Goal: Task Accomplishment & Management: Manage account settings

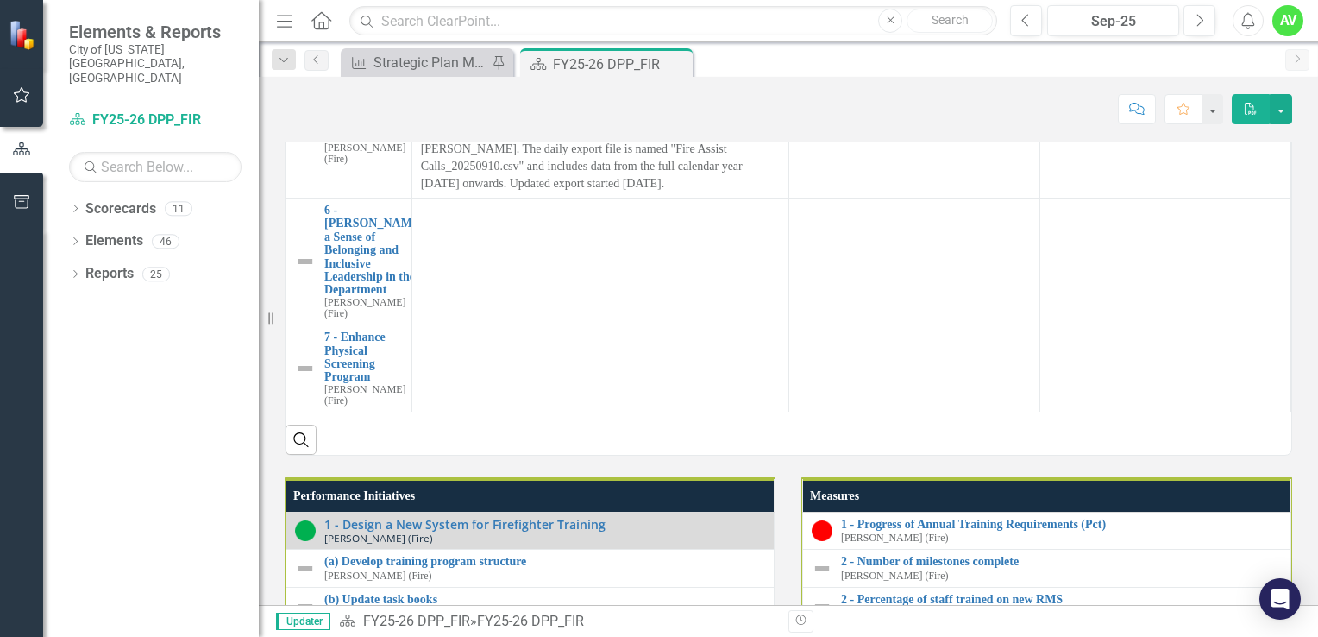
scroll to position [1755, 0]
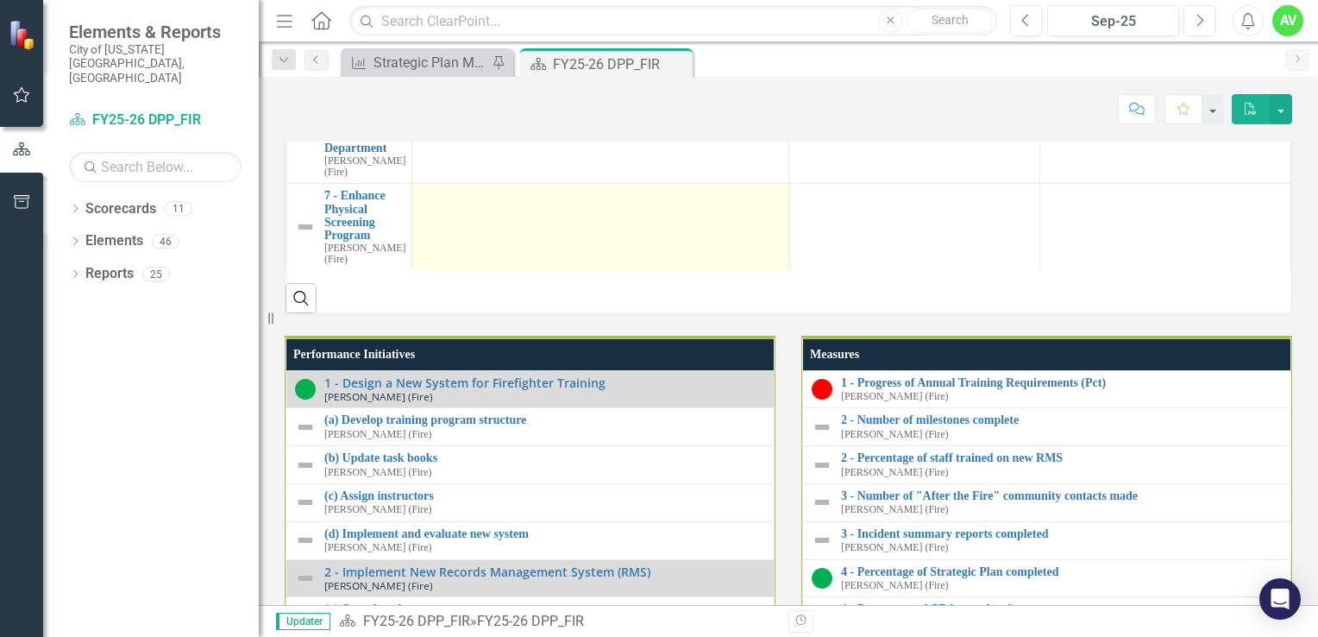
click at [425, 210] on div at bounding box center [600, 199] width 359 height 21
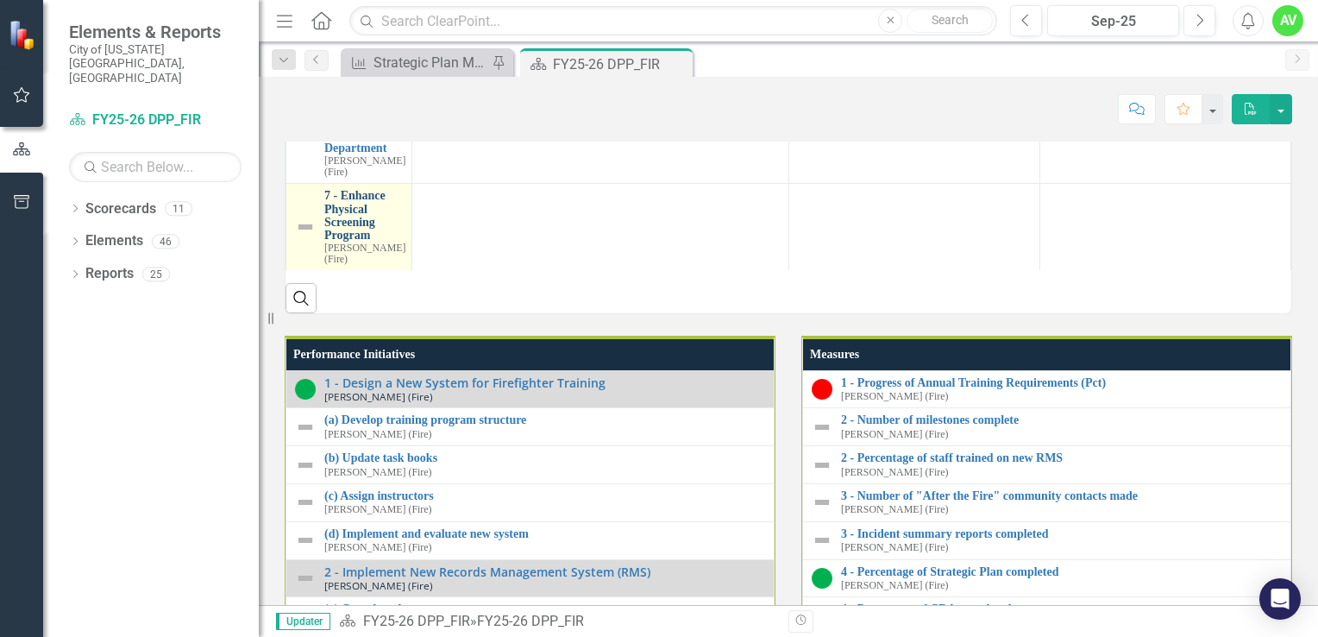
click at [352, 242] on link "7 - Enhance Physical Screening Program" at bounding box center [364, 215] width 81 height 53
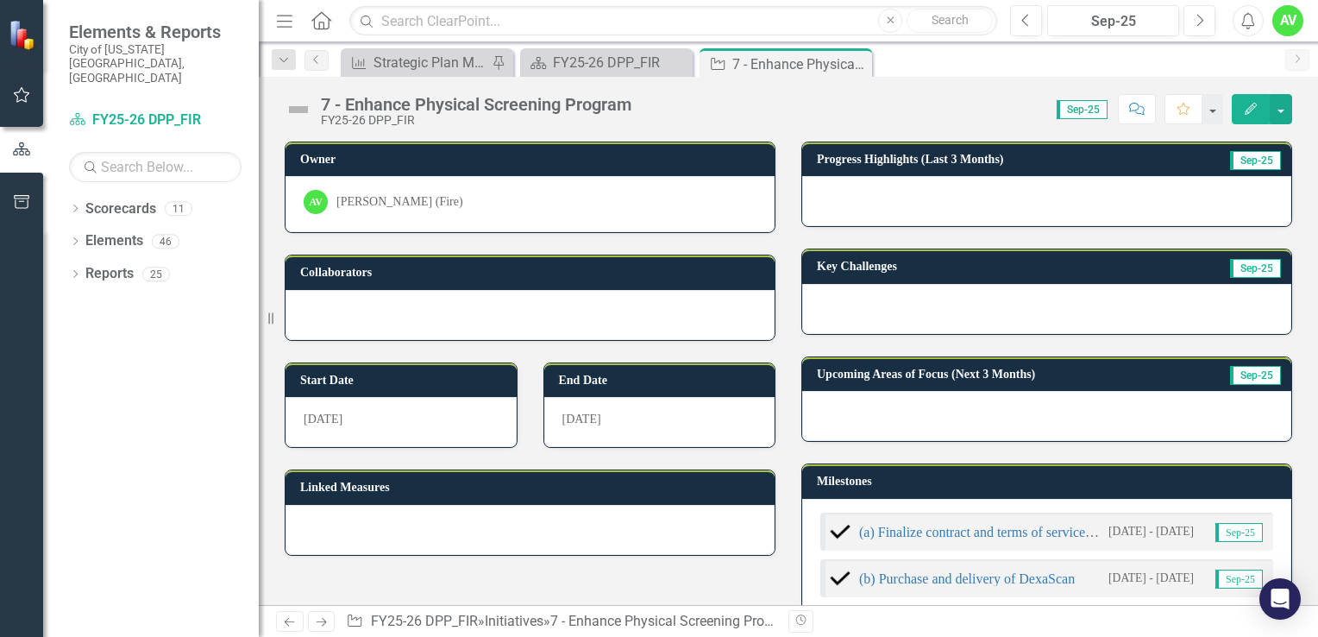
click at [1245, 111] on icon "Edit" at bounding box center [1251, 109] width 16 height 12
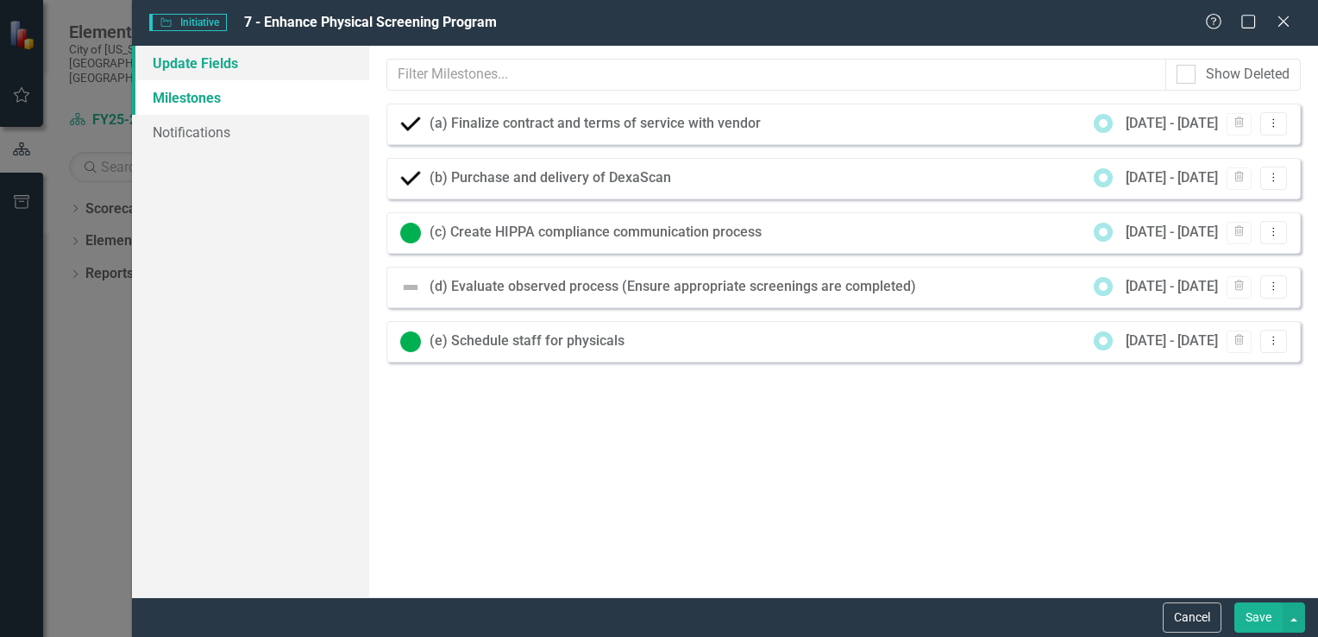
click at [216, 62] on link "Update Fields" at bounding box center [250, 63] width 237 height 34
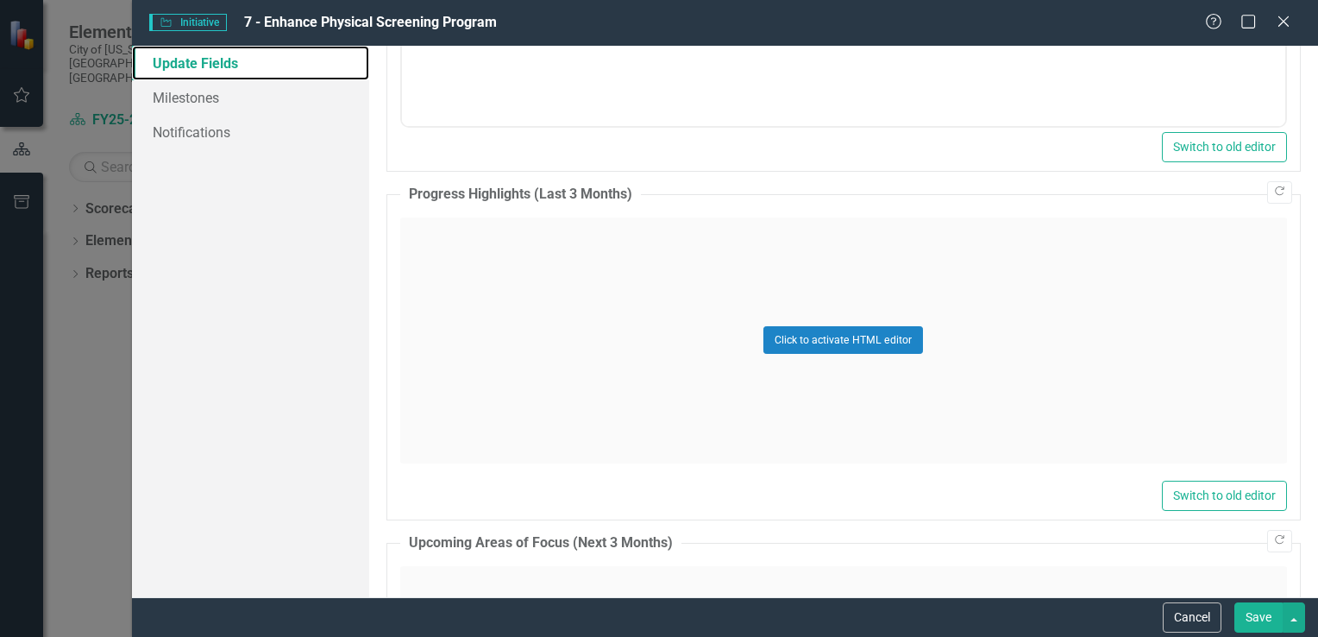
scroll to position [934, 0]
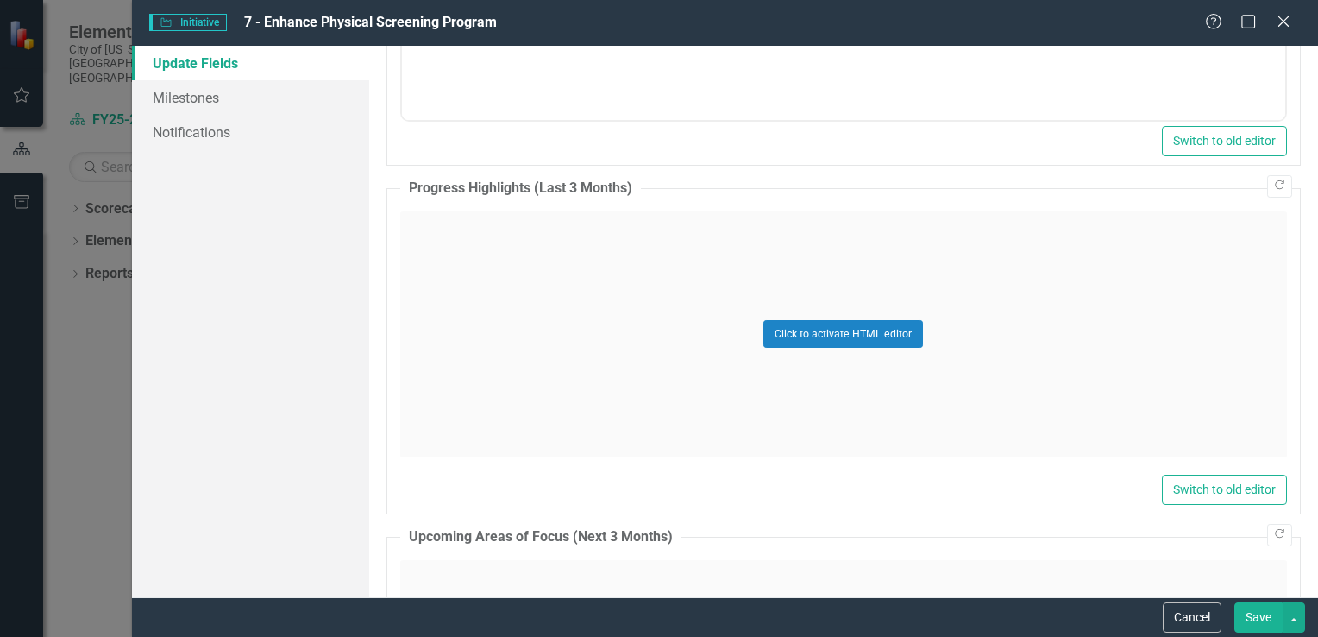
click at [434, 248] on div "Click to activate HTML editor" at bounding box center [843, 334] width 887 height 246
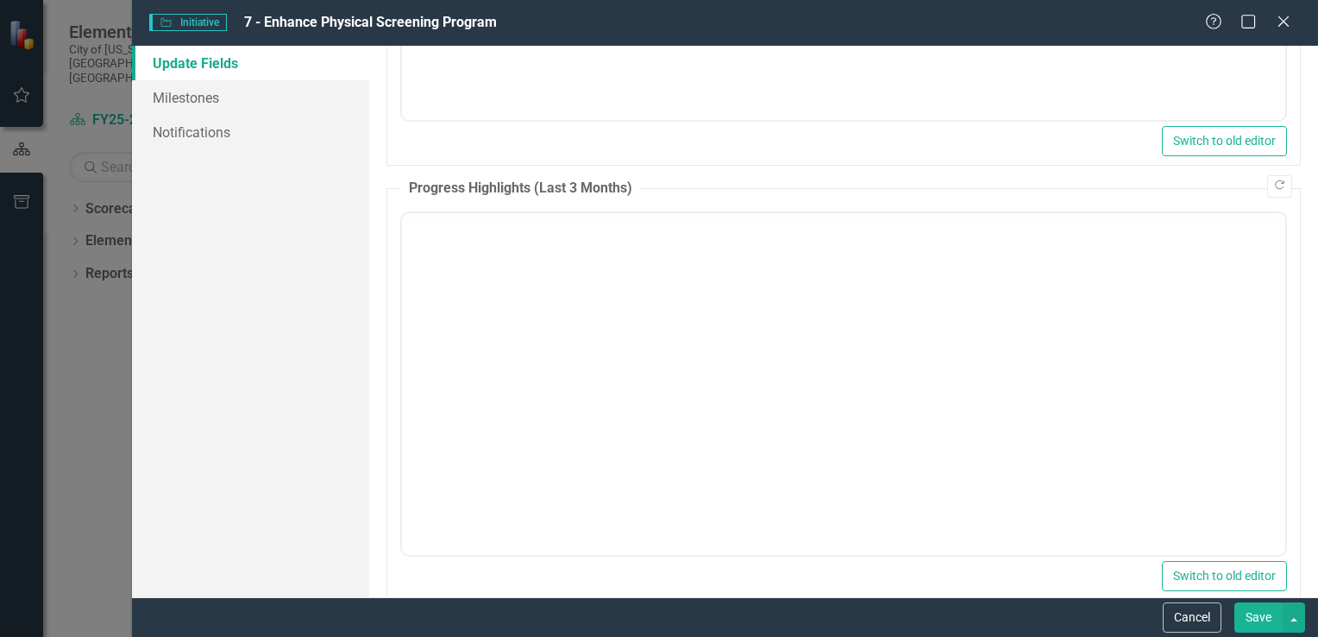
scroll to position [0, 0]
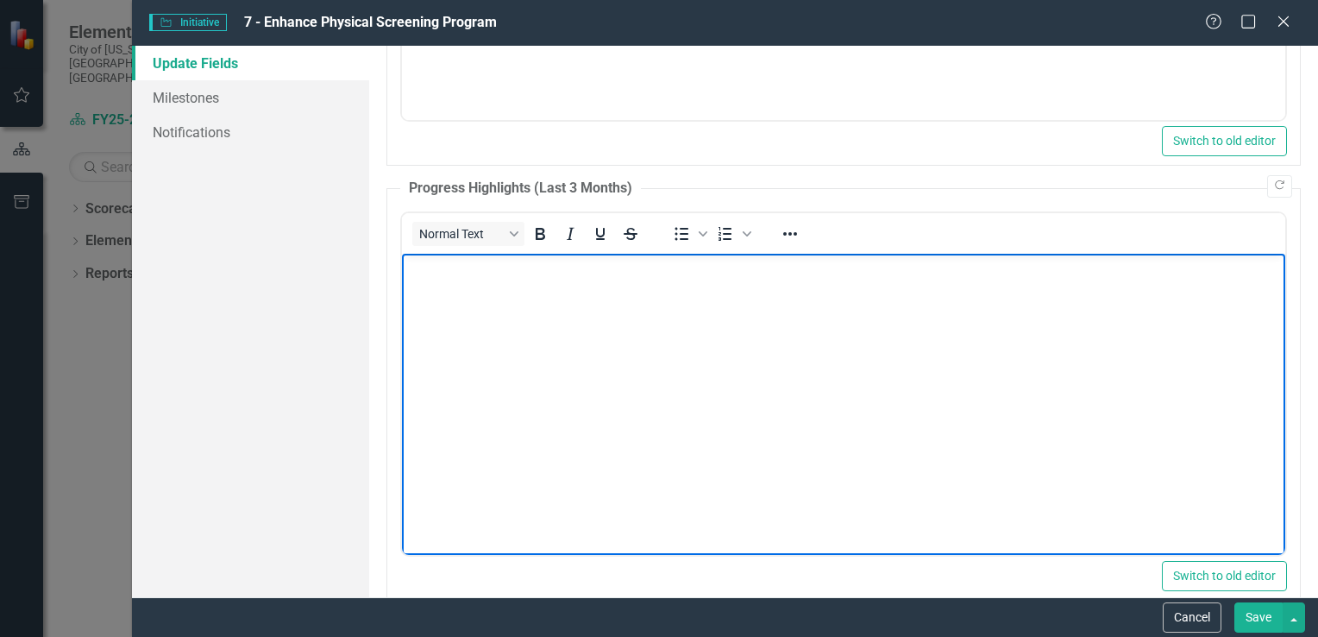
click at [429, 275] on p "Rich Text Area. Press ALT-0 for help." at bounding box center [842, 267] width 875 height 21
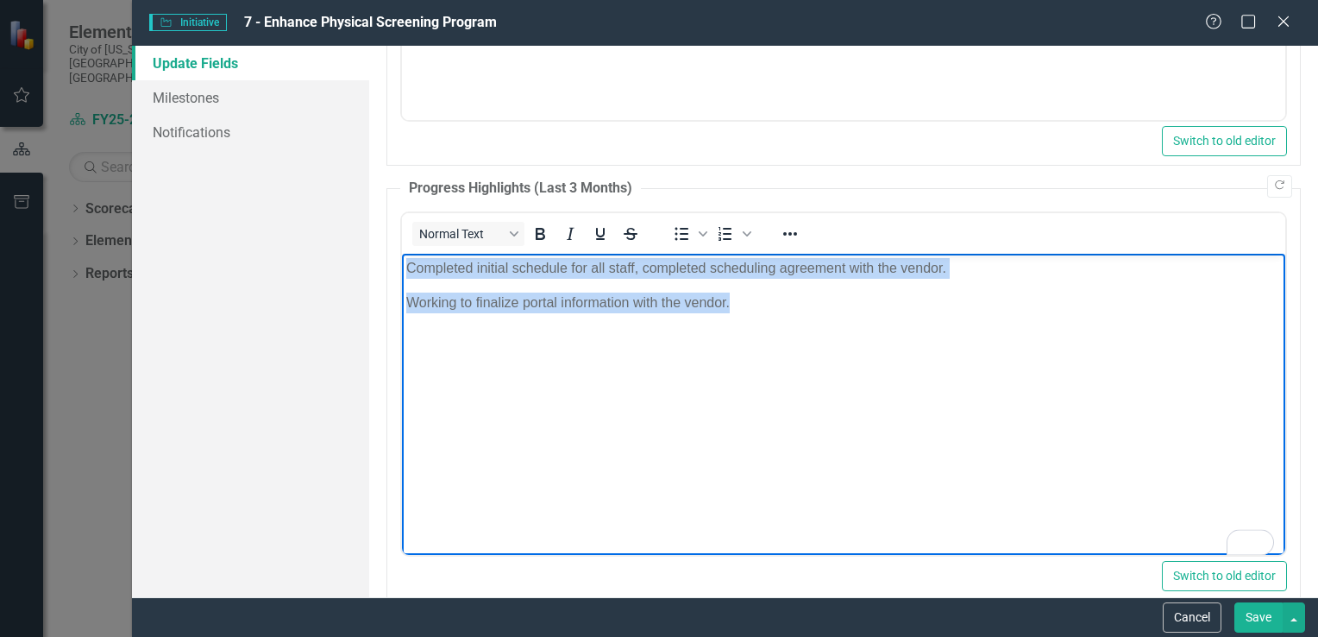
drag, startPoint x: 728, startPoint y: 306, endPoint x: 784, endPoint y: 492, distance: 193.7
click at [401, 253] on html "Completed initial schedule for all staff, completed scheduling agreement with t…" at bounding box center [842, 382] width 883 height 259
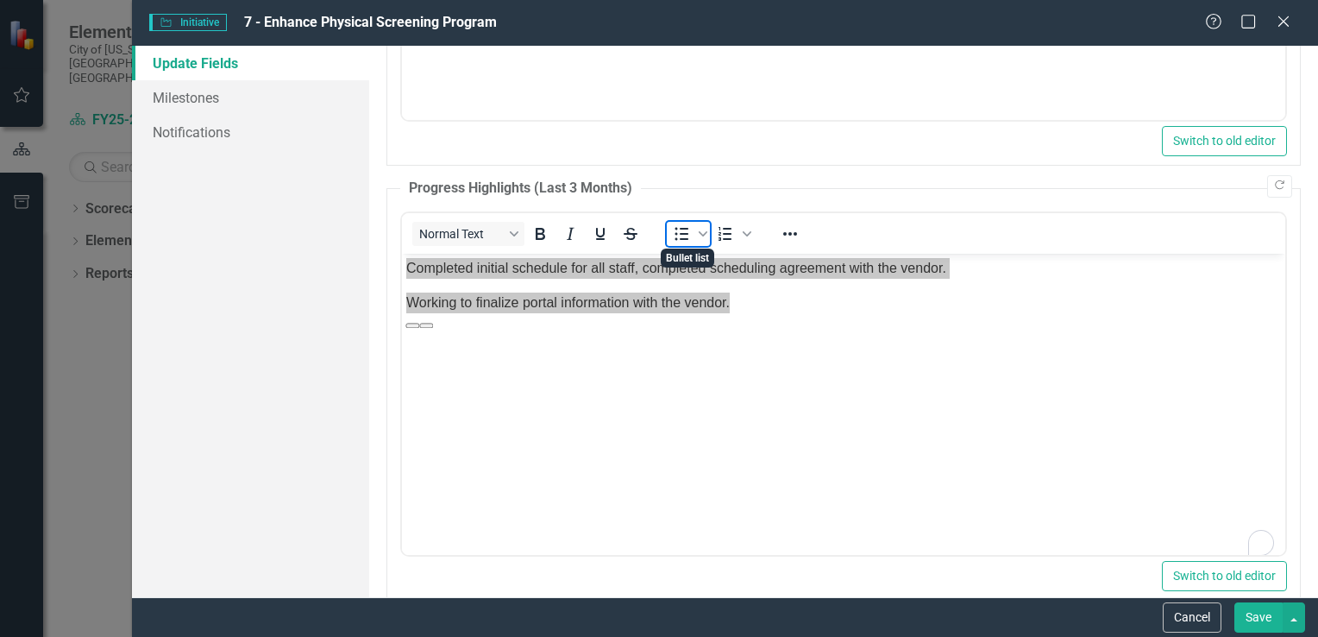
click at [676, 234] on icon "Bullet list" at bounding box center [681, 233] width 21 height 21
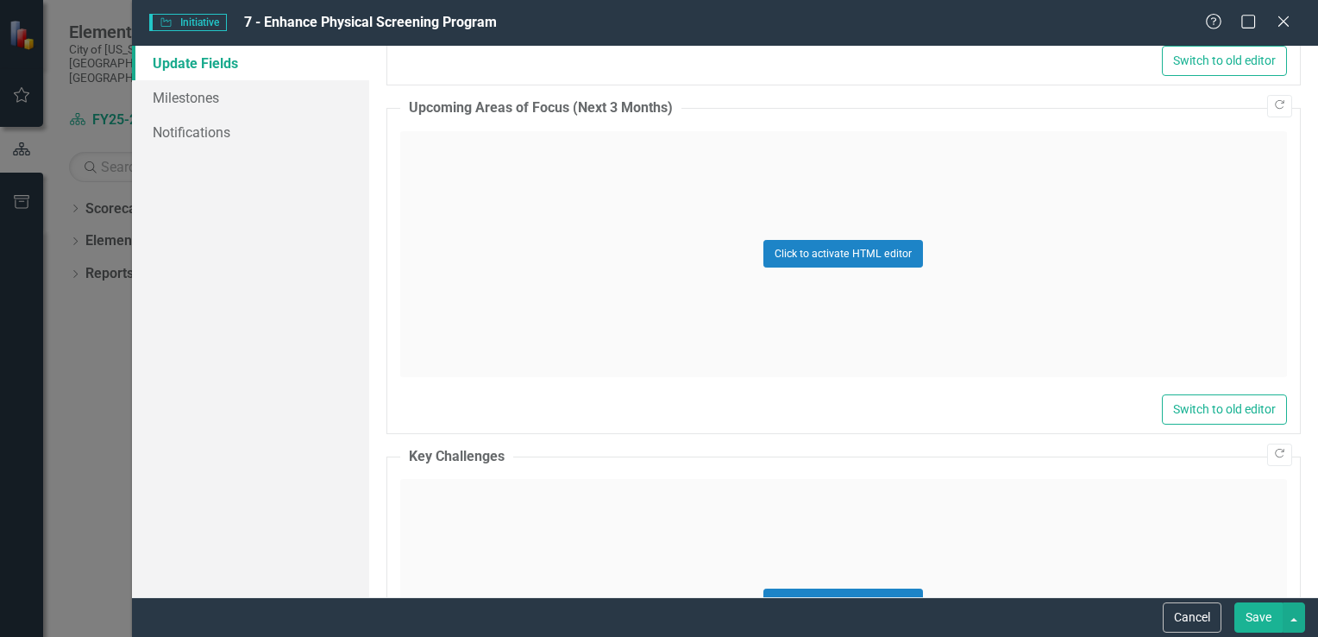
scroll to position [1400, 0]
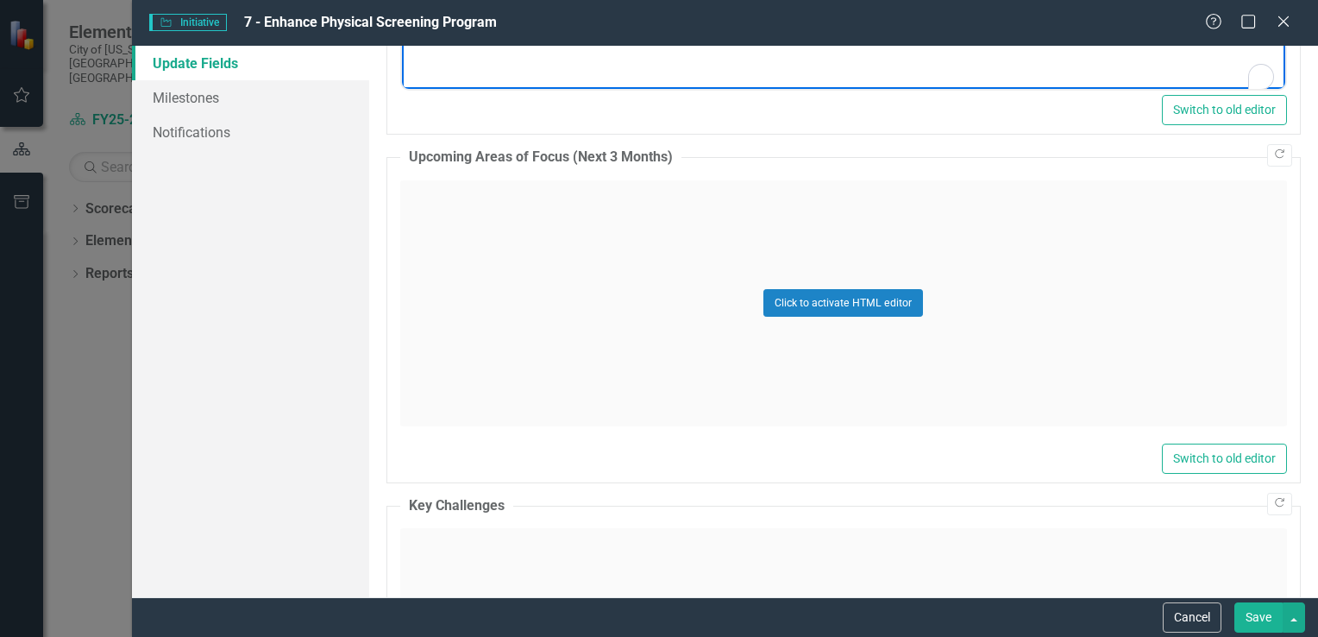
click at [415, 195] on div "Click to activate HTML editor" at bounding box center [843, 303] width 887 height 246
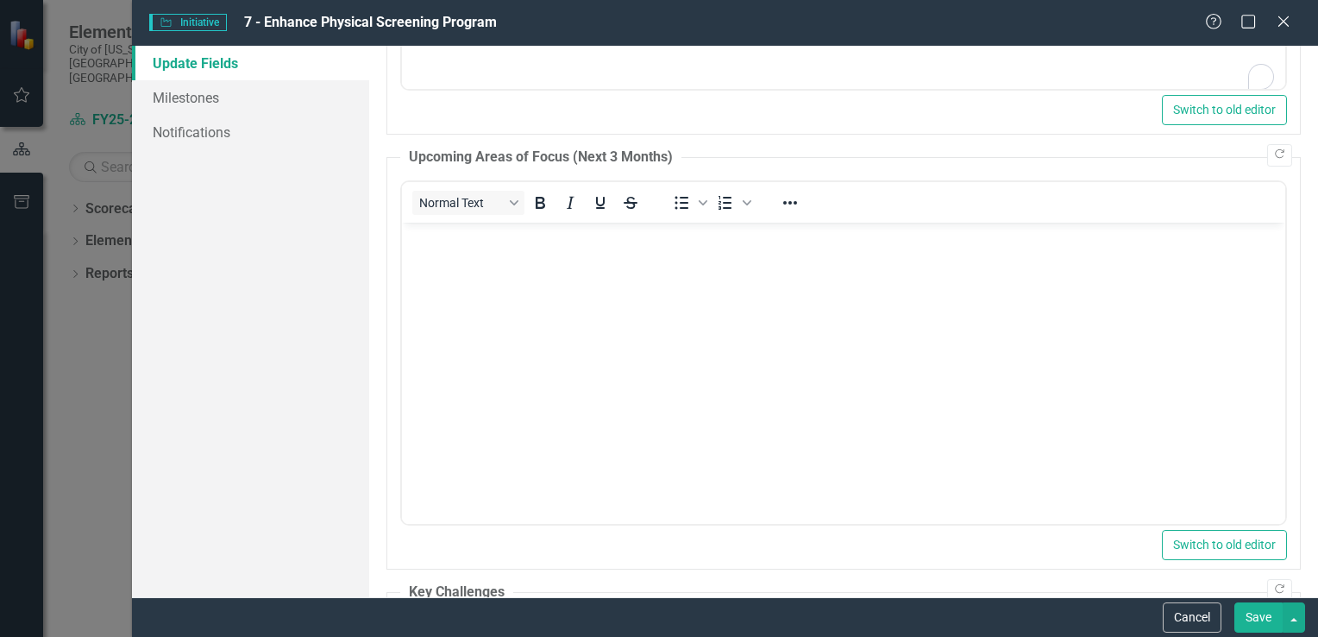
scroll to position [0, 0]
click at [410, 257] on body "Rich Text Area. Press ALT-0 for help." at bounding box center [842, 351] width 883 height 259
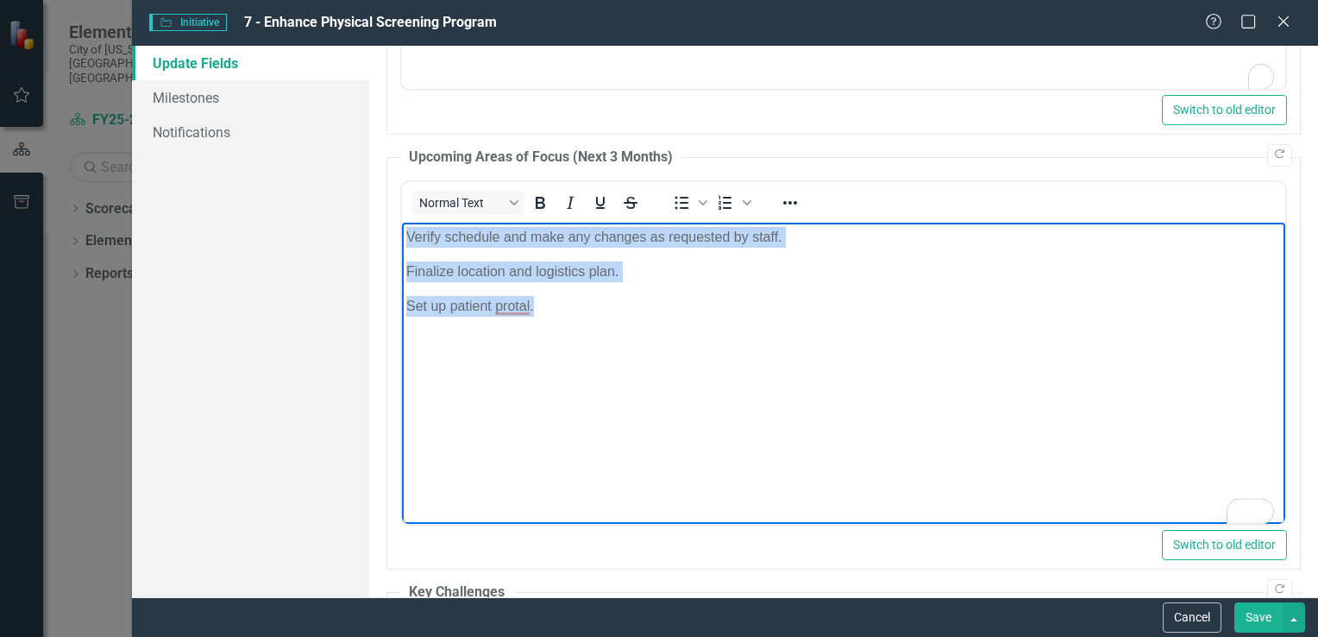
drag, startPoint x: 553, startPoint y: 308, endPoint x: 401, endPoint y: 229, distance: 170.9
click at [401, 229] on body "Verify schedule and make any changes as requested by staff. Finalize location a…" at bounding box center [842, 351] width 883 height 259
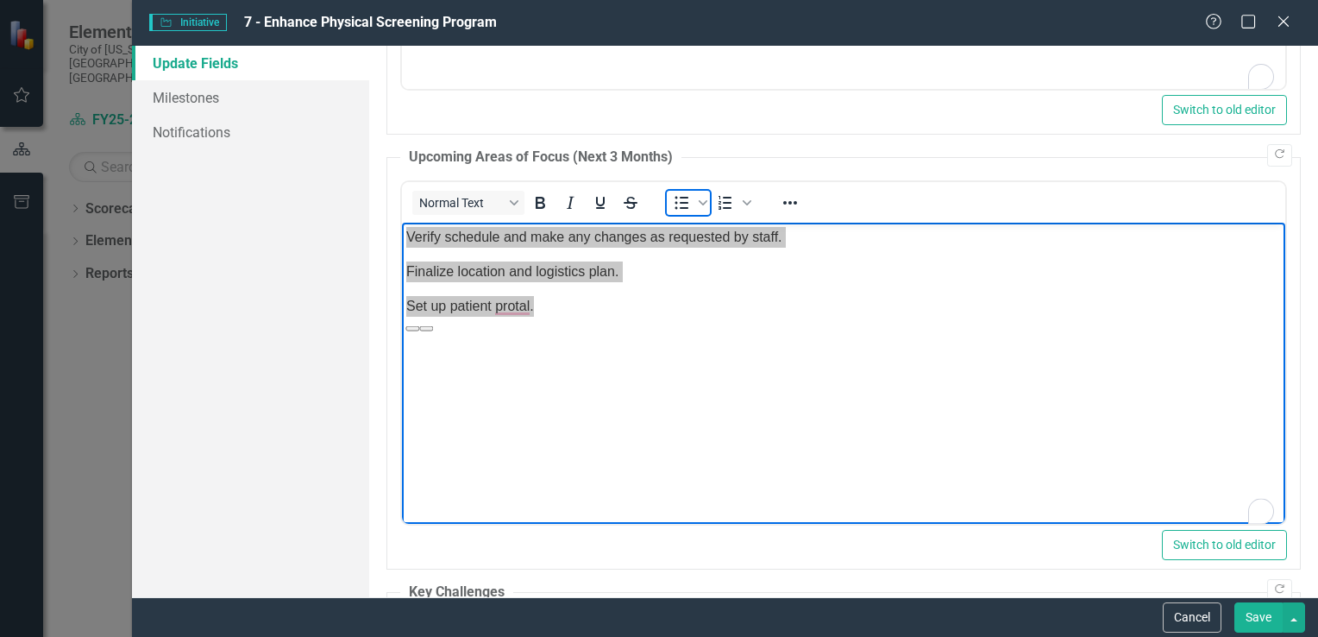
click at [680, 202] on icon "Bullet list" at bounding box center [681, 202] width 21 height 21
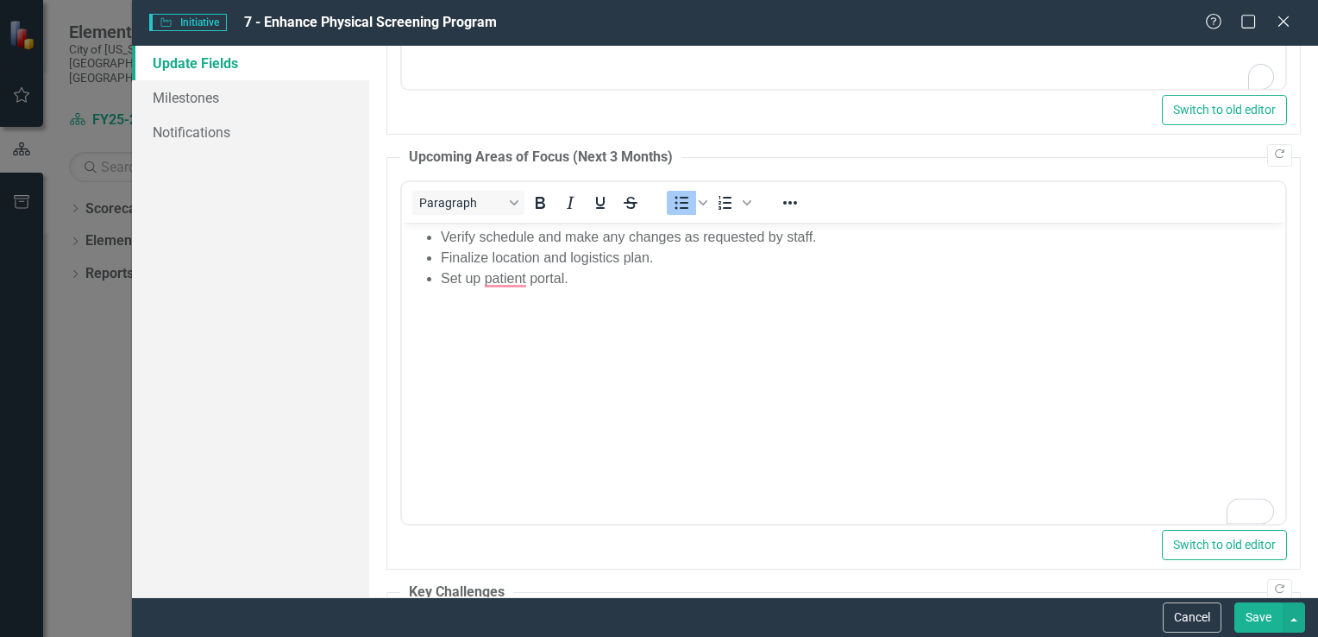
scroll to position [1718, 0]
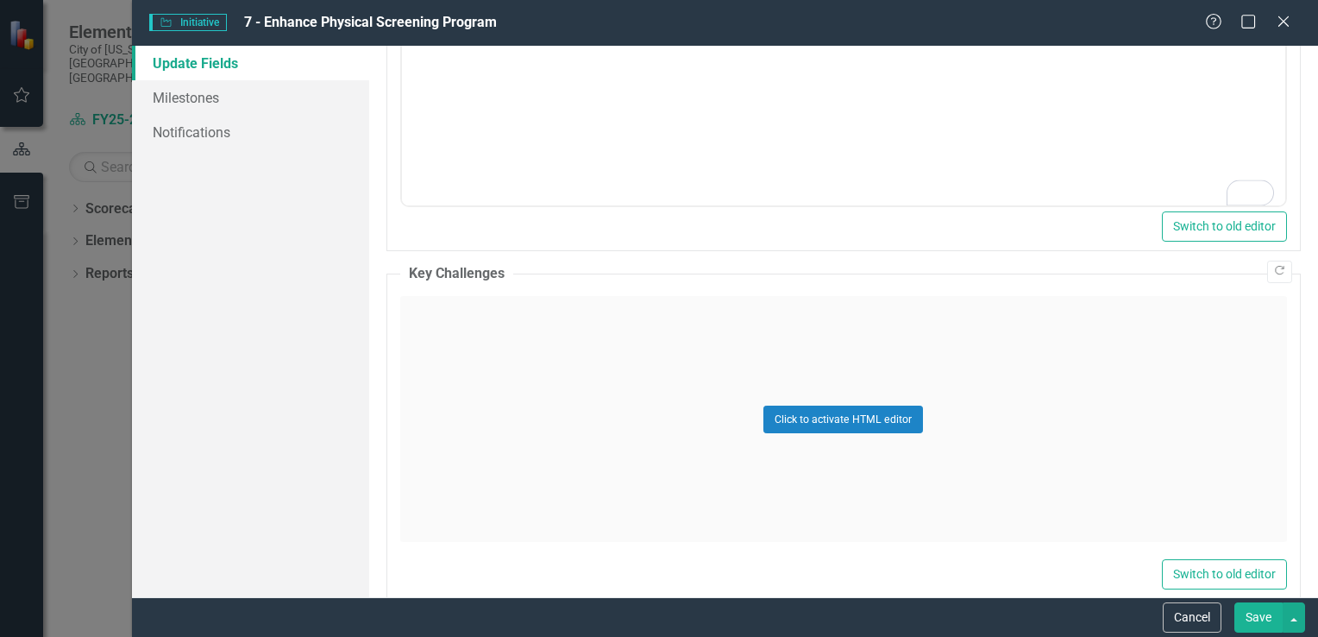
click at [464, 336] on div "Click to activate HTML editor" at bounding box center [843, 419] width 887 height 246
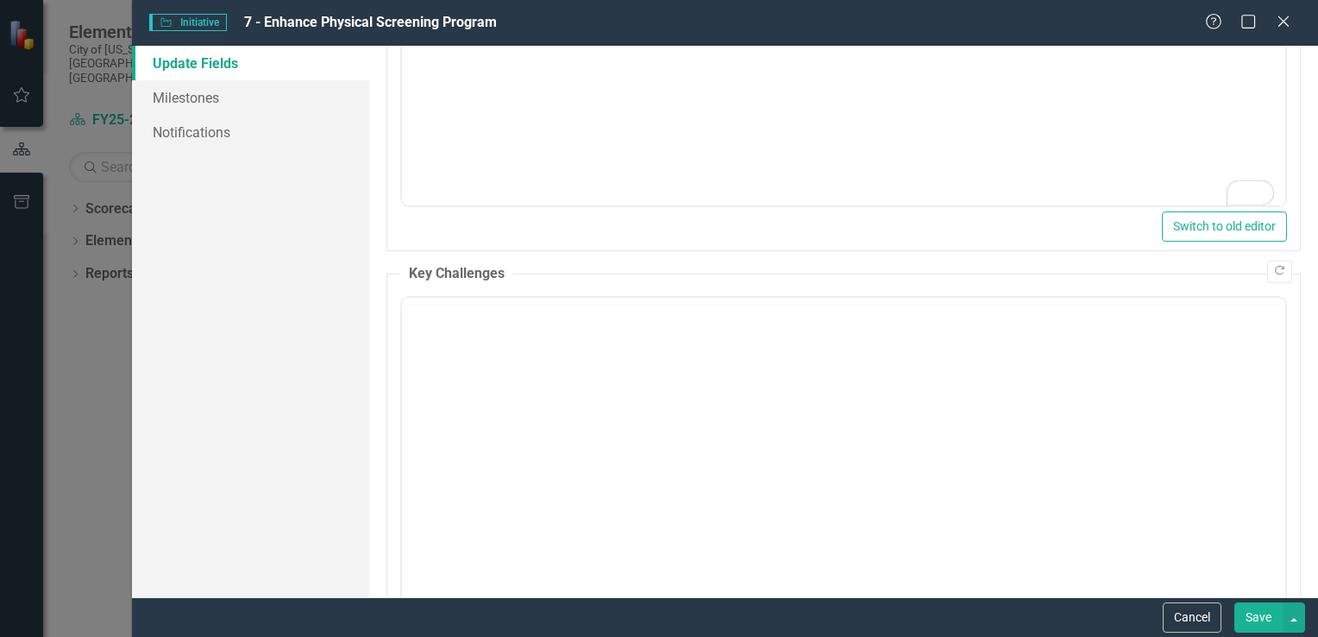
scroll to position [0, 0]
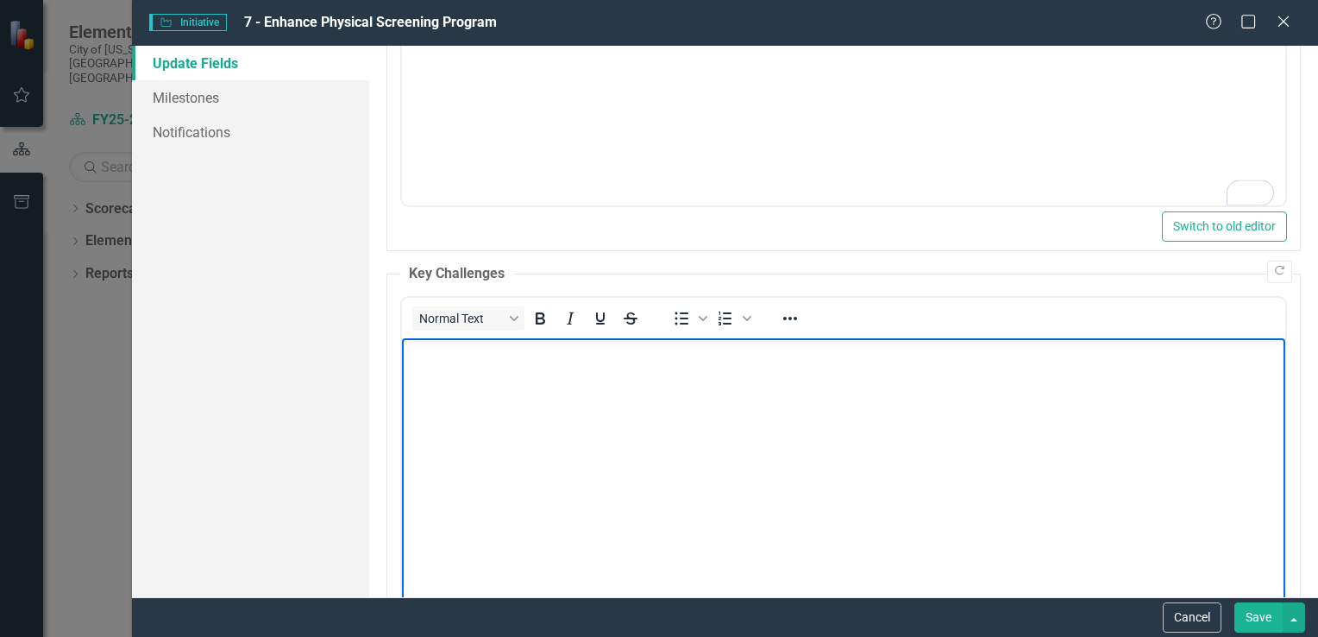
click at [442, 360] on p "Rich Text Area. Press ALT-0 for help." at bounding box center [842, 352] width 875 height 21
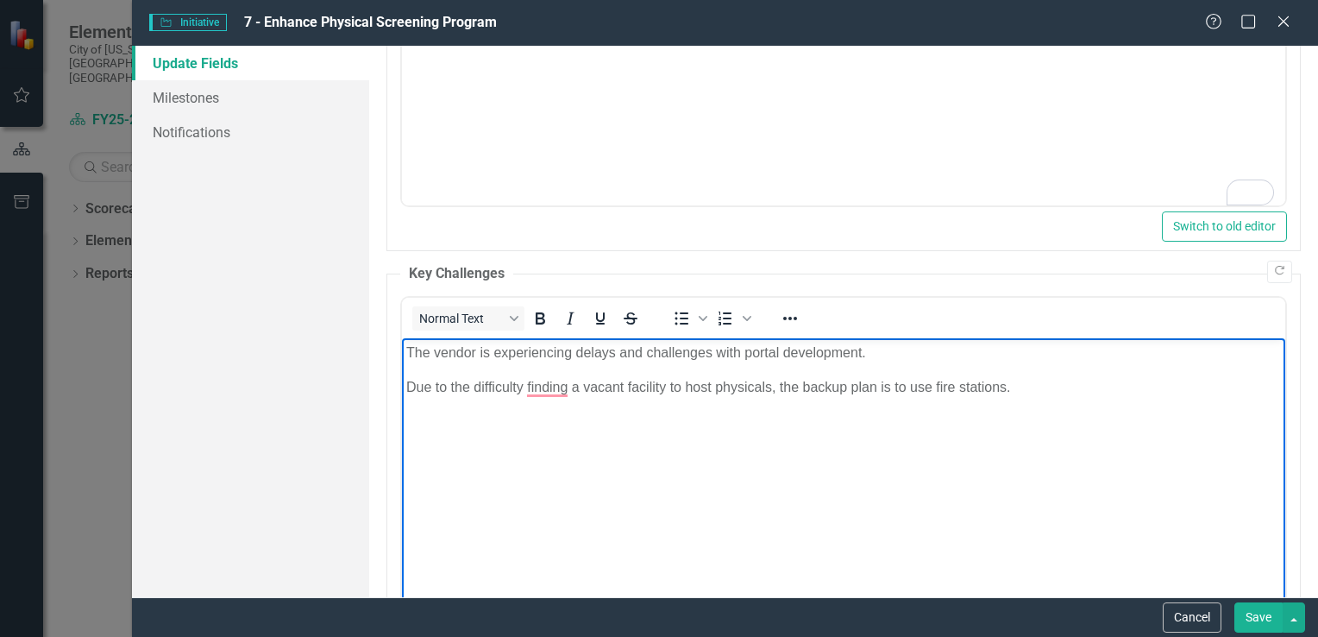
click at [1021, 384] on p "Due to the difficulty finding a vacant facility to host physicals, the backup p…" at bounding box center [842, 387] width 875 height 21
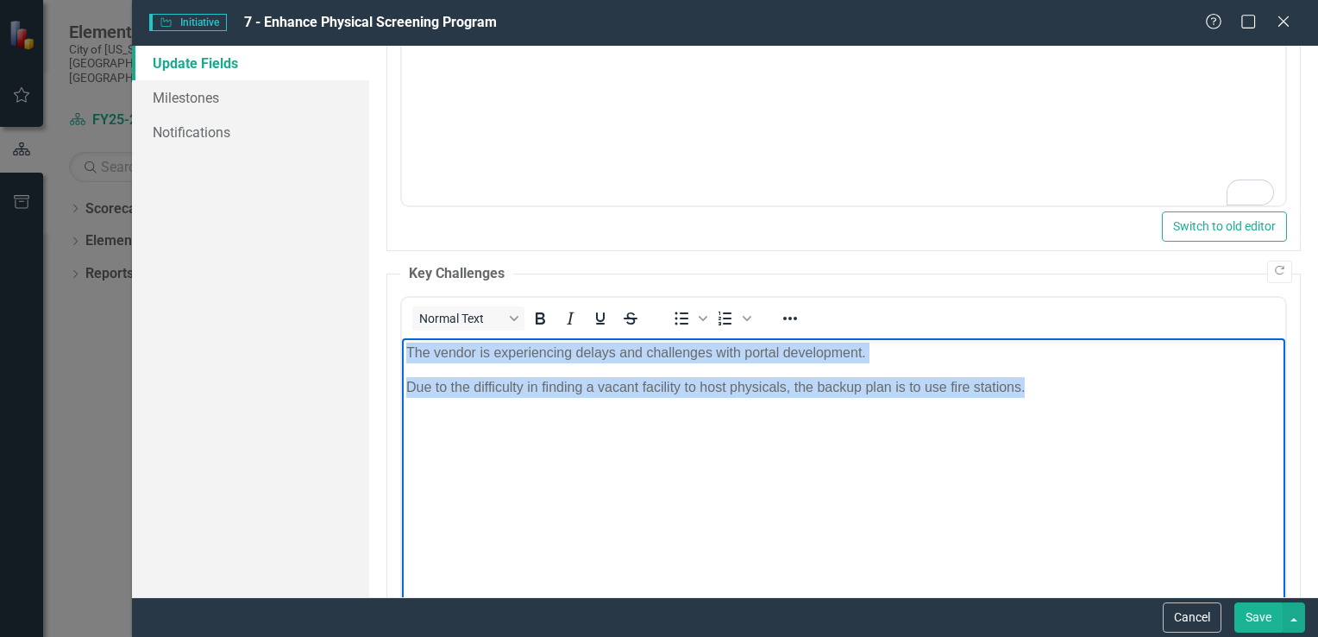
drag, startPoint x: 1030, startPoint y: 393, endPoint x: 388, endPoint y: 347, distance: 643.4
click at [401, 347] on html "The vendor is experiencing delays and challenges with portal development. Due t…" at bounding box center [842, 467] width 883 height 259
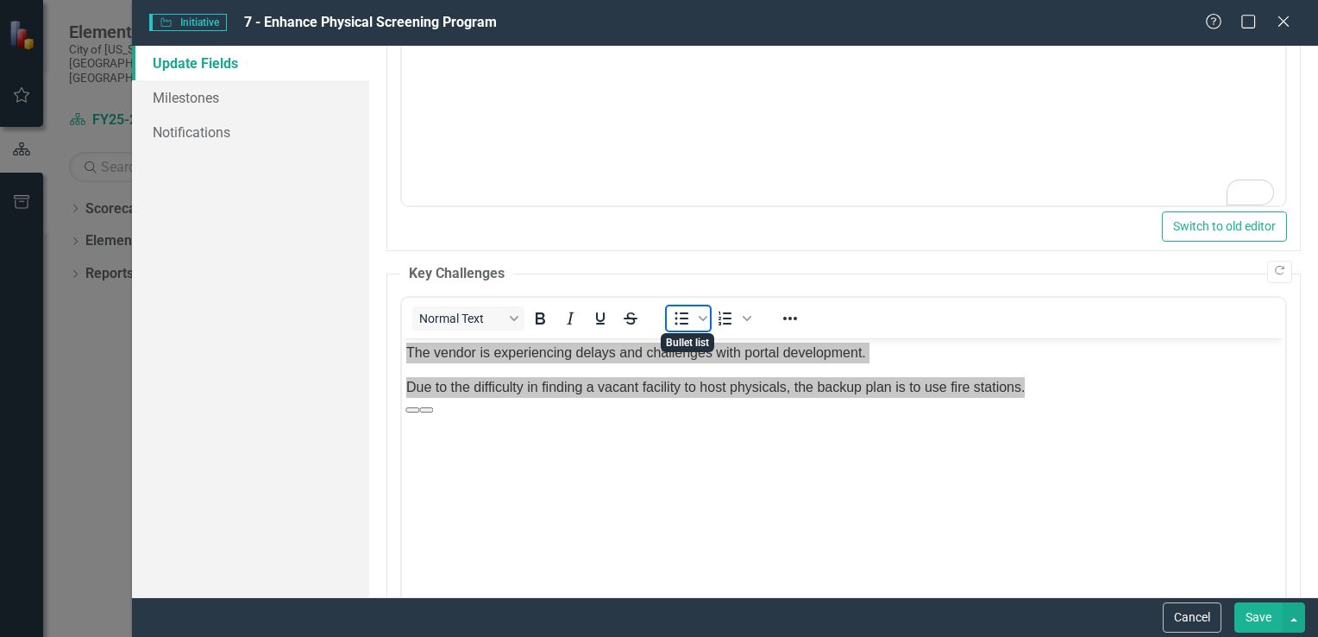
click at [677, 317] on icon "Bullet list" at bounding box center [681, 318] width 21 height 21
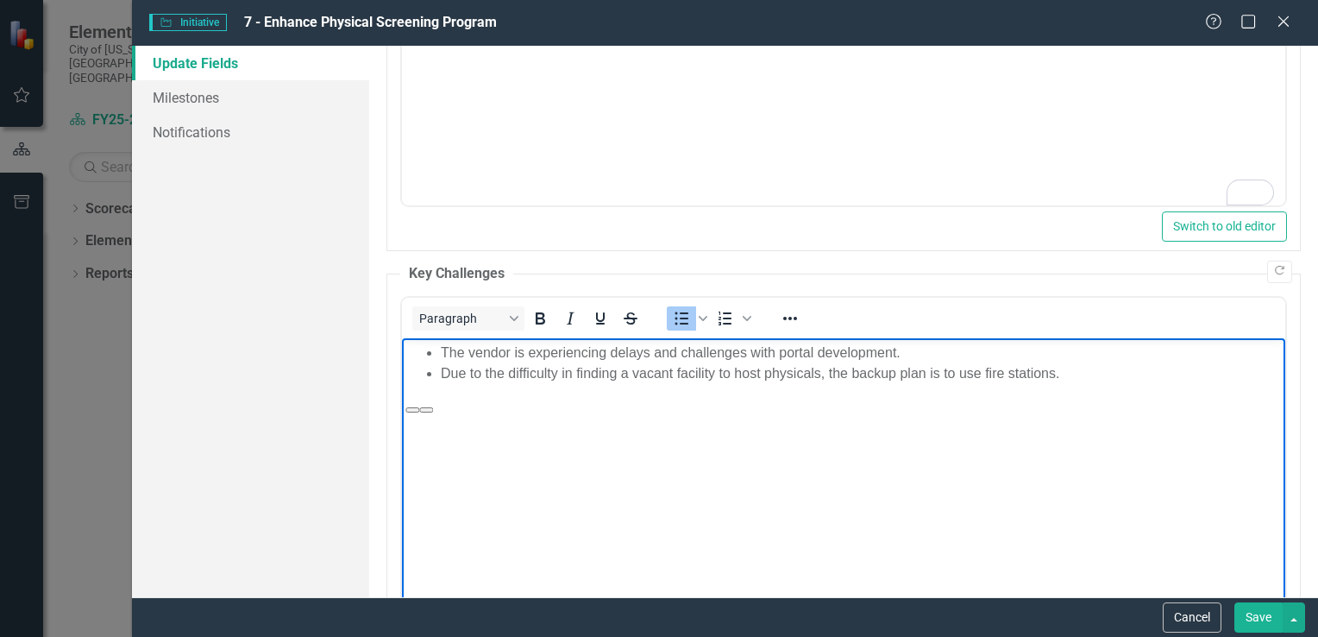
click at [698, 484] on body "The vendor is experiencing delays and challenges with portal development. Due t…" at bounding box center [842, 467] width 883 height 259
click at [796, 505] on body "The vendor is experiencing delays and challenges with portal development. Due t…" at bounding box center [842, 467] width 883 height 259
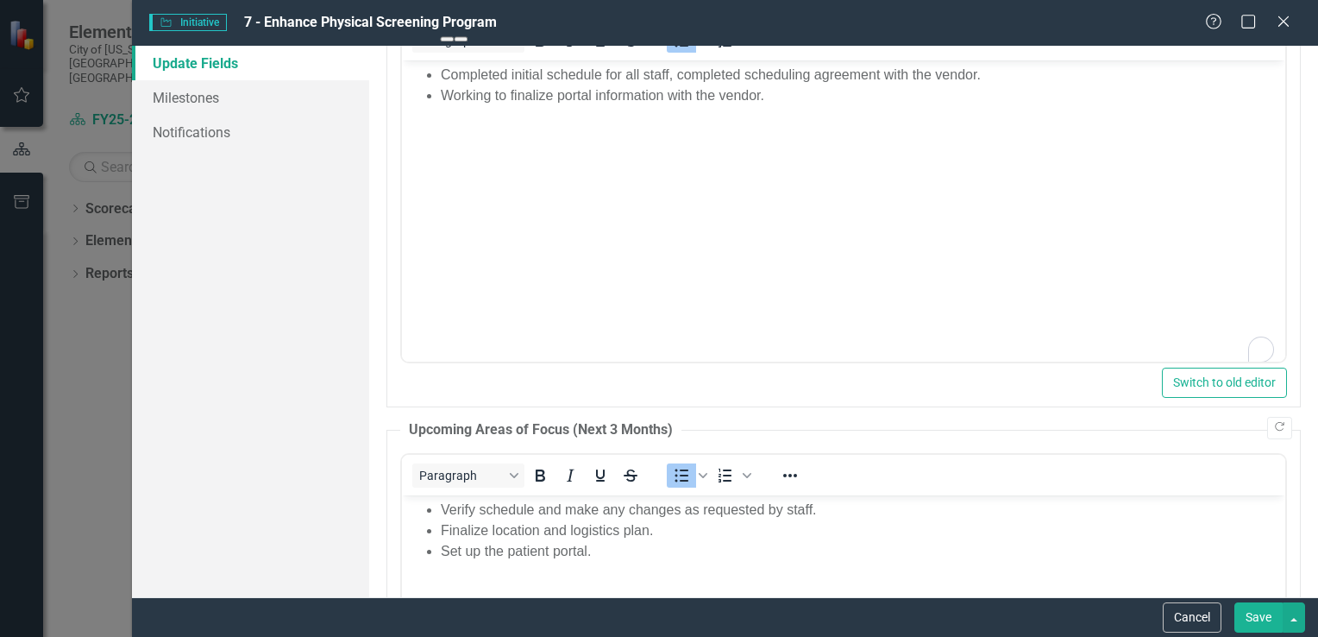
scroll to position [1045, 0]
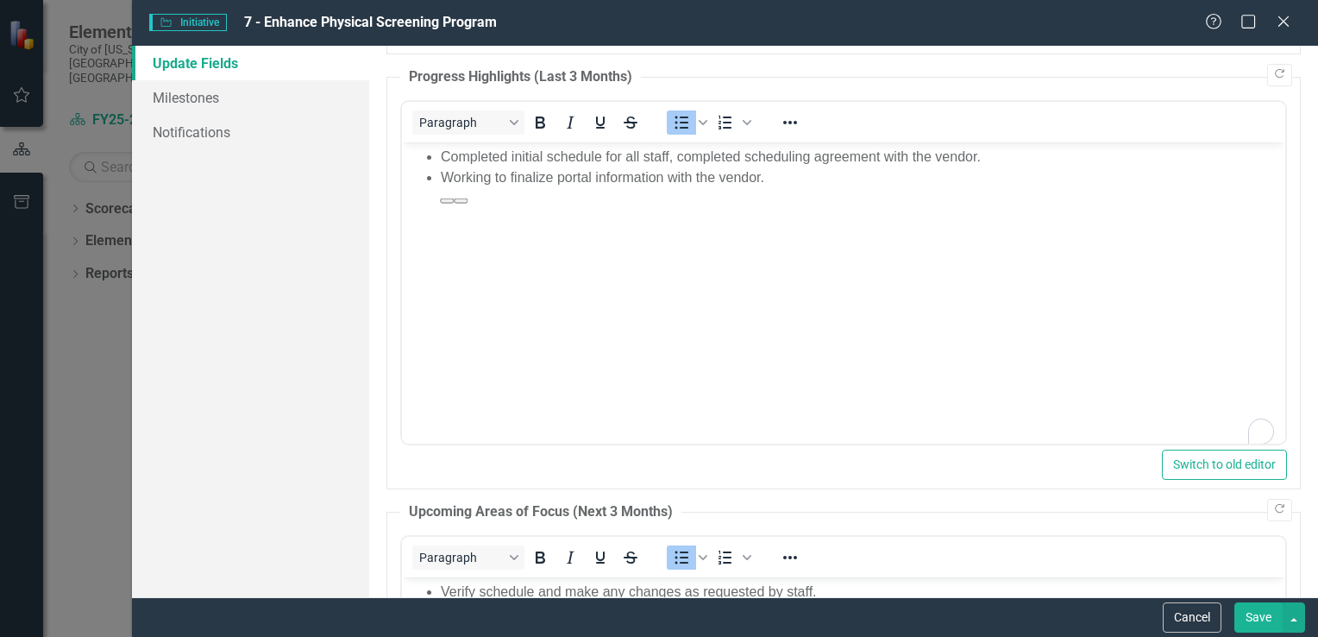
click at [771, 188] on body "Completed initial schedule for all staff, completed scheduling agreement with t…" at bounding box center [842, 270] width 883 height 259
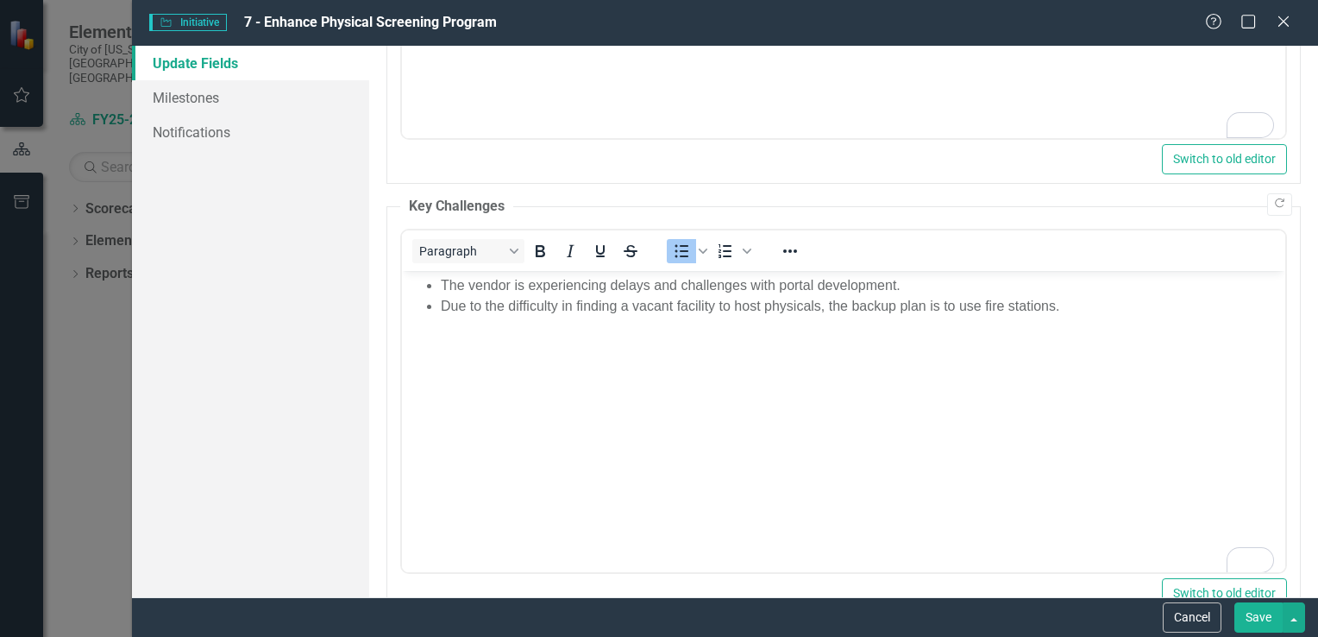
scroll to position [1784, 0]
click at [1256, 620] on button "Save" at bounding box center [1258, 617] width 48 height 30
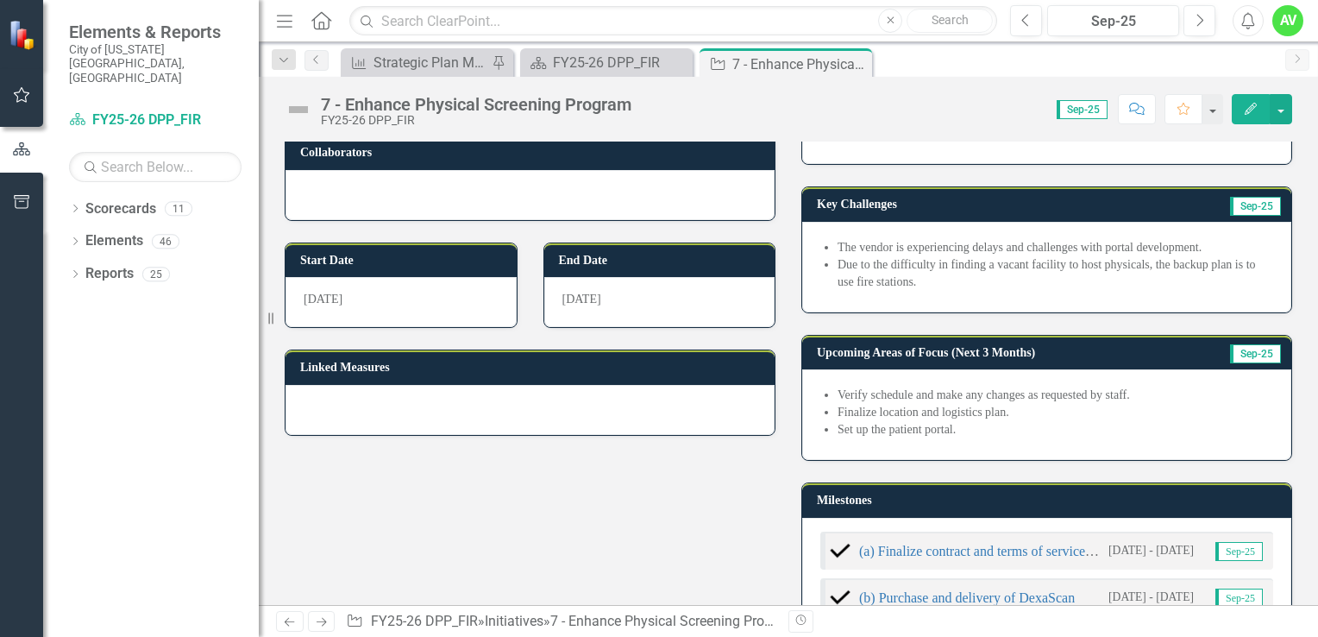
scroll to position [0, 0]
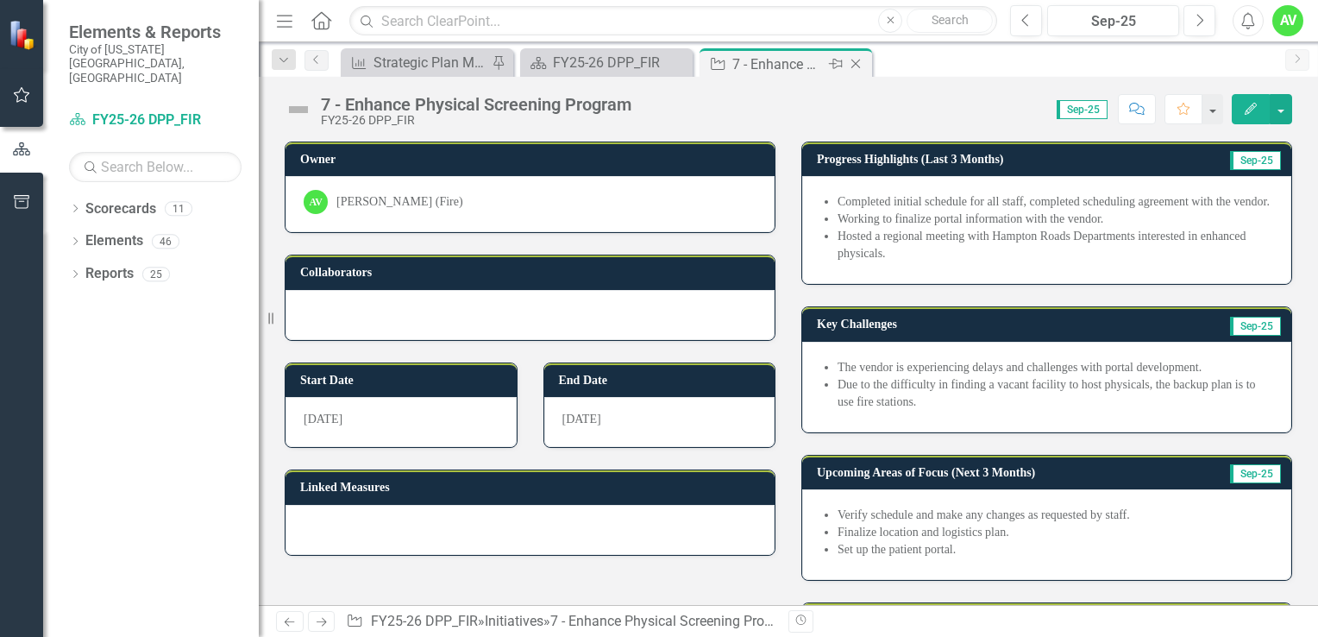
click at [853, 62] on icon "Close" at bounding box center [855, 64] width 17 height 14
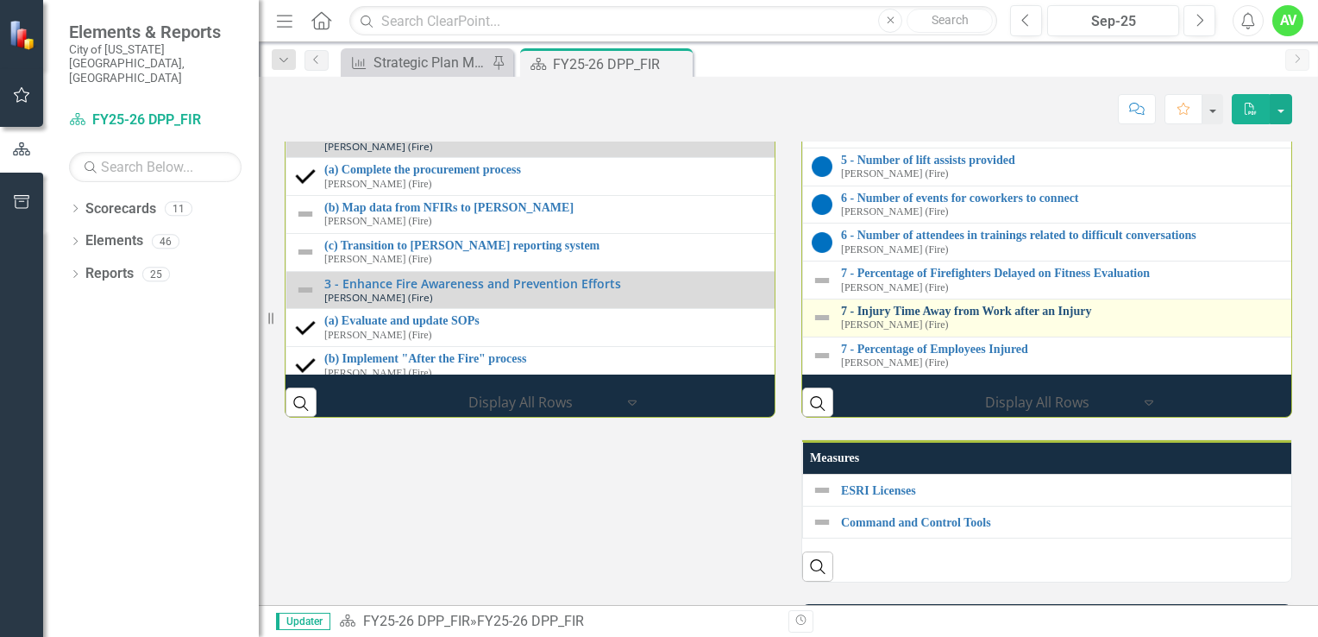
scroll to position [2263, 0]
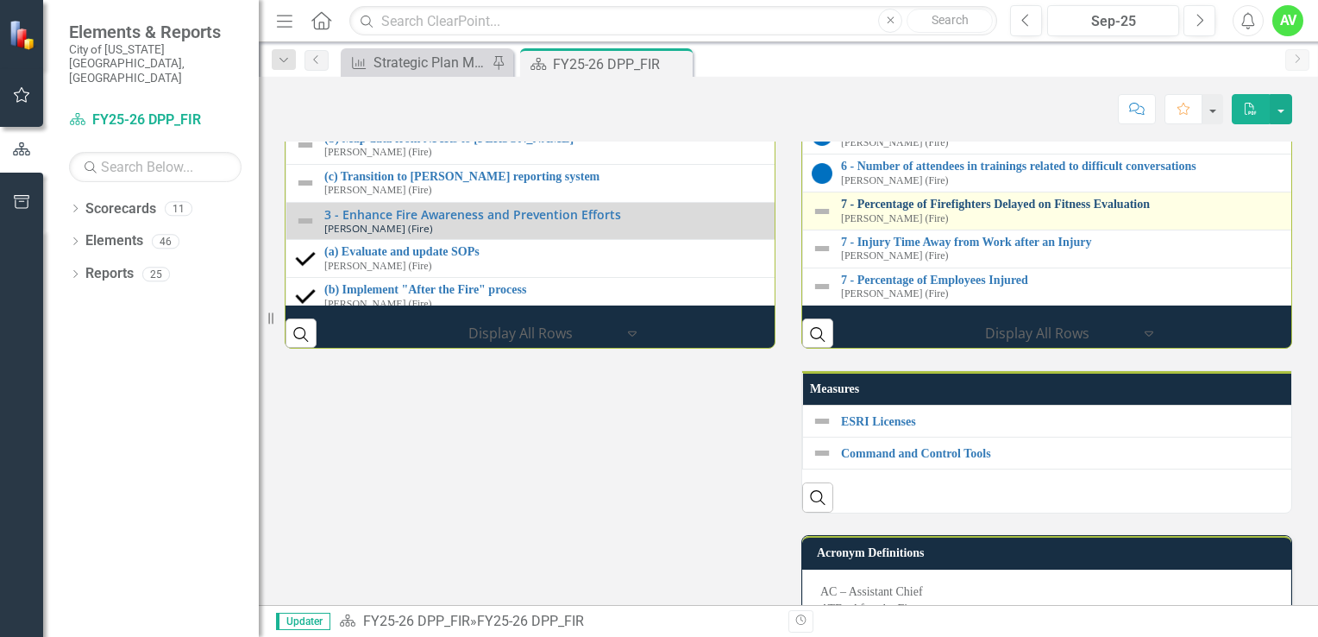
click at [989, 210] on link "7 - Percentage of Firefighters Delayed on Fitness Evaluation" at bounding box center [1318, 204] width 955 height 13
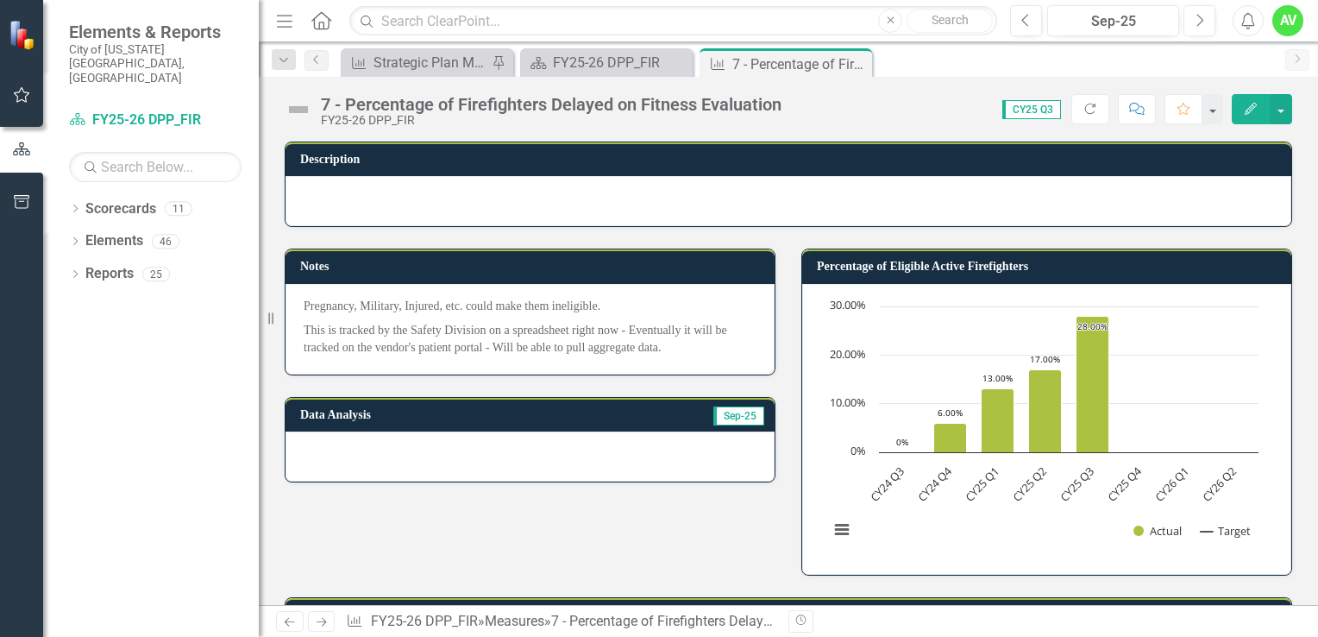
click at [1257, 105] on icon "Edit" at bounding box center [1251, 109] width 16 height 12
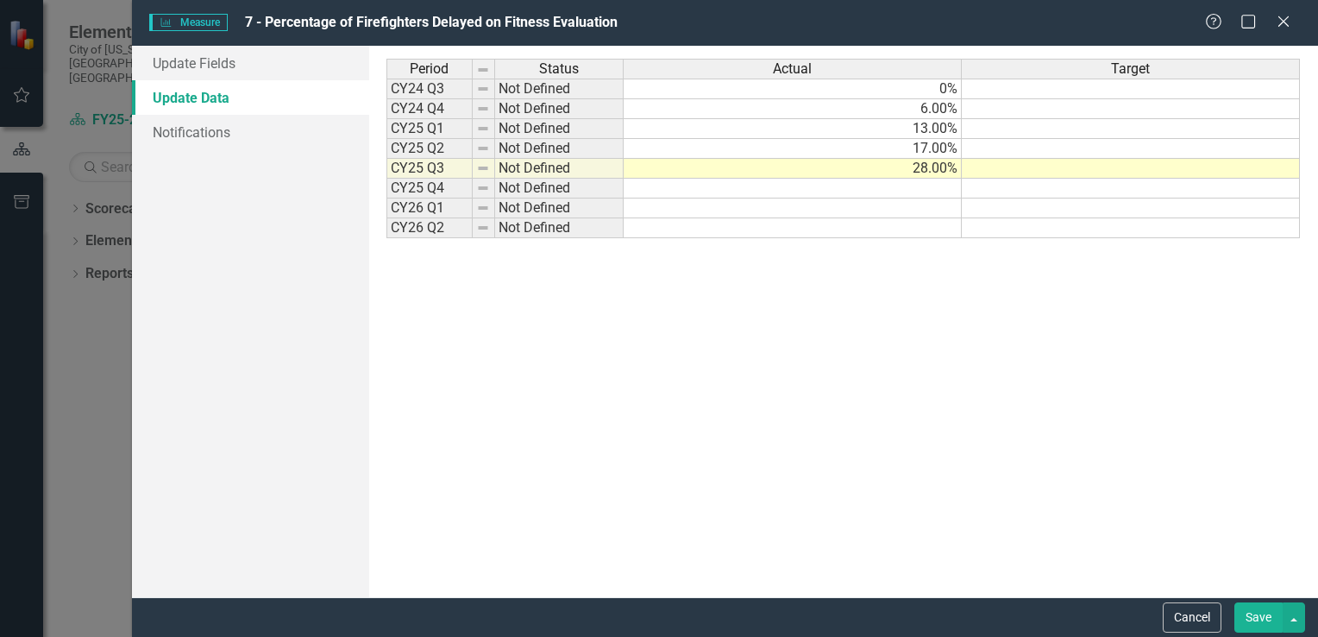
click at [243, 99] on link "Update Data" at bounding box center [250, 97] width 237 height 34
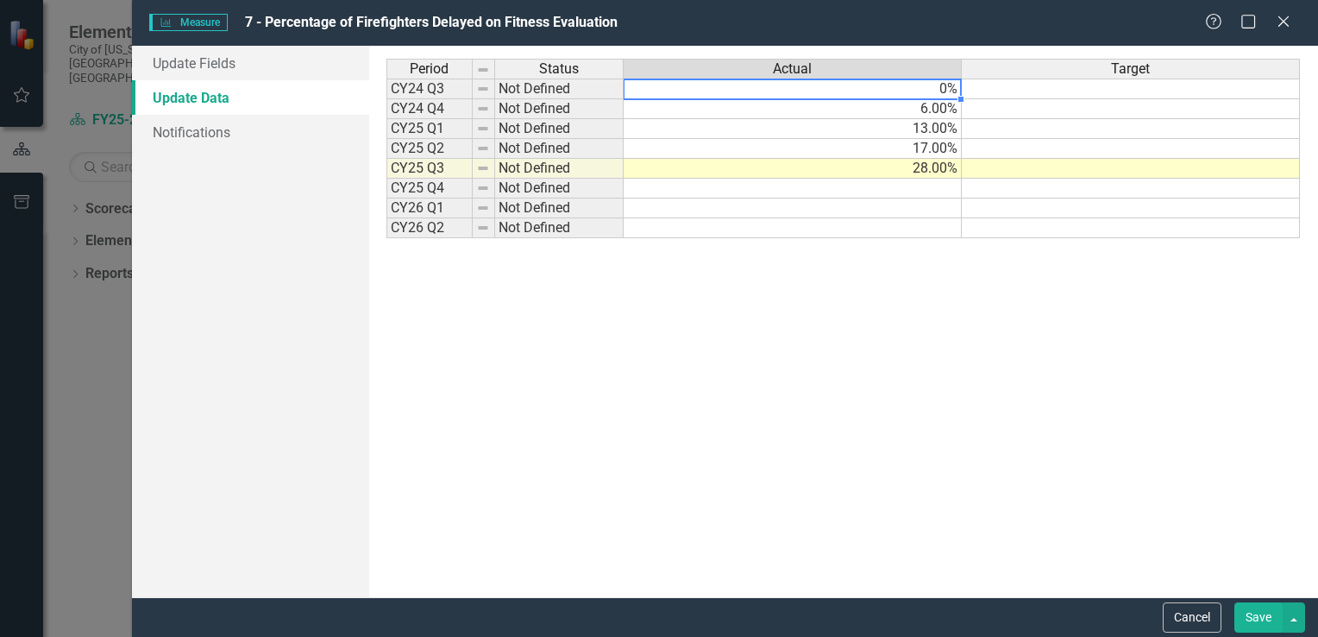
click at [926, 90] on td "0%" at bounding box center [793, 88] width 338 height 21
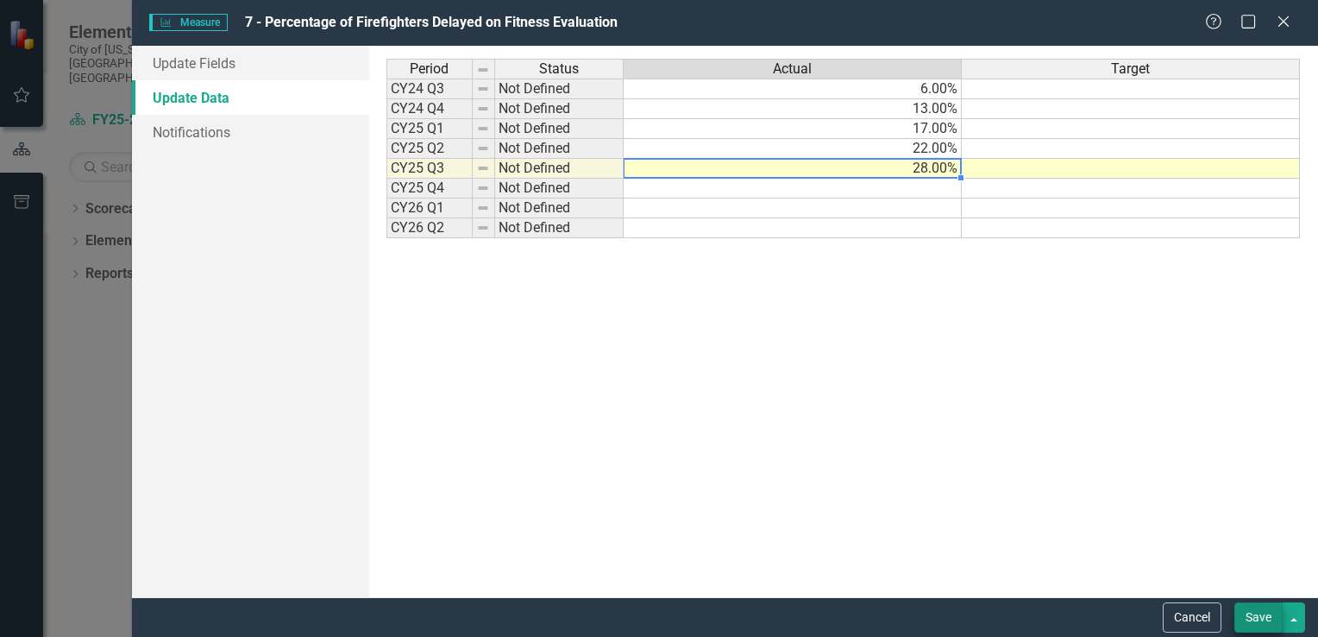
type textarea "28"
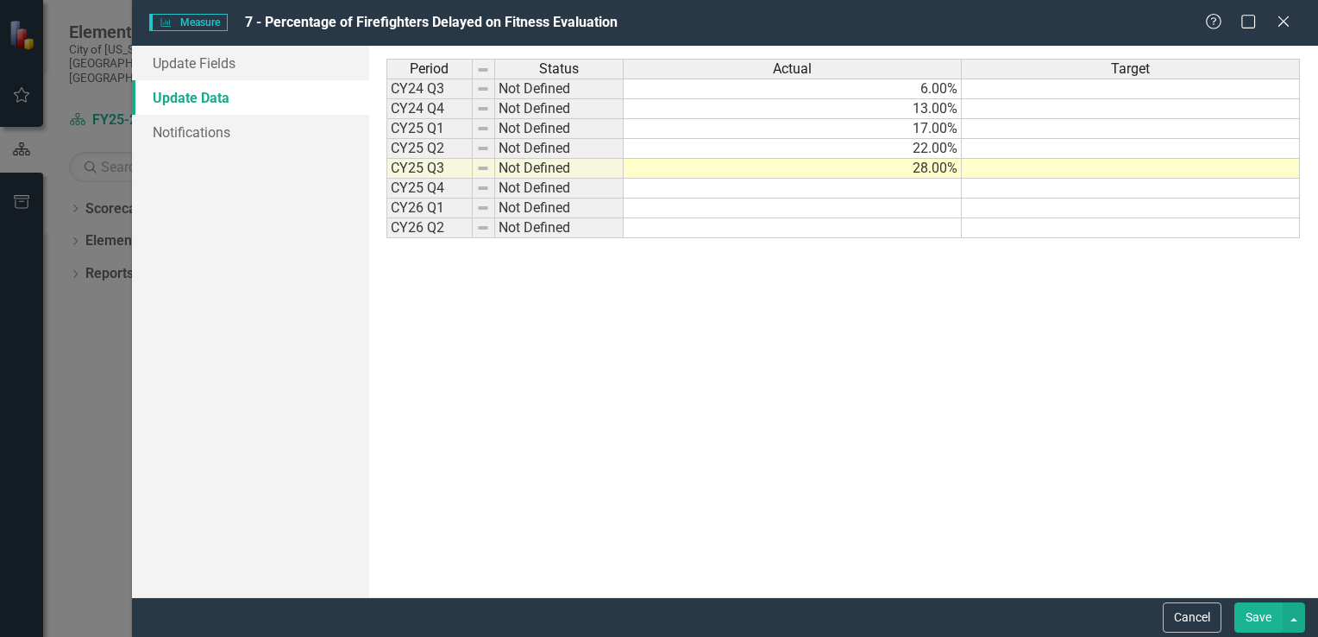
click at [1256, 624] on button "Save" at bounding box center [1258, 617] width 48 height 30
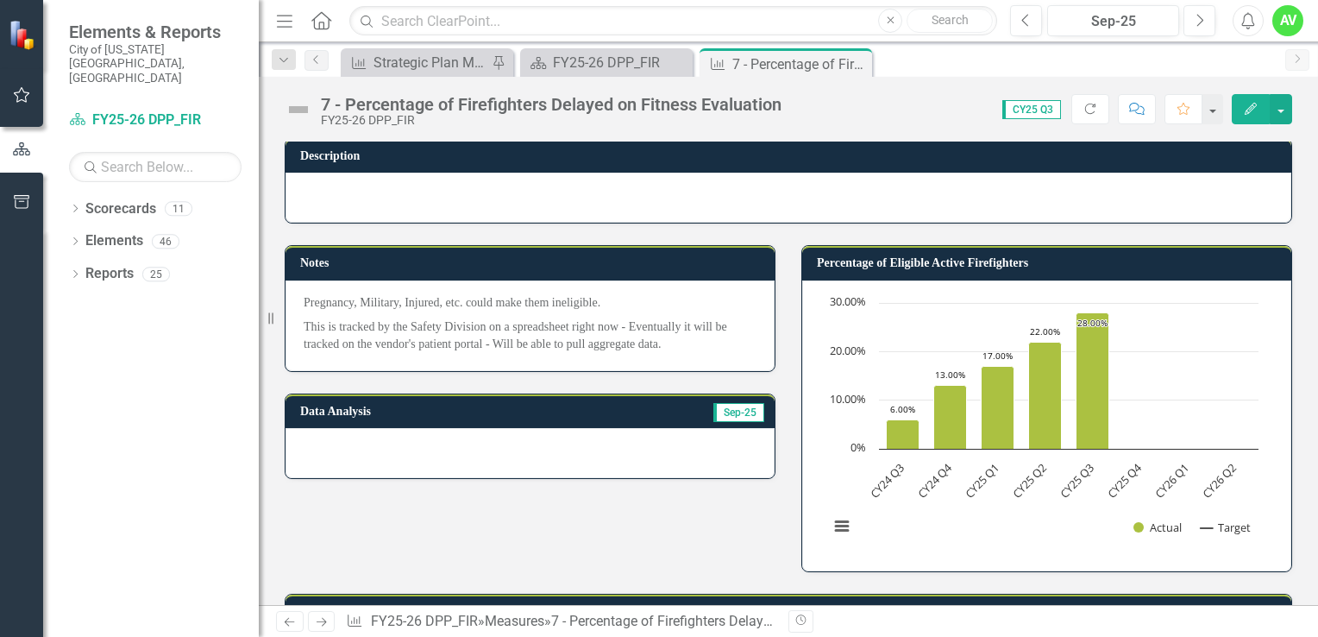
scroll to position [2, 0]
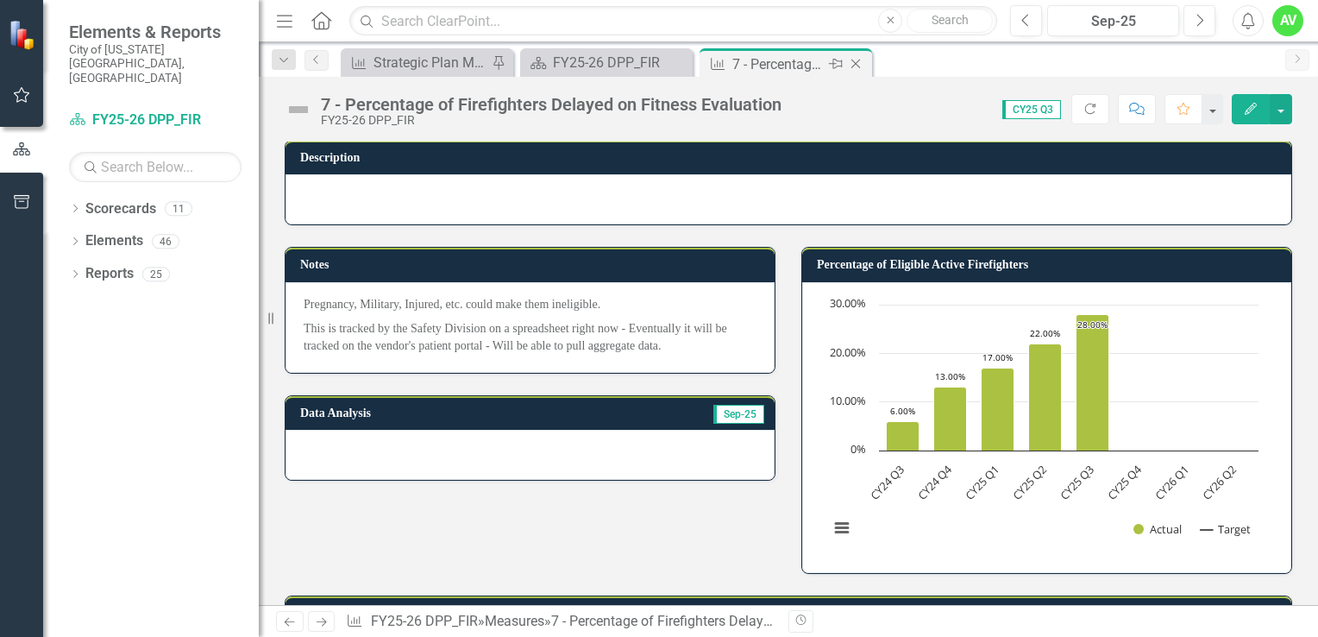
click at [856, 64] on icon at bounding box center [855, 64] width 9 height 9
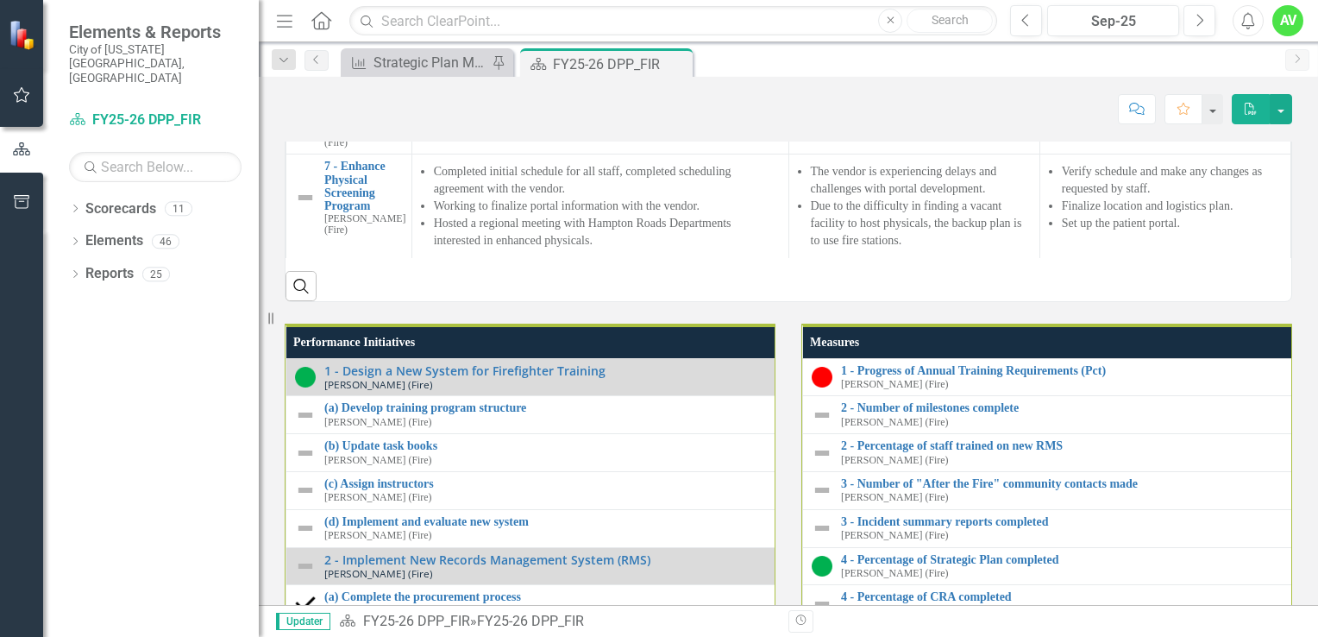
scroll to position [1780, 0]
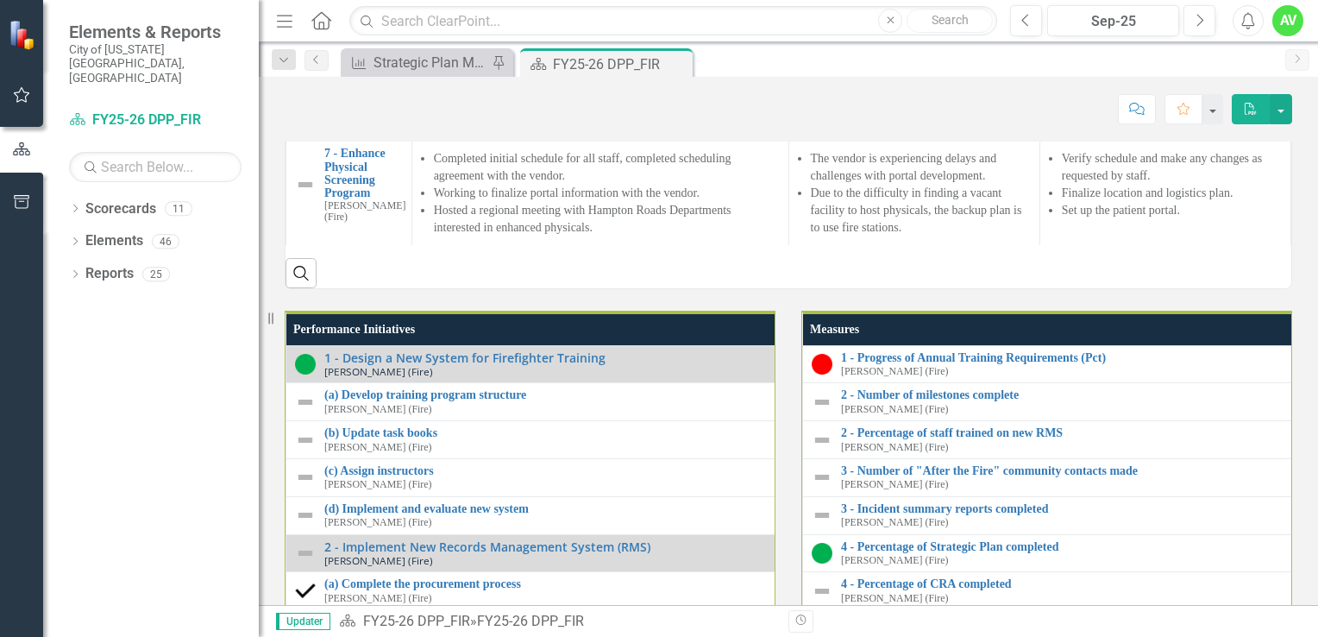
click at [341, 113] on link "6 - [PERSON_NAME] a Sense of Belonging and Inclusive Leadership in the Departme…" at bounding box center [374, 66] width 100 height 93
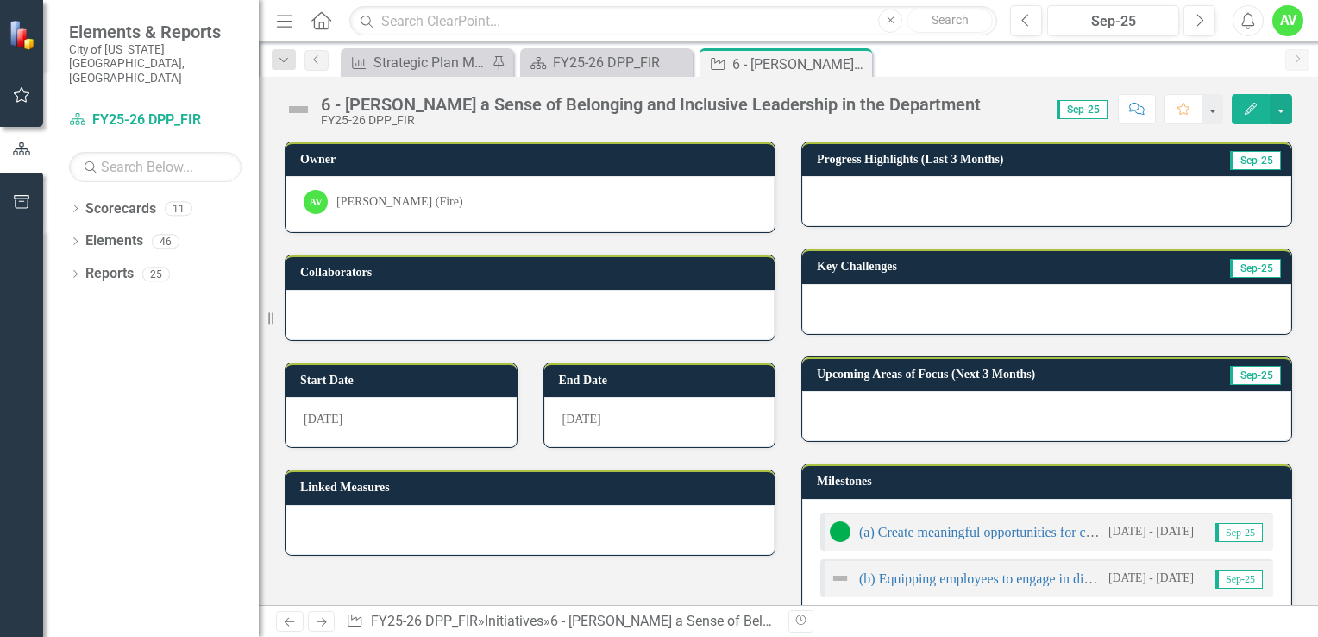
click at [1242, 114] on button "Edit" at bounding box center [1251, 109] width 38 height 30
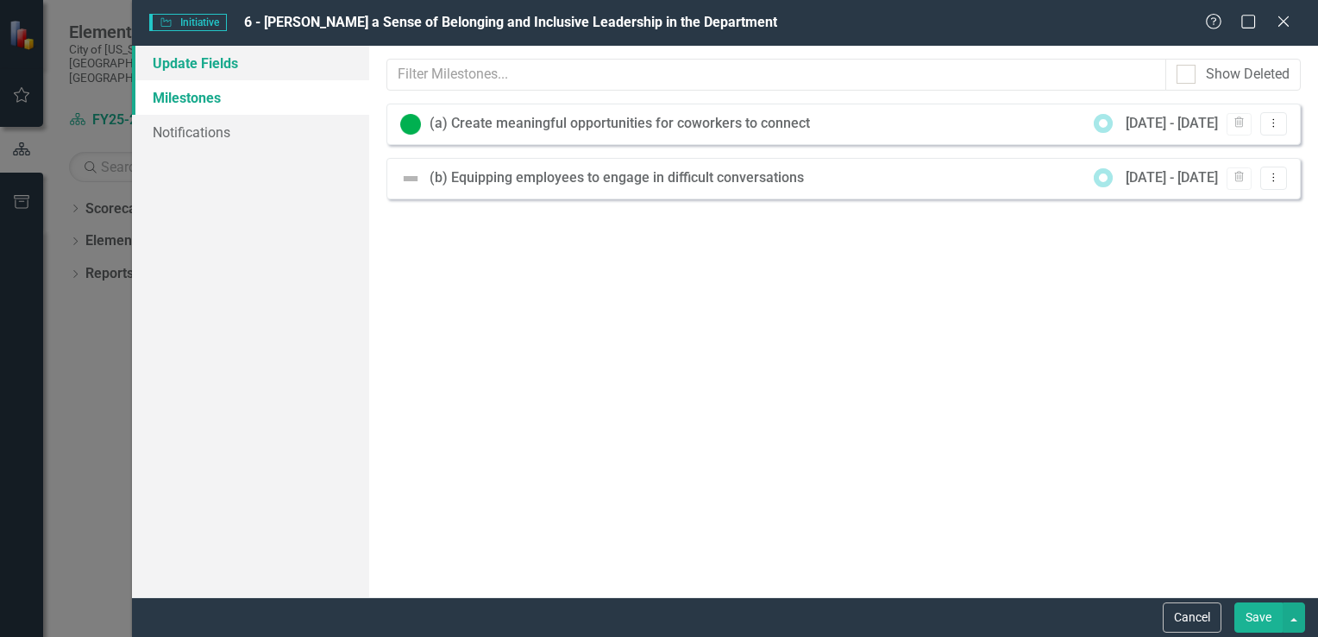
click at [181, 57] on link "Update Fields" at bounding box center [250, 63] width 237 height 34
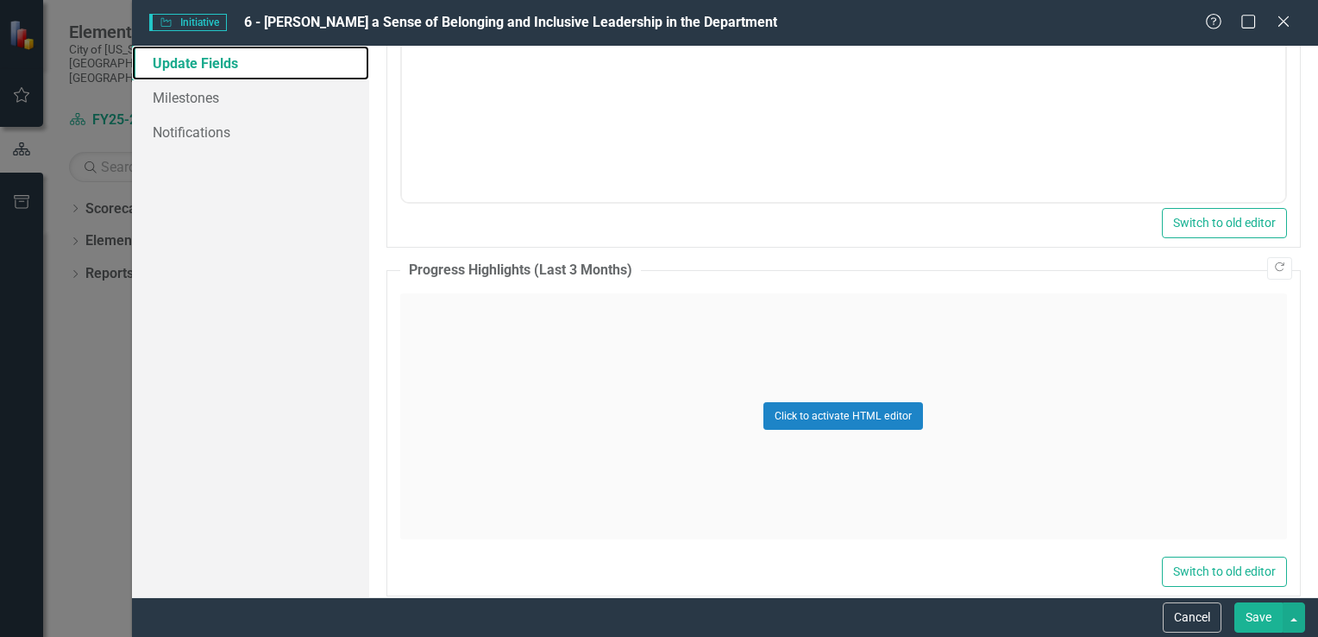
scroll to position [945, 0]
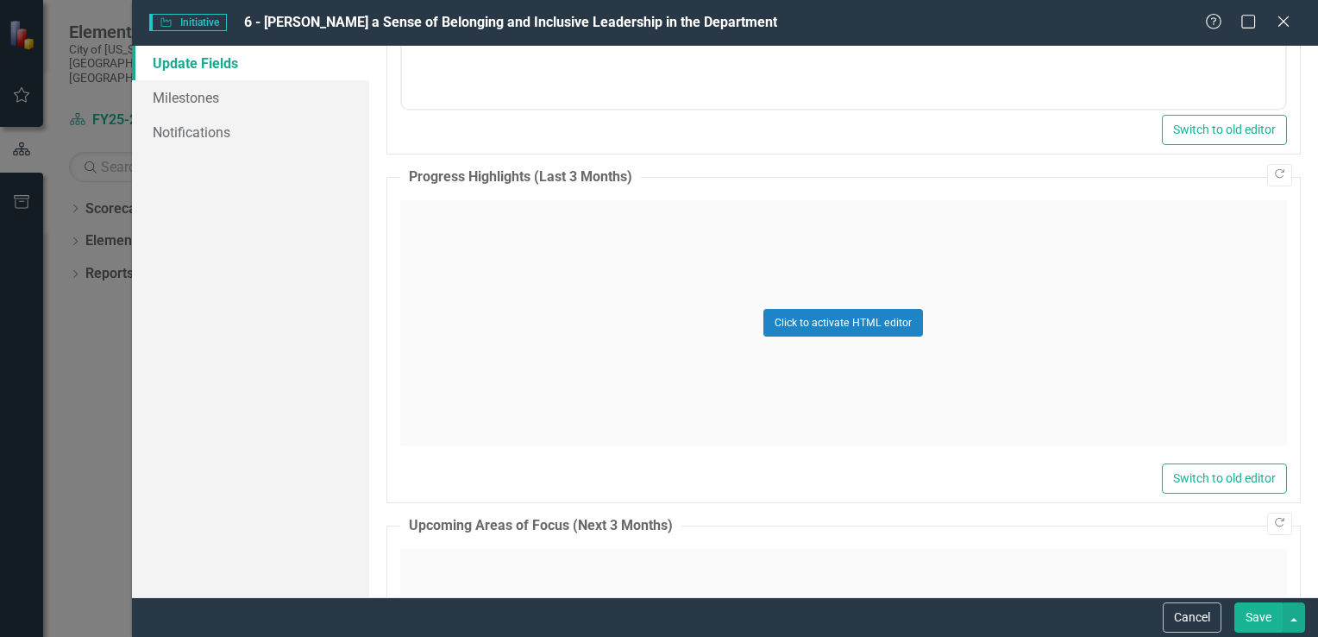
click at [437, 216] on div "Click to activate HTML editor" at bounding box center [843, 323] width 887 height 246
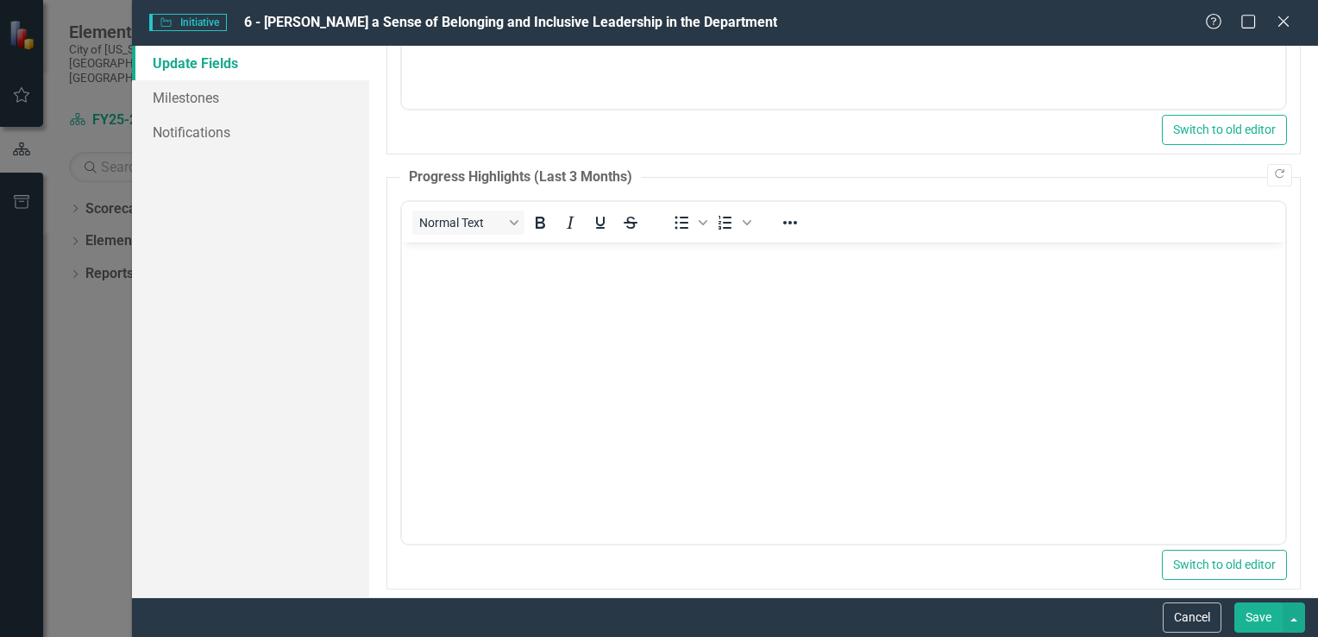
scroll to position [0, 0]
click at [425, 266] on p "Rich Text Area. Press ALT-0 for help." at bounding box center [842, 256] width 875 height 21
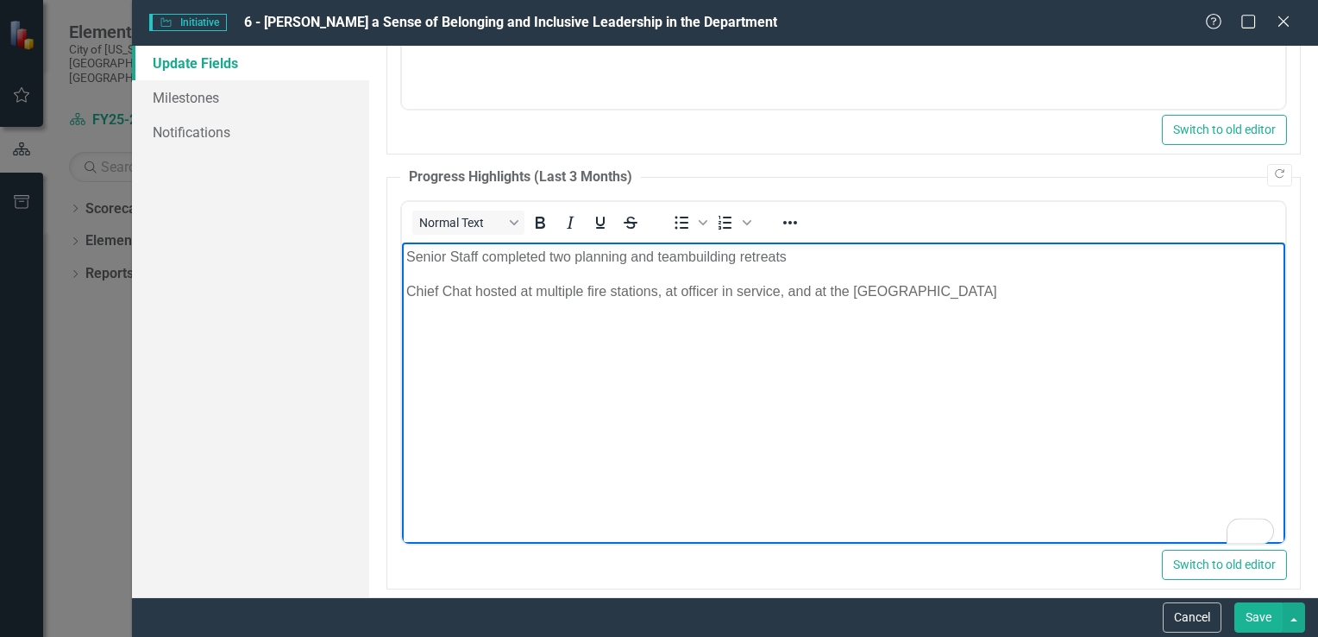
click at [971, 292] on p "Chief Chat hosted at multiple fire stations, at officer in service, and at the …" at bounding box center [842, 290] width 875 height 21
click at [785, 257] on p "Senior Staff completed two planning and teambuilding retreats" at bounding box center [842, 256] width 875 height 21
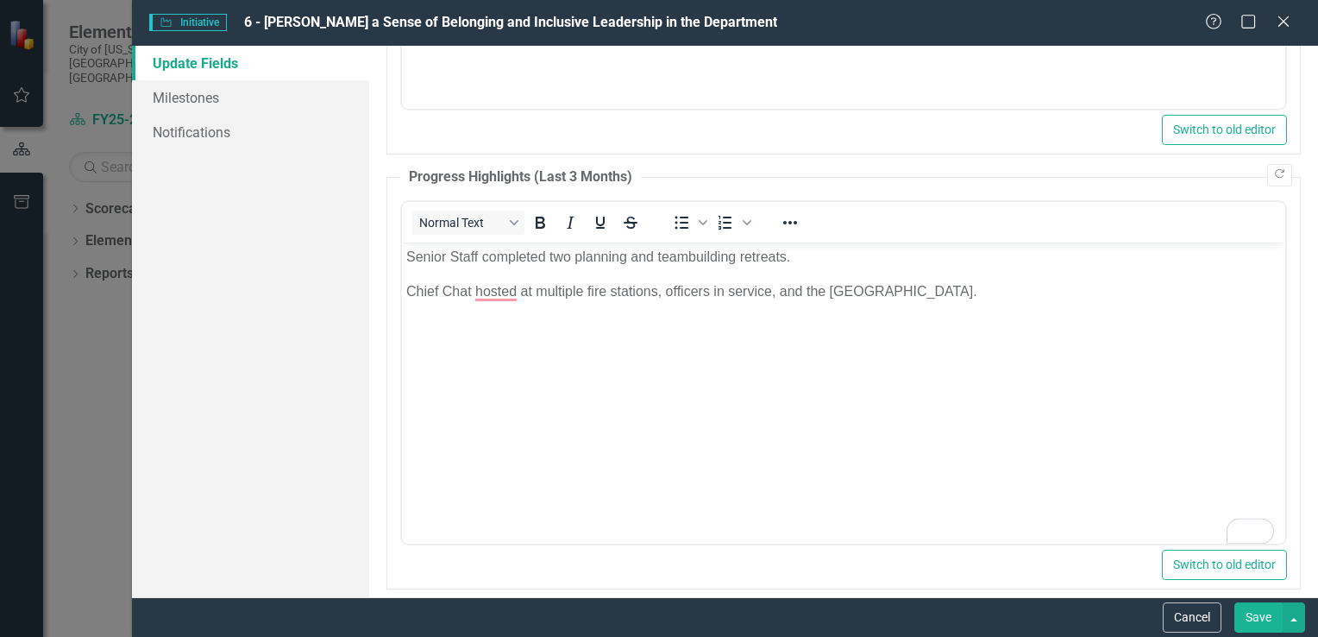
click at [966, 292] on p "Chief Chat hosted at multiple fire stations, officers in service, and the Capta…" at bounding box center [842, 290] width 875 height 21
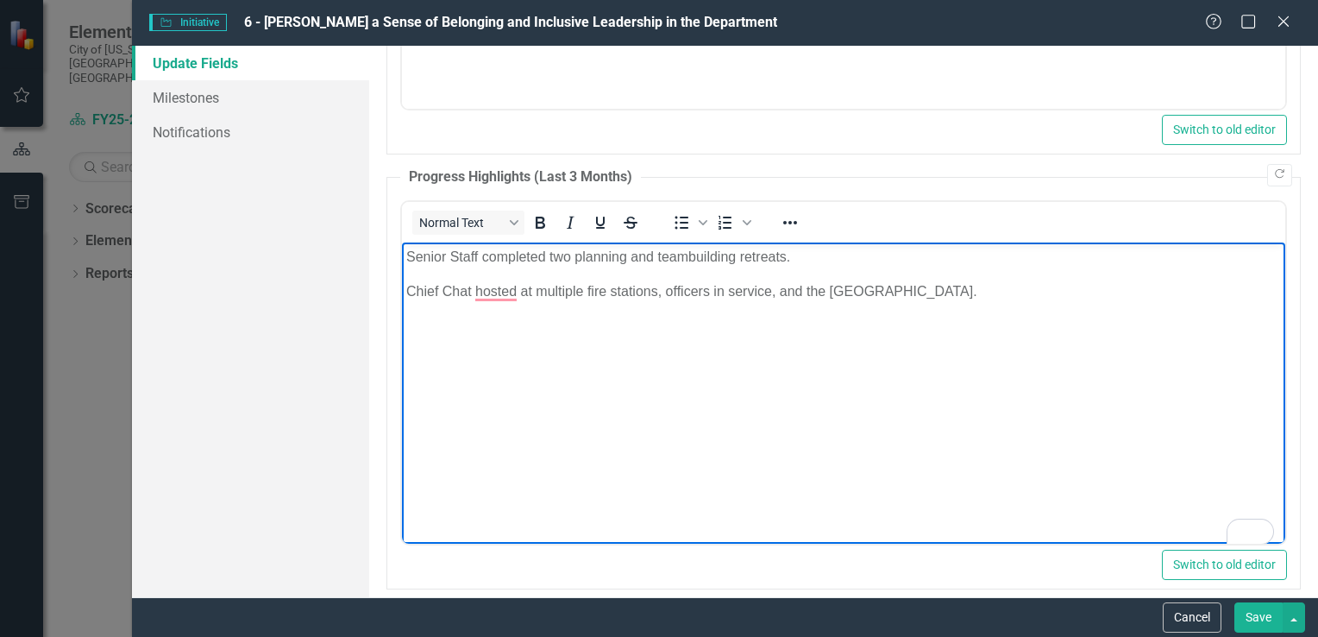
click at [471, 288] on p "Chief Chat hosted at multiple fire stations, officers in service, and the Capta…" at bounding box center [842, 290] width 875 height 21
click at [1002, 289] on p "Chief Chats were hosted at multiple fire stations, officers in service, and the…" at bounding box center [842, 290] width 875 height 21
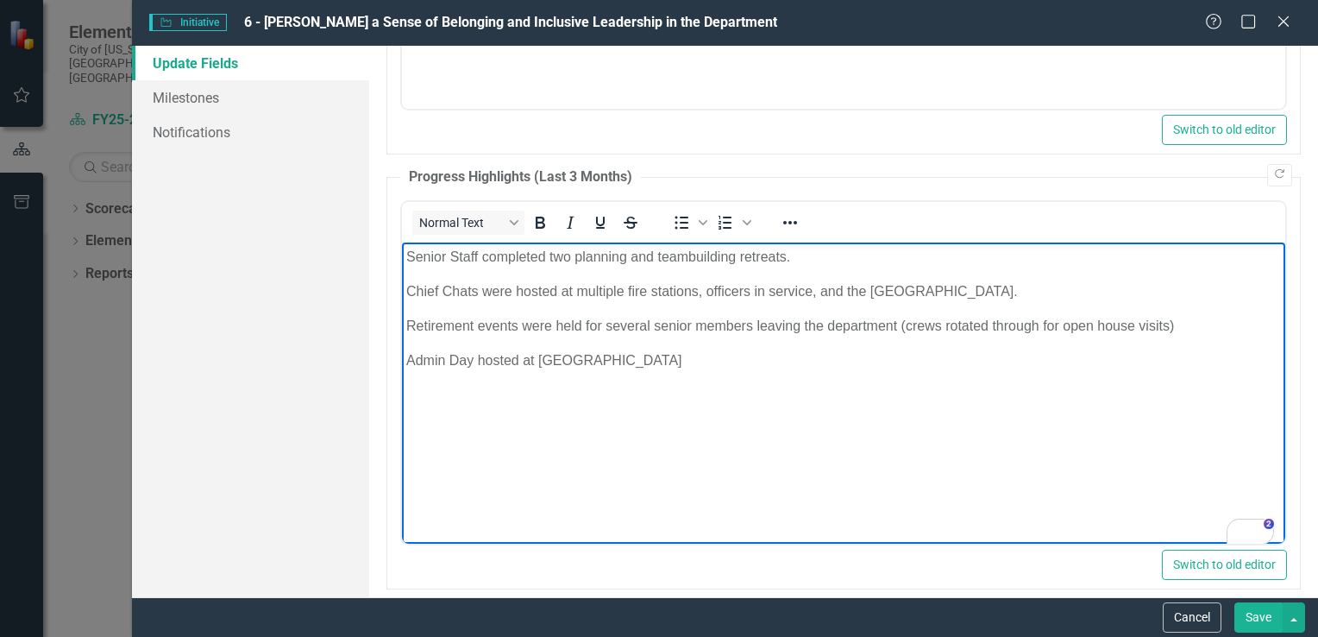
drag, startPoint x: 705, startPoint y: 367, endPoint x: 800, endPoint y: 488, distance: 154.8
click at [401, 249] on html "Senior Staff completed two planning and teambuilding retreats. Chief Chats were…" at bounding box center [842, 370] width 883 height 259
click at [678, 224] on icon "Bullet list" at bounding box center [681, 222] width 21 height 21
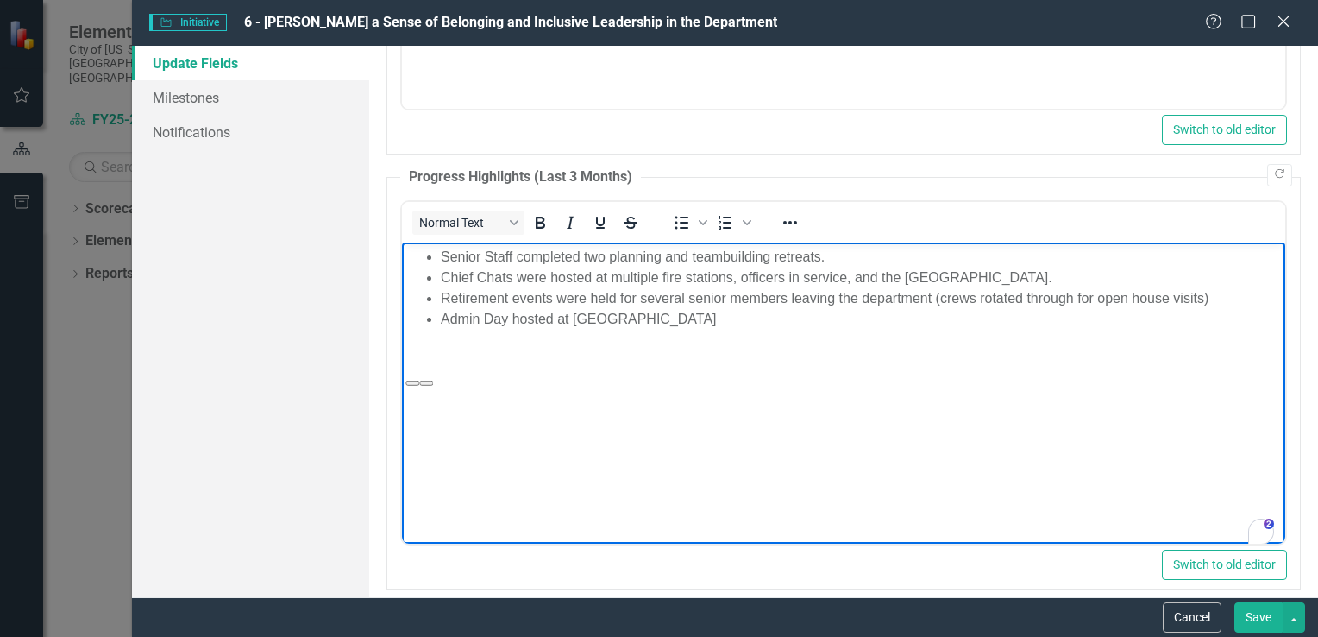
click at [768, 329] on body "Senior Staff completed two planning and teambuilding retreats. Chief Chats were…" at bounding box center [842, 370] width 883 height 259
click at [1226, 295] on li "Retirement events were held for several senior members leaving the department (…" at bounding box center [860, 297] width 840 height 21
click at [1214, 292] on li "Retirement events were held for several senior members leaving the department (…" at bounding box center [860, 297] width 840 height 21
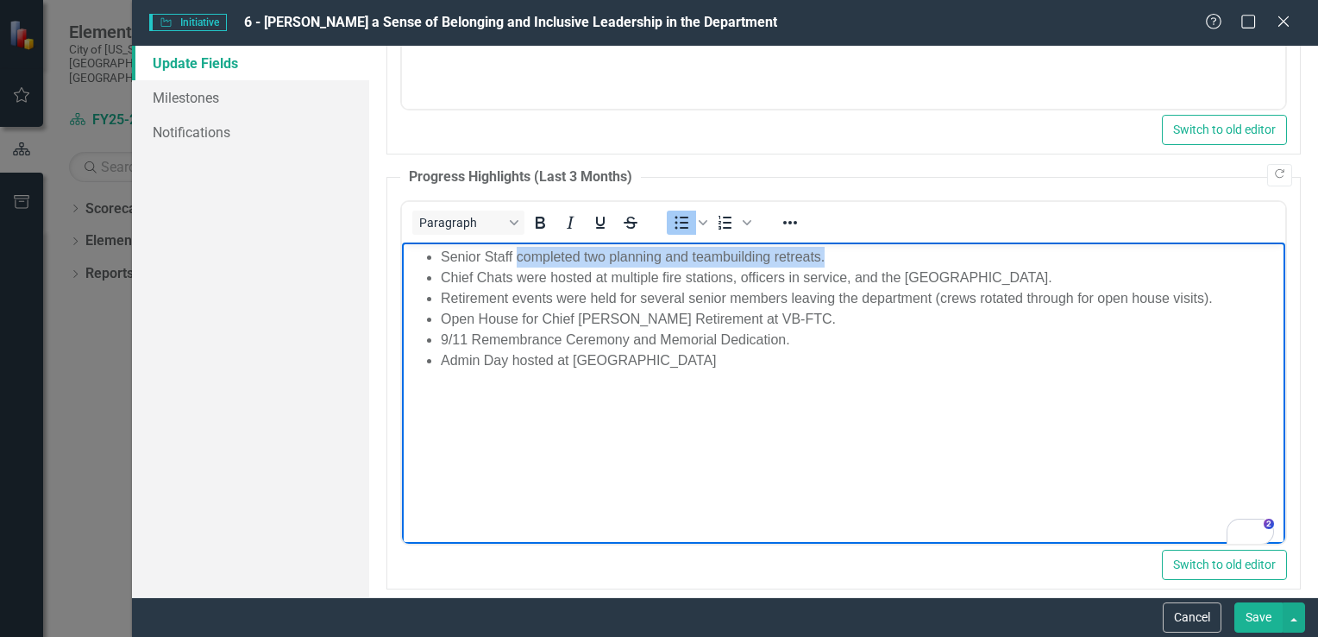
drag, startPoint x: 824, startPoint y: 260, endPoint x: 517, endPoint y: 257, distance: 306.2
click at [517, 257] on li "Senior Staff completed two planning and teambuilding retreats." at bounding box center [860, 256] width 840 height 21
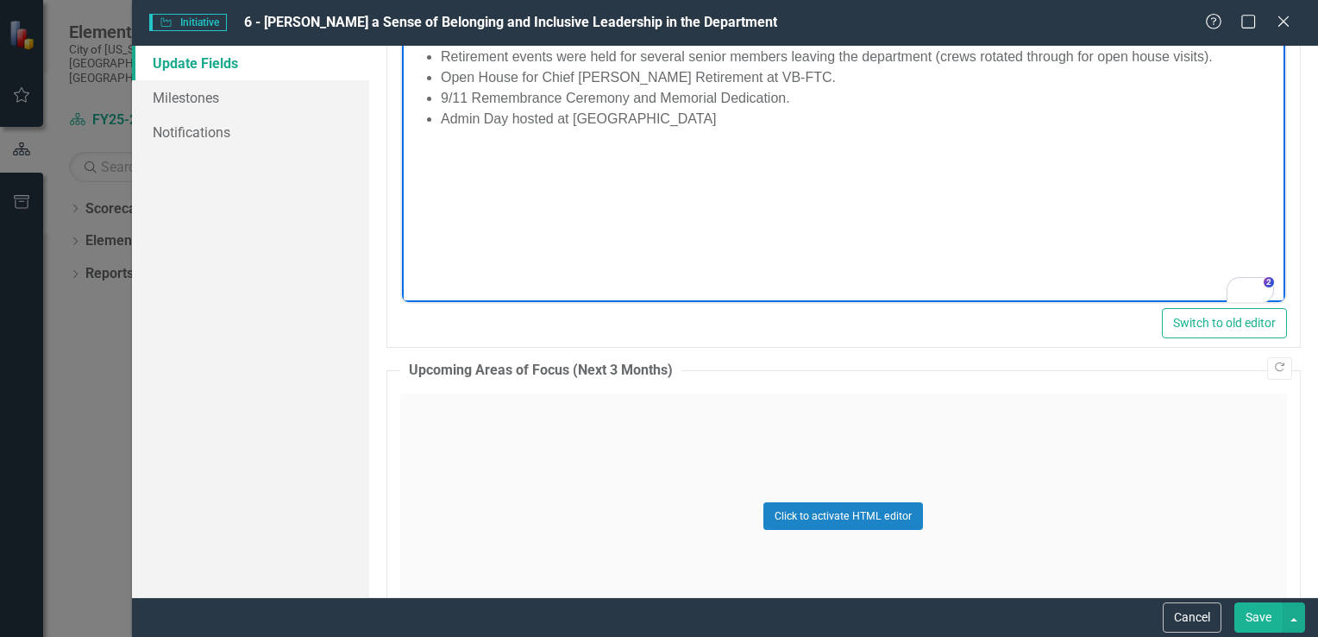
scroll to position [1256, 0]
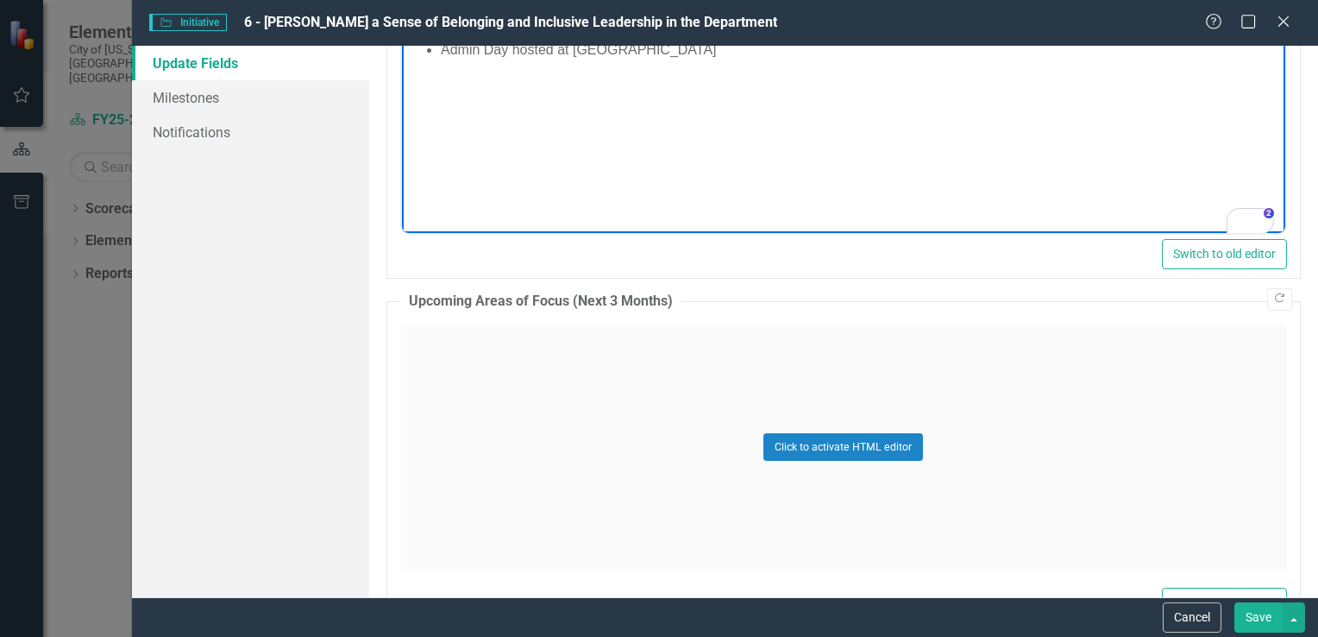
click at [438, 336] on div "Click to activate HTML editor" at bounding box center [843, 447] width 887 height 246
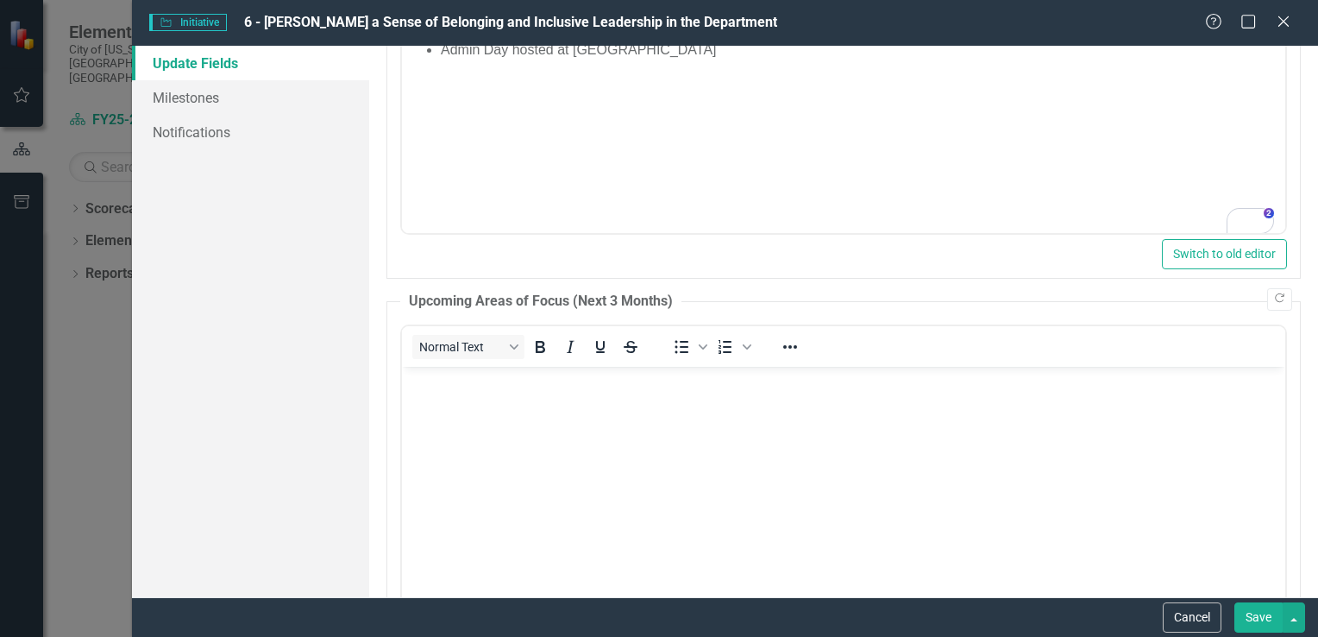
scroll to position [0, 0]
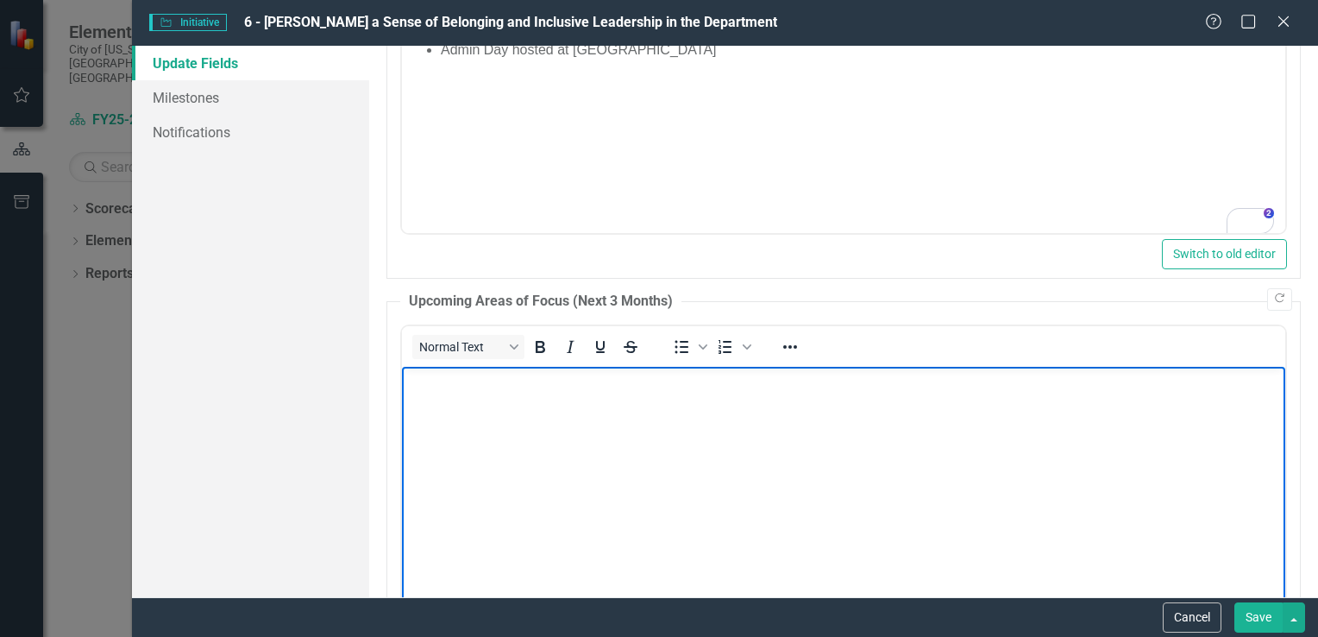
click at [415, 396] on body "Rich Text Area. Press ALT-0 for help." at bounding box center [842, 495] width 883 height 259
drag, startPoint x: 487, startPoint y: 418, endPoint x: 395, endPoint y: 417, distance: 92.3
click at [401, 417] on html "Holiday Gala Thanksgiving Potluck Abbey Road Event" at bounding box center [842, 495] width 883 height 259
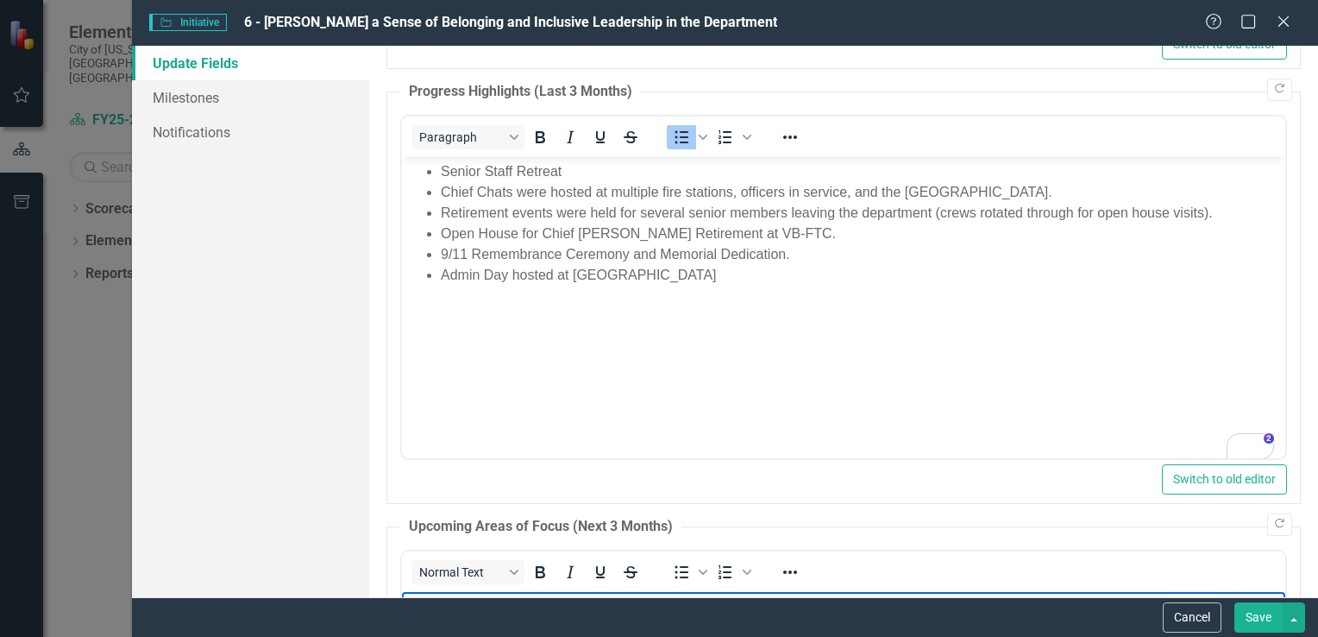
scroll to position [1021, 0]
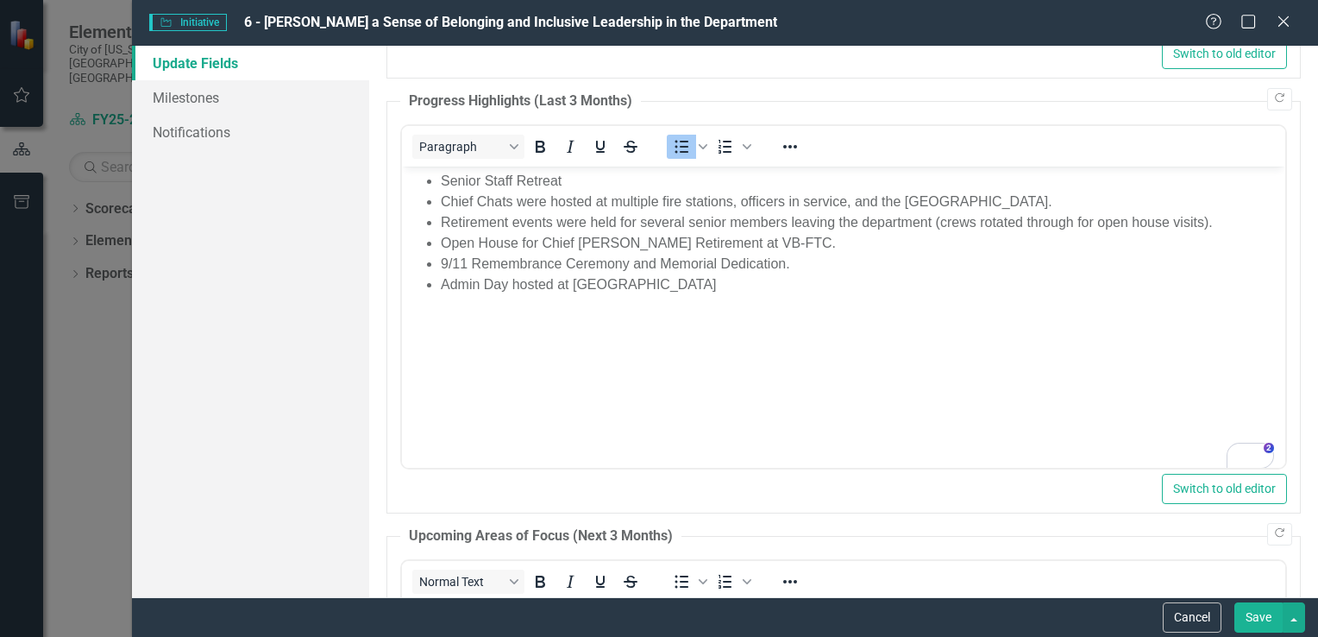
click at [762, 289] on li "Admin Day hosted at VBFD Fire Training Center" at bounding box center [860, 283] width 840 height 21
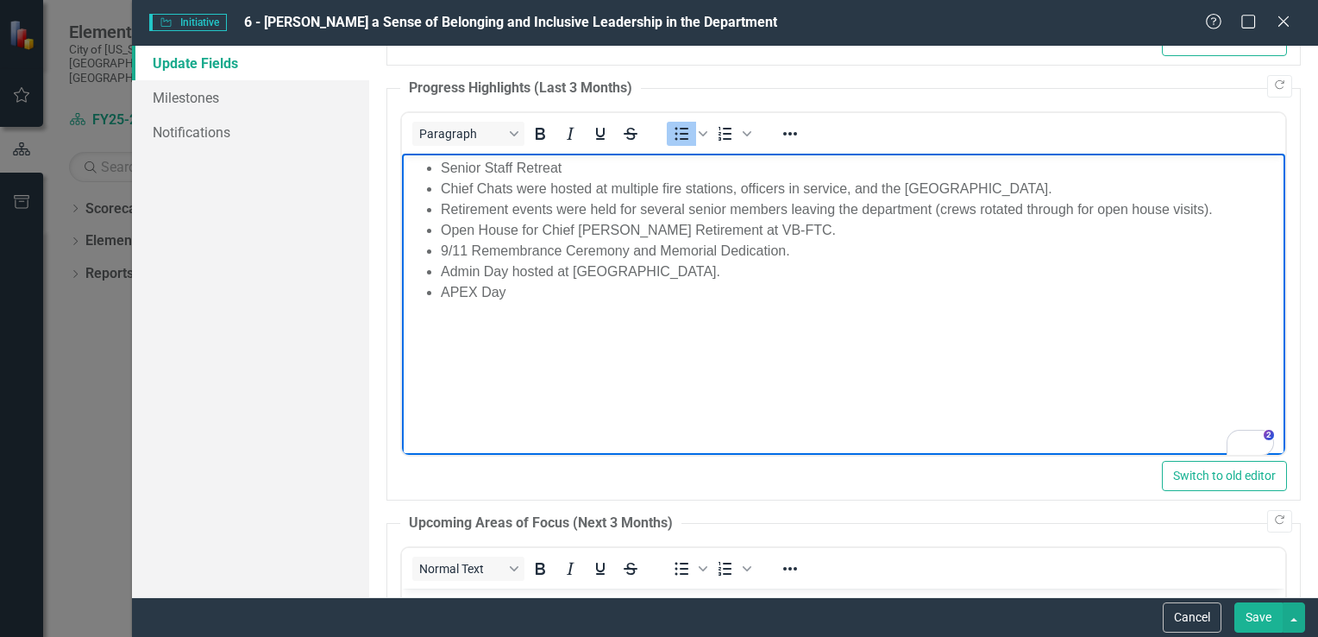
scroll to position [1033, 0]
click at [440, 166] on li "Senior Staff Retreat" at bounding box center [860, 168] width 840 height 21
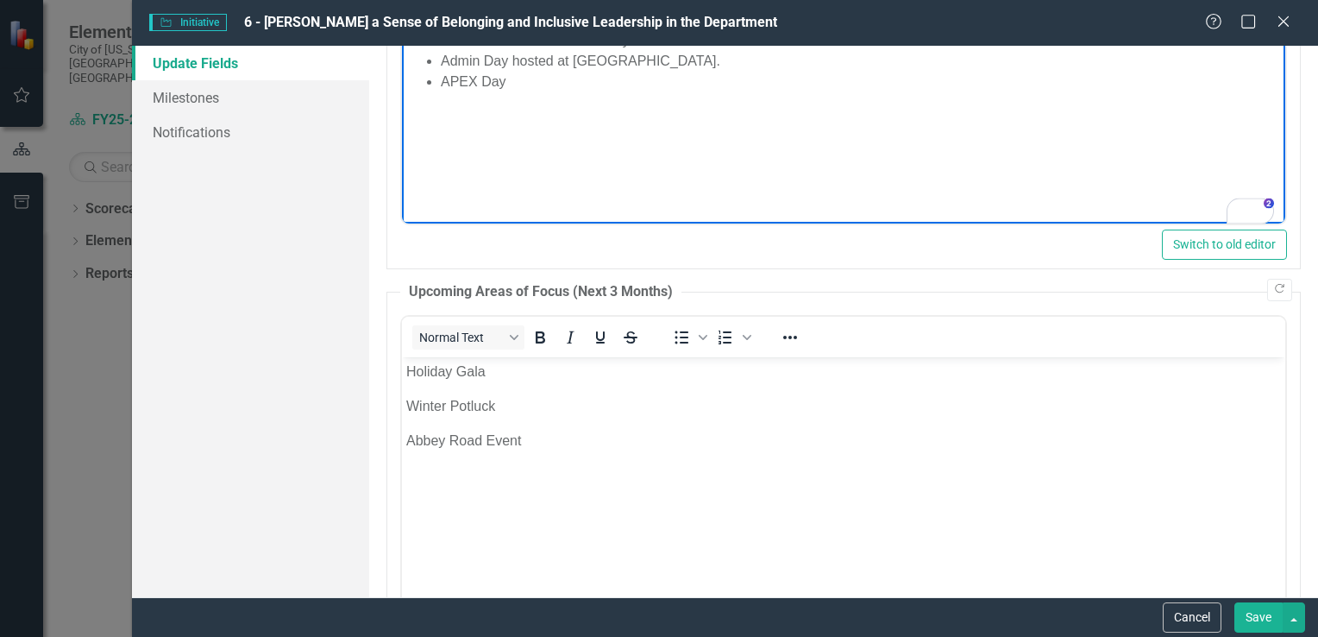
scroll to position [1266, 0]
click at [543, 436] on p "Abbey Road Event" at bounding box center [842, 439] width 875 height 21
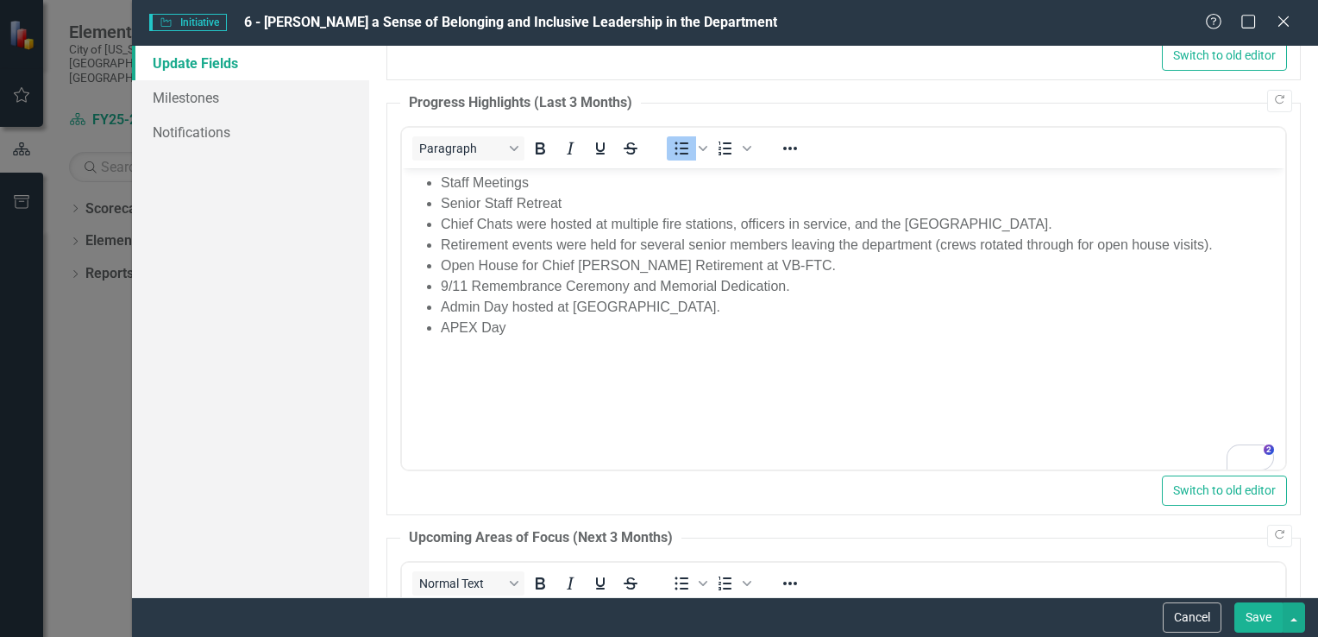
scroll to position [1014, 0]
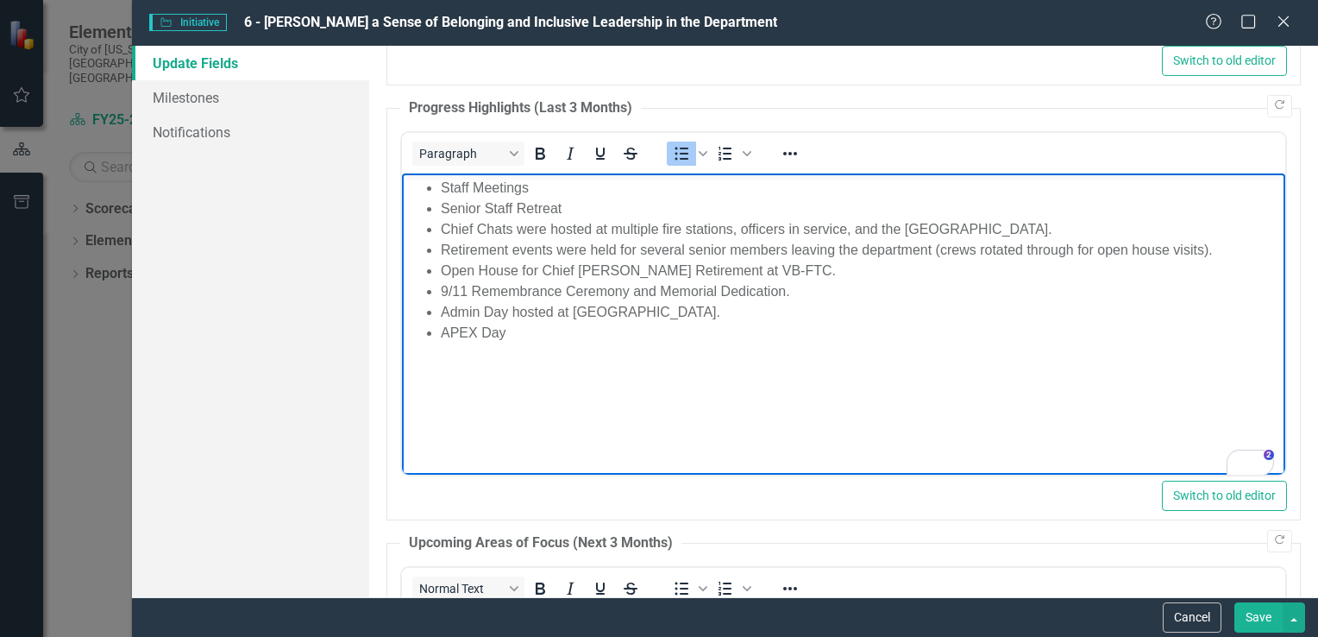
click at [753, 314] on li "Admin Day hosted at [GEOGRAPHIC_DATA]." at bounding box center [860, 311] width 840 height 21
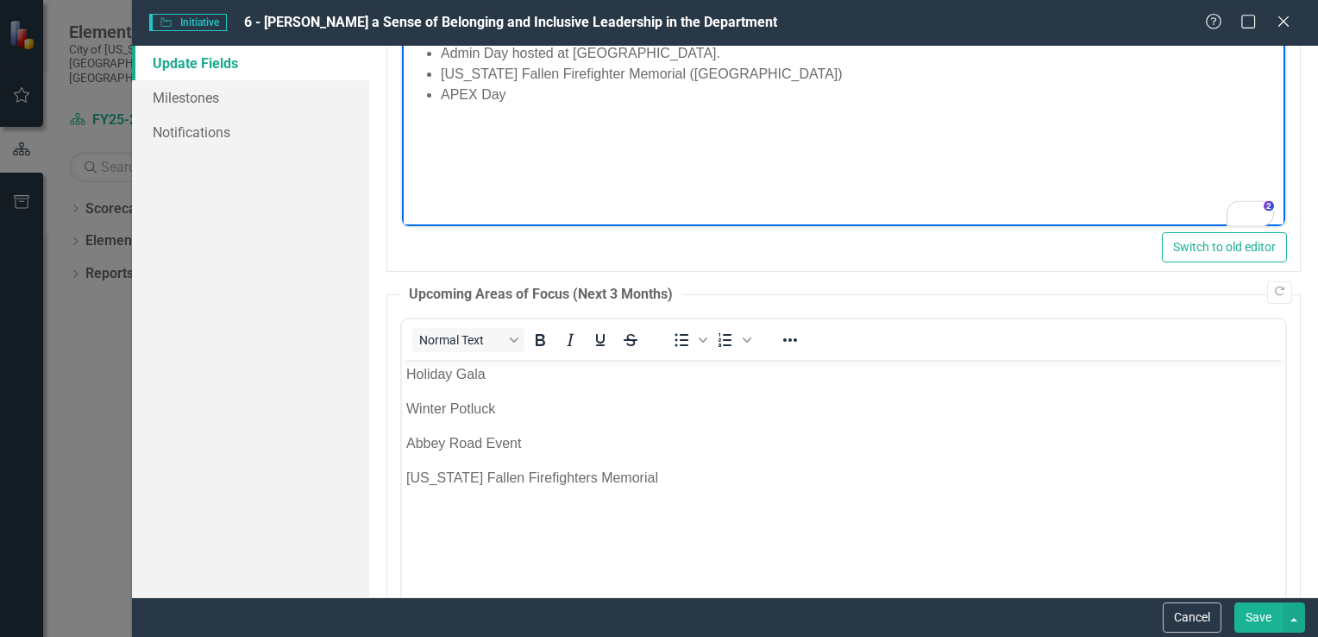
scroll to position [1328, 0]
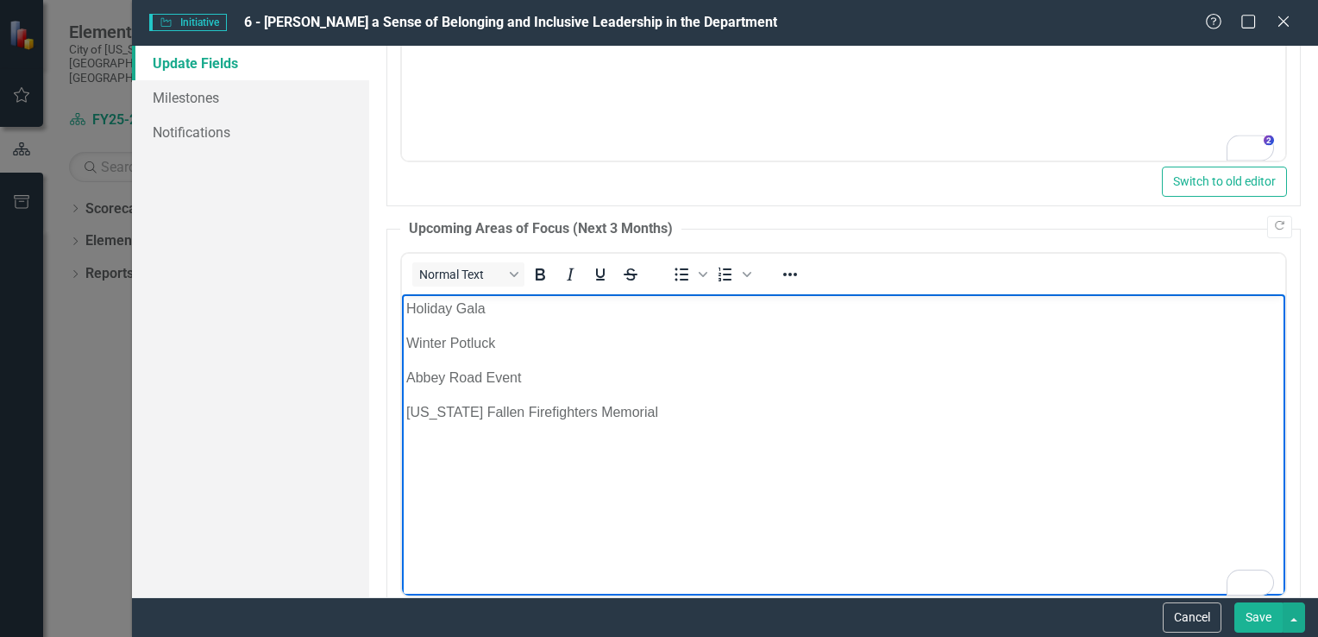
click at [644, 410] on p "Colorado Fallen Firefighters Memorial" at bounding box center [842, 411] width 875 height 21
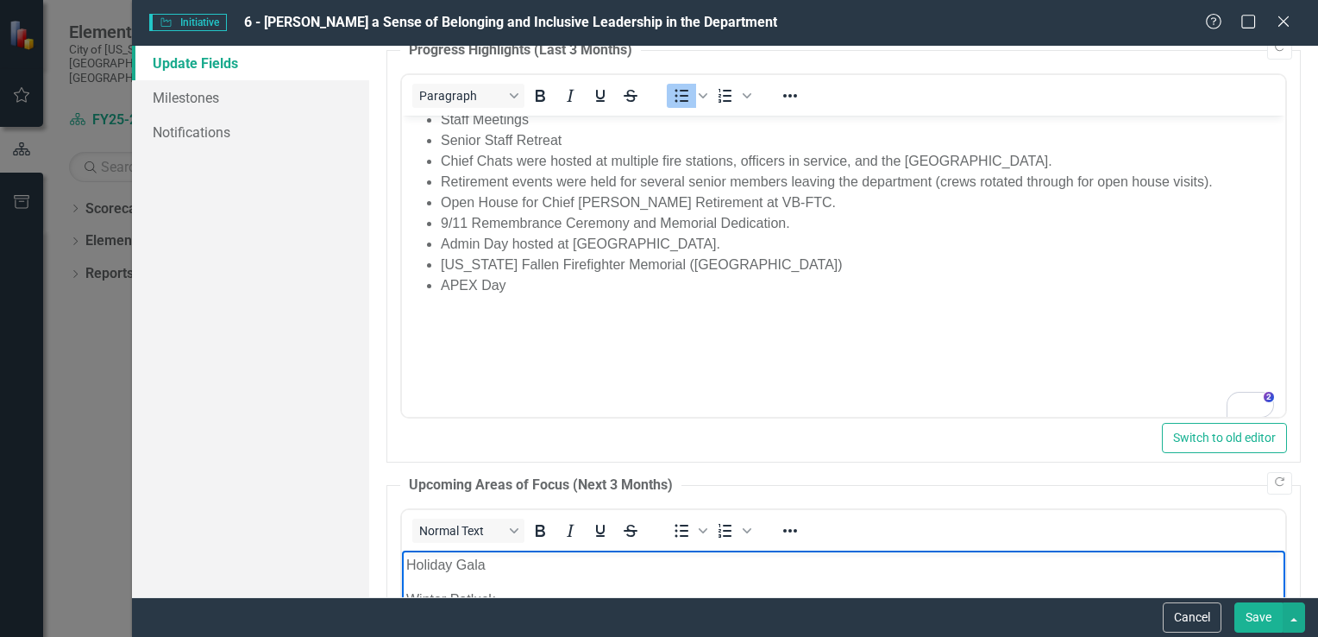
scroll to position [1050, 0]
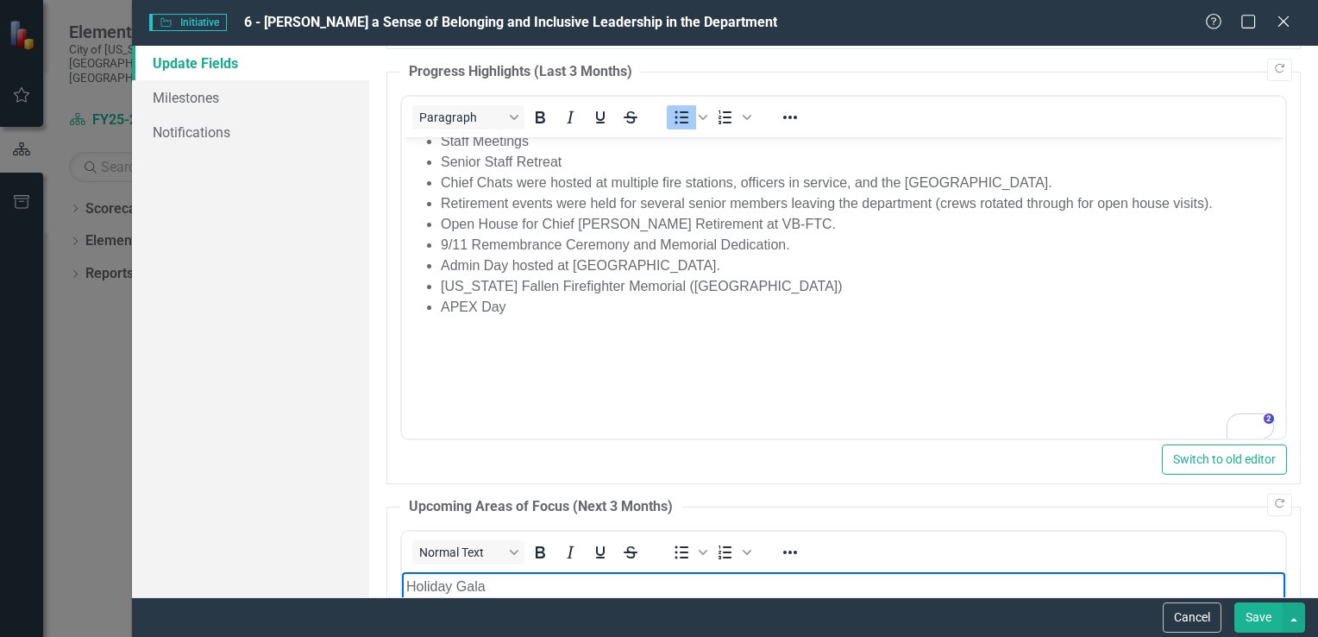
click at [802, 248] on li "9/11 Remembrance Ceremony and Memorial Dedication." at bounding box center [860, 244] width 840 height 21
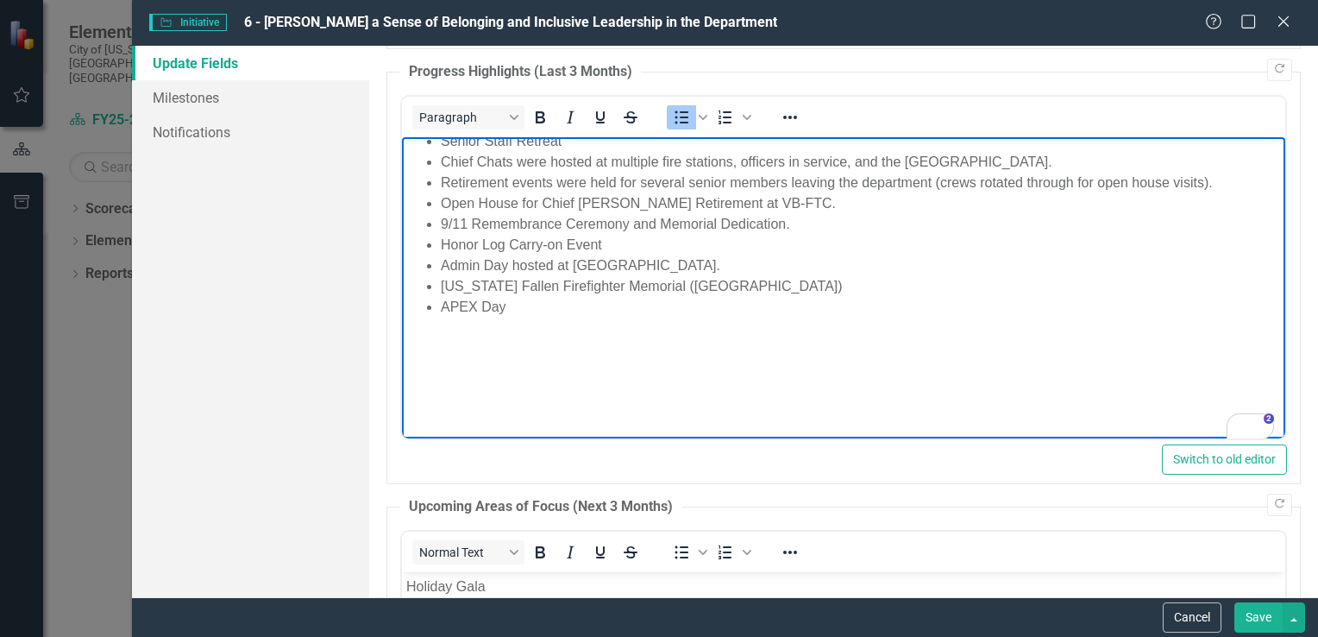
scroll to position [1446, 0]
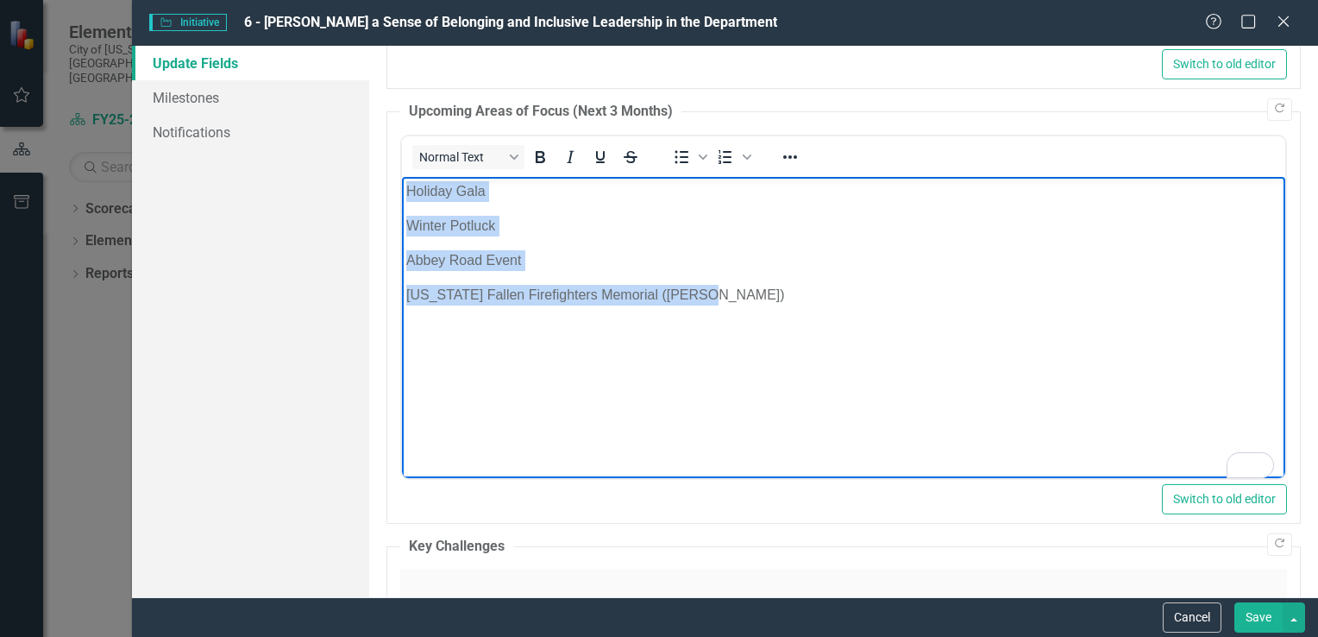
drag, startPoint x: 702, startPoint y: 300, endPoint x: 801, endPoint y: 354, distance: 112.7
click at [401, 180] on body "Holiday Gala Winter Potluck Abbey Road Event Colorado Fallen Firefighters Memor…" at bounding box center [842, 305] width 883 height 259
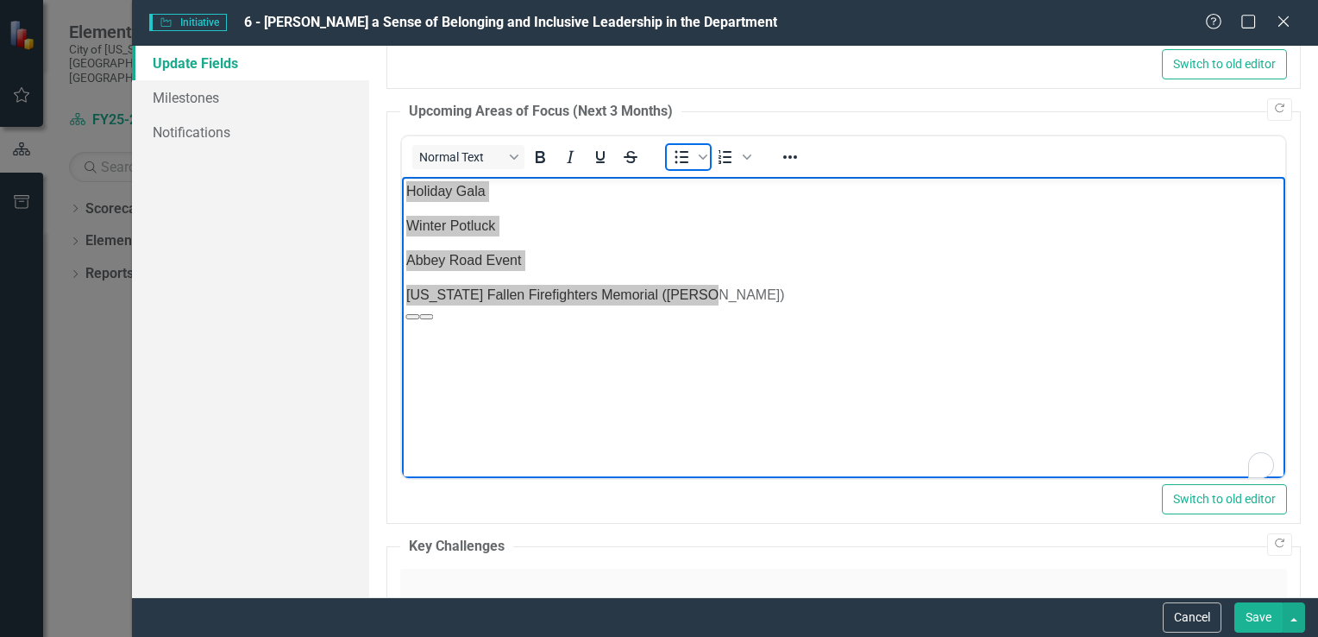
click at [684, 153] on icon "Bullet list" at bounding box center [681, 156] width 14 height 13
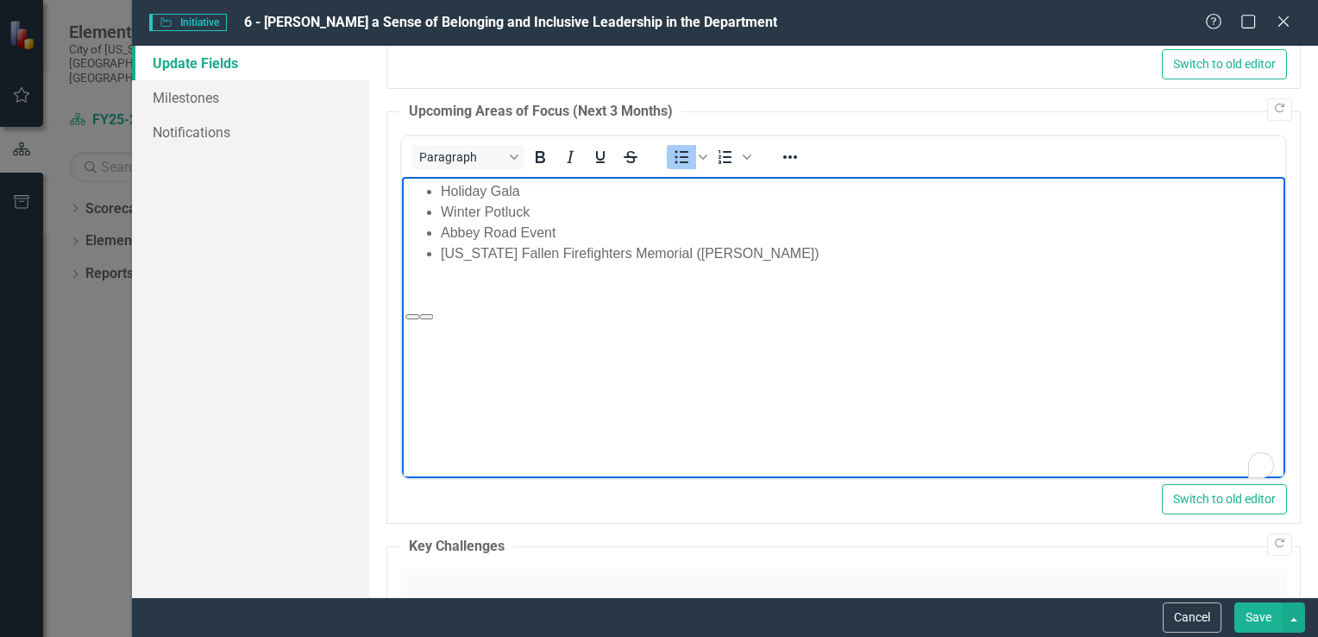
scroll to position [1766, 0]
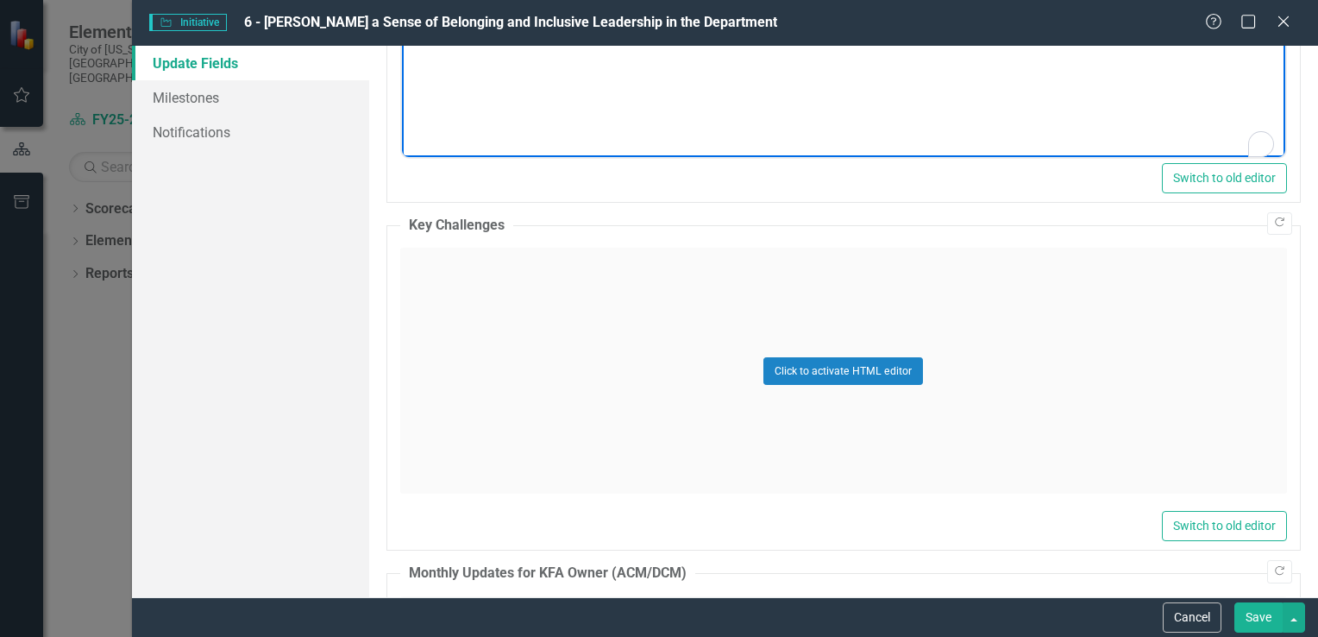
click at [542, 318] on div "Click to activate HTML editor" at bounding box center [843, 371] width 887 height 246
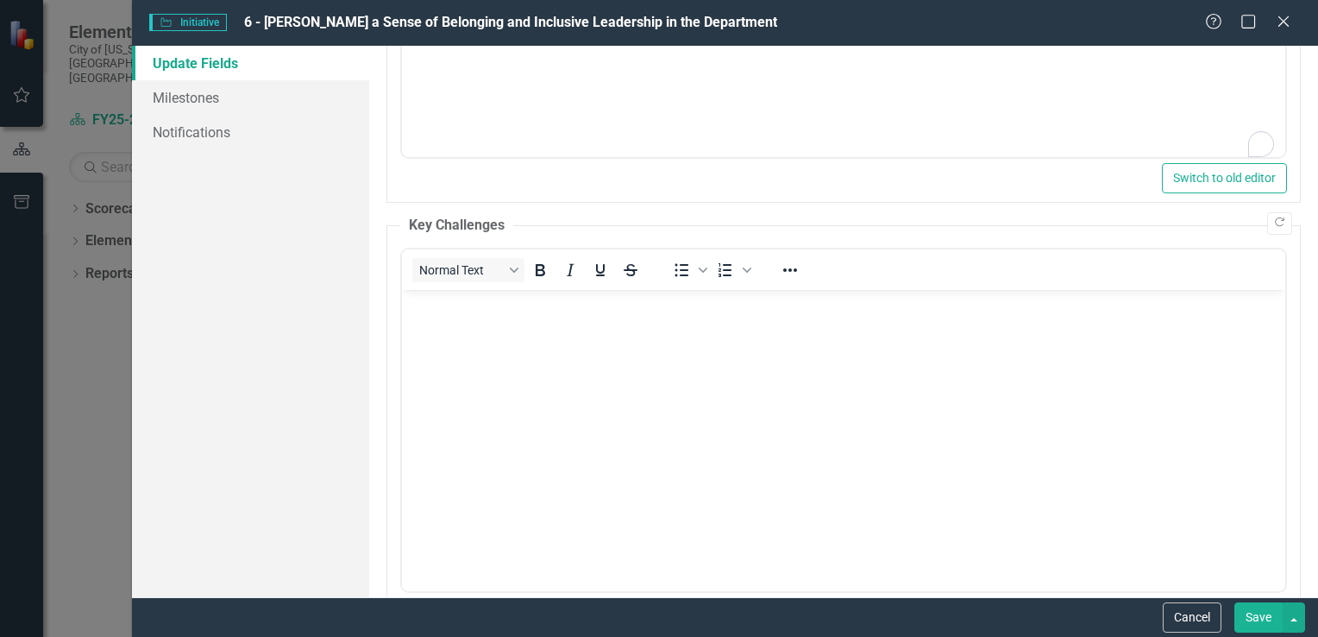
scroll to position [0, 0]
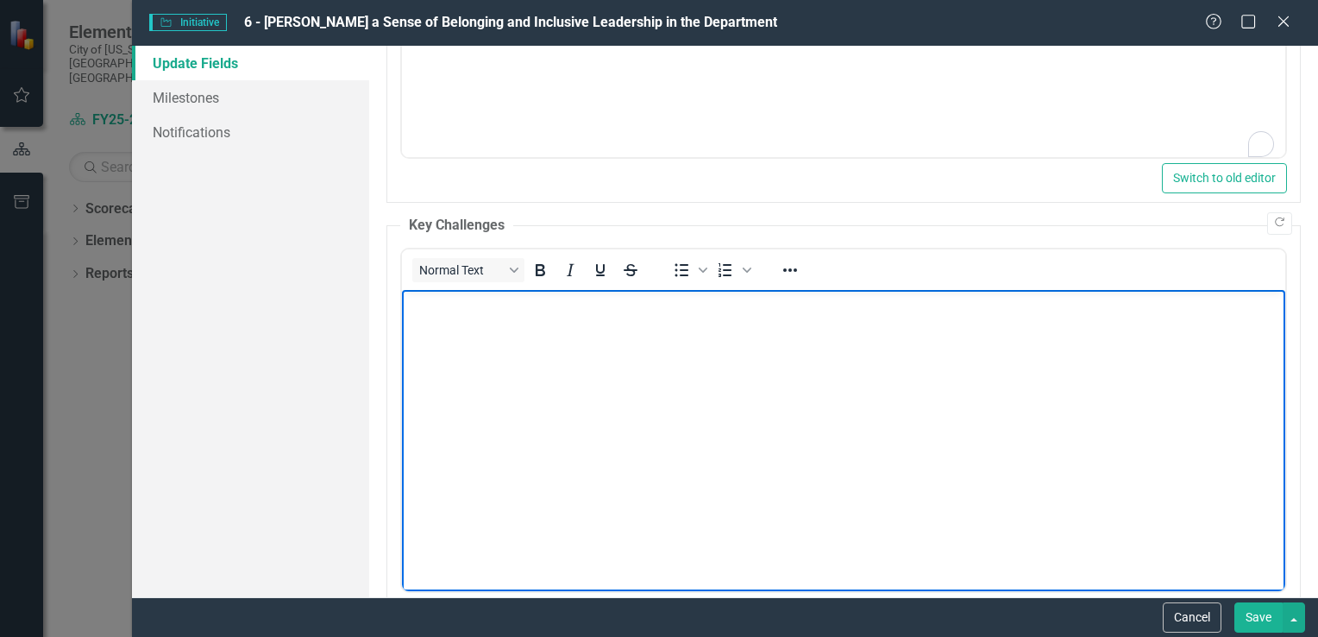
click at [423, 323] on body "Rich Text Area. Press ALT-0 for help." at bounding box center [842, 419] width 883 height 259
click at [1249, 623] on button "Save" at bounding box center [1258, 617] width 48 height 30
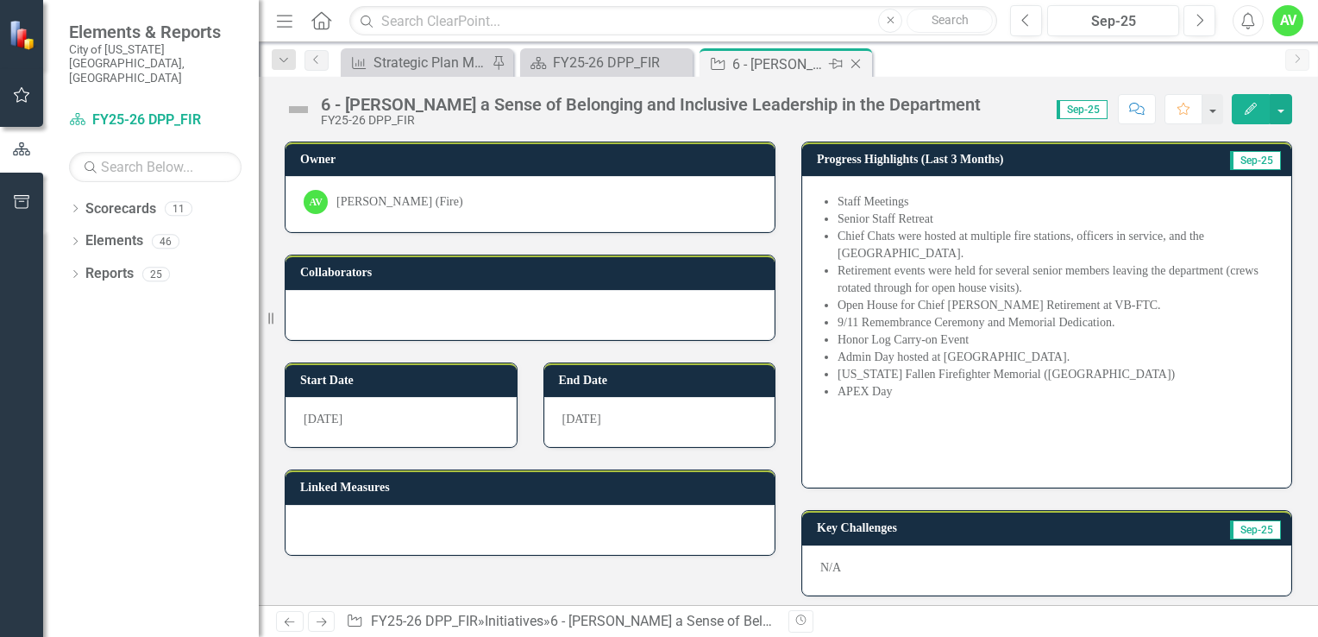
click at [861, 60] on icon "Close" at bounding box center [855, 64] width 17 height 14
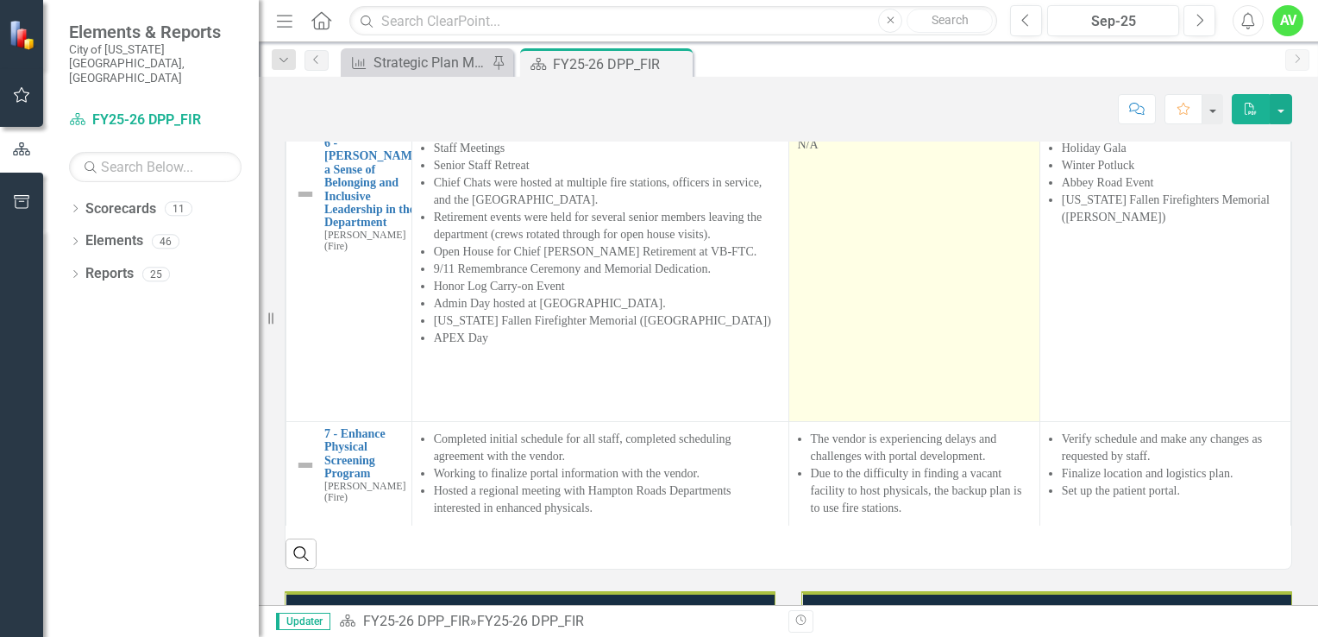
scroll to position [670, 0]
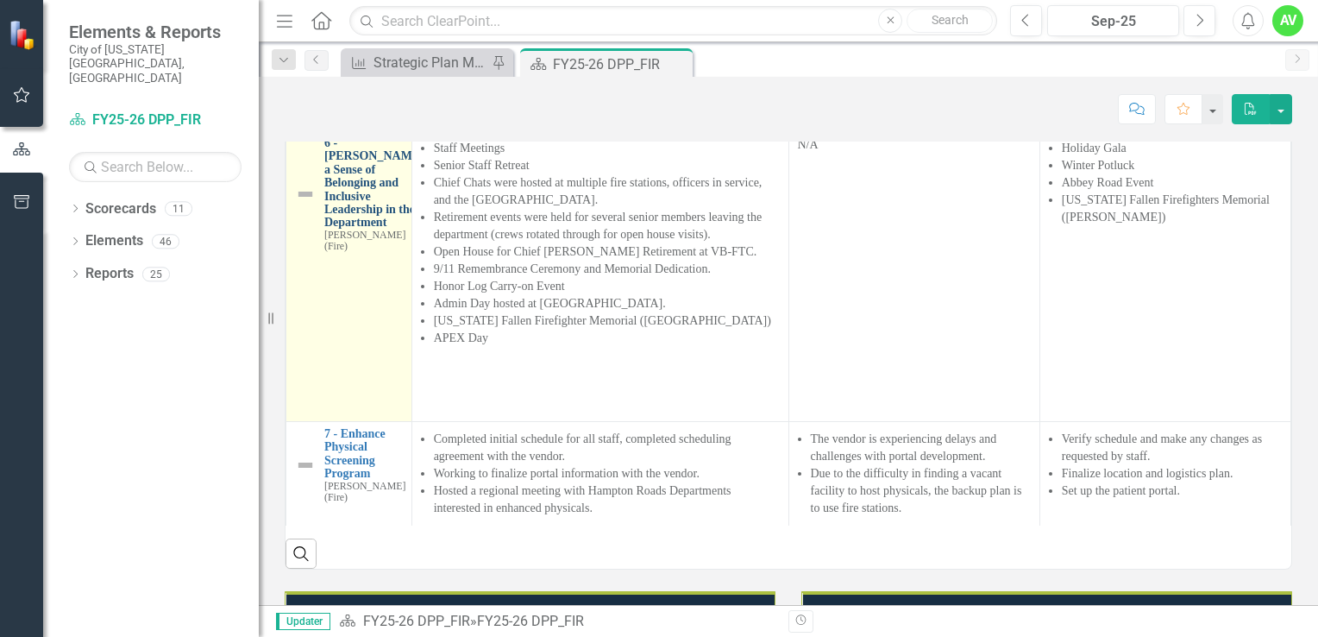
click at [346, 229] on link "6 - [PERSON_NAME] a Sense of Belonging and Inclusive Leadership in the Departme…" at bounding box center [374, 182] width 100 height 93
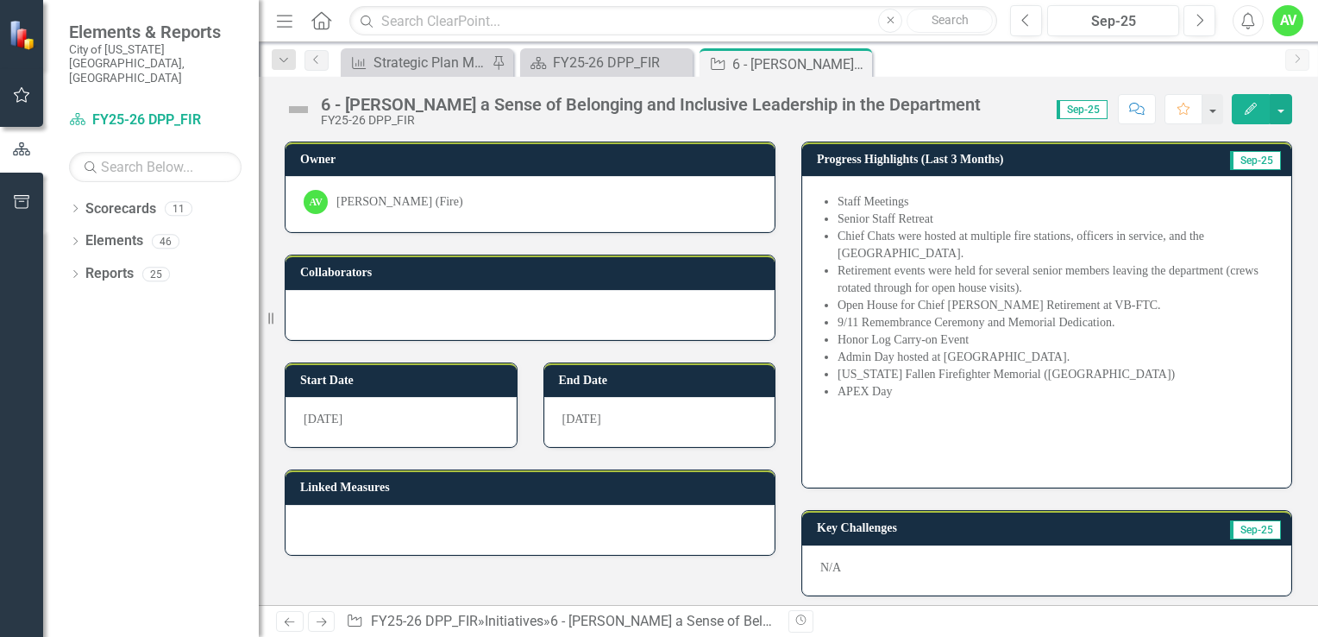
click at [1252, 112] on icon "Edit" at bounding box center [1251, 109] width 16 height 12
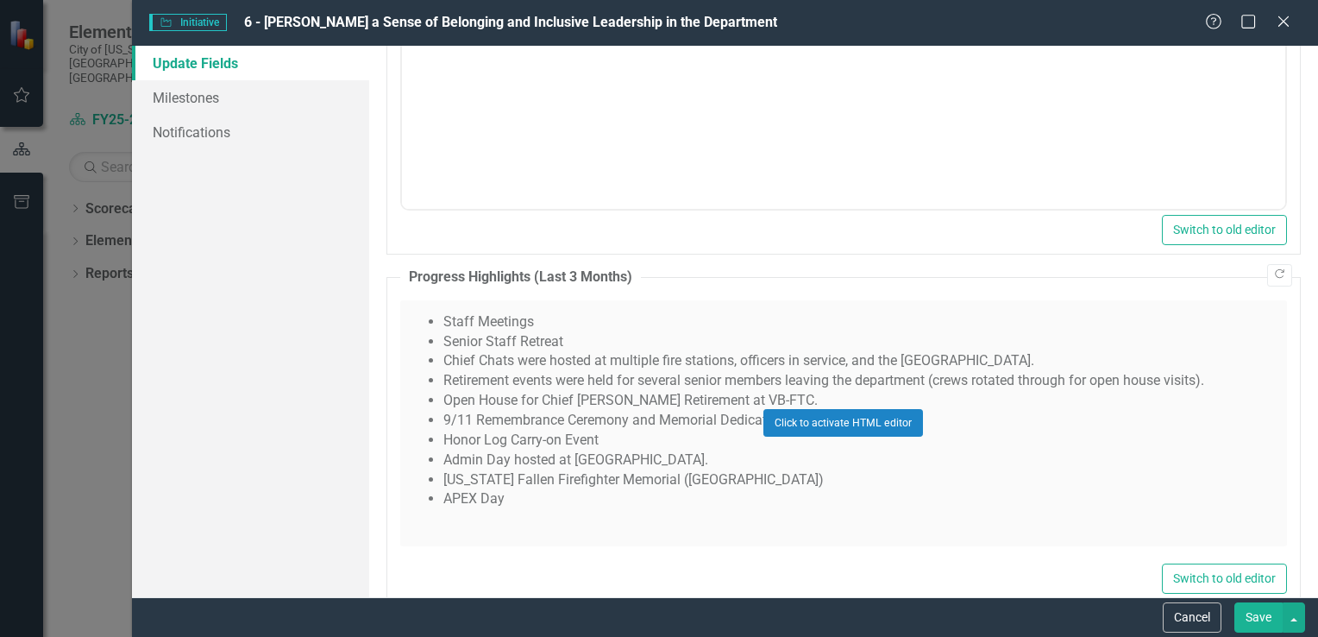
scroll to position [847, 0]
click at [667, 457] on div "Click to activate HTML editor" at bounding box center [843, 421] width 887 height 246
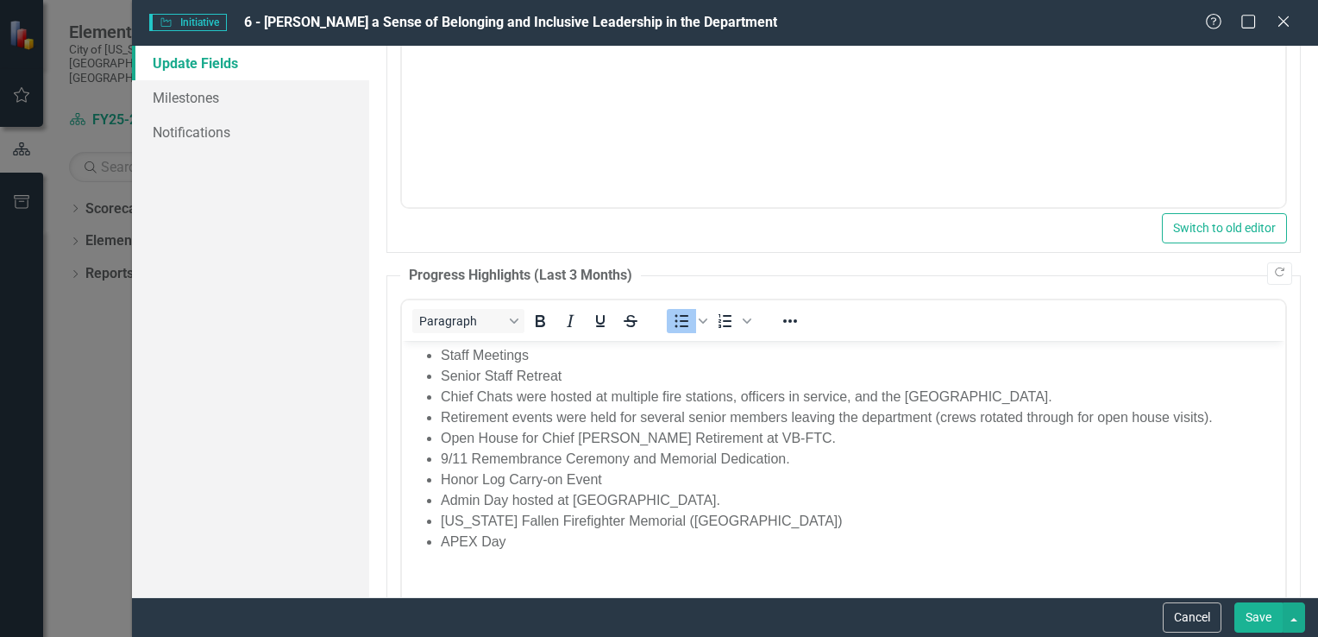
scroll to position [0, 0]
click at [782, 398] on li "Chief Chats were hosted at multiple fire stations, officers in service, and the…" at bounding box center [860, 396] width 840 height 21
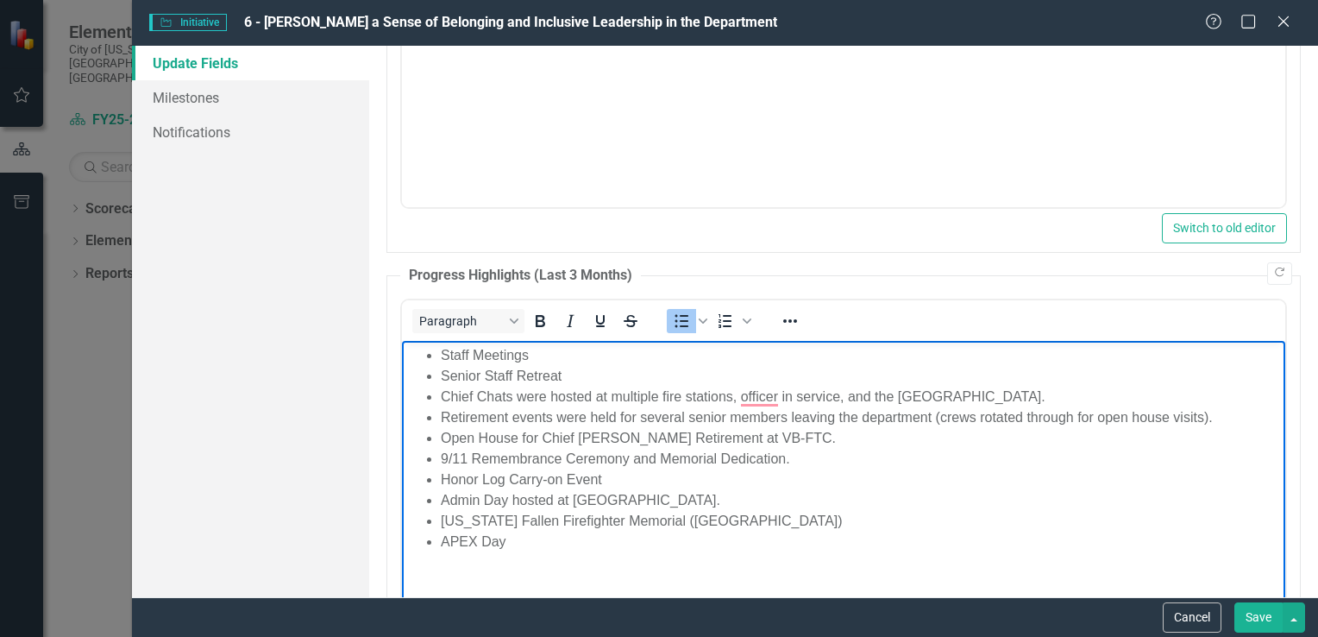
click at [1263, 618] on button "Save" at bounding box center [1258, 617] width 48 height 30
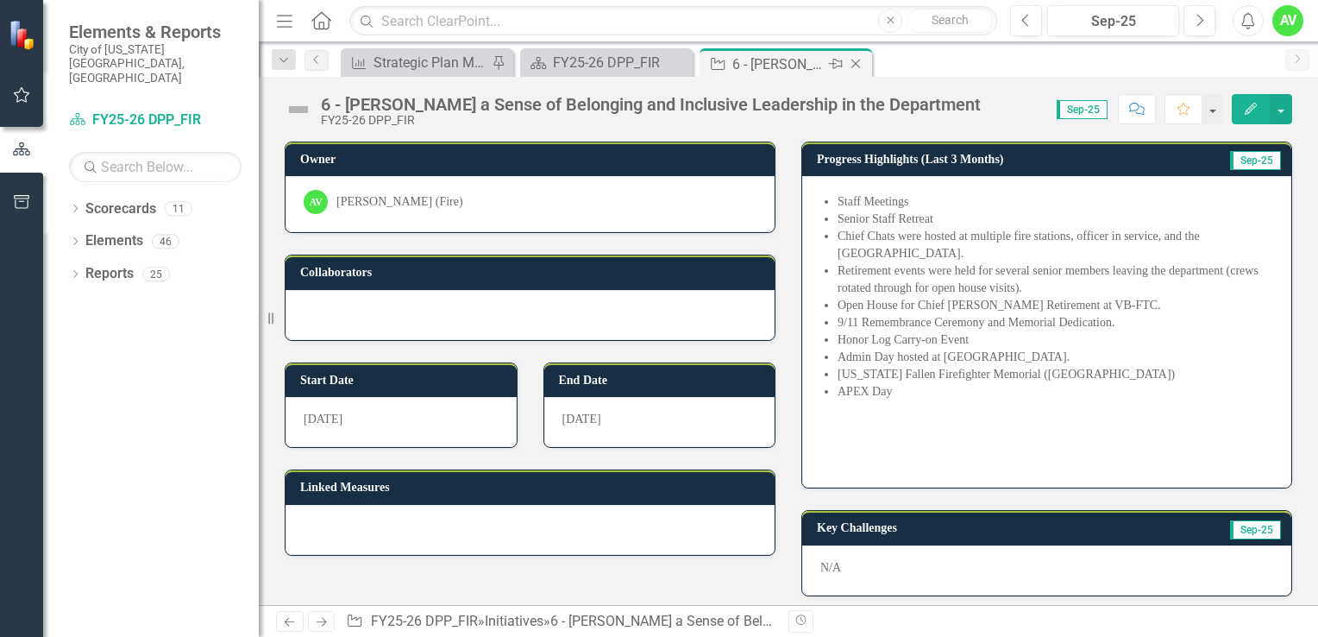
click at [856, 61] on icon "Close" at bounding box center [855, 64] width 17 height 14
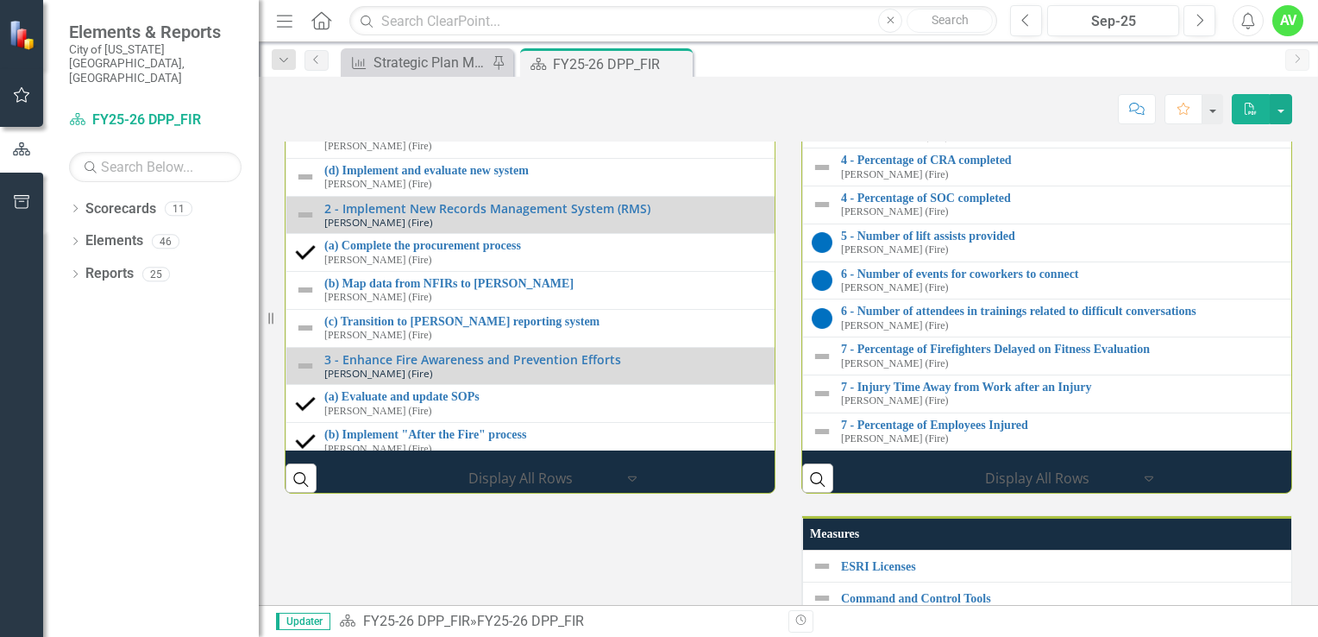
scroll to position [95, 0]
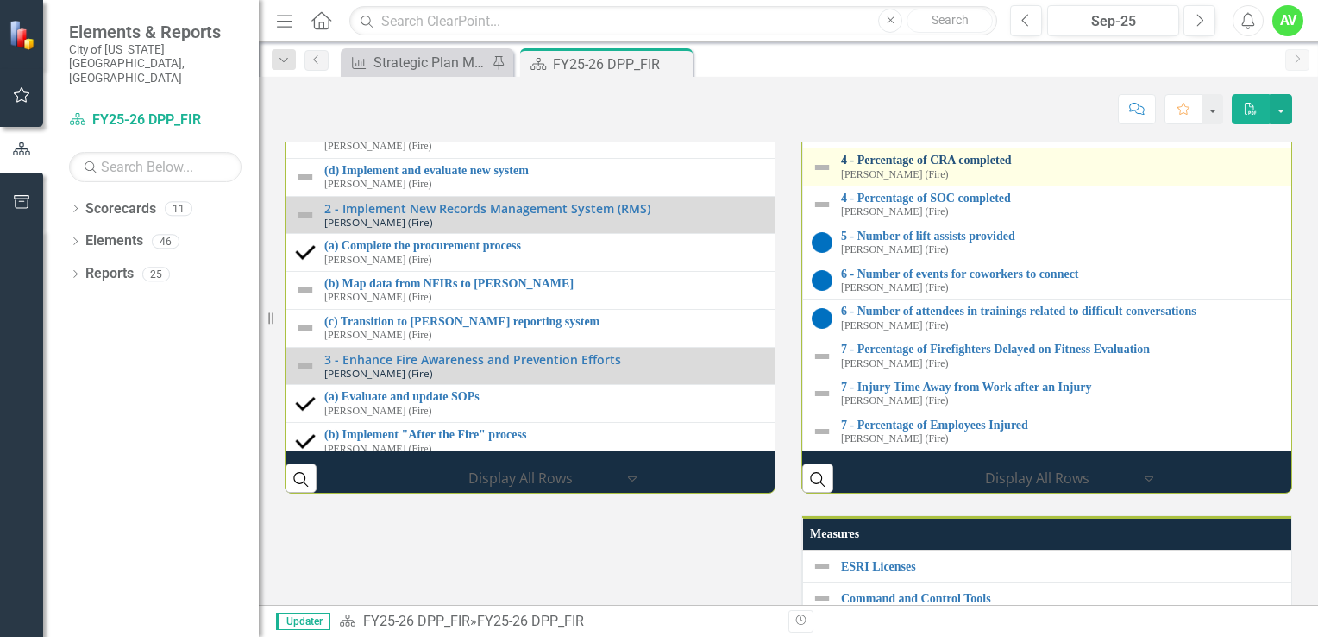
click at [988, 166] on link "4 - Percentage of CRA completed" at bounding box center [1318, 160] width 955 height 13
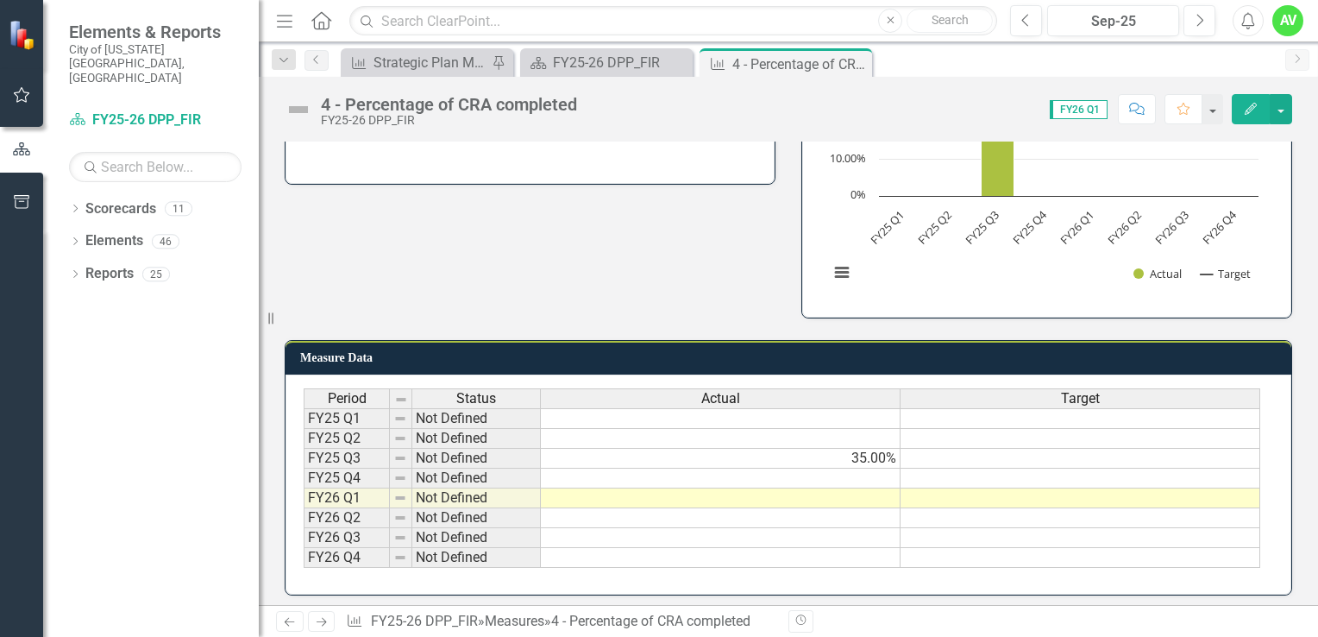
scroll to position [260, 0]
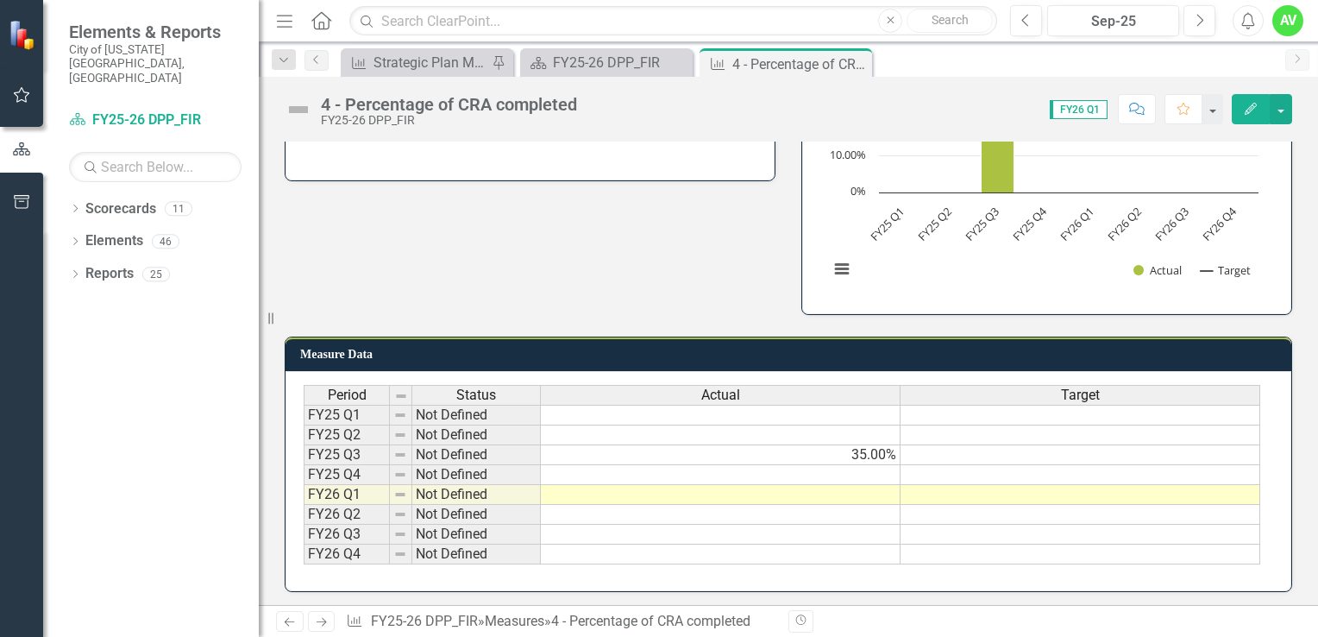
click at [885, 486] on td at bounding box center [721, 495] width 360 height 20
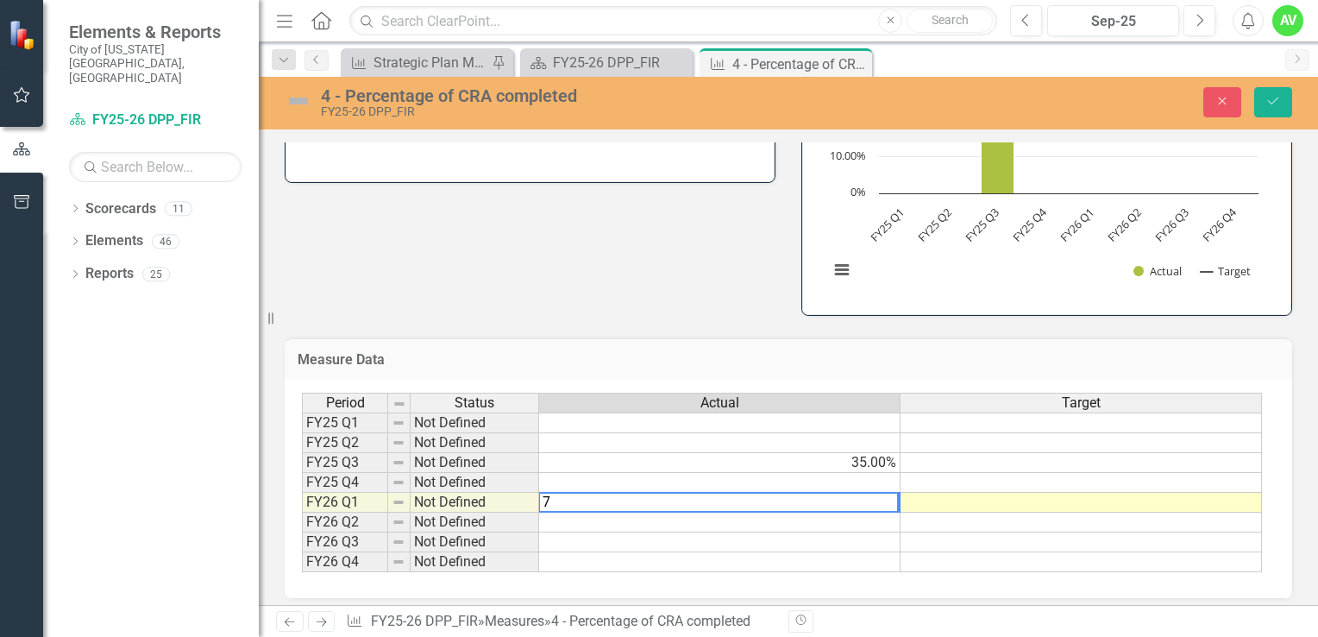
type textarea "75"
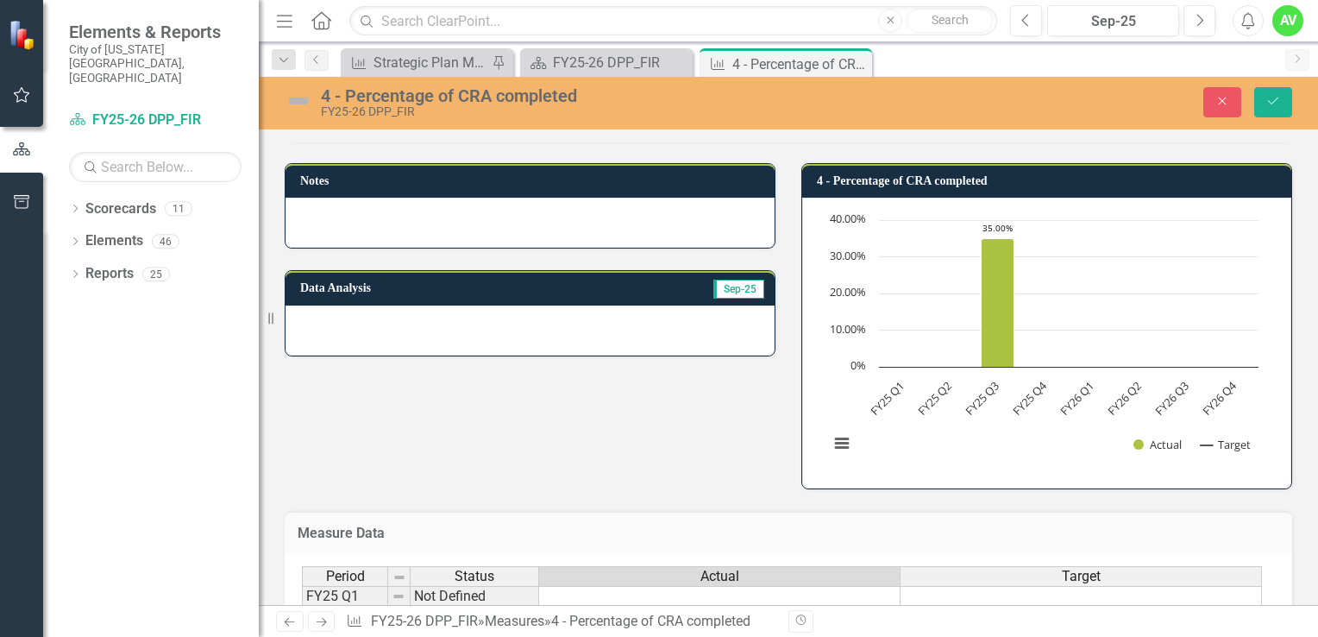
scroll to position [88, 0]
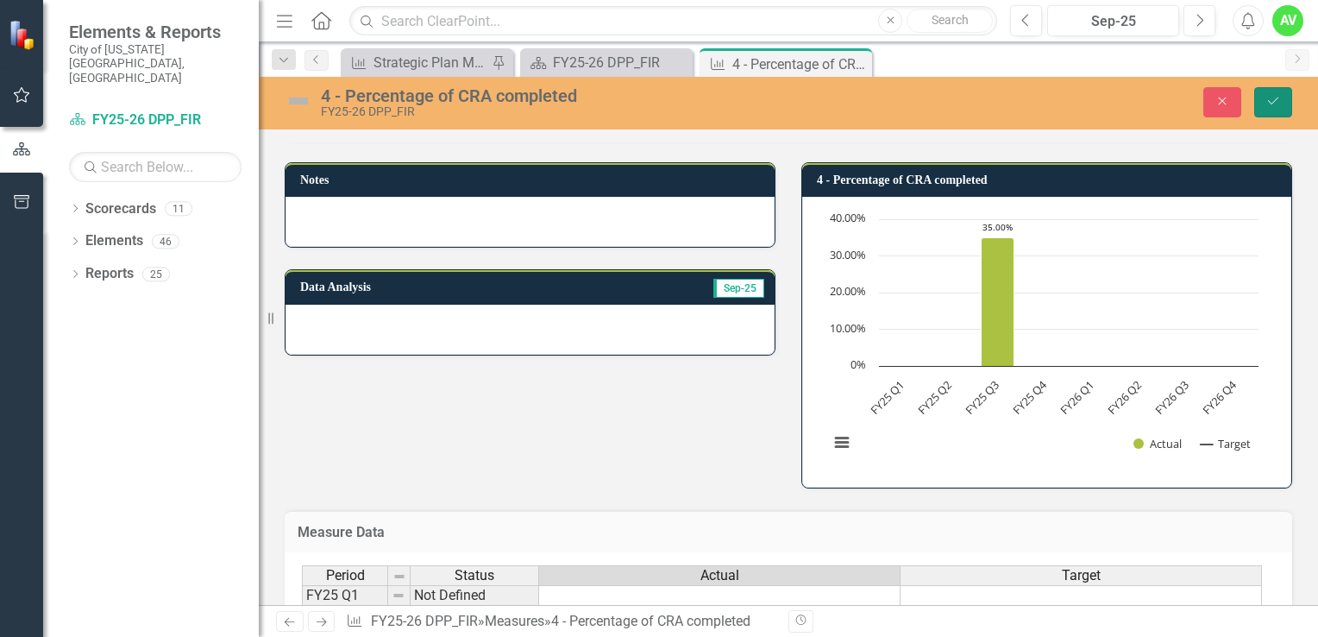
click at [1263, 99] on button "Save" at bounding box center [1273, 102] width 38 height 30
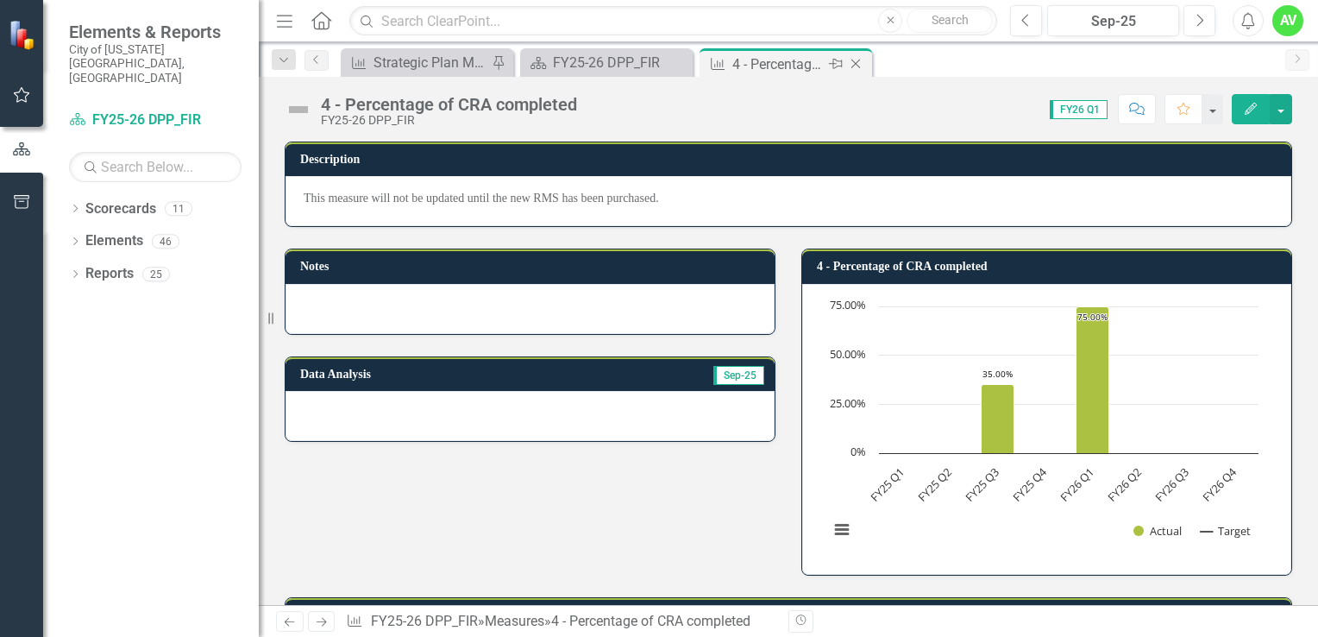
click at [856, 65] on icon "Close" at bounding box center [855, 64] width 17 height 14
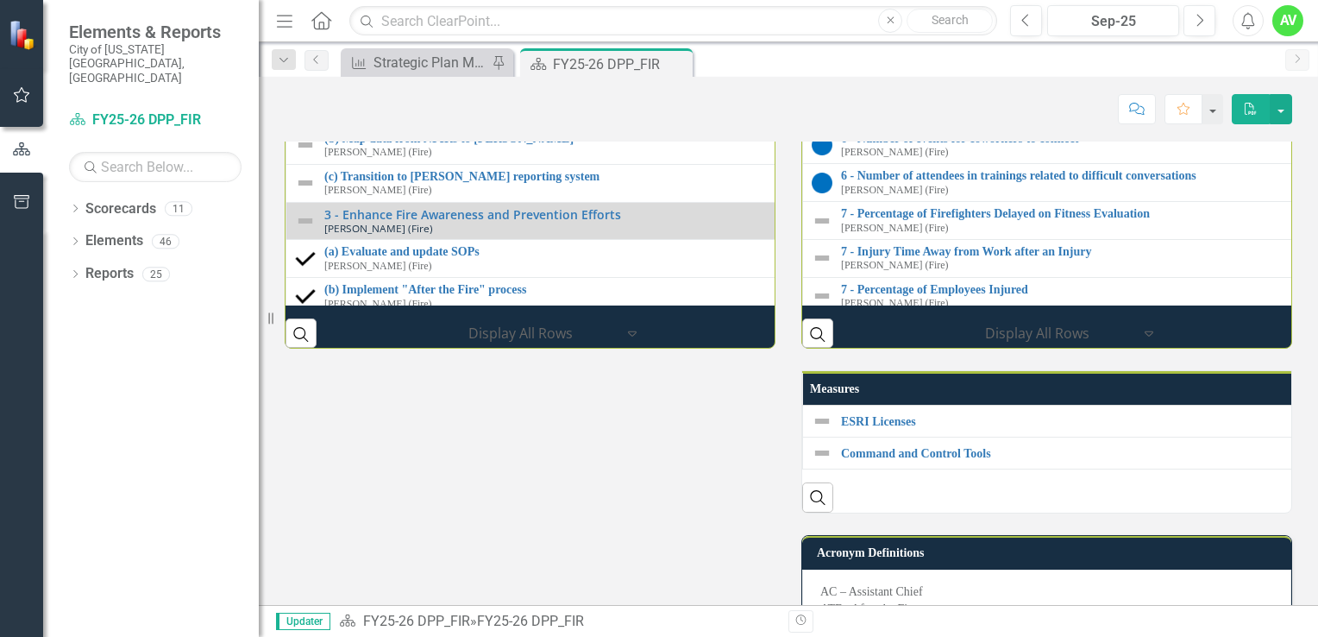
scroll to position [37, 0]
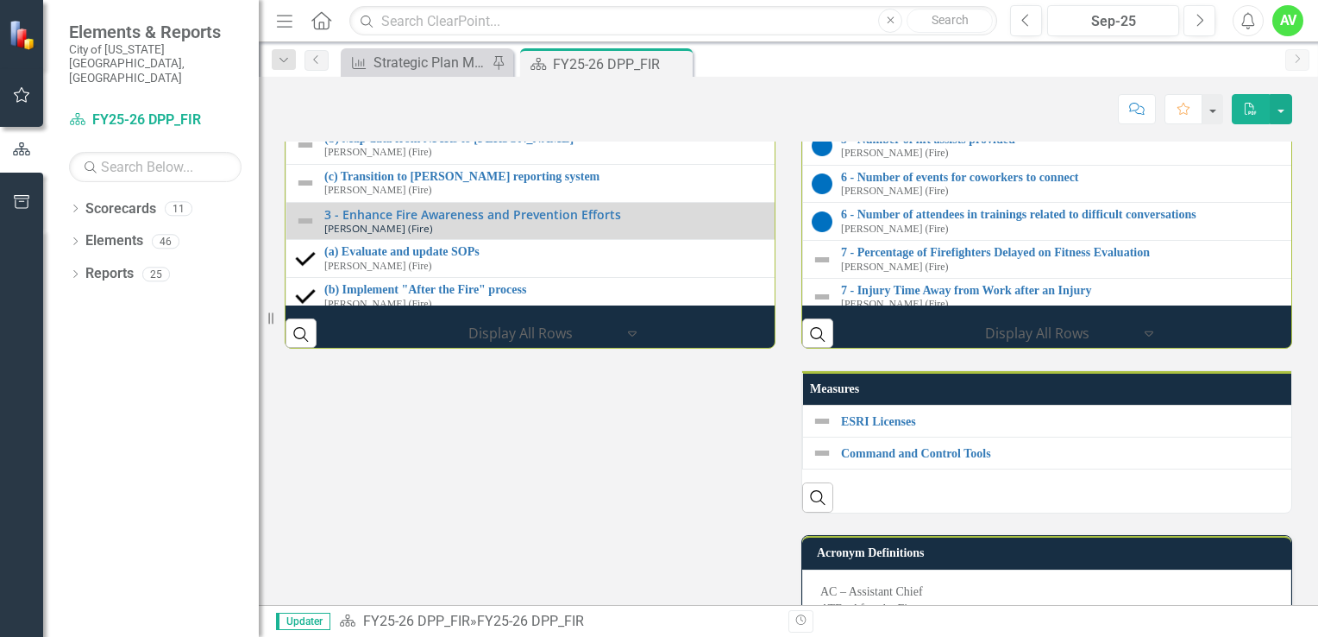
click at [967, 70] on link "4 - Percentage of CRA completed" at bounding box center [1319, 63] width 957 height 13
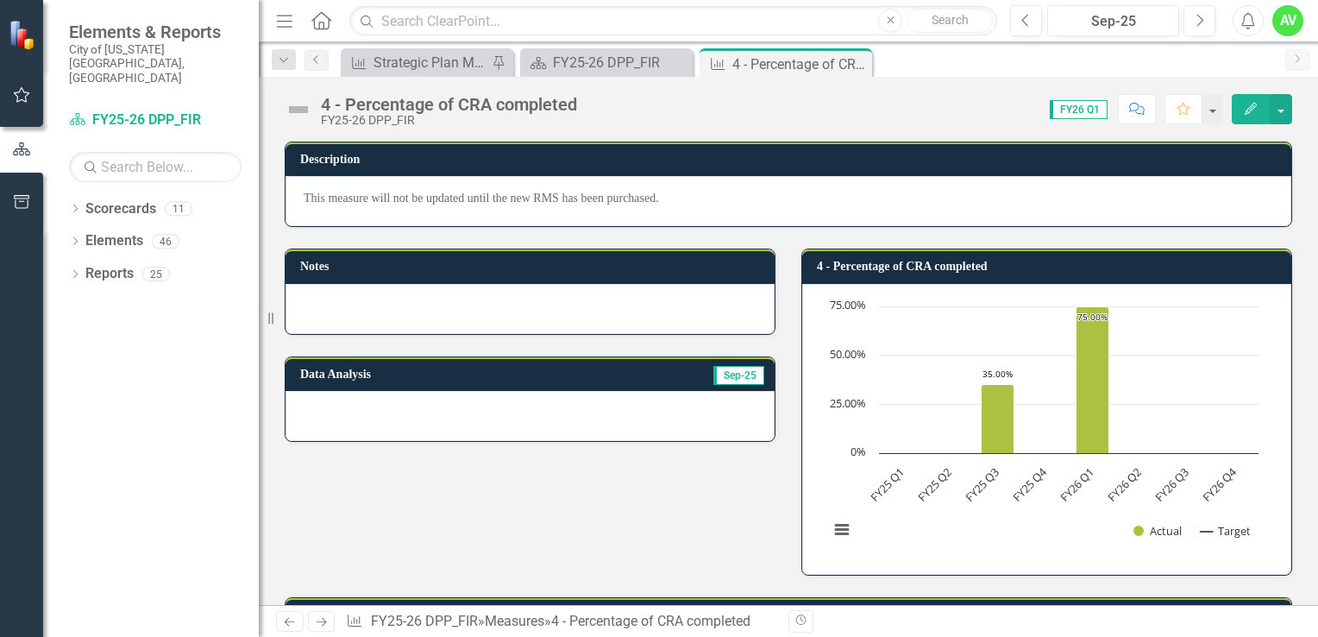
click at [1252, 109] on icon "button" at bounding box center [1251, 109] width 12 height 12
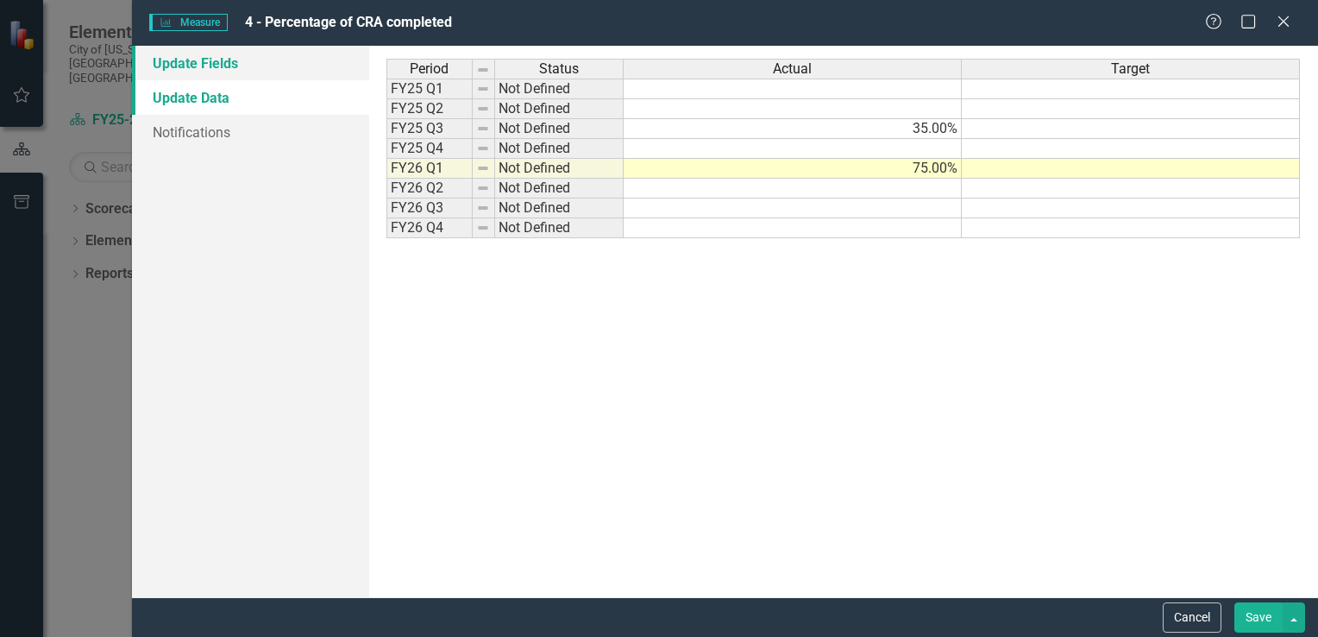
click at [241, 58] on link "Update Fields" at bounding box center [250, 63] width 237 height 34
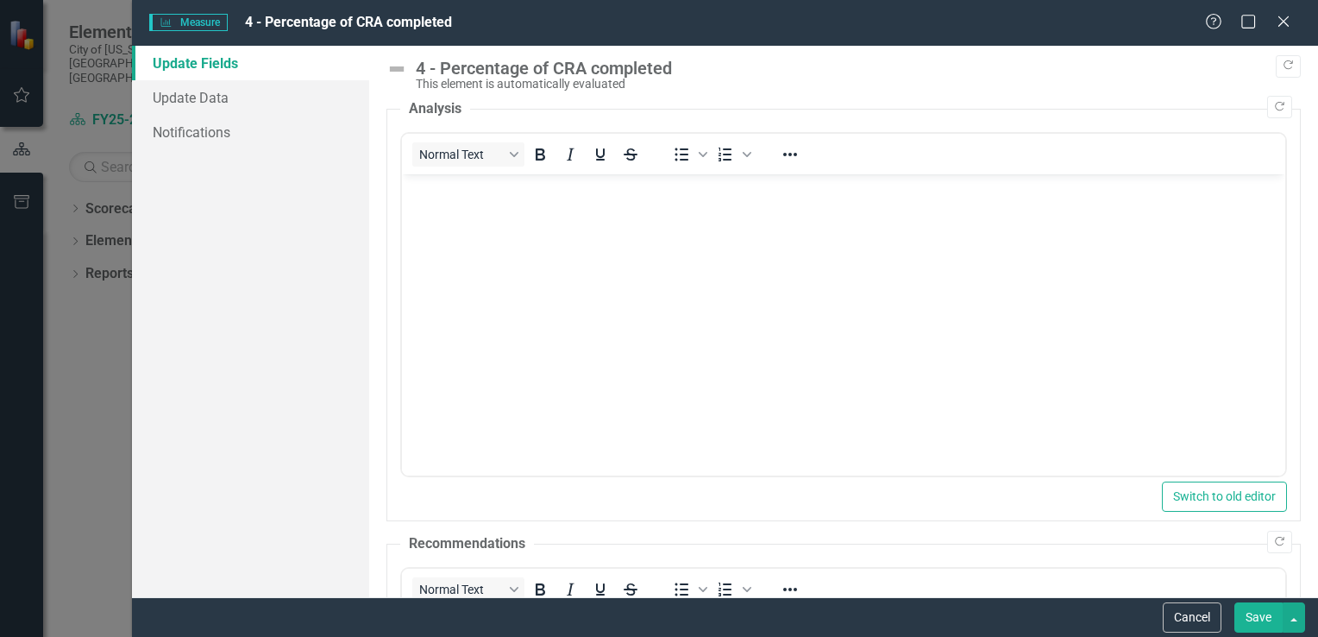
click at [1258, 618] on button "Save" at bounding box center [1258, 617] width 48 height 30
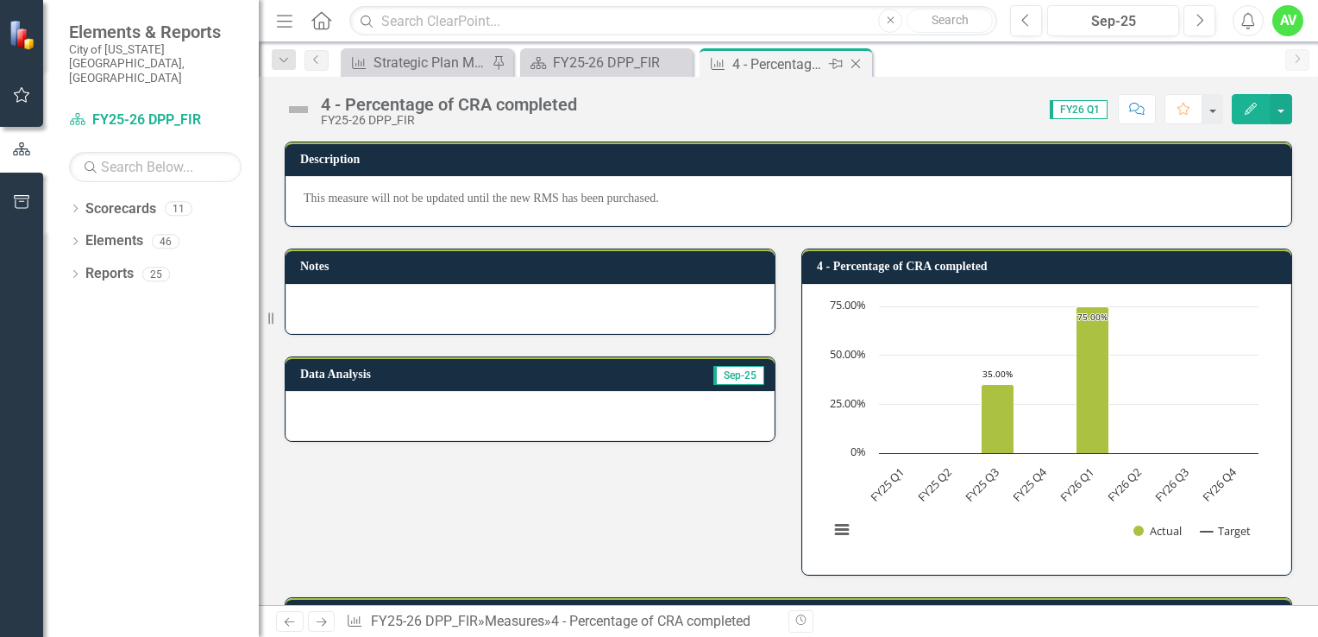
click at [856, 61] on icon "Close" at bounding box center [855, 64] width 17 height 14
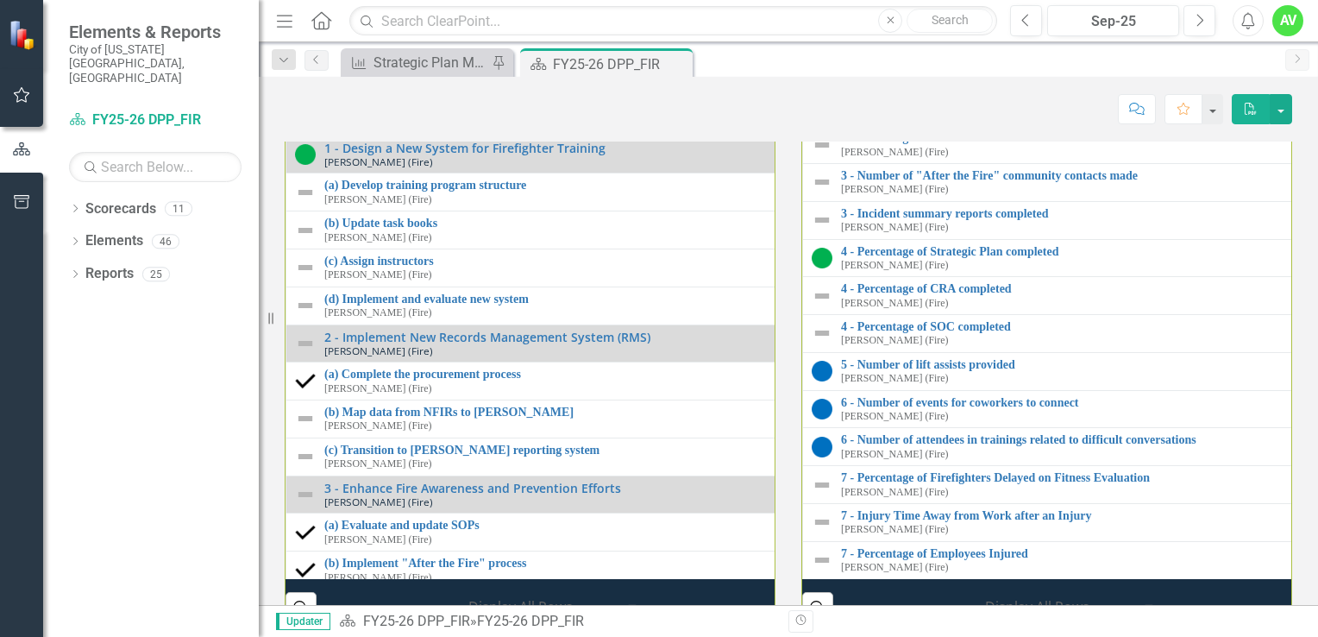
scroll to position [95, 0]
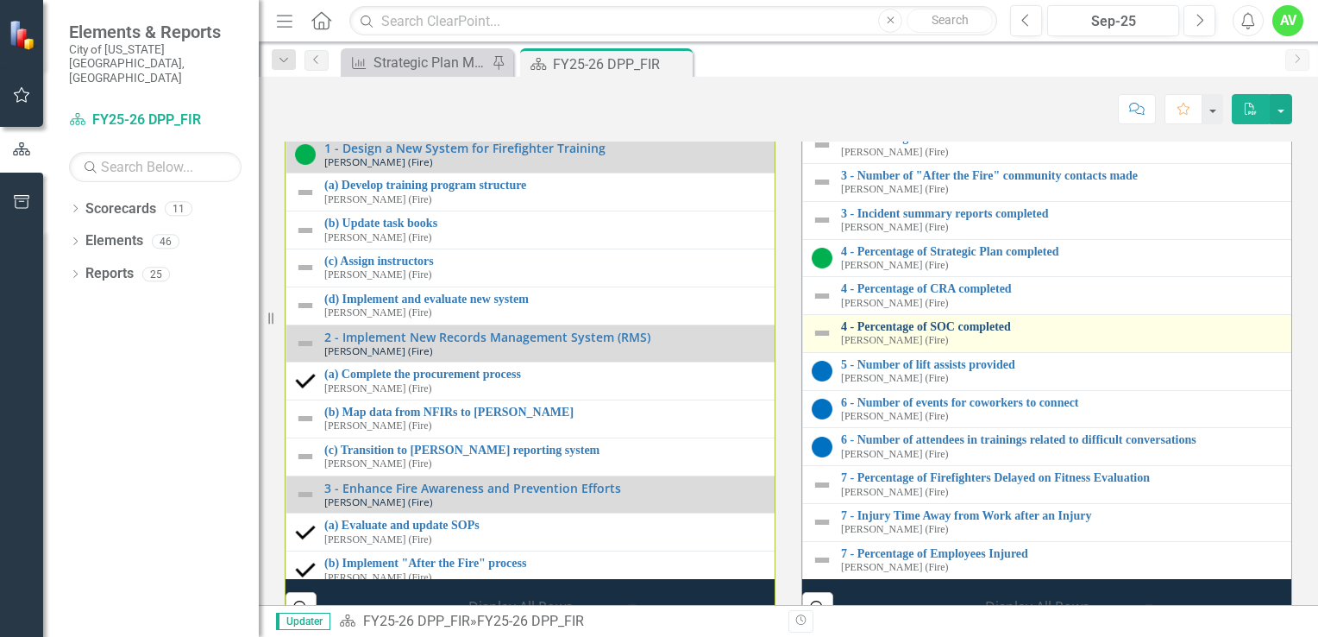
click at [975, 333] on link "4 - Percentage of SOC completed" at bounding box center [1311, 326] width 941 height 13
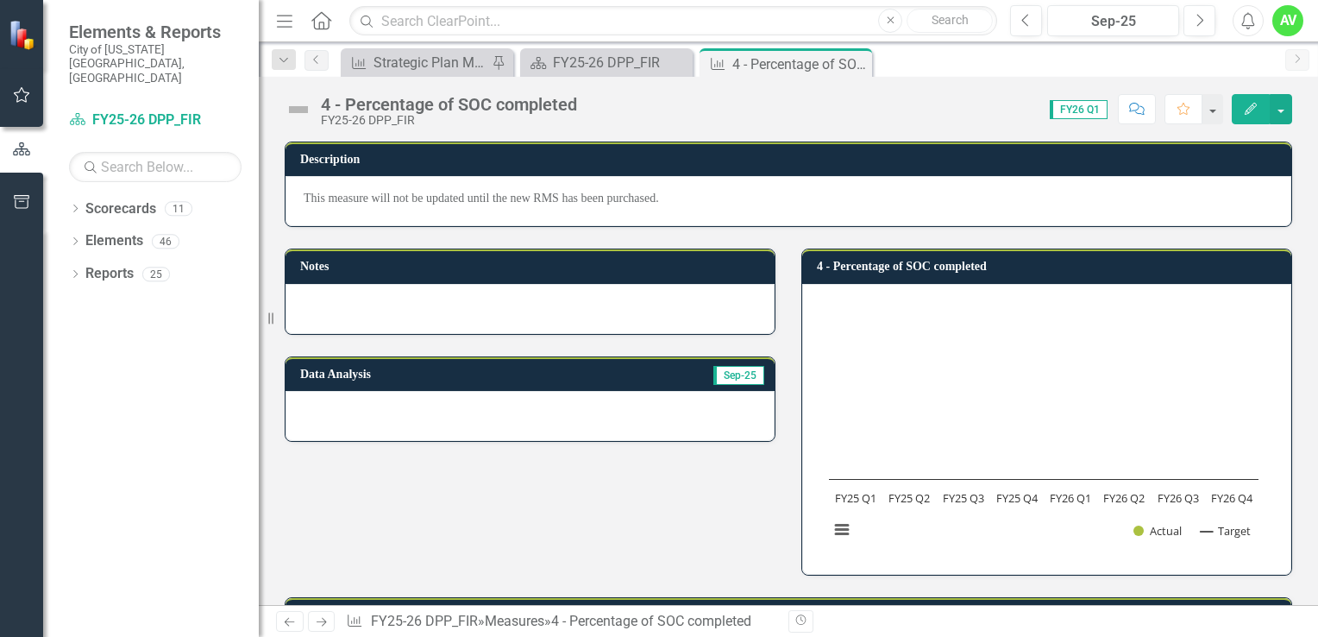
click at [1248, 116] on button "Edit" at bounding box center [1251, 109] width 38 height 30
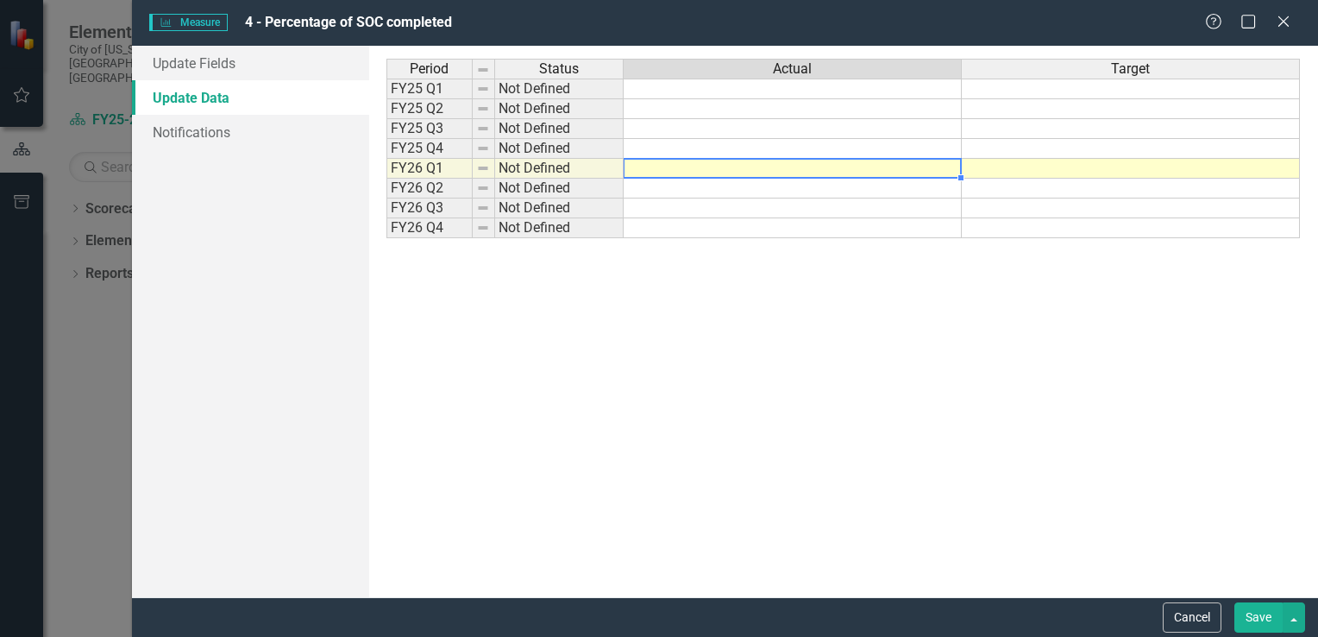
click at [918, 169] on td at bounding box center [793, 169] width 338 height 20
type textarea "75"
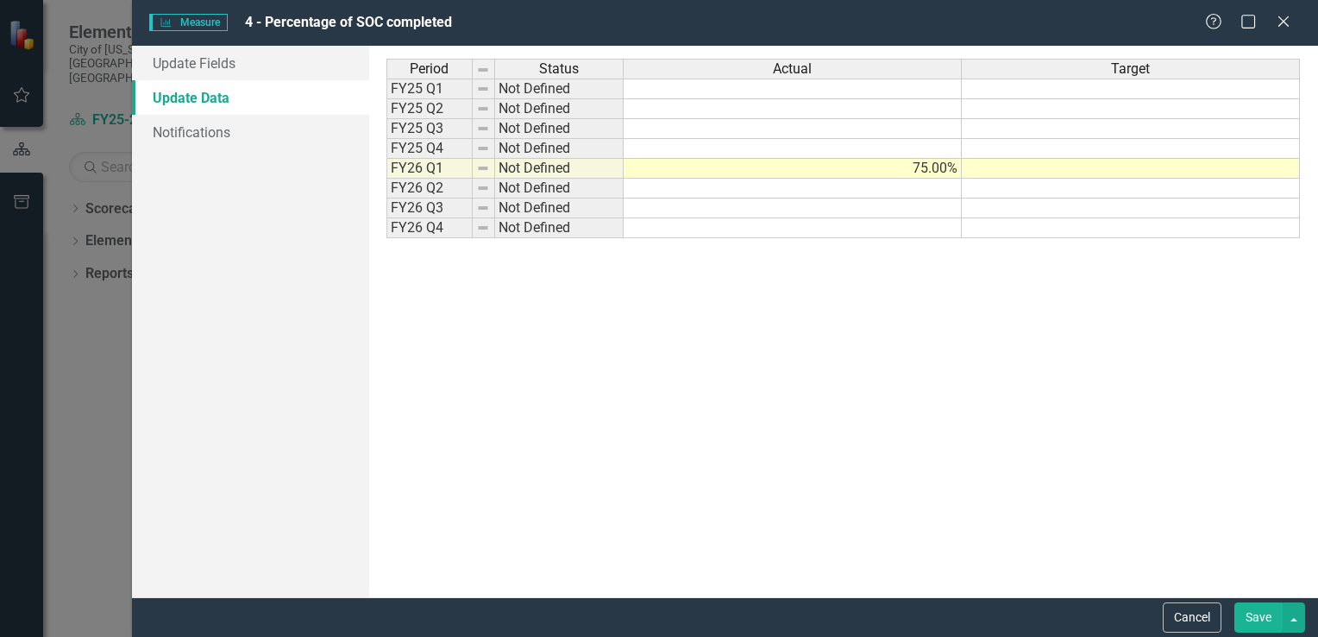
click at [1258, 611] on button "Save" at bounding box center [1258, 617] width 48 height 30
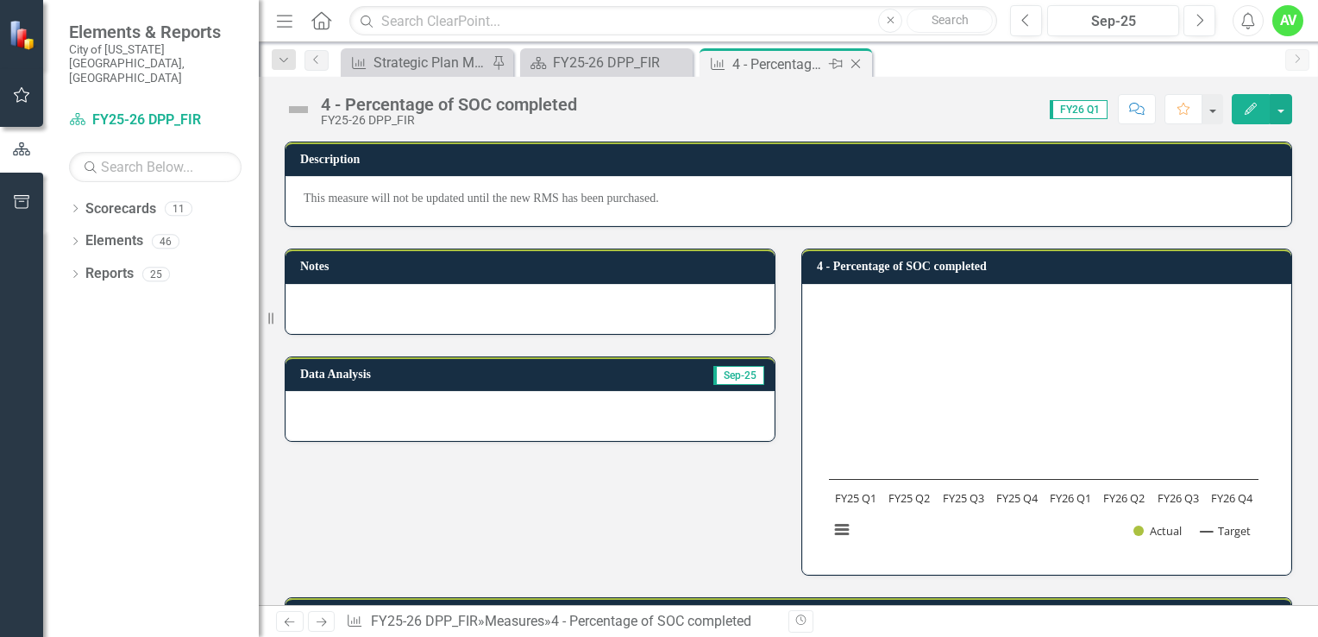
click at [856, 65] on icon at bounding box center [855, 64] width 9 height 9
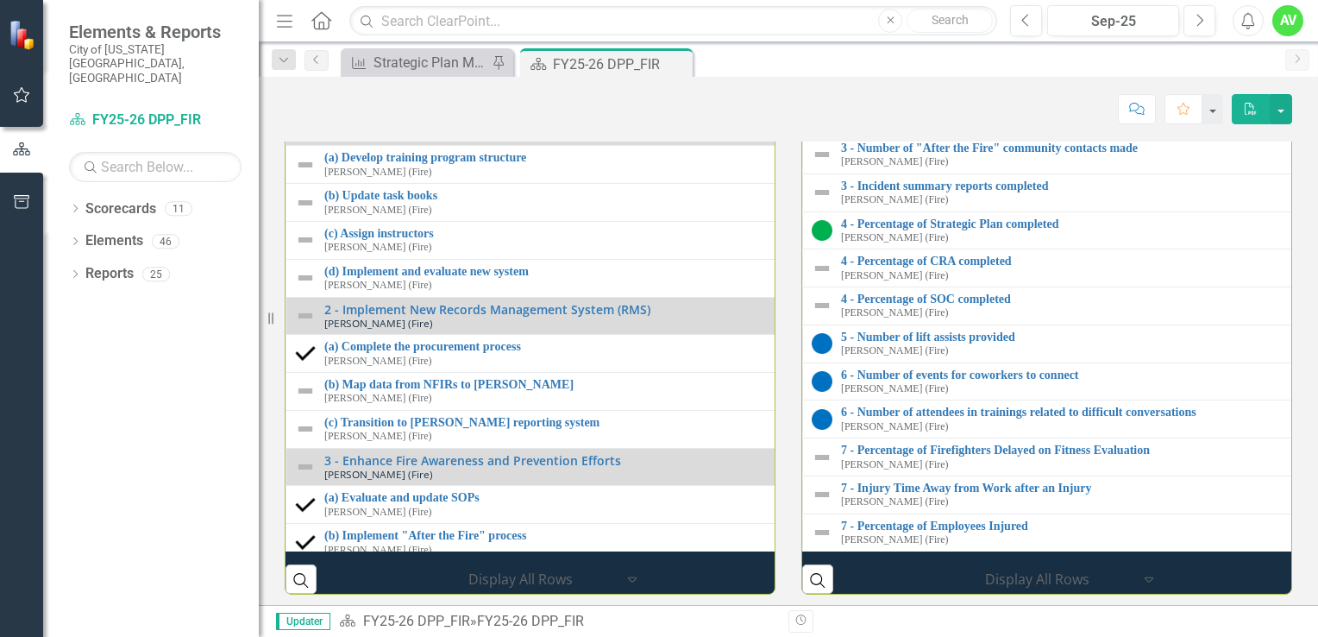
scroll to position [2286, 0]
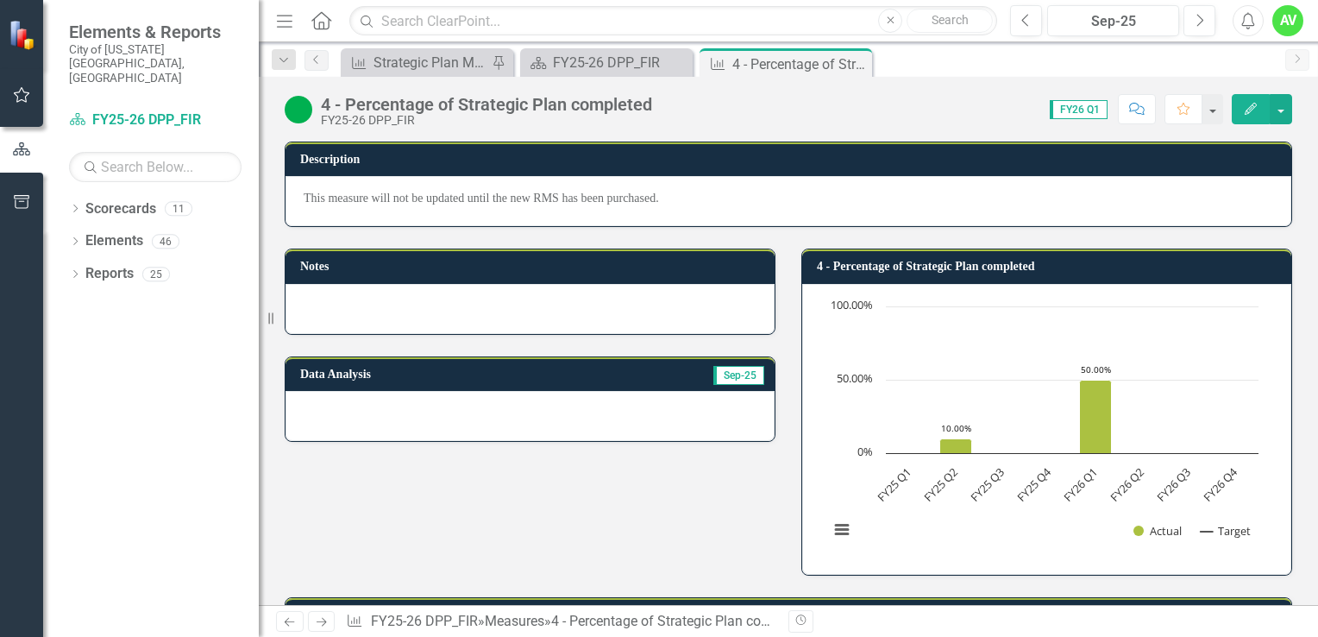
click at [1257, 104] on icon "button" at bounding box center [1251, 109] width 12 height 12
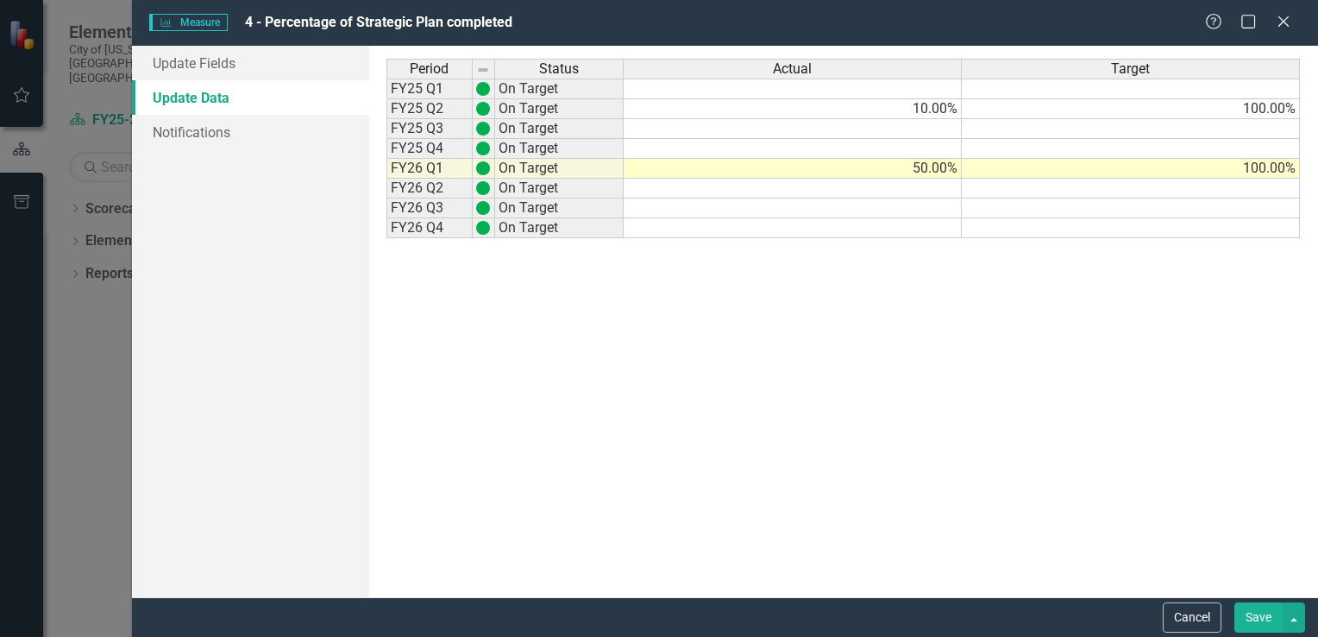
click at [928, 163] on td "50.00%" at bounding box center [793, 169] width 338 height 20
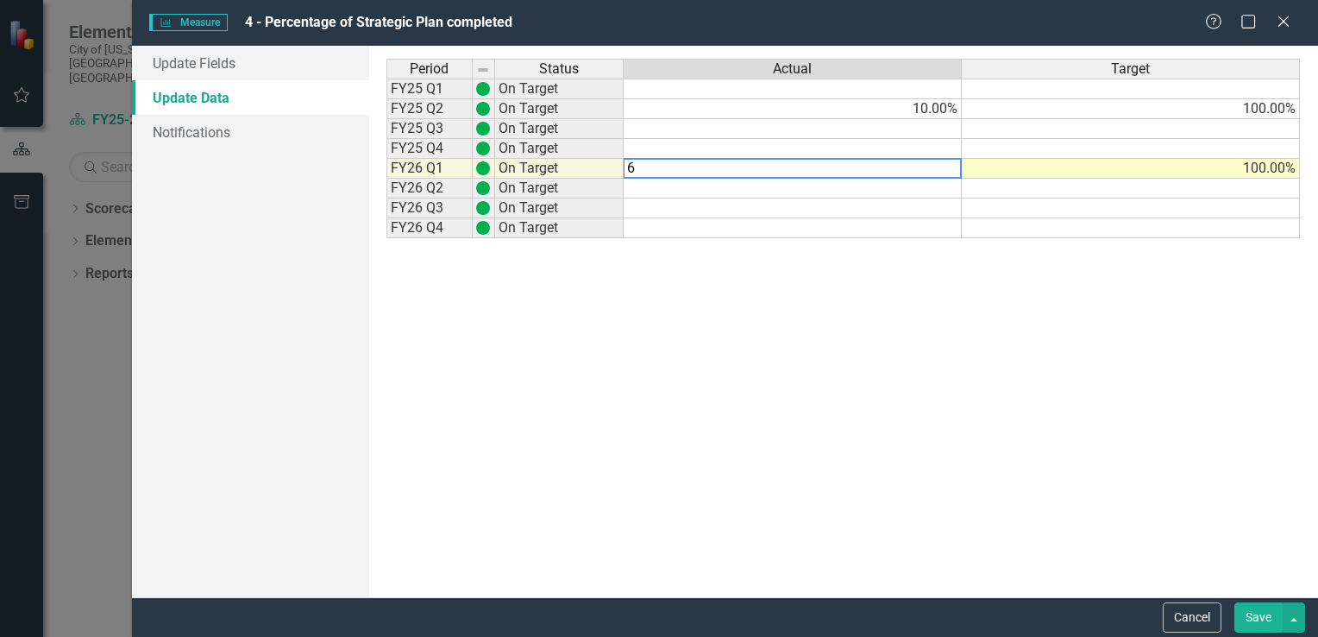
type textarea "60"
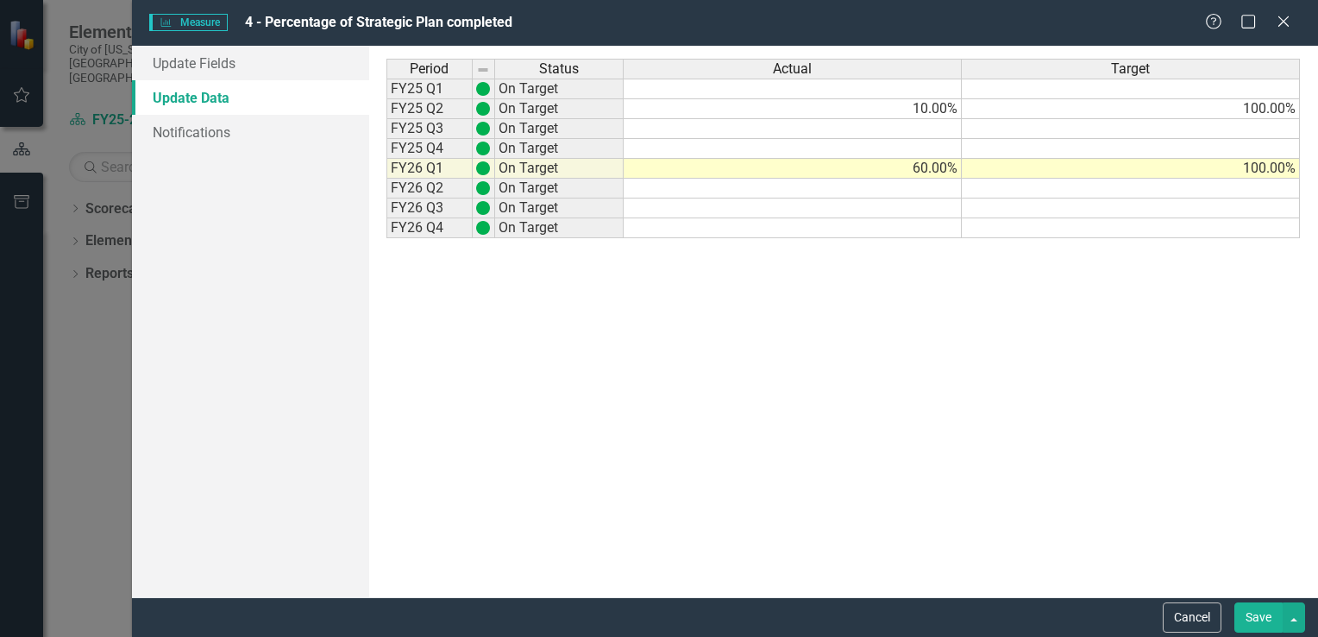
click at [1250, 615] on button "Save" at bounding box center [1258, 617] width 48 height 30
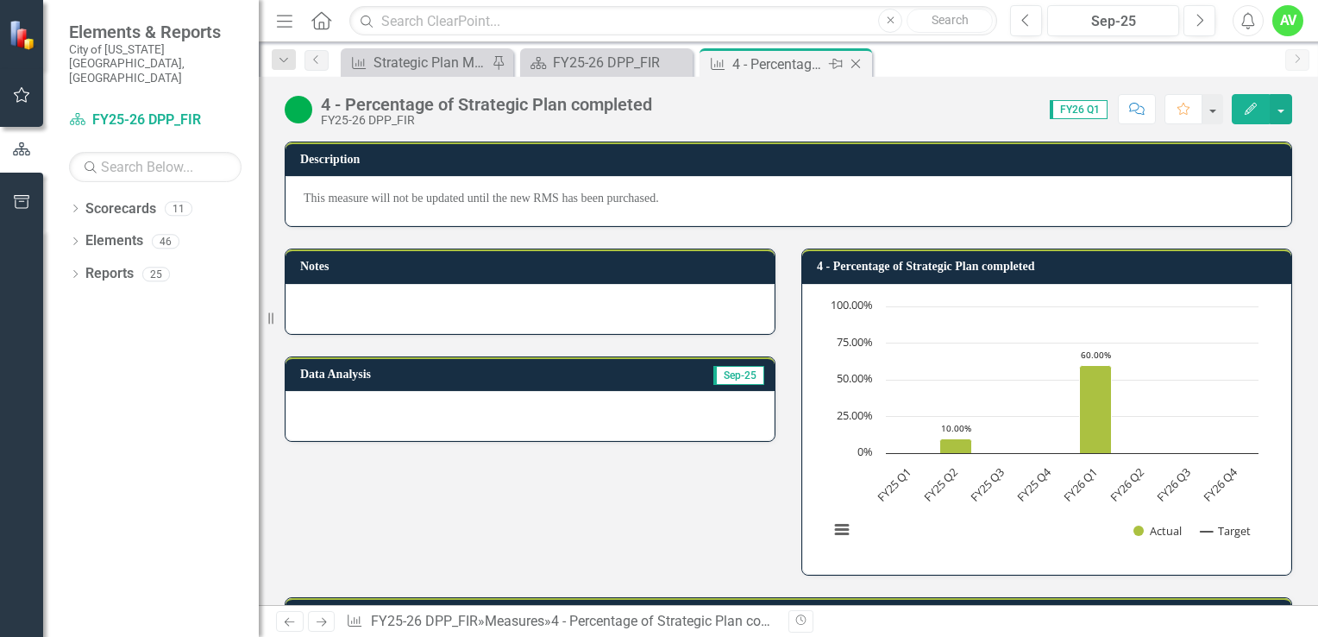
click at [857, 60] on icon at bounding box center [855, 64] width 9 height 9
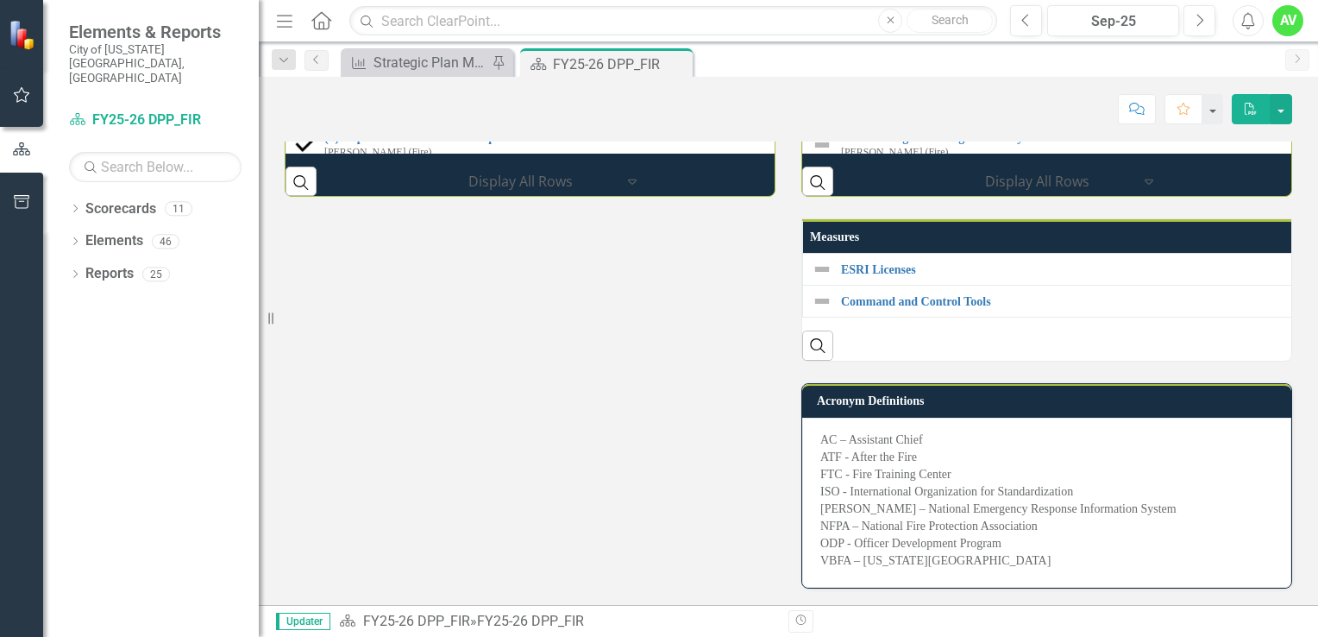
scroll to position [2401, 0]
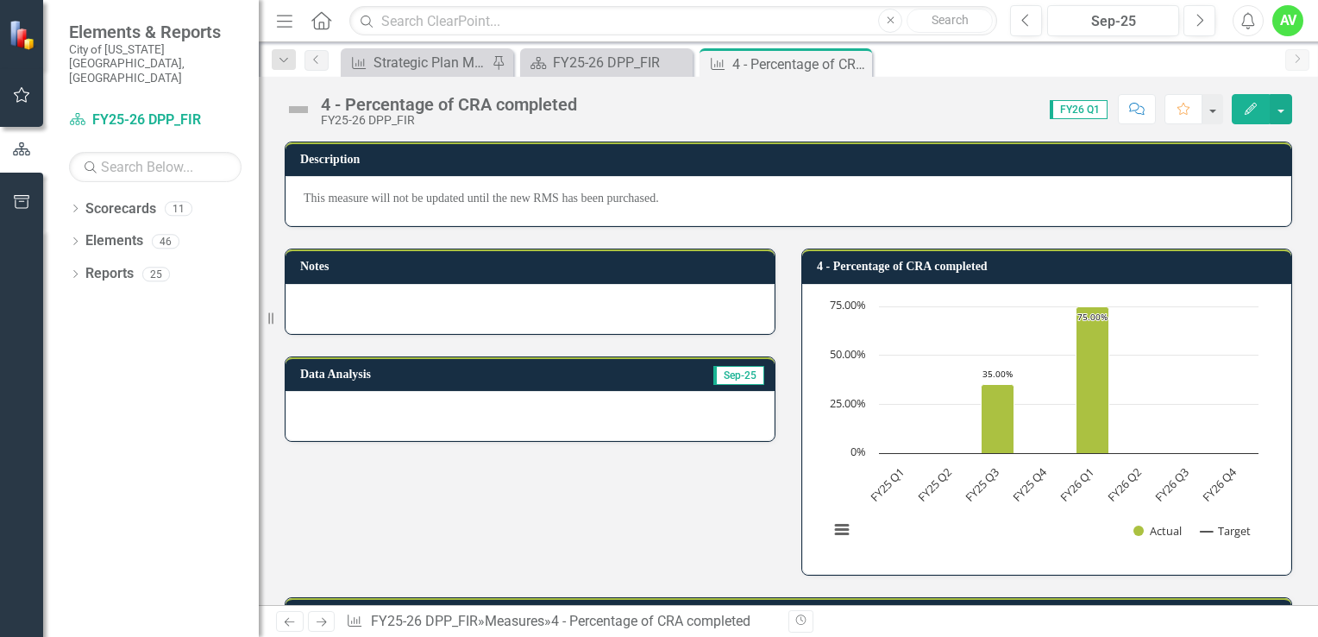
click at [1245, 101] on button "Edit" at bounding box center [1251, 109] width 38 height 30
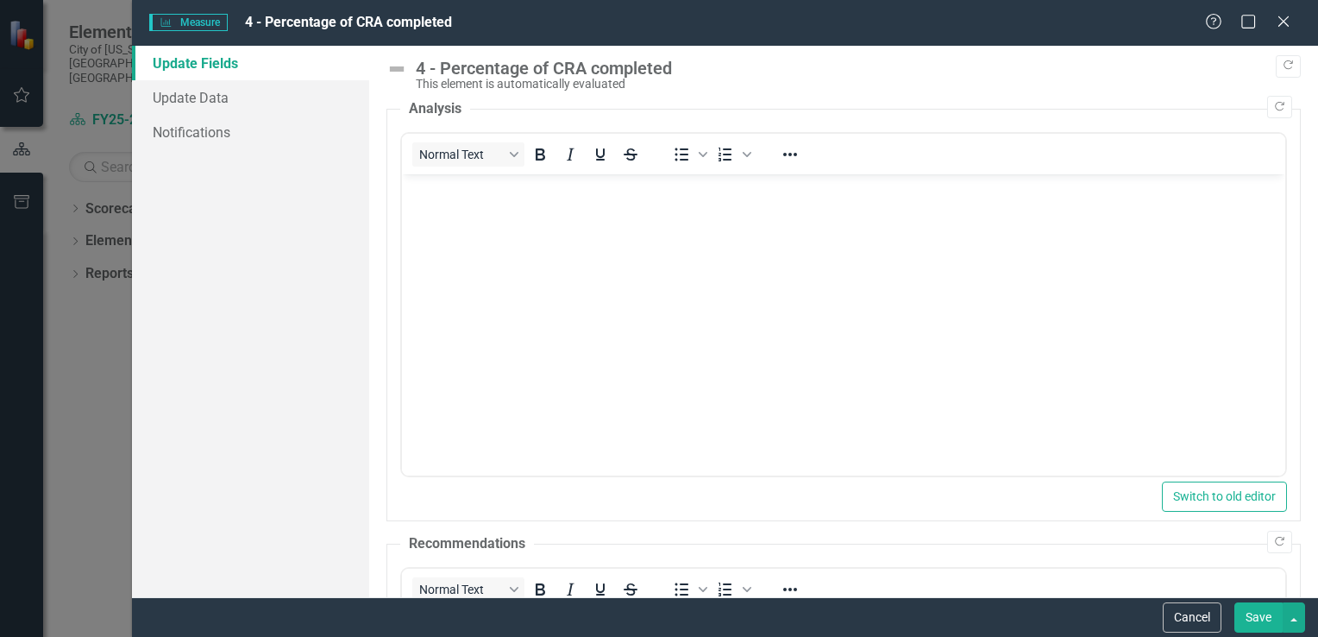
click at [400, 72] on img at bounding box center [396, 69] width 21 height 21
click at [484, 82] on div "This element is automatically evaluated" at bounding box center [854, 84] width 876 height 13
click at [200, 94] on link "Update Data" at bounding box center [250, 97] width 237 height 34
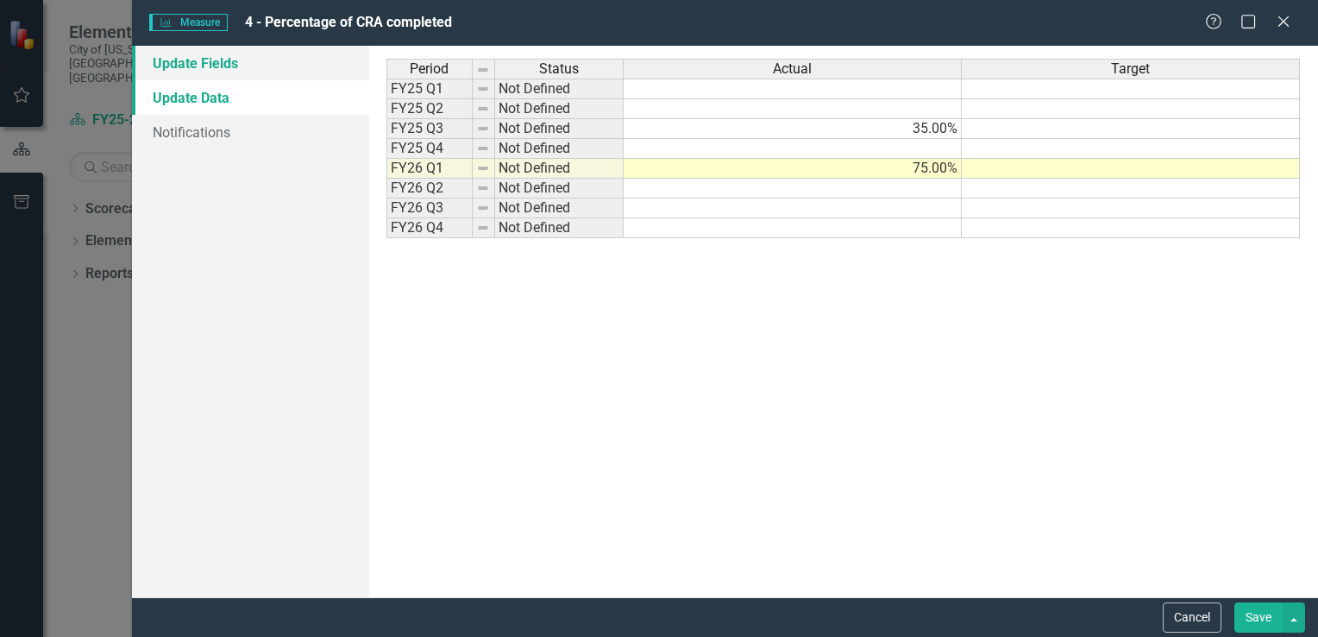
click at [207, 60] on link "Update Fields" at bounding box center [250, 63] width 237 height 34
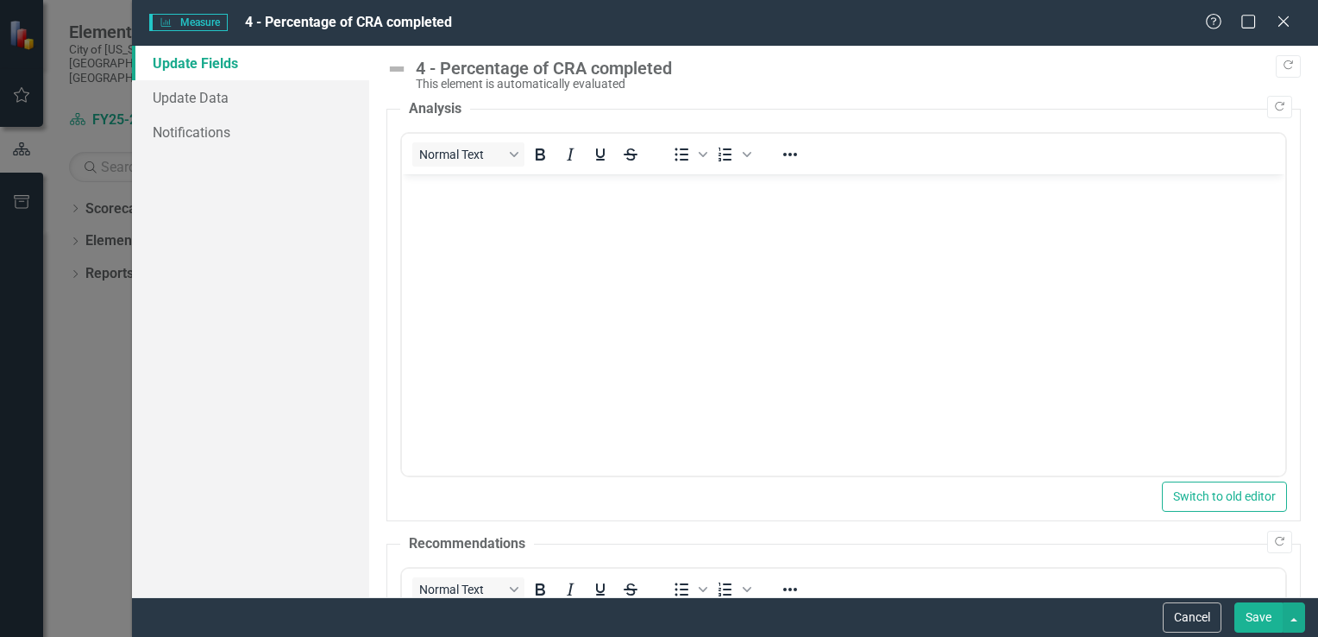
drag, startPoint x: 580, startPoint y: 78, endPoint x: 227, endPoint y: 62, distance: 354.0
drag, startPoint x: 227, startPoint y: 62, endPoint x: 186, endPoint y: 67, distance: 40.9
click at [186, 67] on link "Update Fields" at bounding box center [250, 63] width 237 height 34
click at [1275, 623] on button "Save" at bounding box center [1258, 617] width 48 height 30
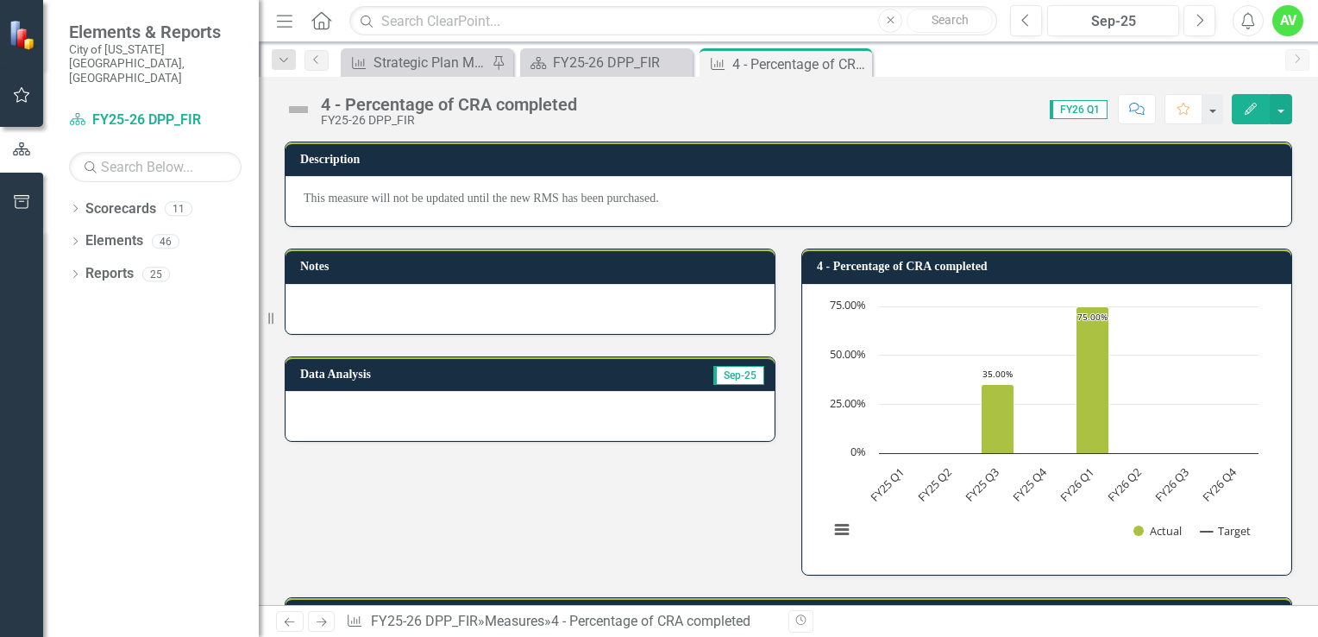
click at [310, 106] on img at bounding box center [299, 110] width 28 height 28
click at [860, 62] on icon "Close" at bounding box center [855, 64] width 17 height 14
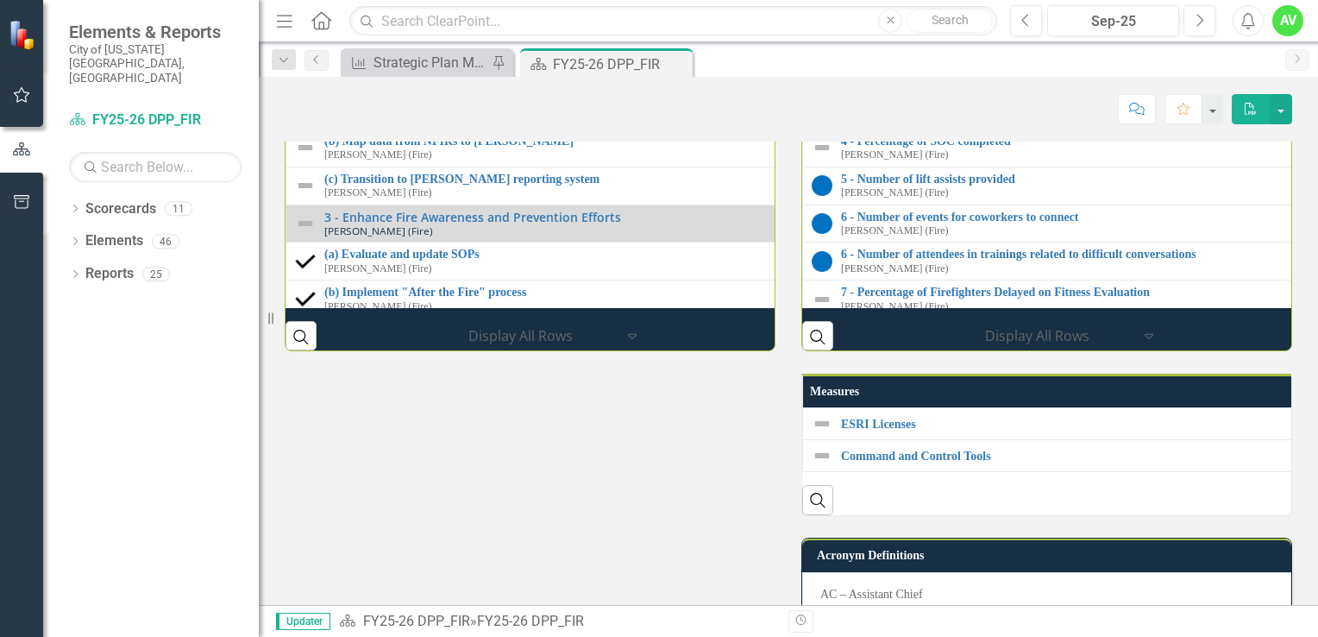
scroll to position [2296, 0]
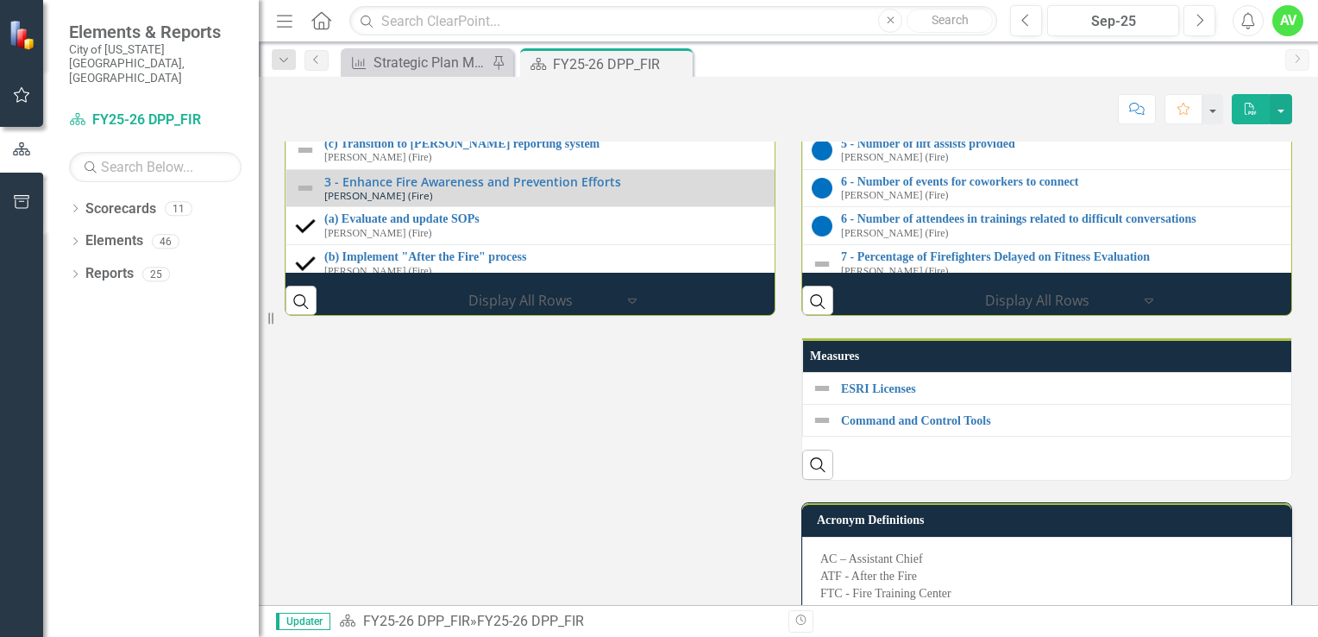
click at [994, 13] on div "3 - Incident summary reports completed [PERSON_NAME] (Fire)" at bounding box center [1311, -1] width 940 height 27
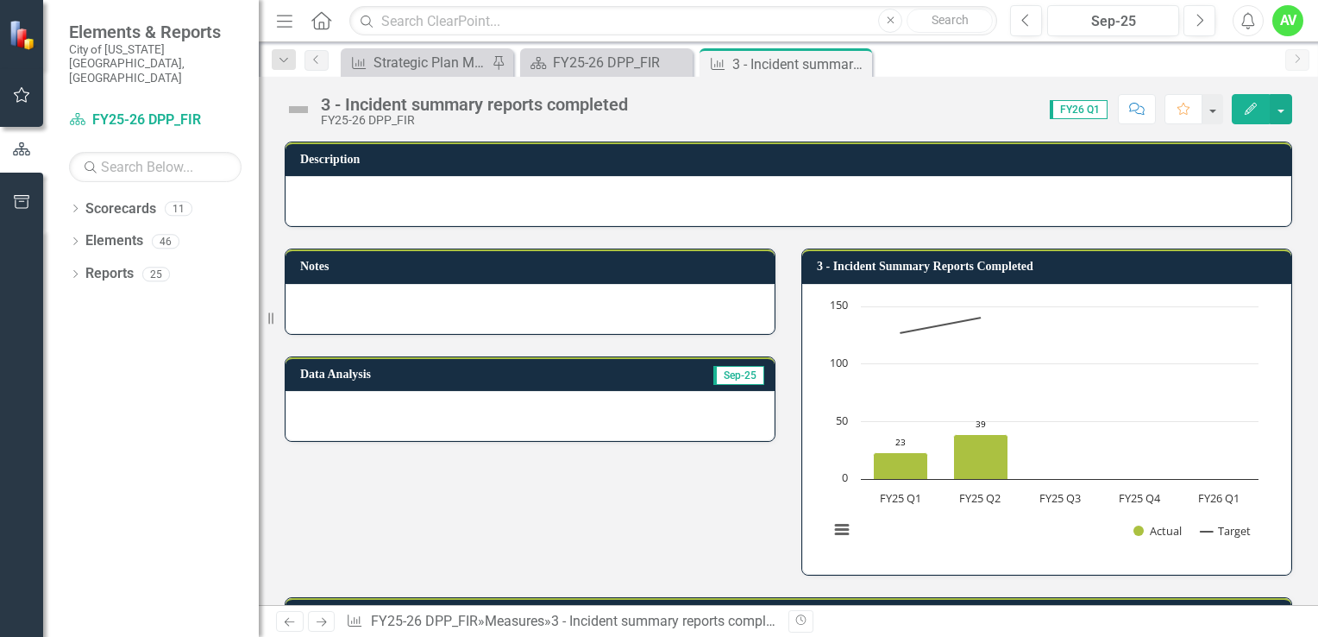
click at [1253, 103] on icon "Edit" at bounding box center [1251, 109] width 16 height 12
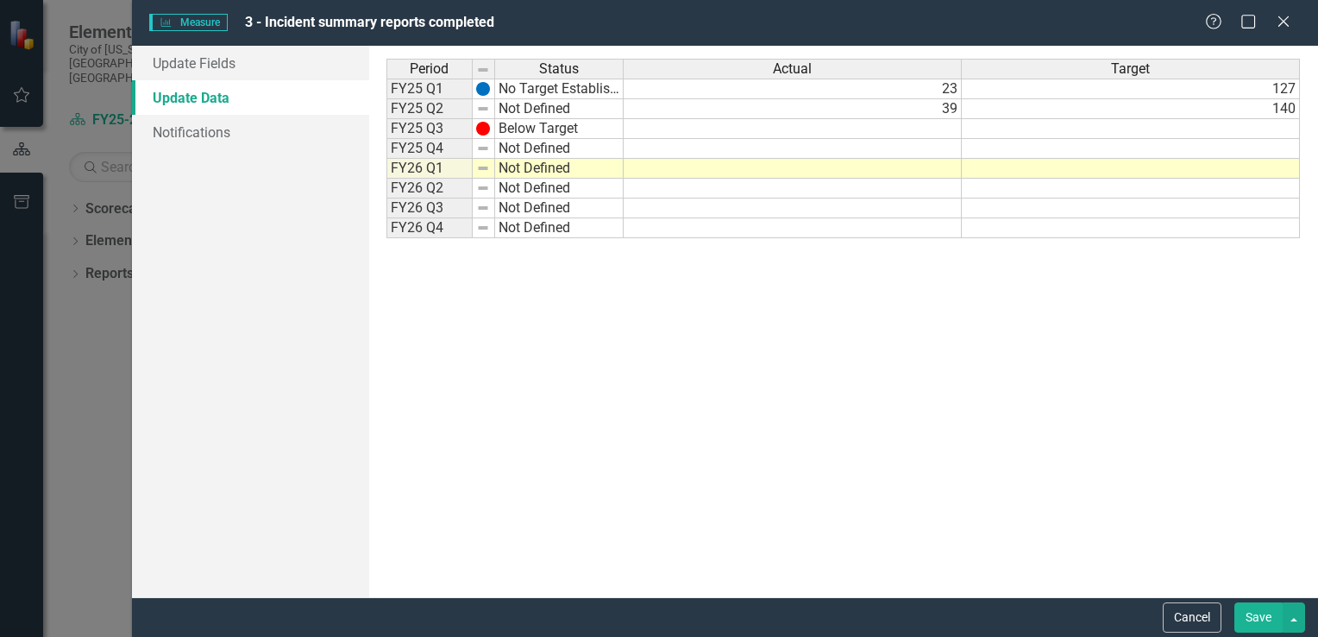
click at [945, 166] on td at bounding box center [793, 169] width 338 height 20
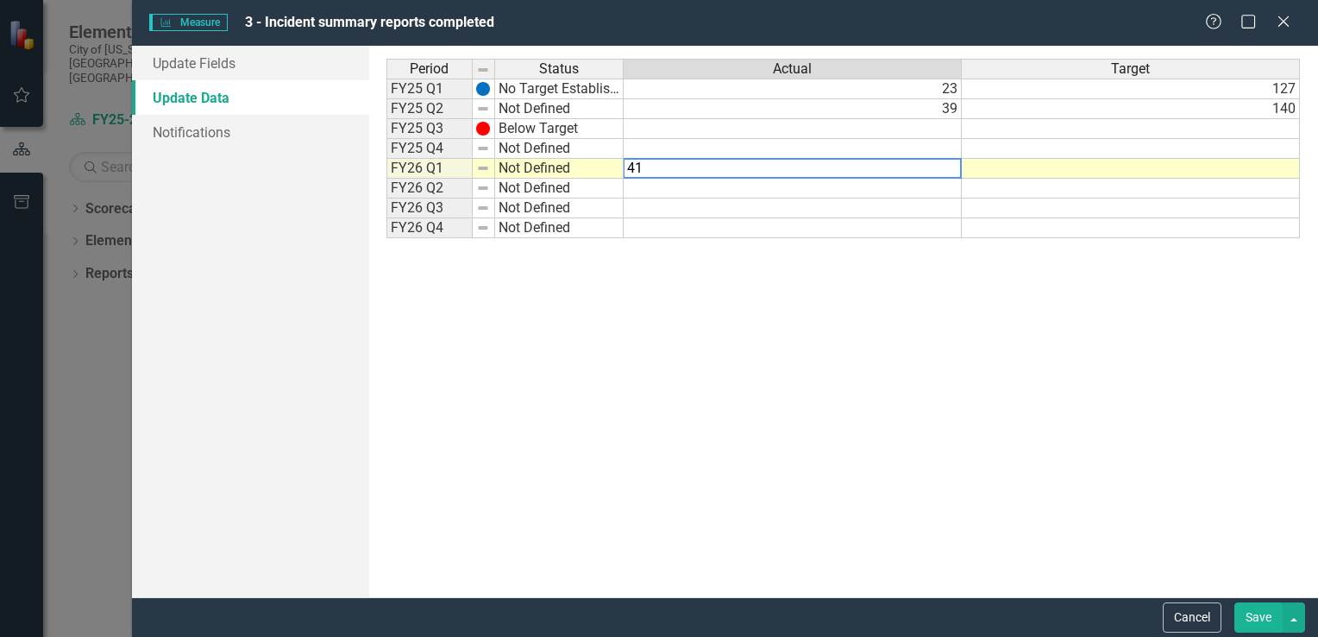
type textarea "41"
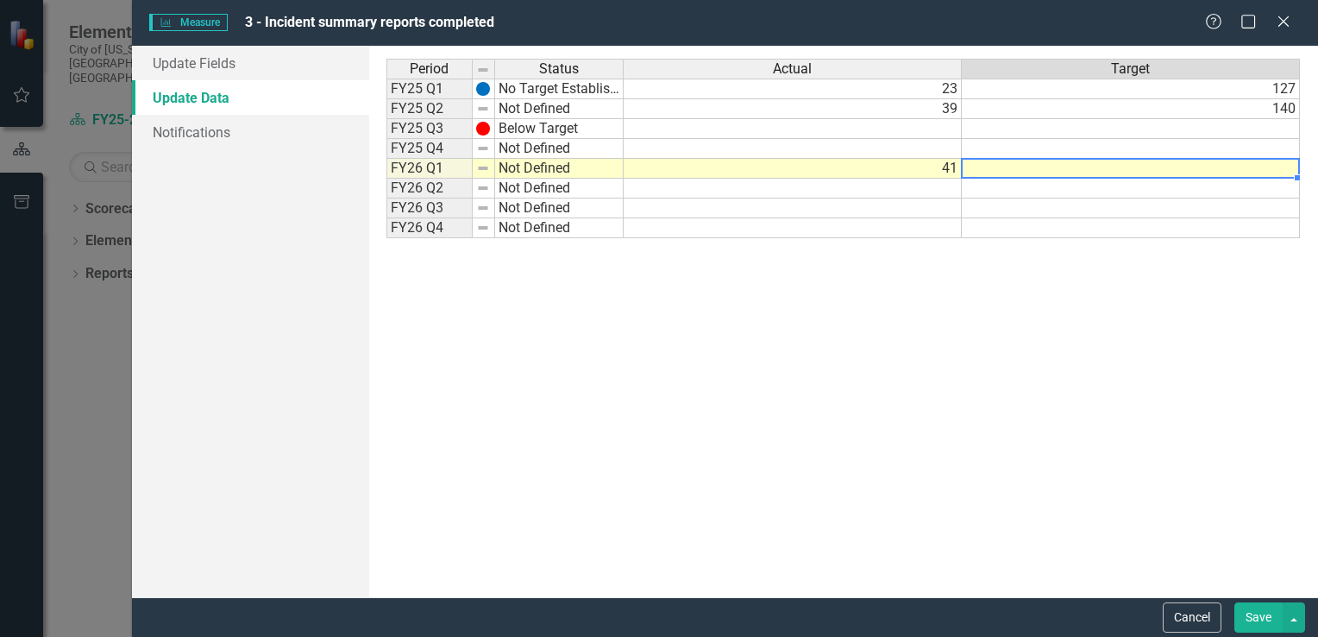
click at [1276, 170] on td at bounding box center [1131, 169] width 338 height 20
type textarea "128"
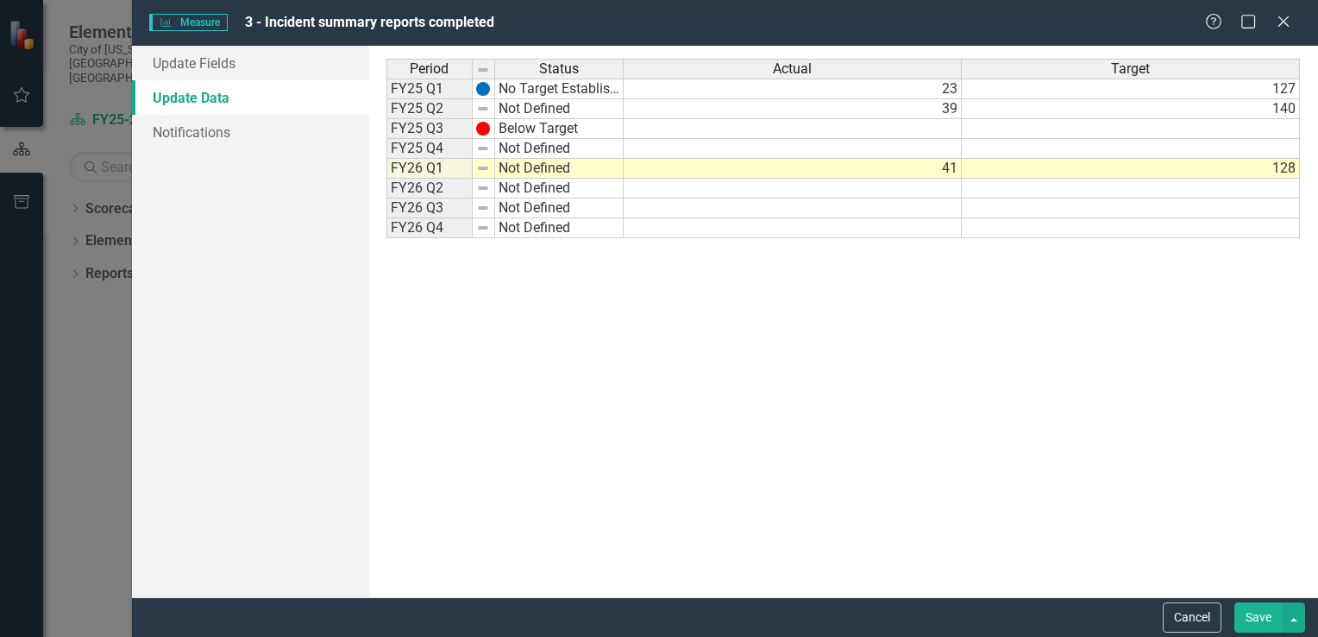
click at [1256, 609] on button "Save" at bounding box center [1258, 617] width 48 height 30
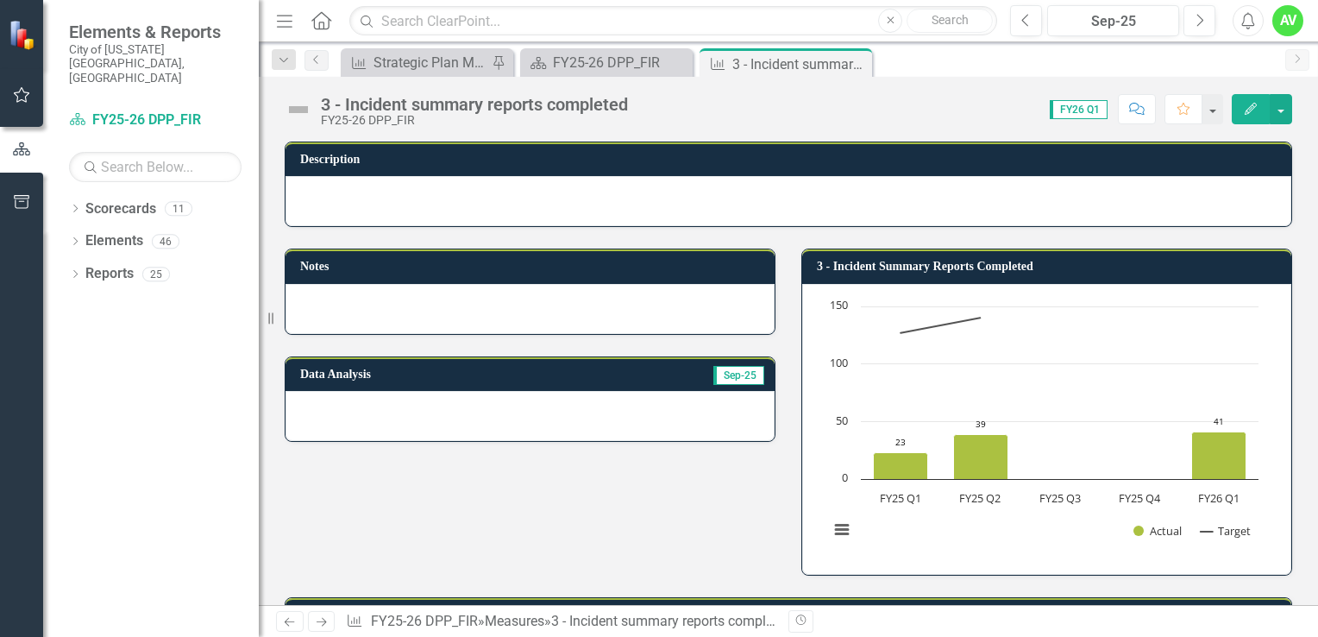
click at [1258, 104] on icon "Edit" at bounding box center [1251, 109] width 16 height 12
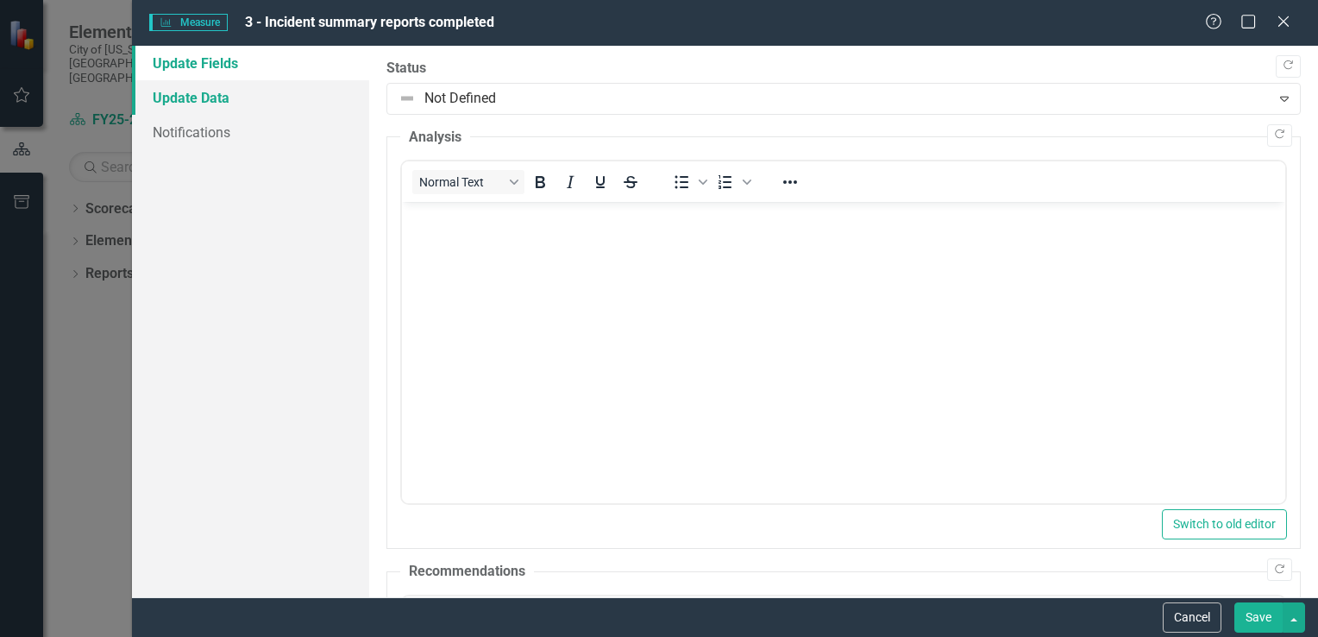
click at [206, 101] on link "Update Data" at bounding box center [250, 97] width 237 height 34
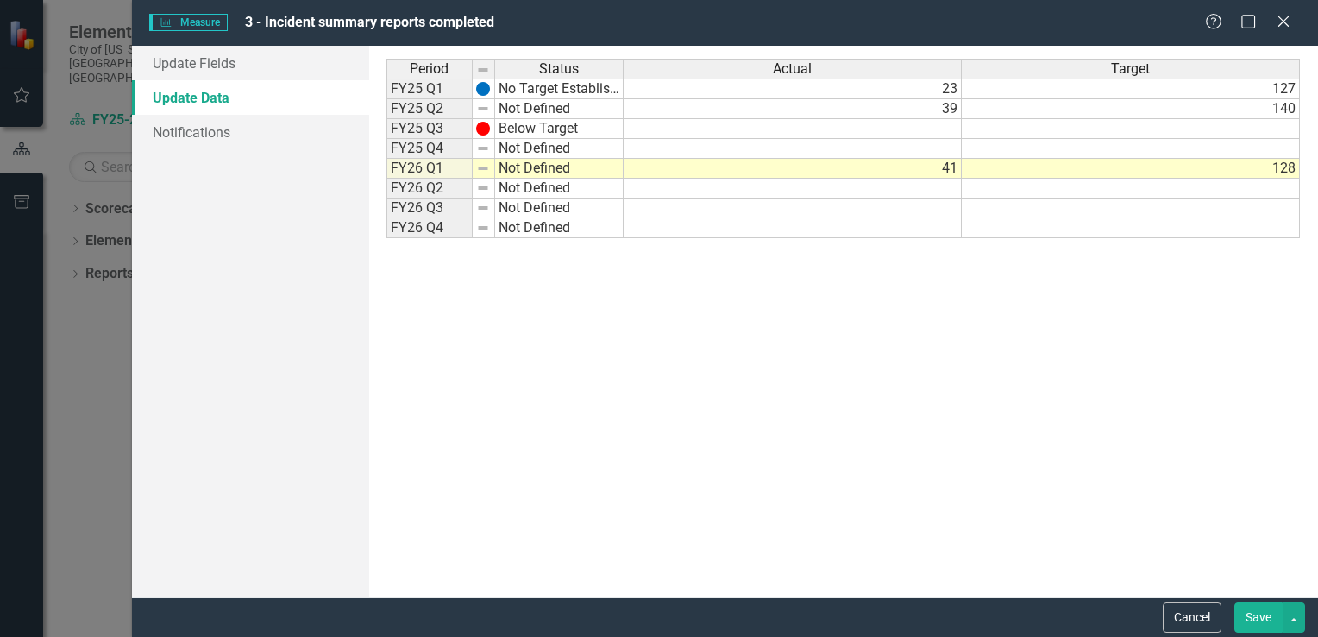
click at [928, 167] on td "41" at bounding box center [793, 169] width 338 height 20
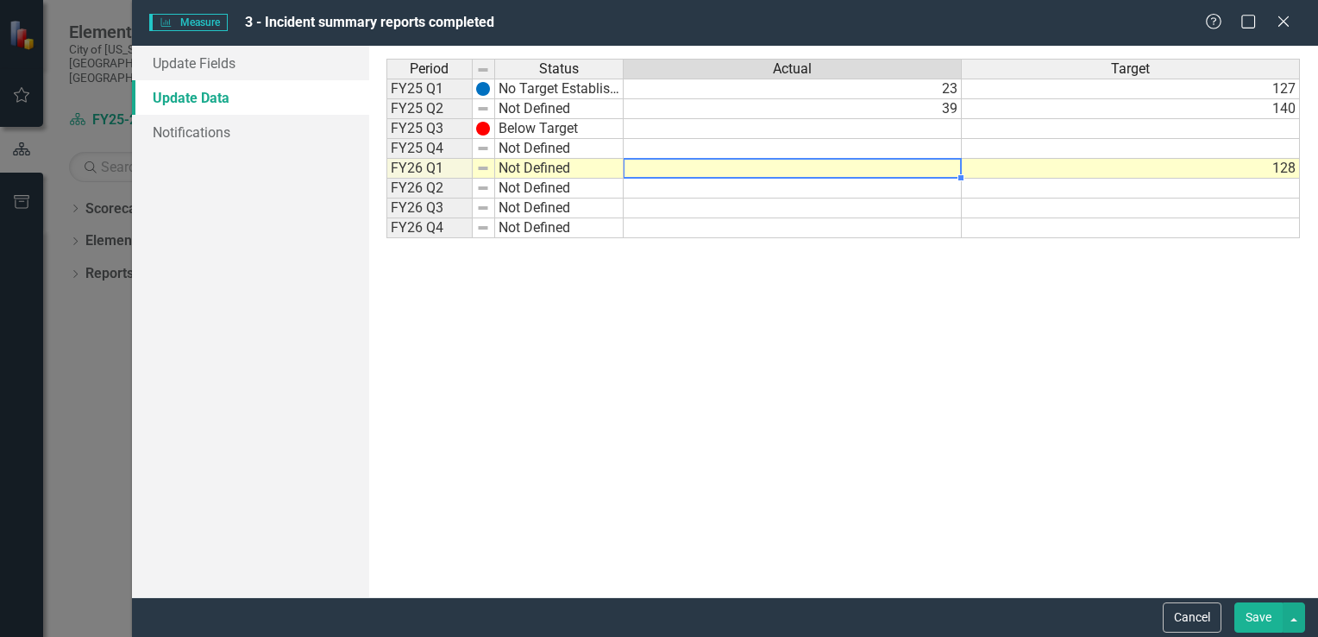
click at [1024, 169] on td "128" at bounding box center [1131, 169] width 338 height 20
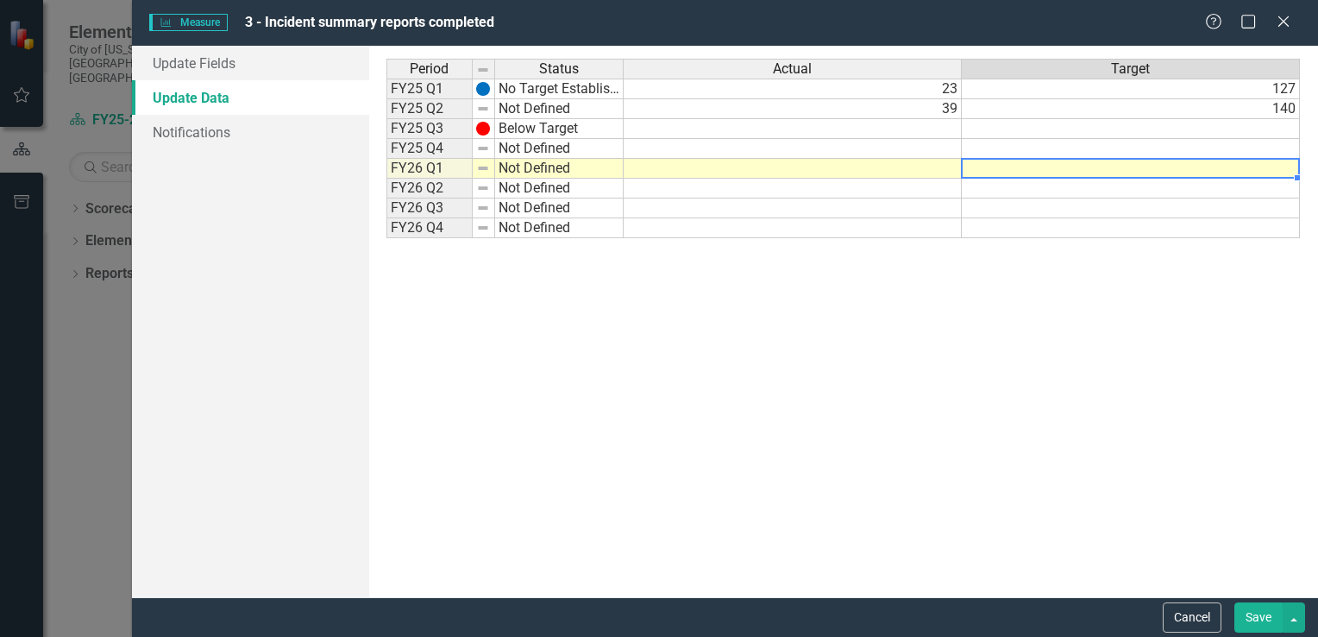
click at [945, 135] on td at bounding box center [793, 129] width 338 height 20
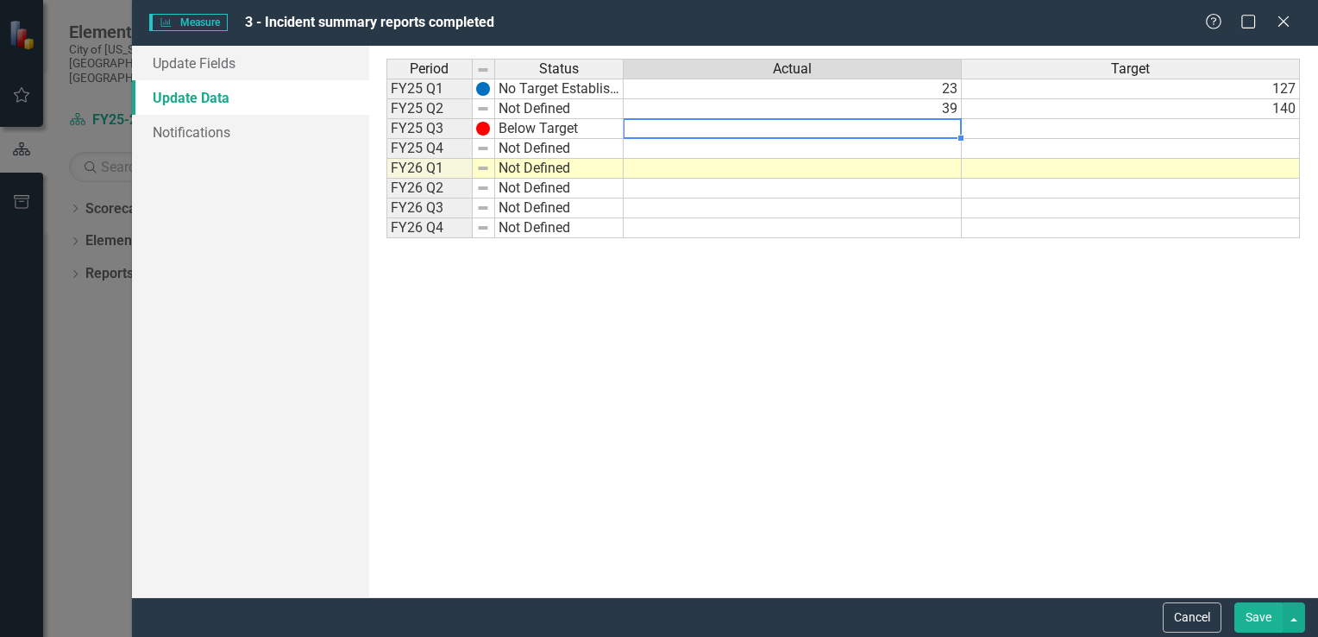
click at [945, 153] on td at bounding box center [793, 149] width 338 height 20
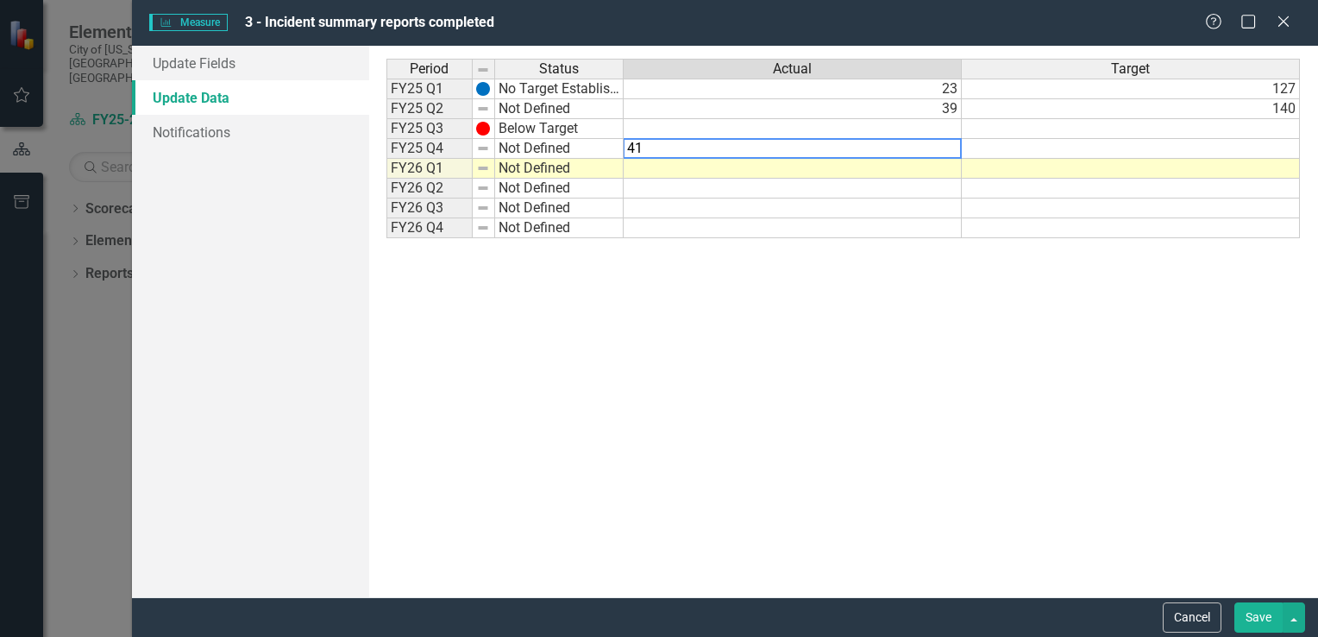
type textarea "41"
click at [1091, 150] on td at bounding box center [1131, 149] width 338 height 20
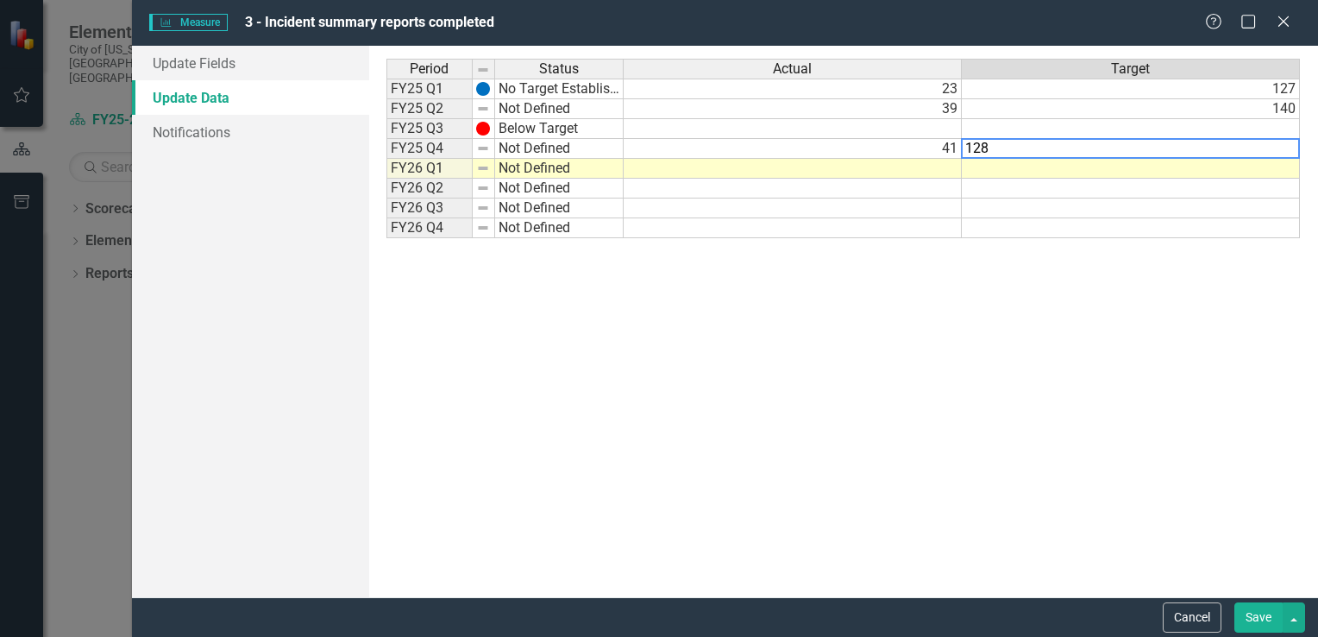
type textarea "128"
click at [938, 133] on td at bounding box center [793, 129] width 338 height 20
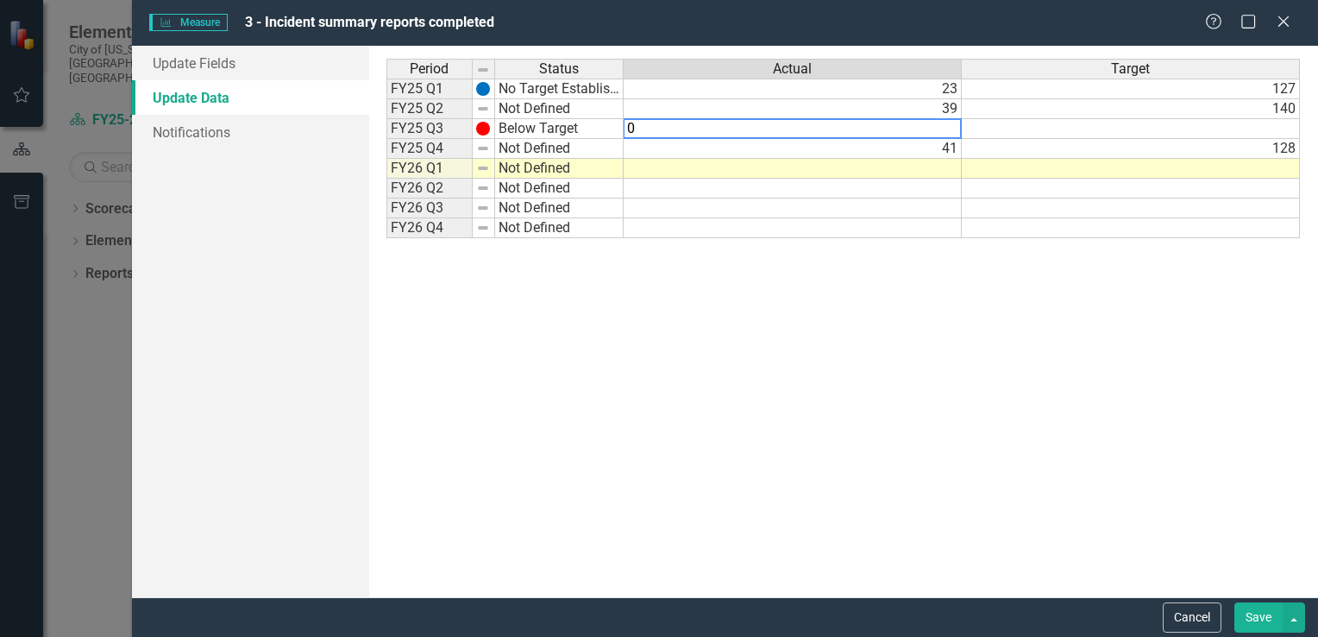
type textarea "0"
click at [1058, 129] on td at bounding box center [1131, 129] width 338 height 20
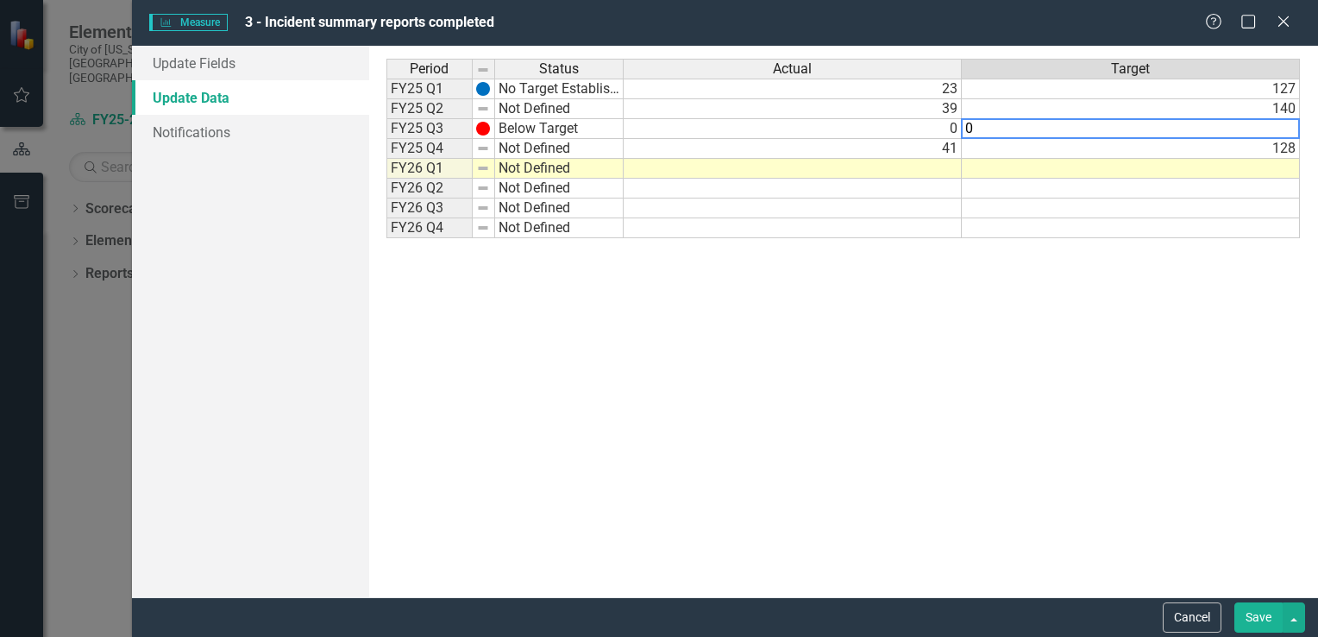
type textarea "0"
click at [1201, 370] on div "Period Status Actual Target FY25 Q1 No Target Established 23 127 FY25 Q2 Not De…" at bounding box center [843, 322] width 914 height 526
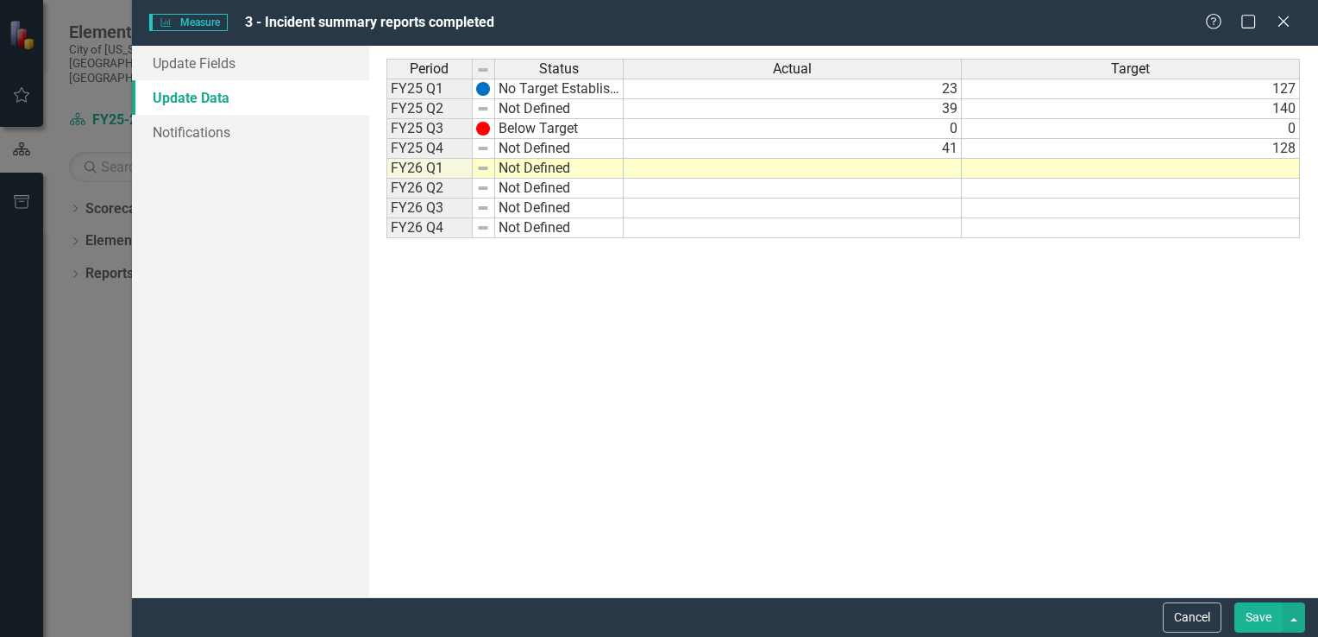
click at [1255, 618] on button "Save" at bounding box center [1258, 617] width 48 height 30
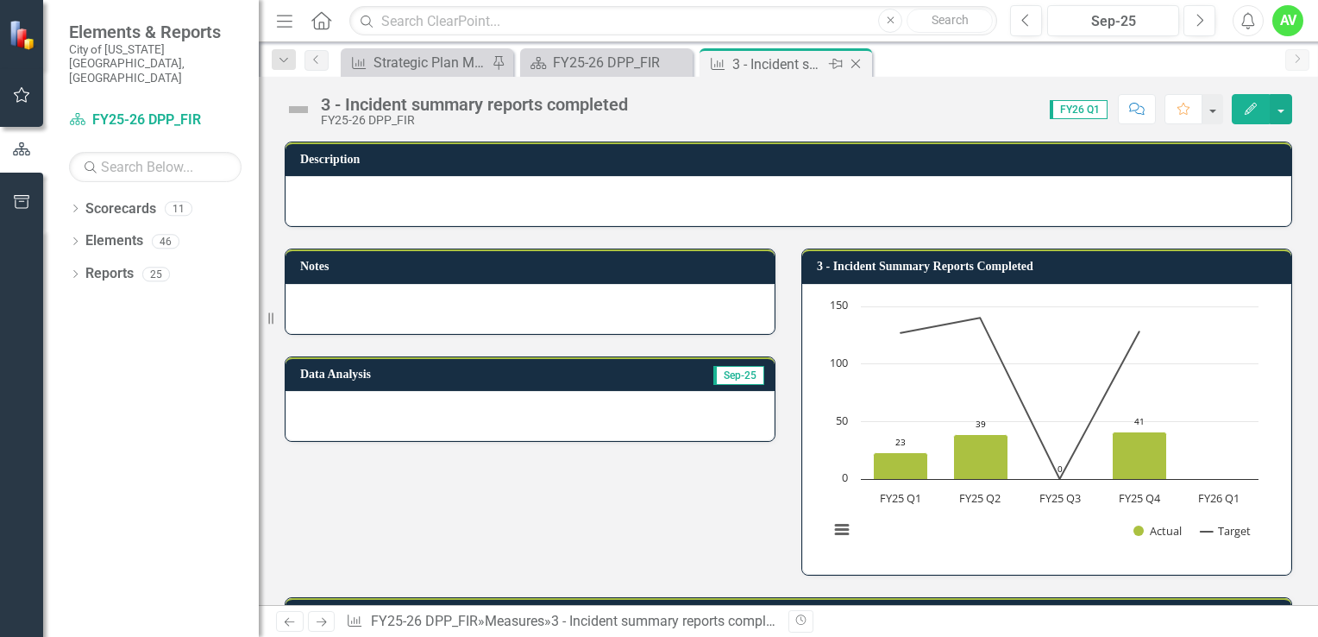
click at [857, 60] on icon at bounding box center [855, 64] width 9 height 9
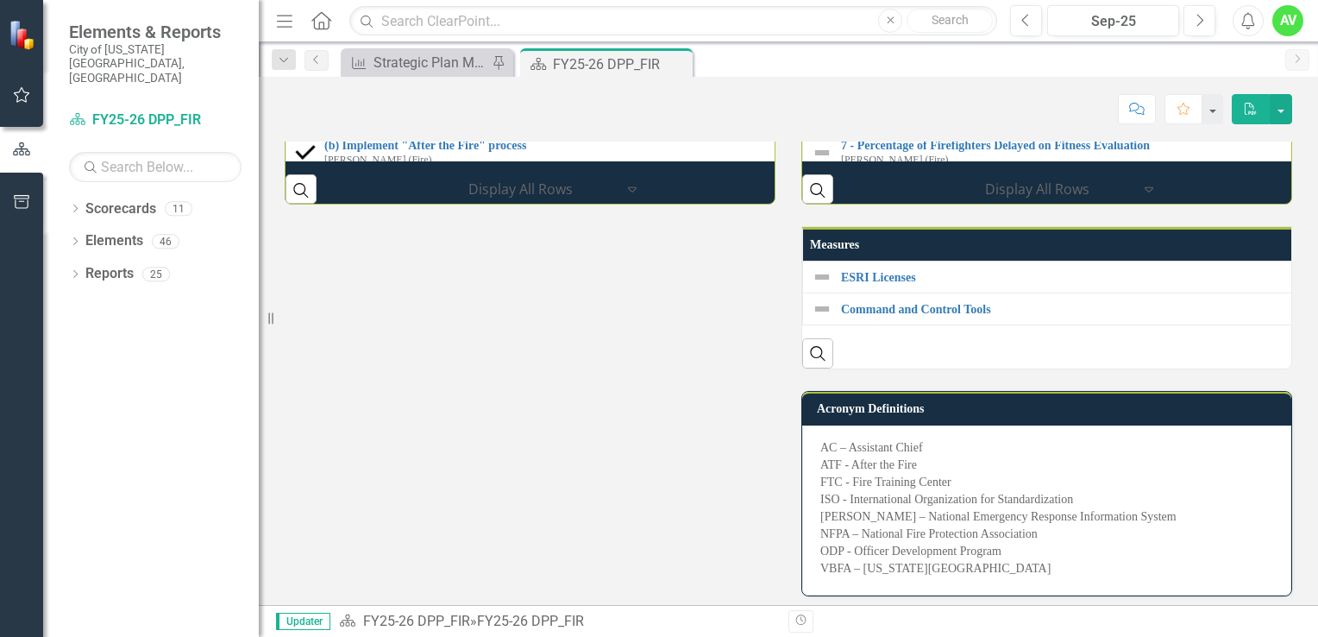
scroll to position [2408, 0]
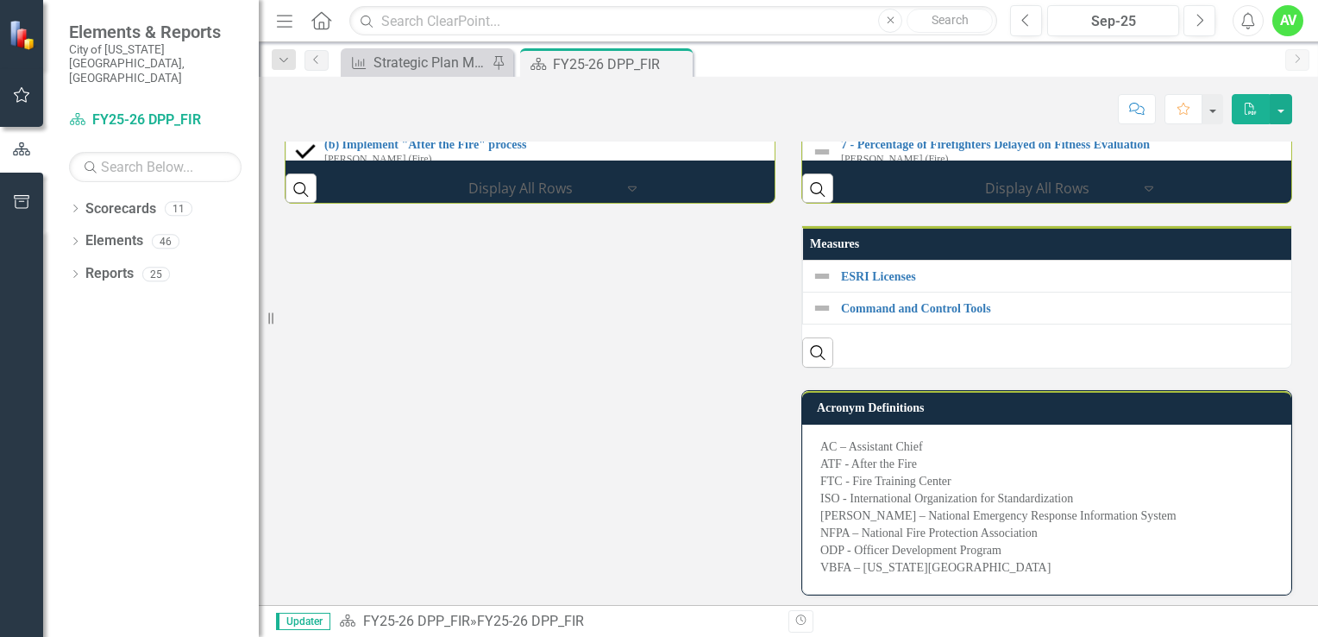
click at [925, 20] on td "4 - Percentage of SOC completed [PERSON_NAME] (Fire) Link Open Element" at bounding box center [1304, 1] width 1002 height 38
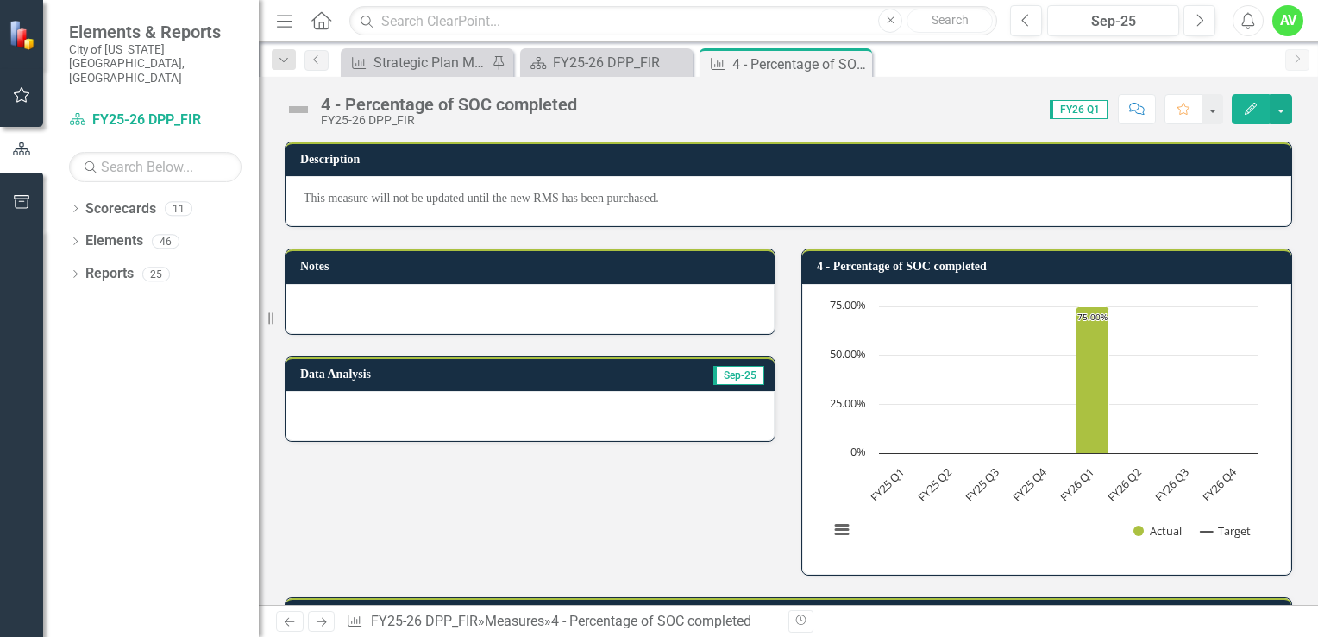
click at [1257, 105] on icon "Edit" at bounding box center [1251, 109] width 16 height 12
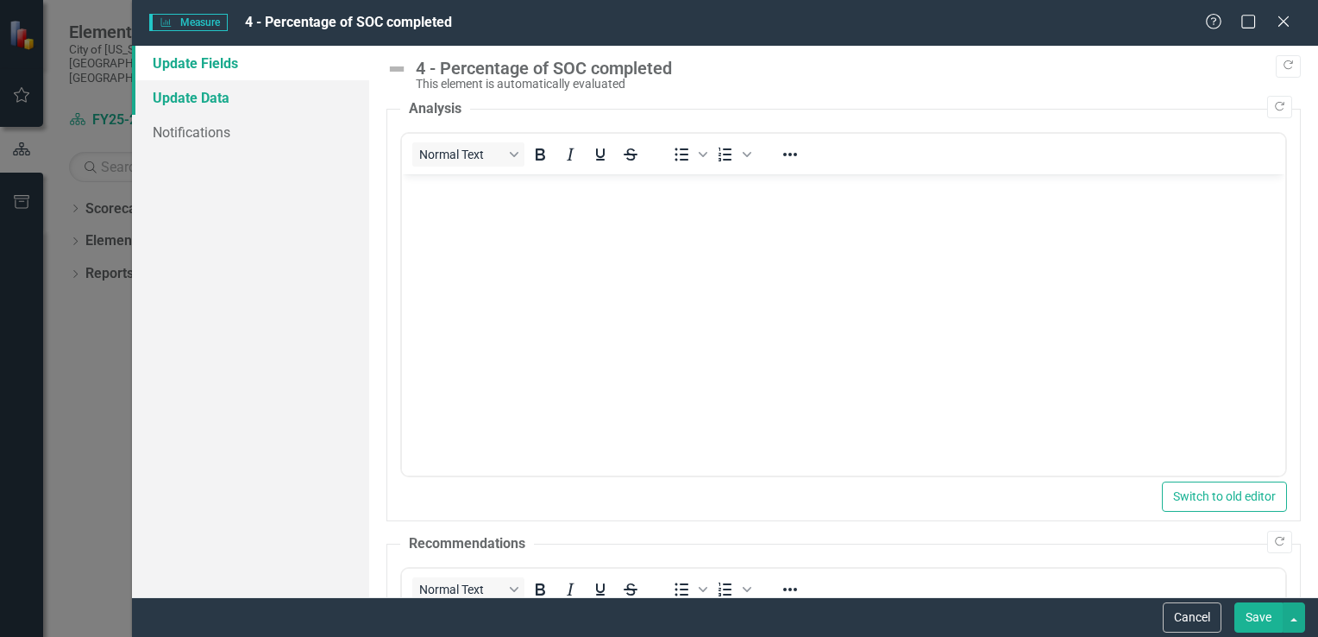
click at [202, 101] on link "Update Data" at bounding box center [250, 97] width 237 height 34
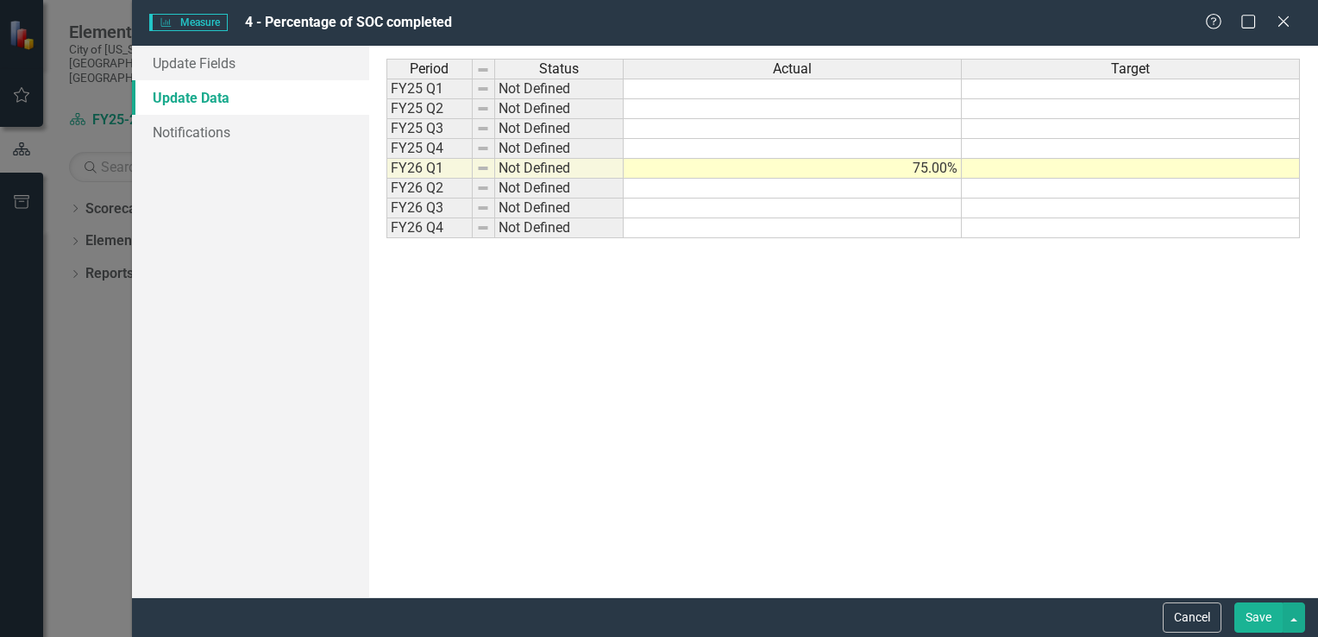
click at [1077, 171] on td at bounding box center [1131, 169] width 338 height 20
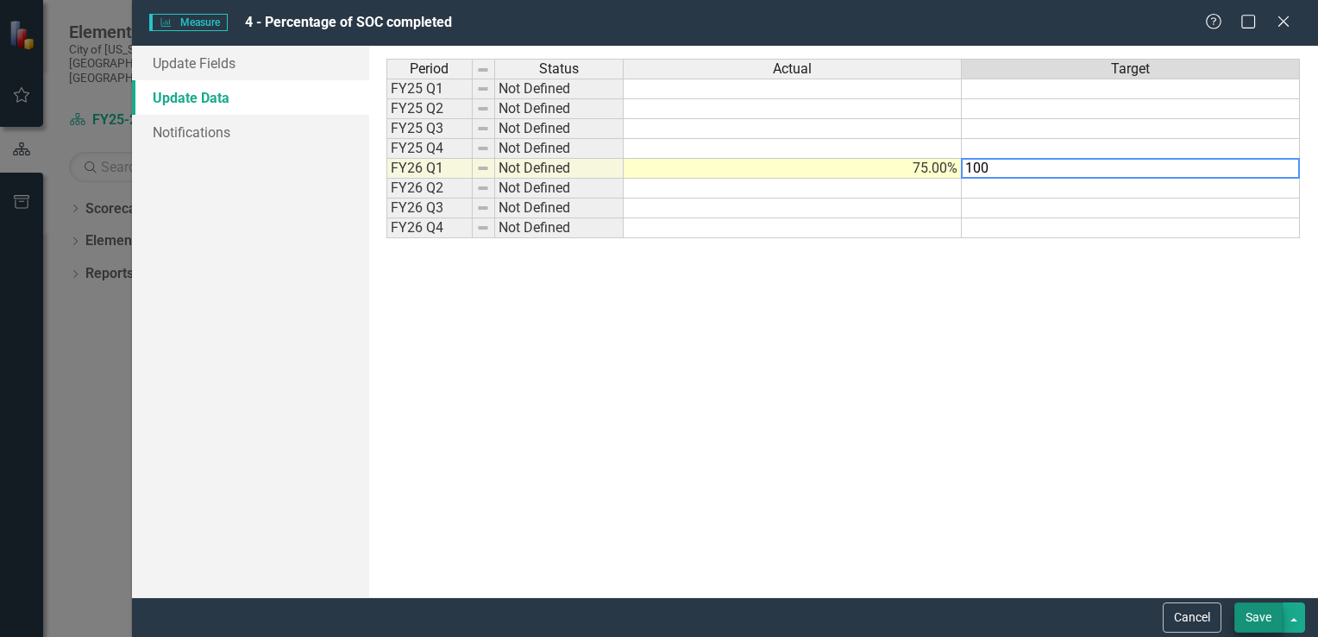
type textarea "100"
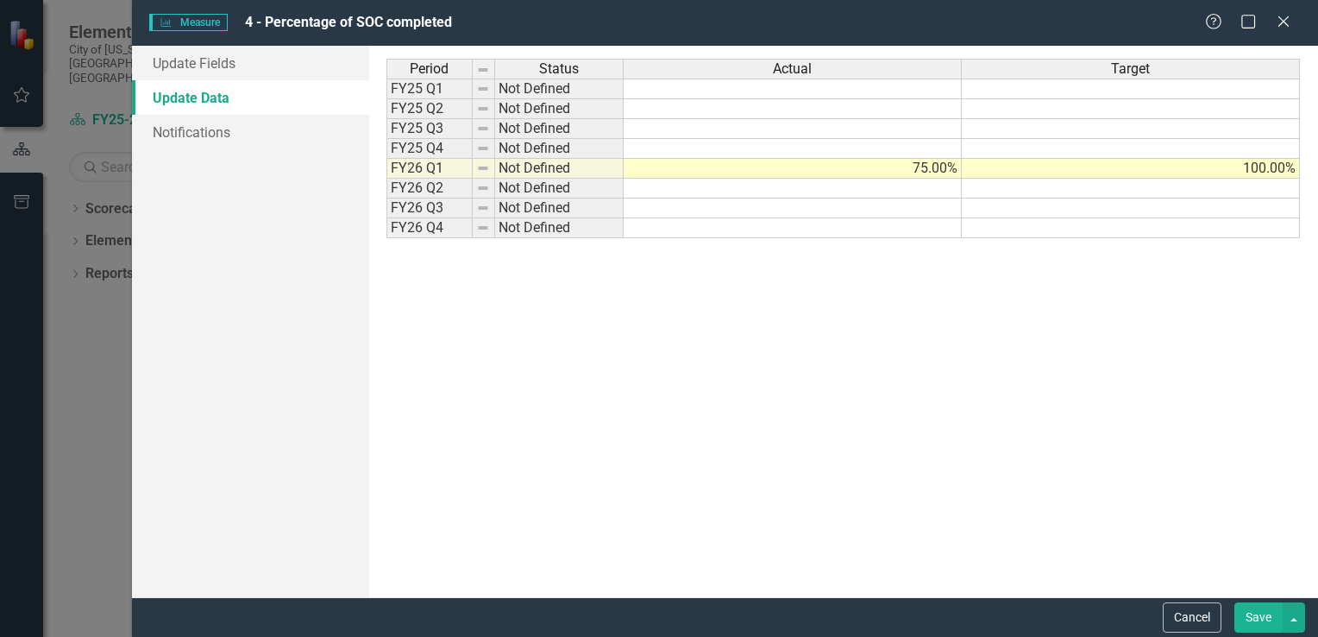
click at [1252, 609] on button "Save" at bounding box center [1258, 617] width 48 height 30
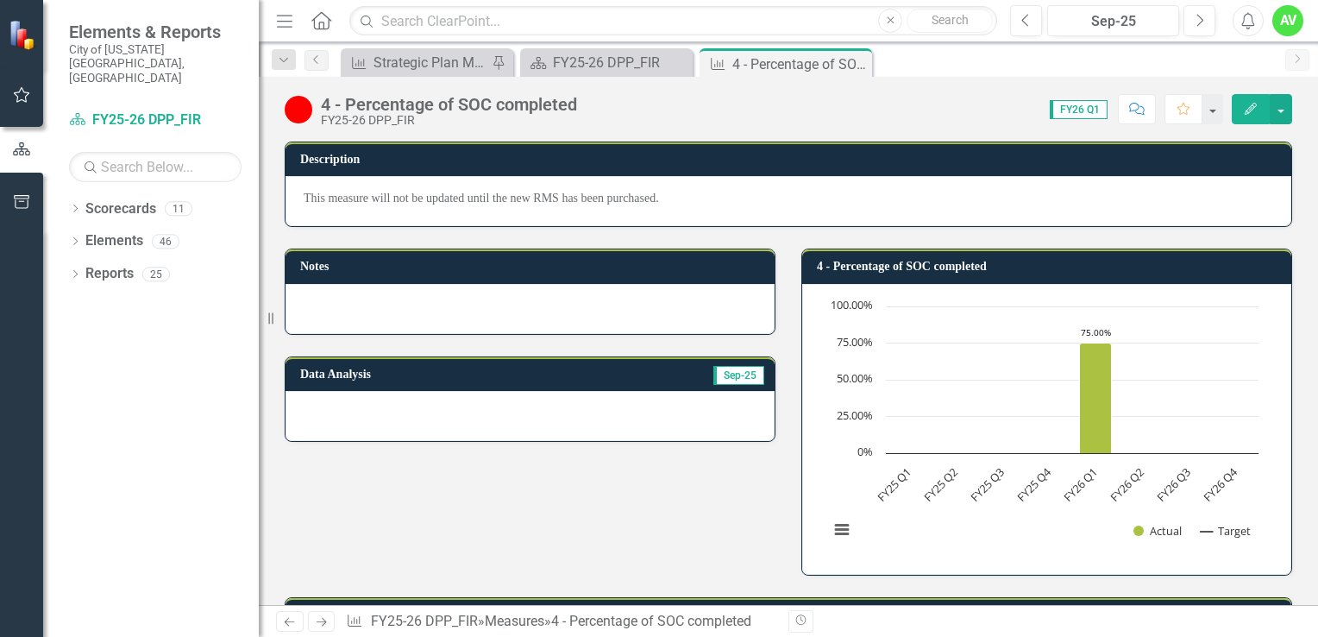
click at [1246, 113] on icon "button" at bounding box center [1251, 109] width 12 height 12
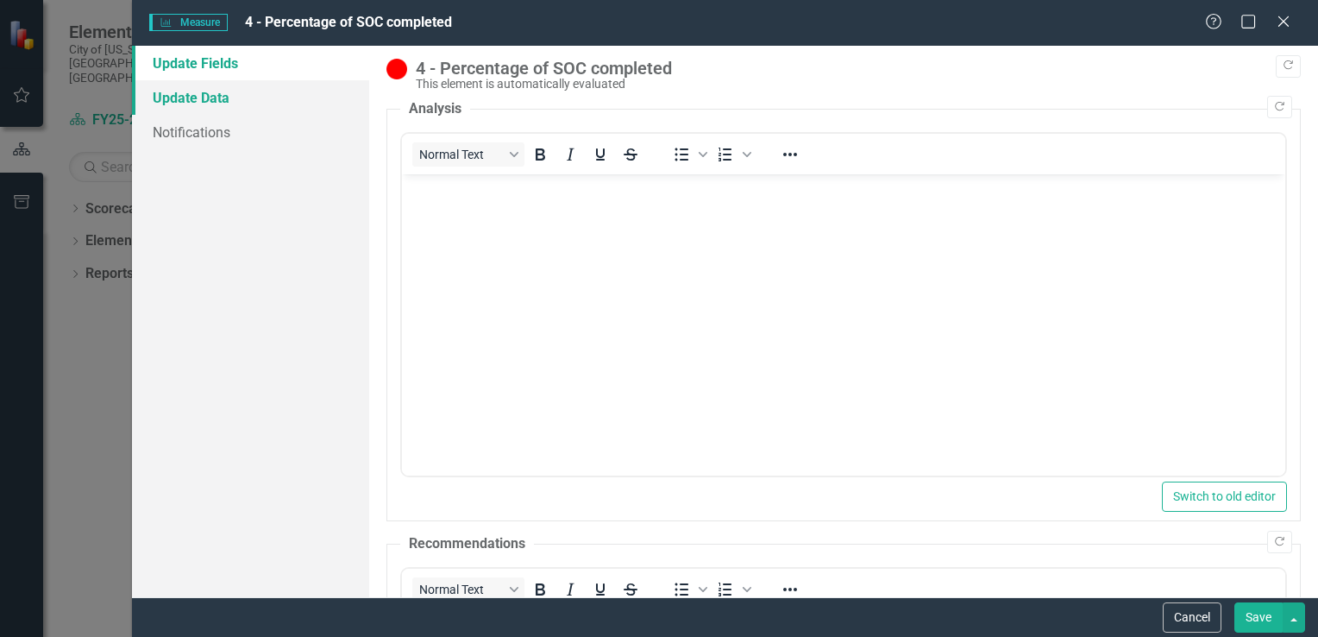
click at [202, 98] on link "Update Data" at bounding box center [250, 97] width 237 height 34
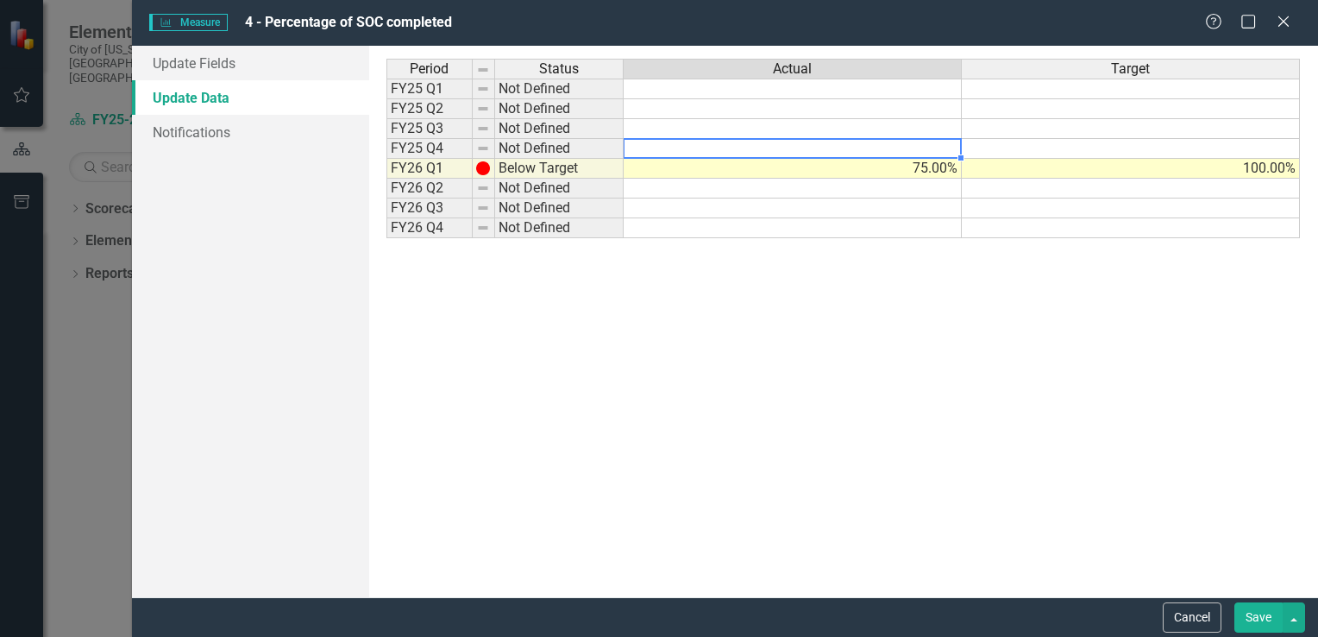
click at [947, 147] on td at bounding box center [793, 149] width 338 height 20
type textarea "50"
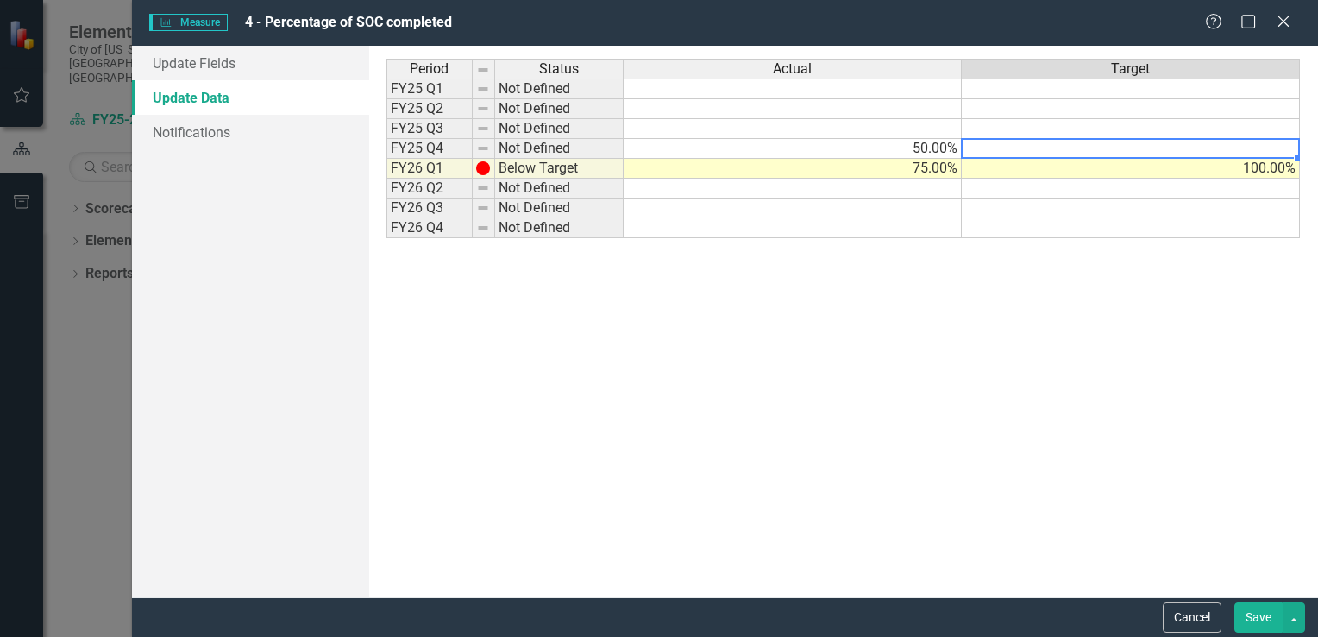
click at [1183, 150] on td at bounding box center [1131, 149] width 338 height 20
click at [1216, 167] on td "100.00%" at bounding box center [1131, 169] width 338 height 20
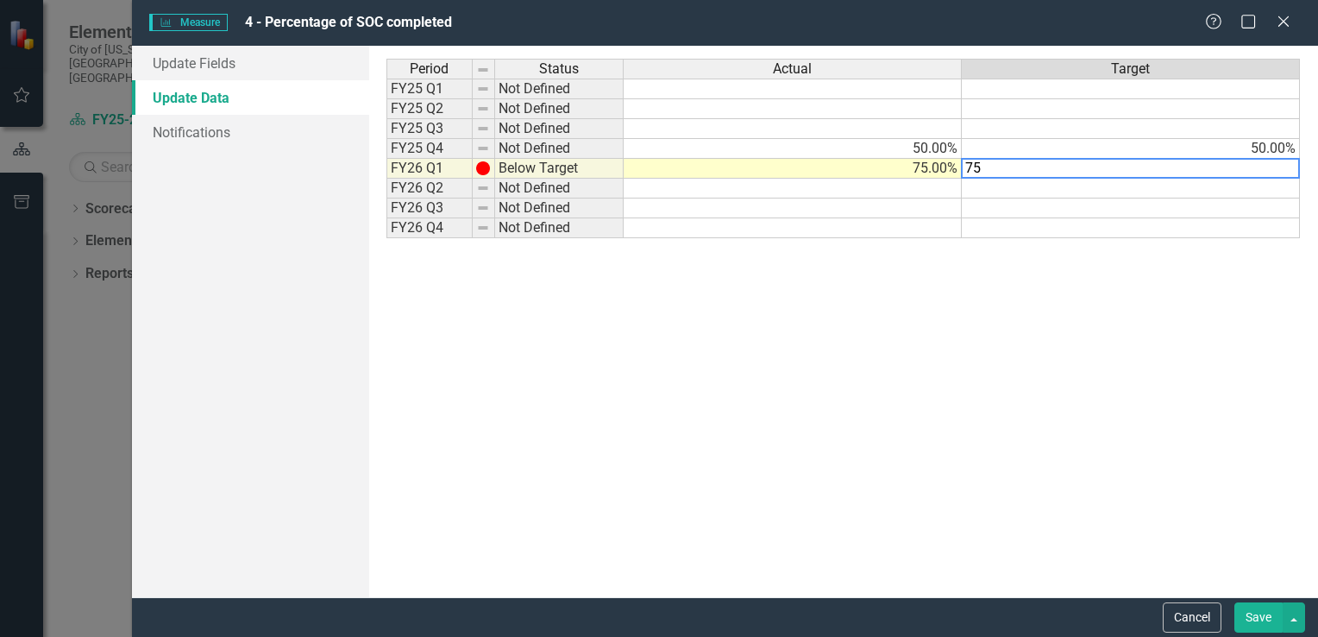
type textarea "75"
click at [1241, 187] on td at bounding box center [1131, 189] width 338 height 20
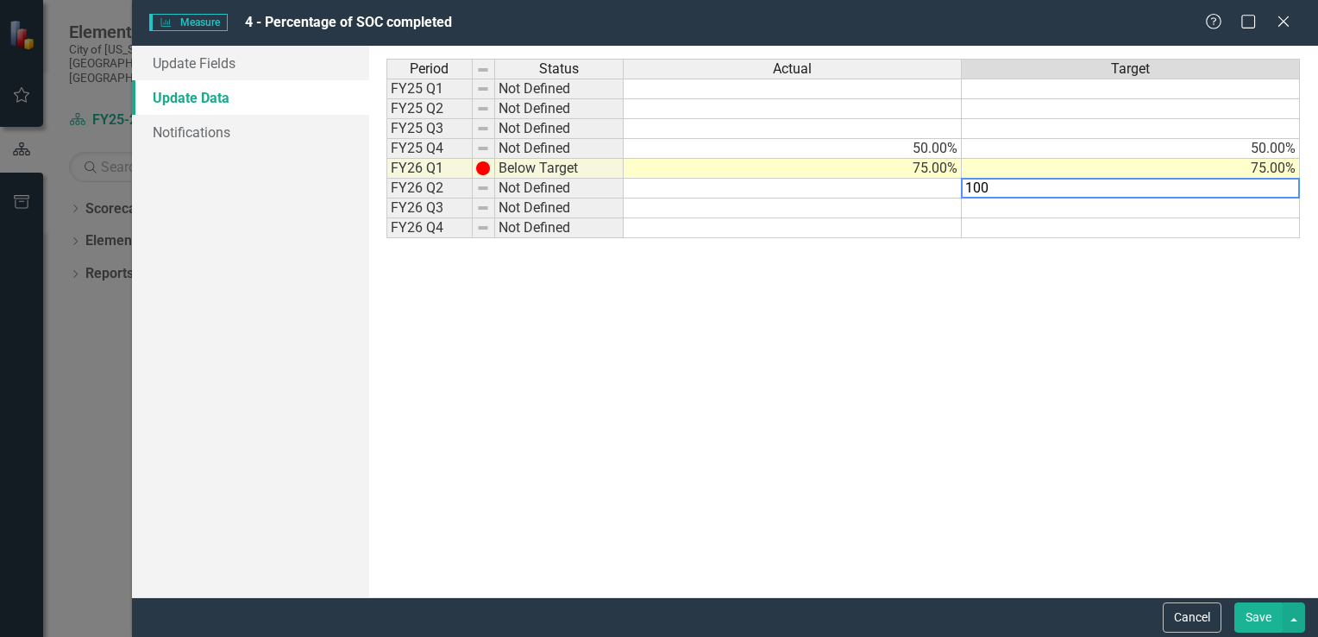
type textarea "100"
click at [1268, 271] on div "Period Status Actual Target FY25 Q1 Not Defined FY25 Q2 Not Defined FY25 Q3 Not…" at bounding box center [843, 322] width 914 height 526
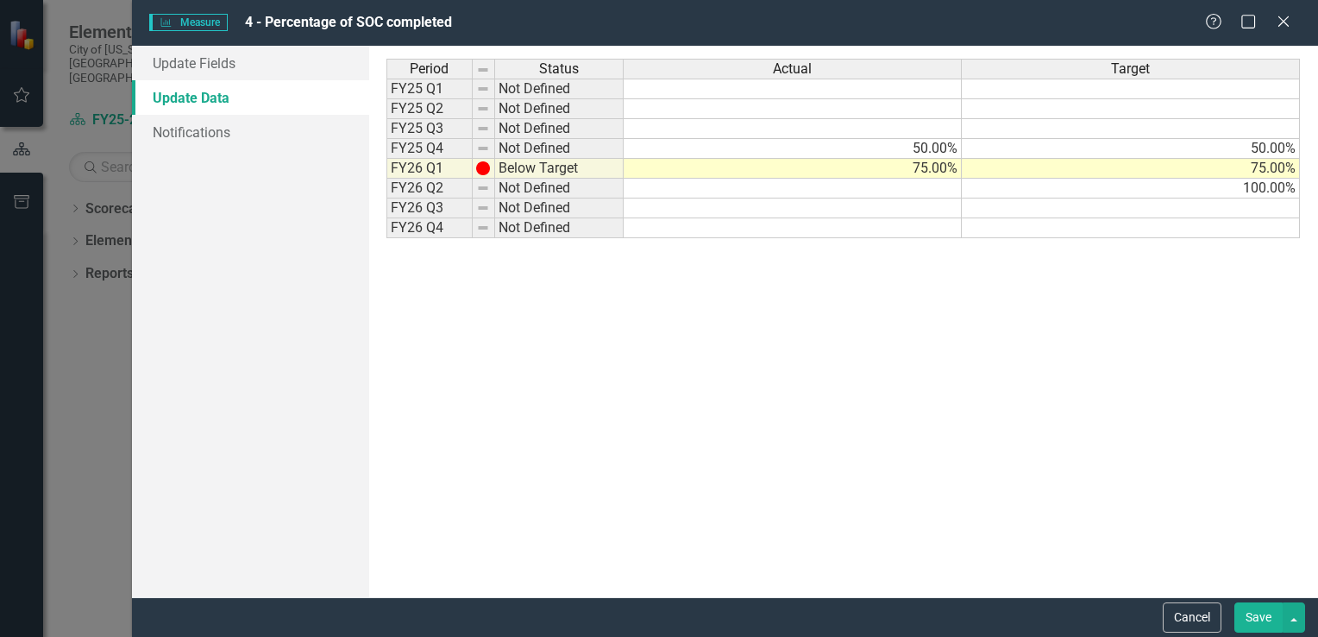
click at [1260, 617] on button "Save" at bounding box center [1258, 617] width 48 height 30
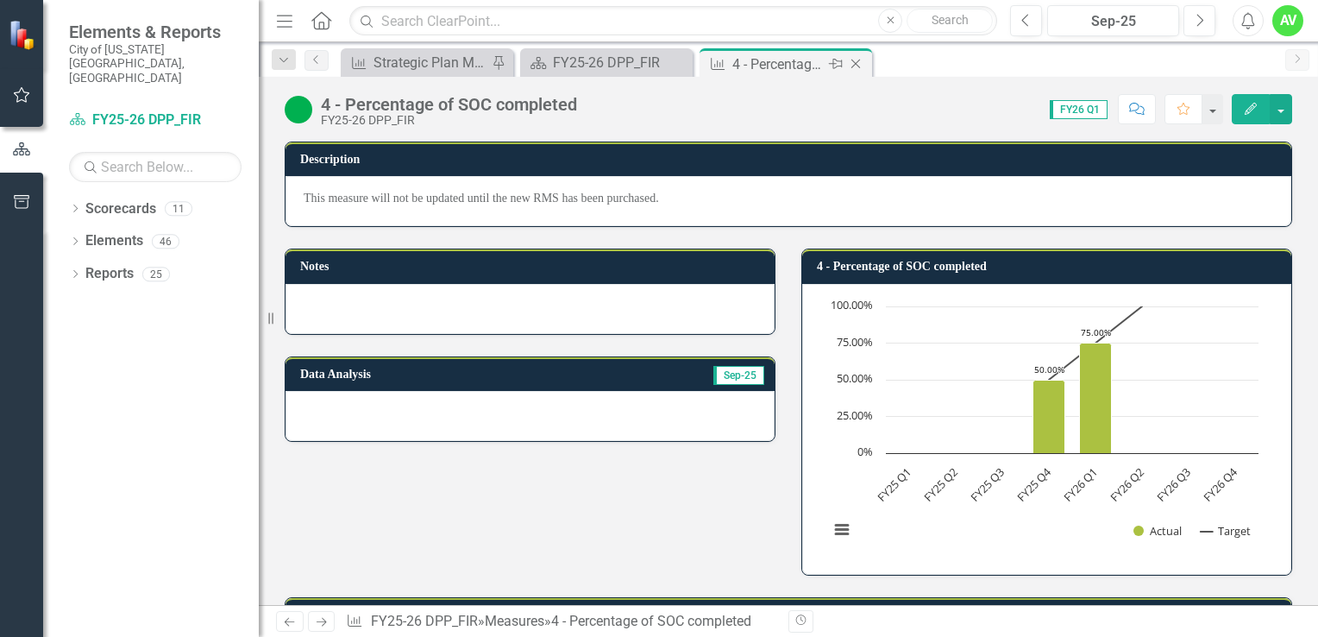
click at [859, 60] on icon at bounding box center [855, 64] width 9 height 9
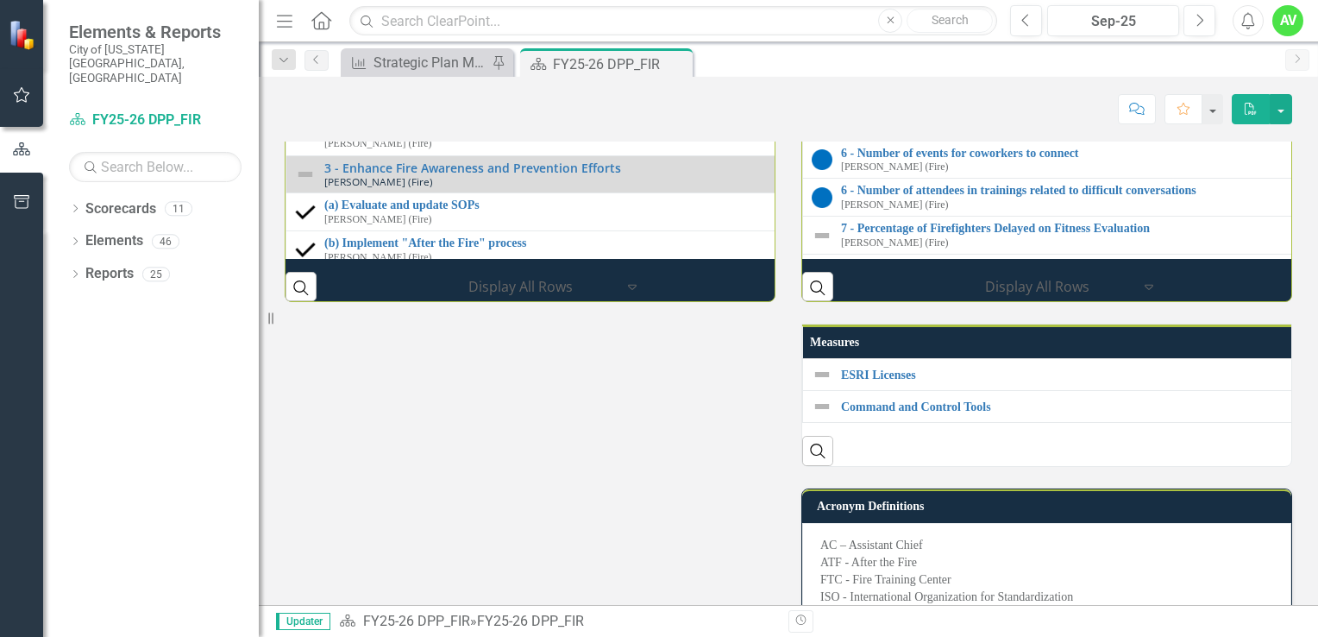
scroll to position [2309, 0]
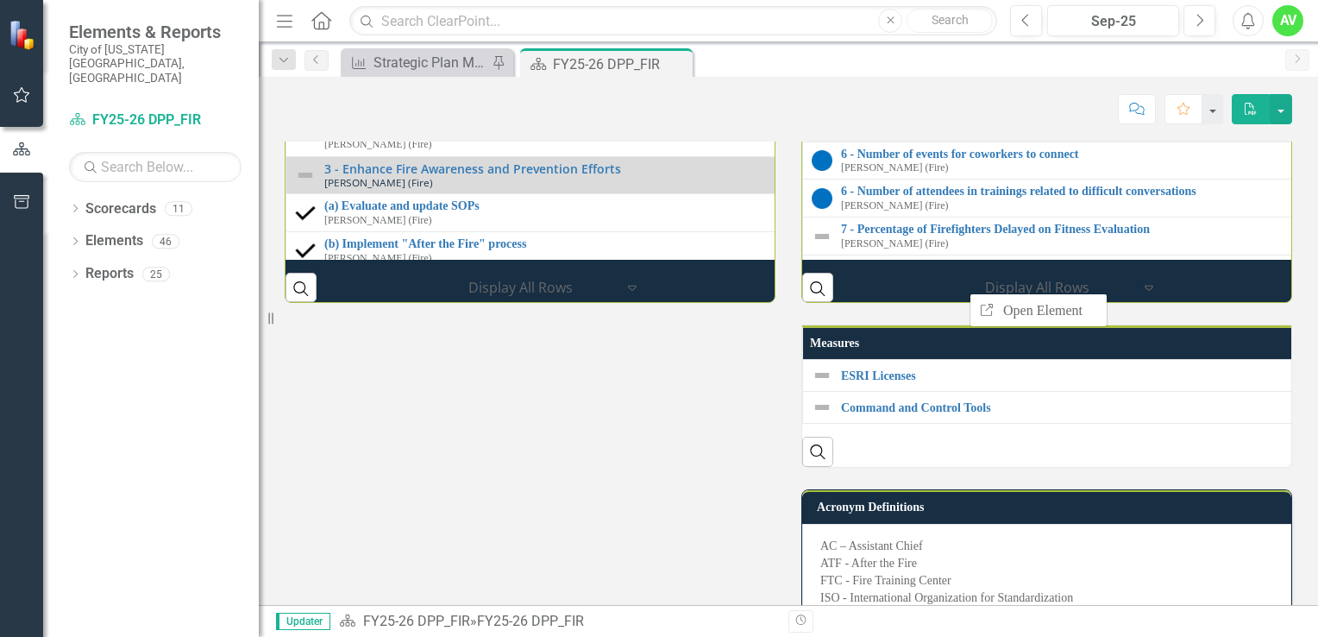
click at [969, 293] on div "Link Open Element" at bounding box center [1038, 310] width 138 height 34
click at [870, 47] on link "4 - Percentage of CRA completed" at bounding box center [1319, 40] width 957 height 13
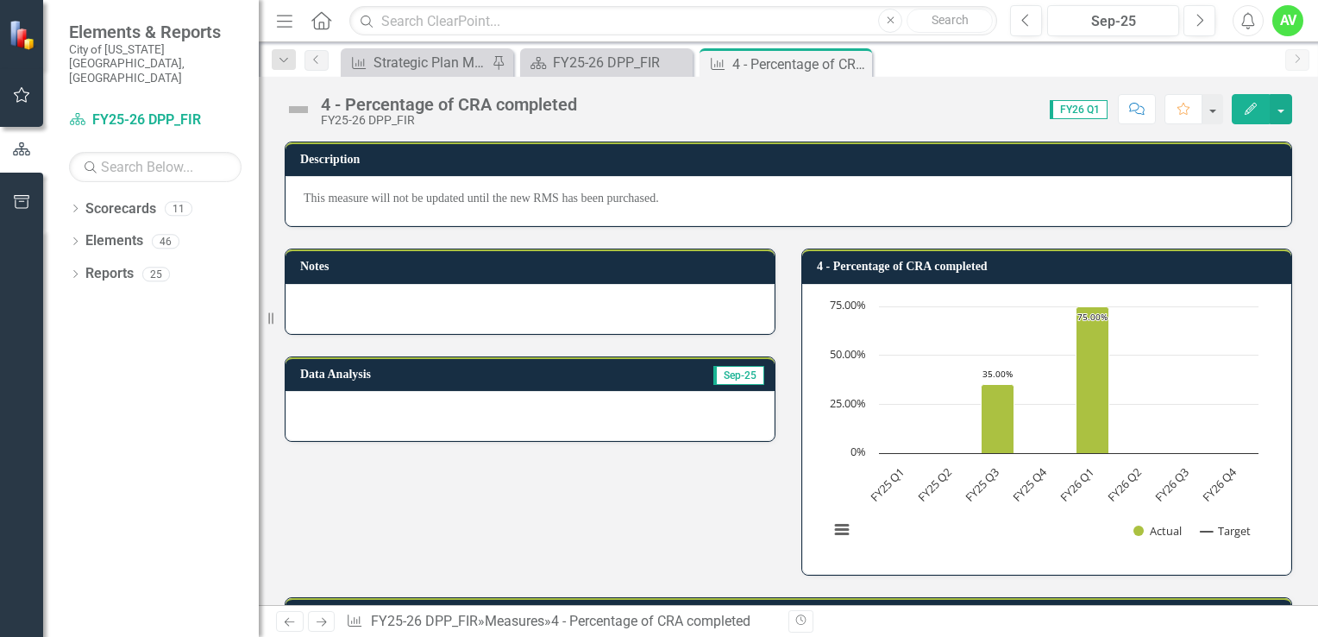
click at [1252, 100] on button "Edit" at bounding box center [1251, 109] width 38 height 30
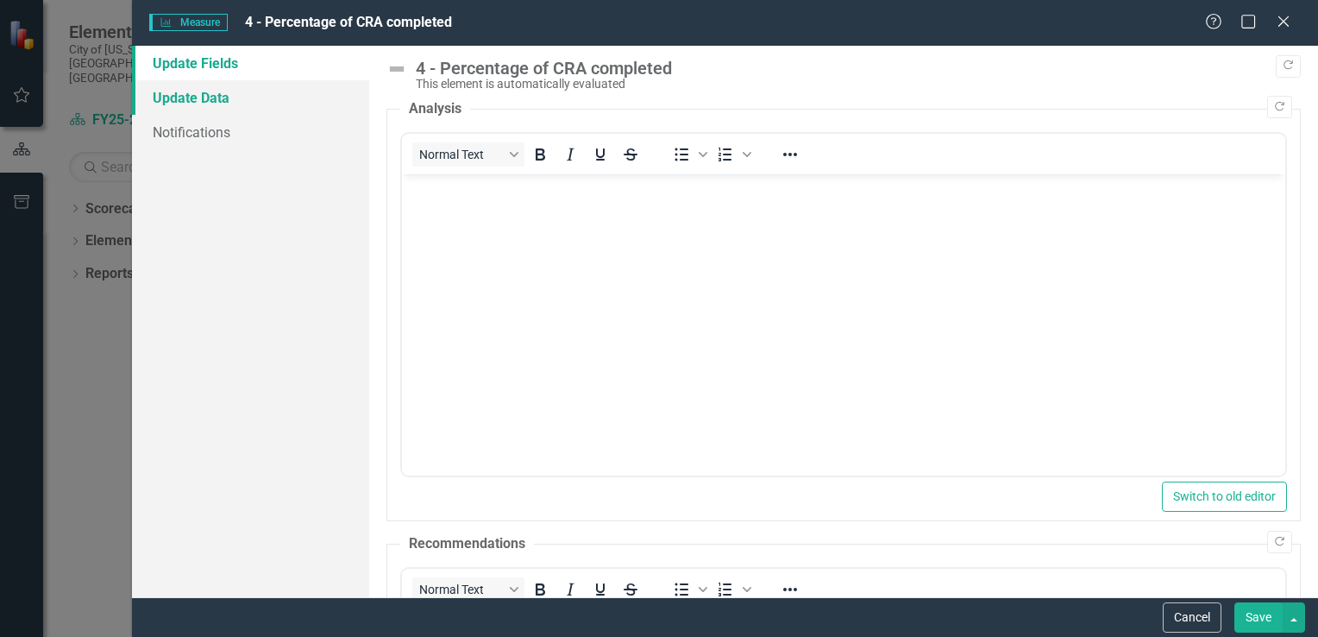
click at [244, 97] on link "Update Data" at bounding box center [250, 97] width 237 height 34
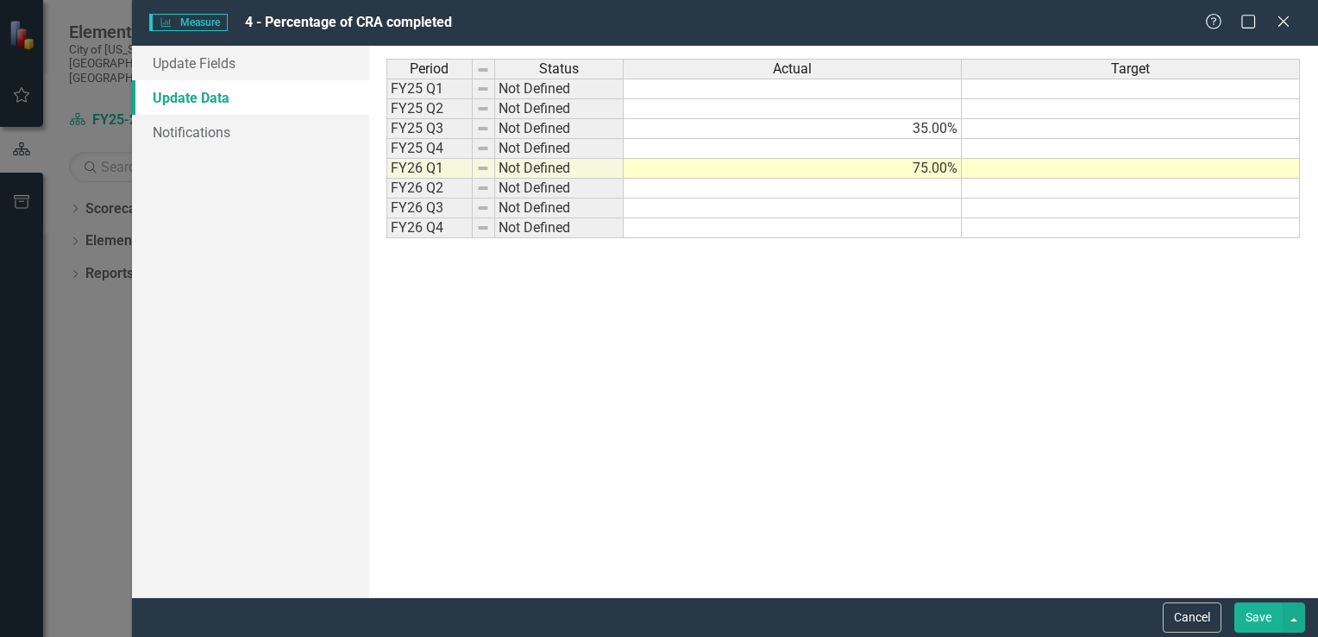
click at [1128, 128] on td at bounding box center [1131, 129] width 338 height 20
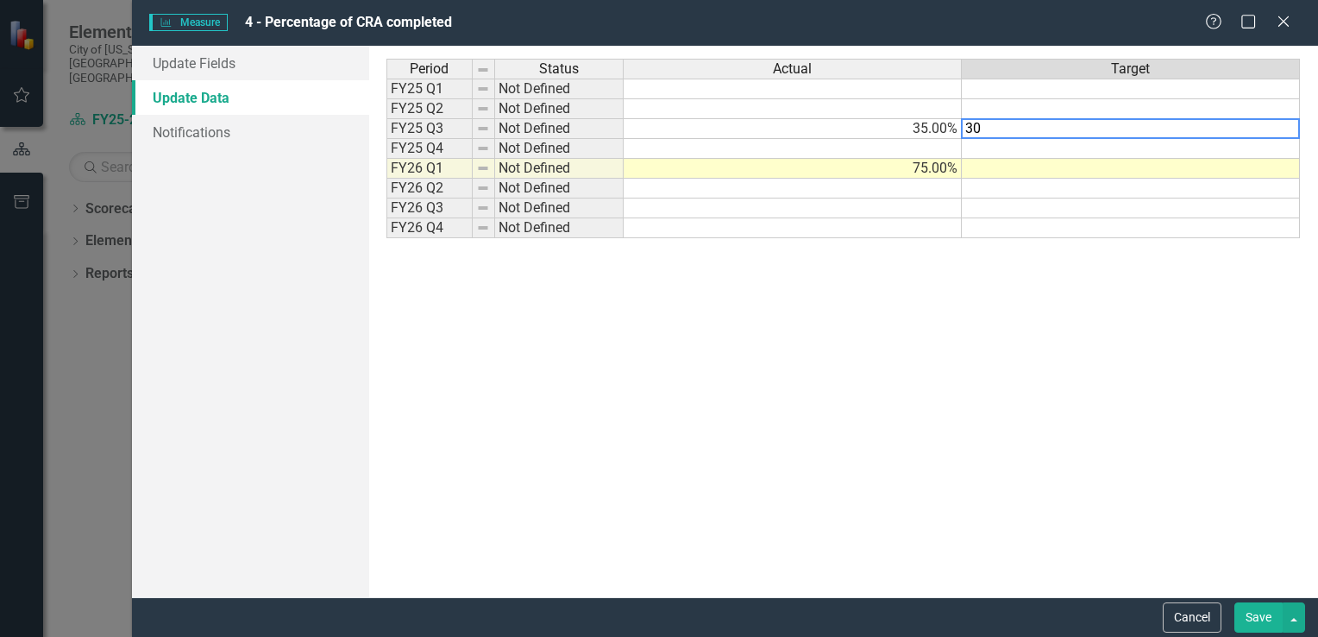
type textarea "30"
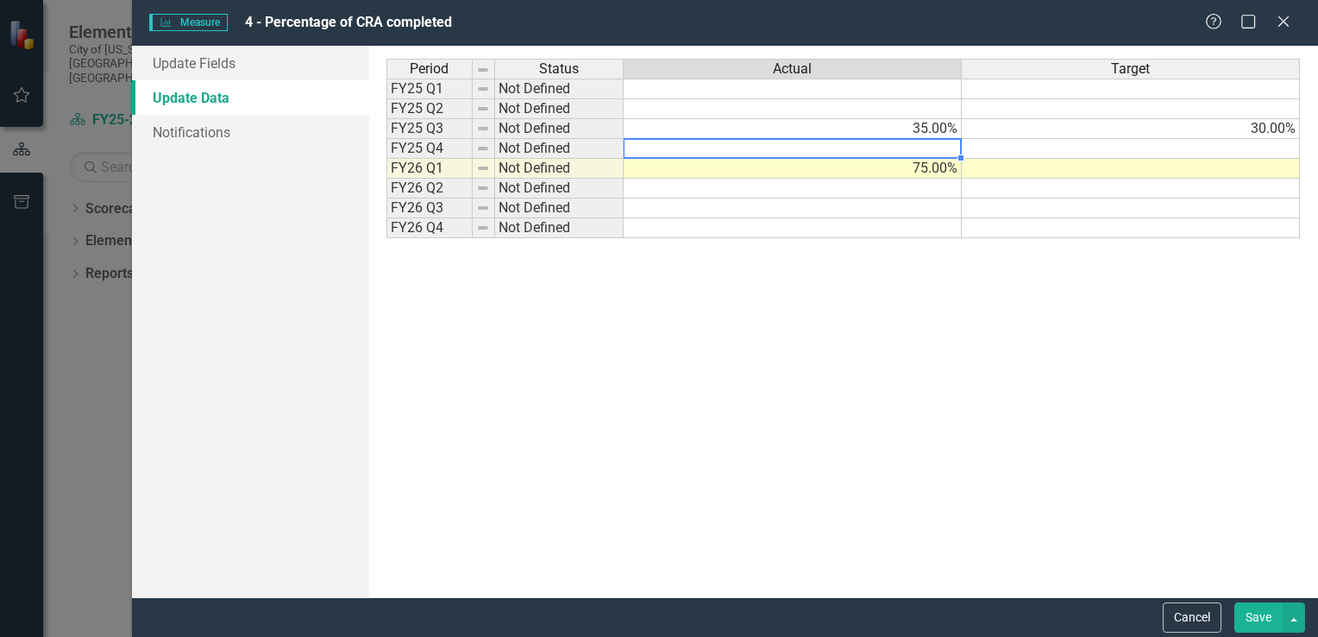
click at [938, 146] on td at bounding box center [793, 149] width 338 height 20
click at [1025, 147] on td at bounding box center [1131, 149] width 338 height 20
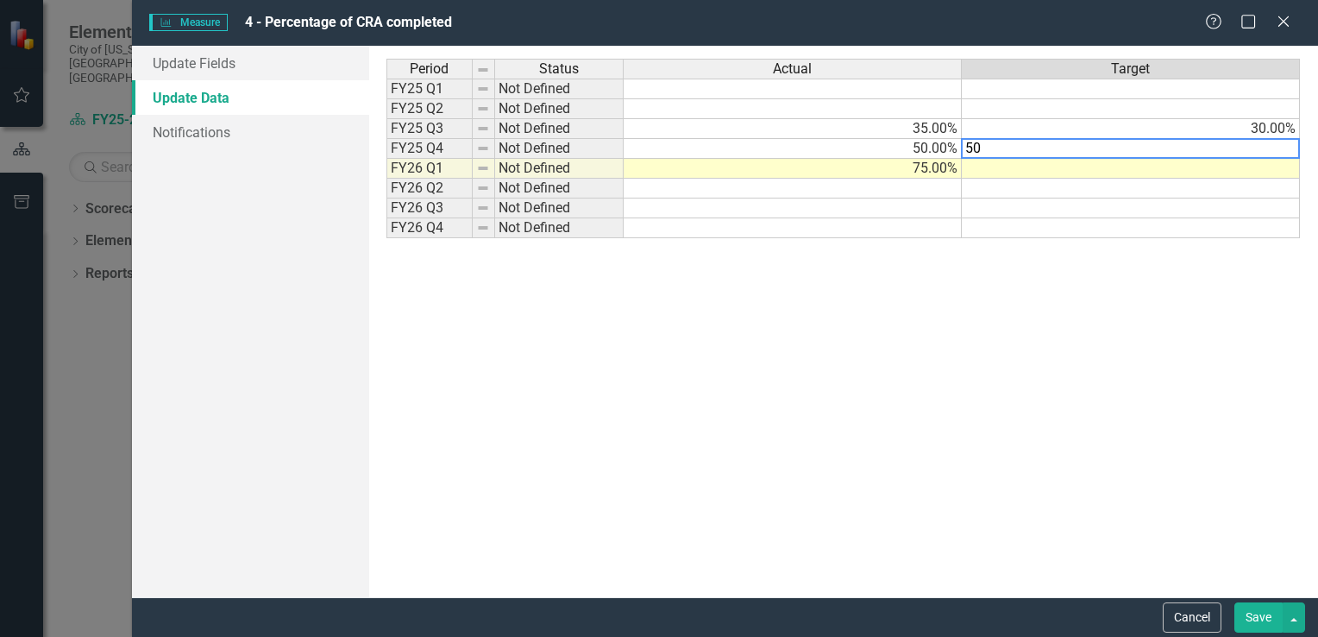
type textarea "50"
click at [1040, 172] on td at bounding box center [1131, 169] width 338 height 20
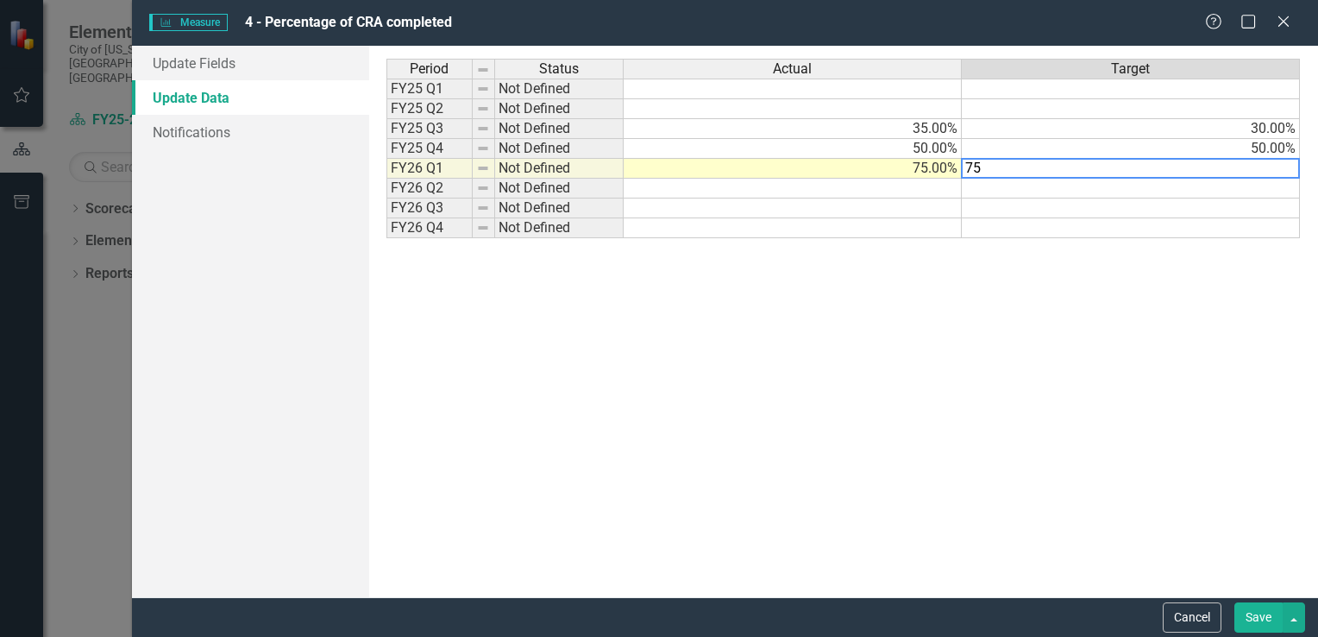
type textarea "75"
click at [1061, 190] on td at bounding box center [1131, 189] width 338 height 20
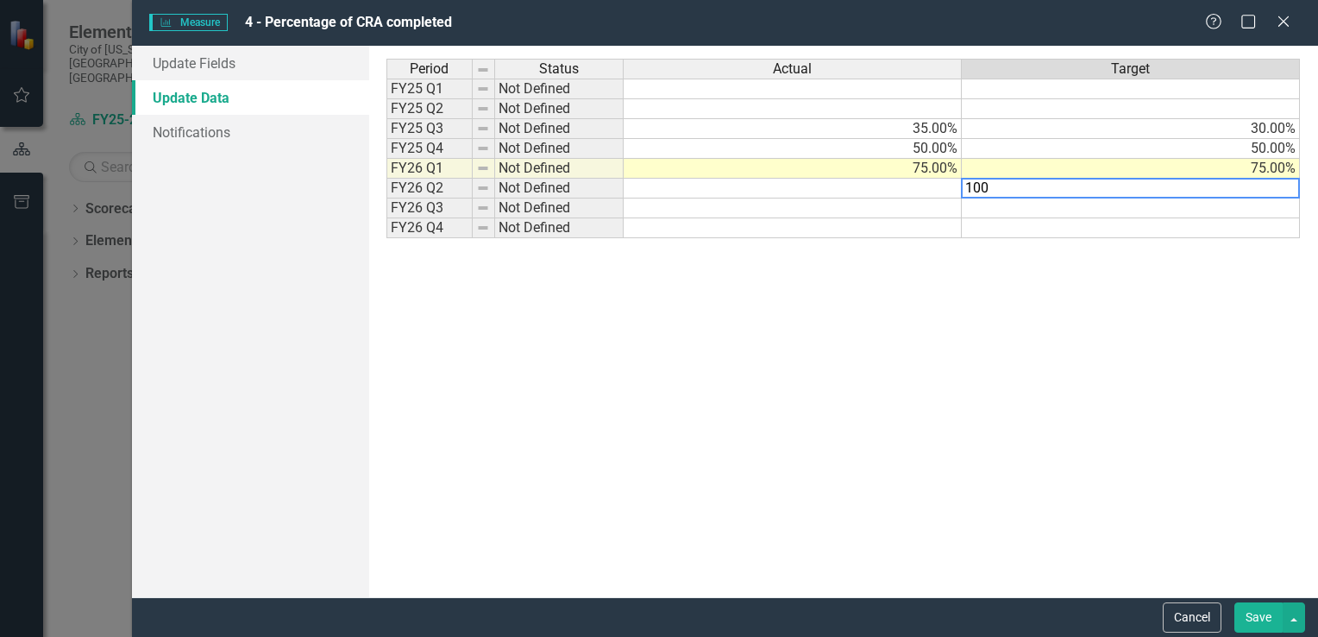
type textarea "100"
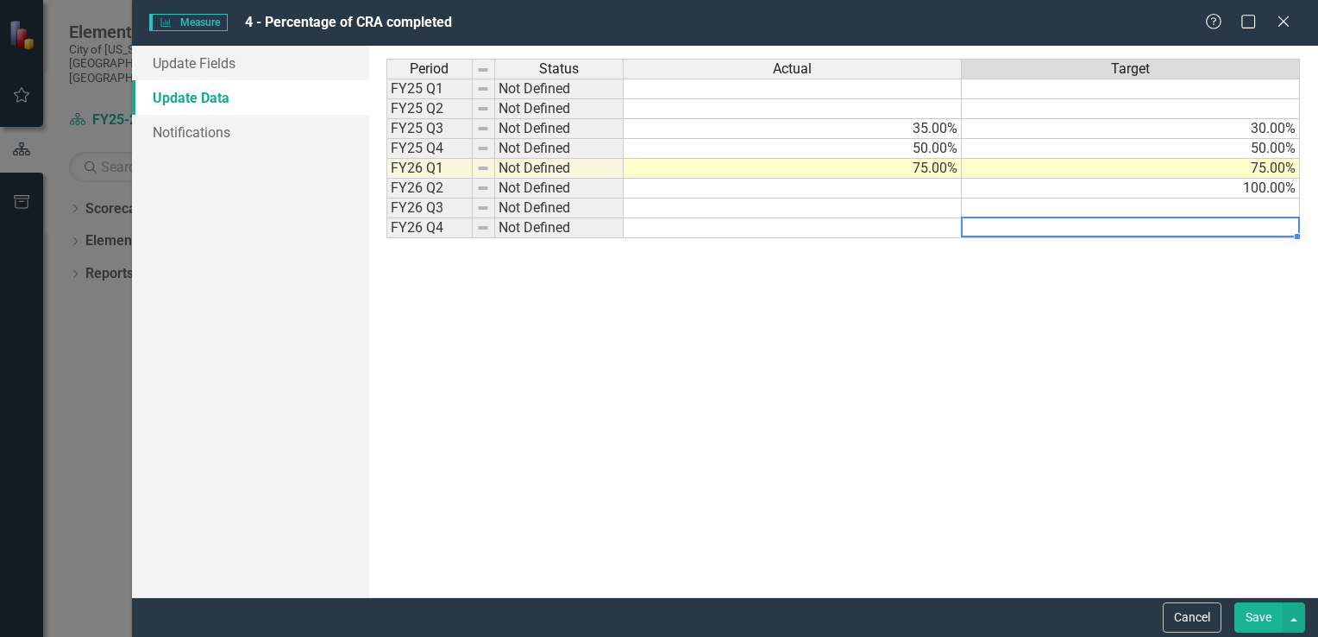
click at [386, 235] on div "Period Status Actual Target FY25 Q1 Not Defined FY25 Q2 Not Defined FY25 Q3 Not…" at bounding box center [386, 148] width 0 height 179
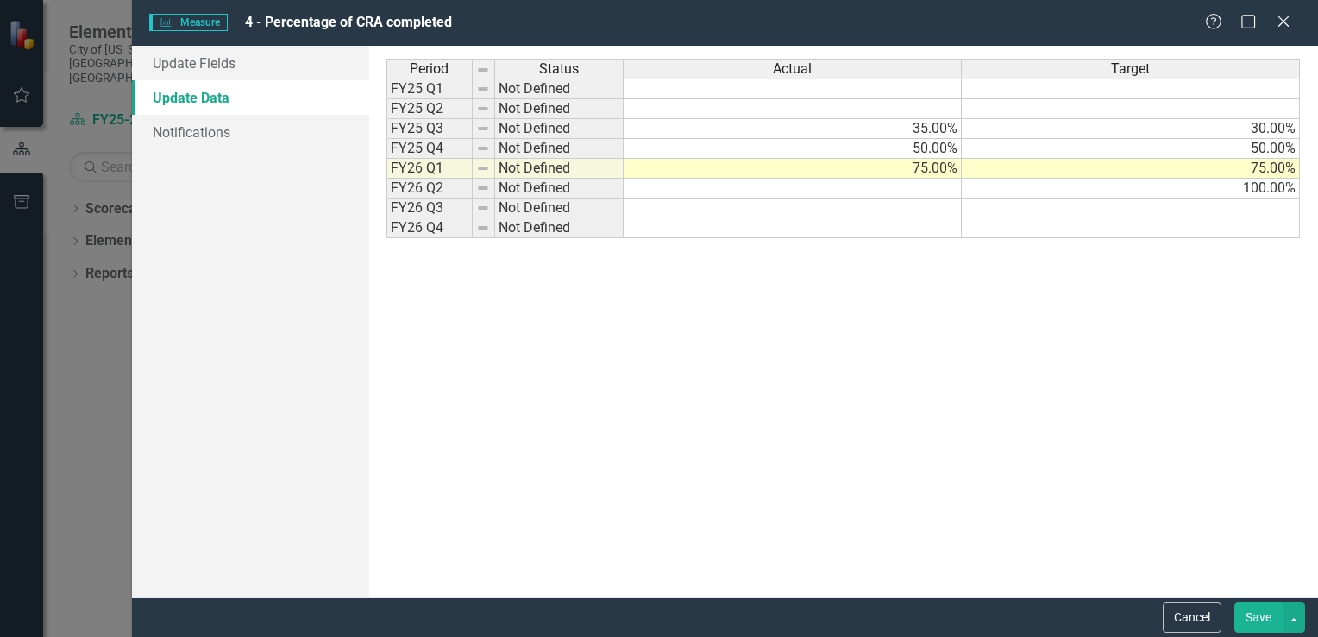
click at [1260, 621] on button "Save" at bounding box center [1258, 617] width 48 height 30
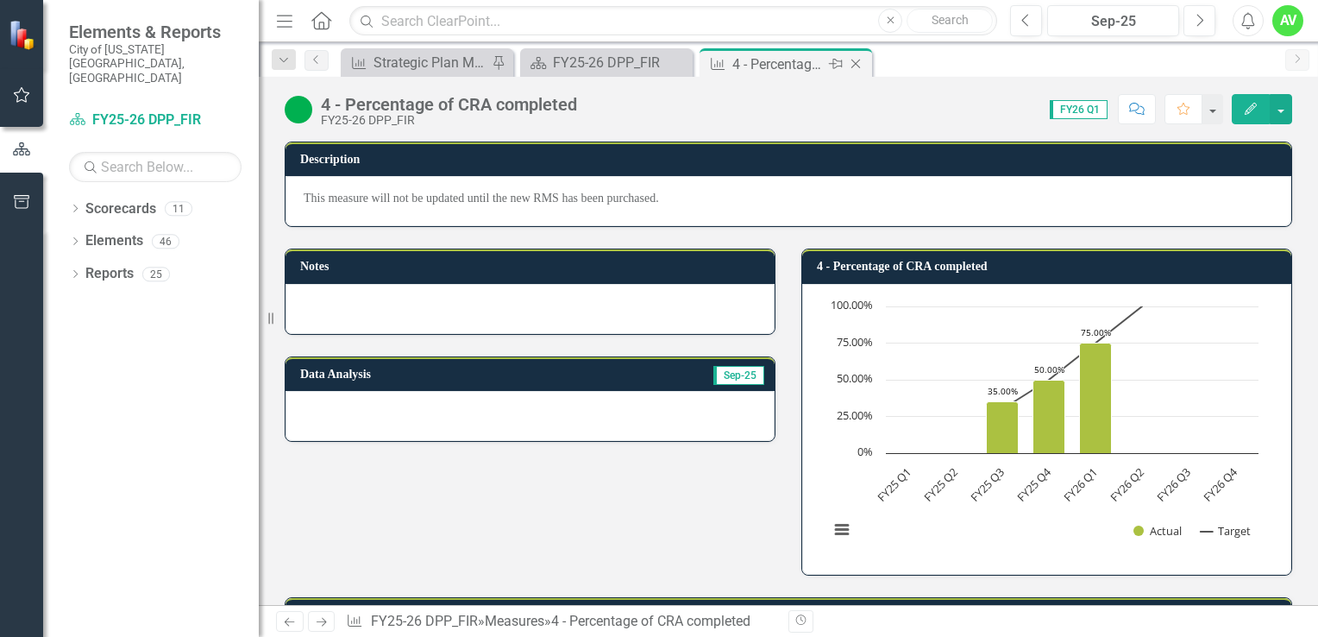
click at [859, 63] on icon "Close" at bounding box center [855, 64] width 17 height 14
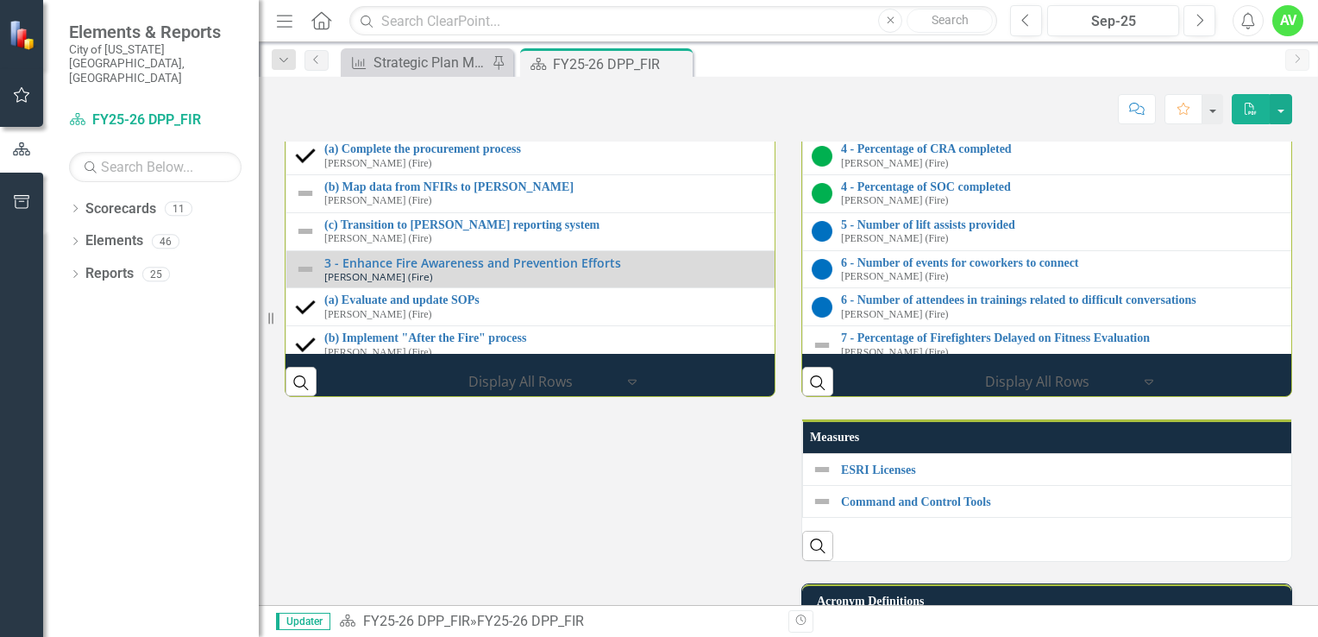
scroll to position [2221, 0]
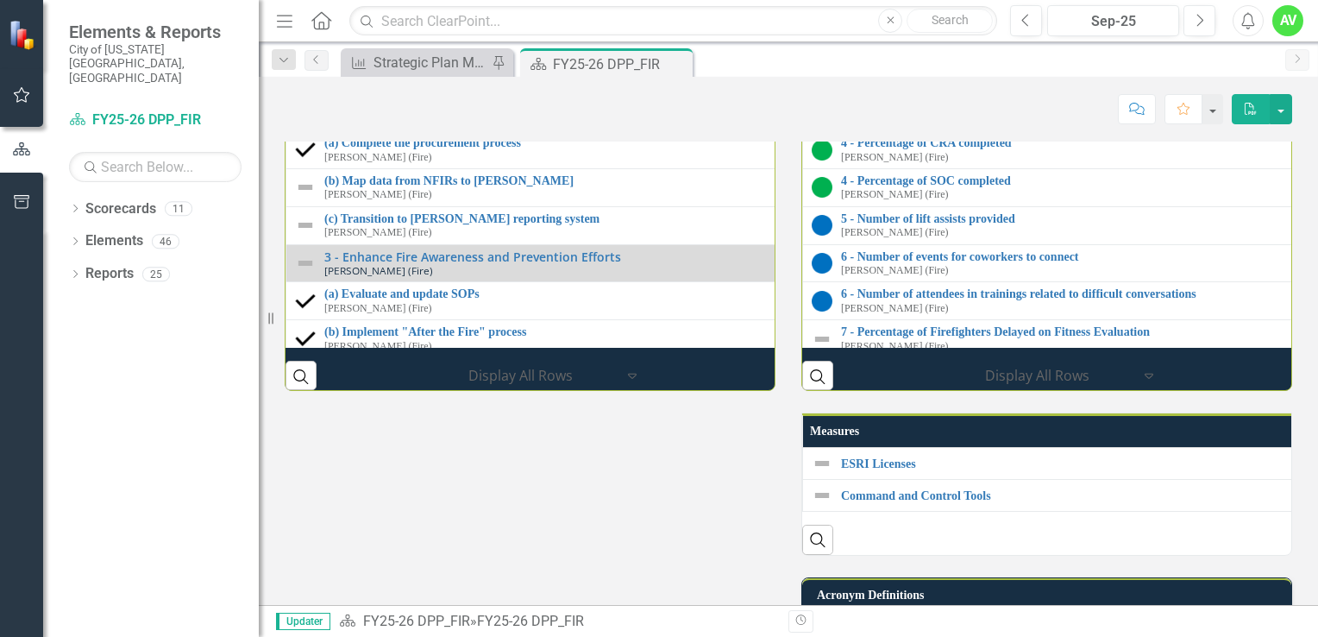
click at [1021, 74] on link "3 - Incident summary reports completed" at bounding box center [1317, 67] width 953 height 13
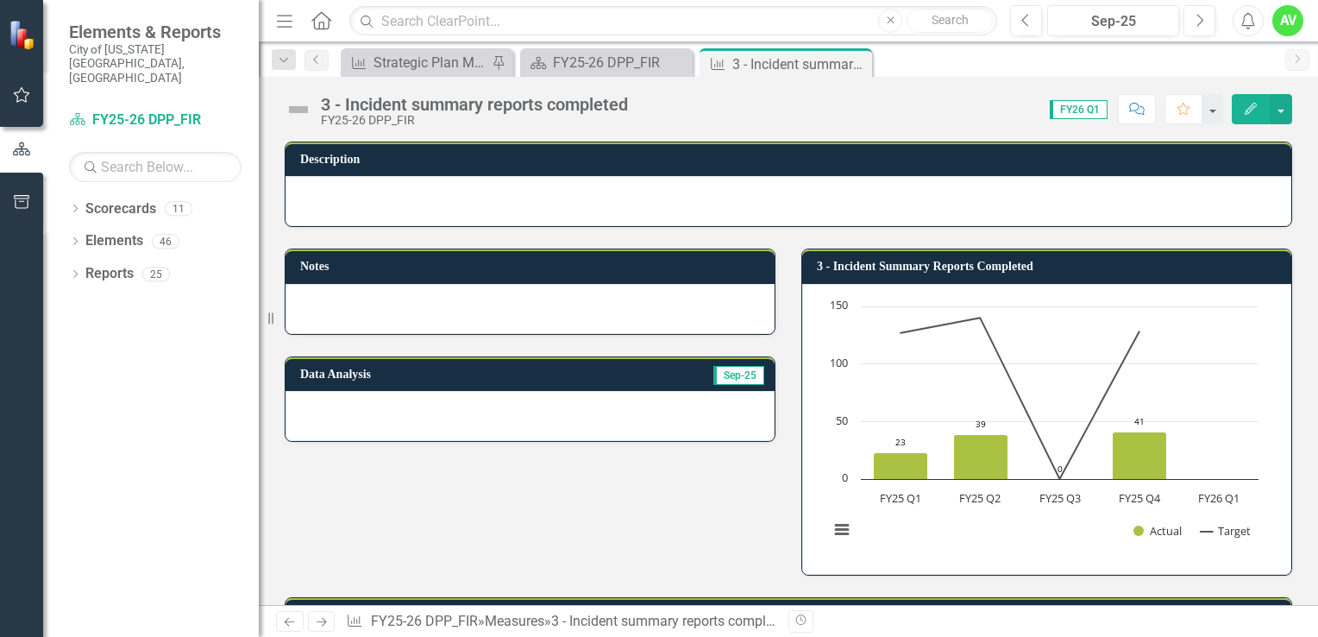
click at [1240, 107] on button "Edit" at bounding box center [1251, 109] width 38 height 30
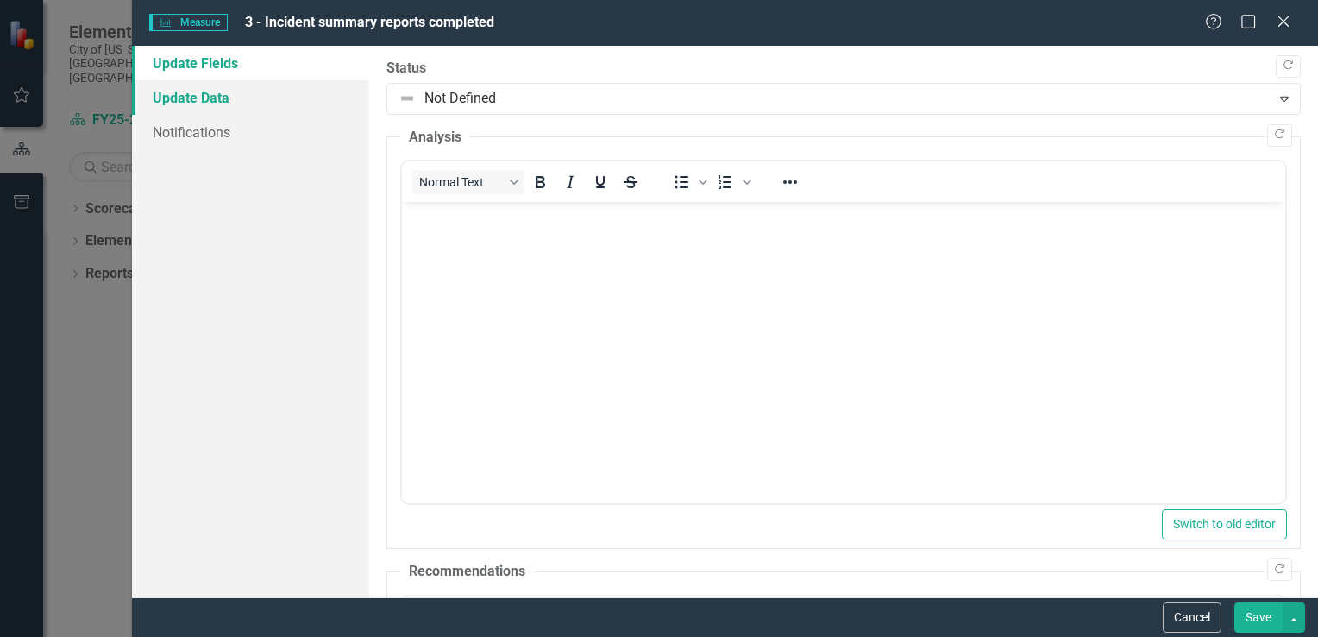
click at [230, 93] on link "Update Data" at bounding box center [250, 97] width 237 height 34
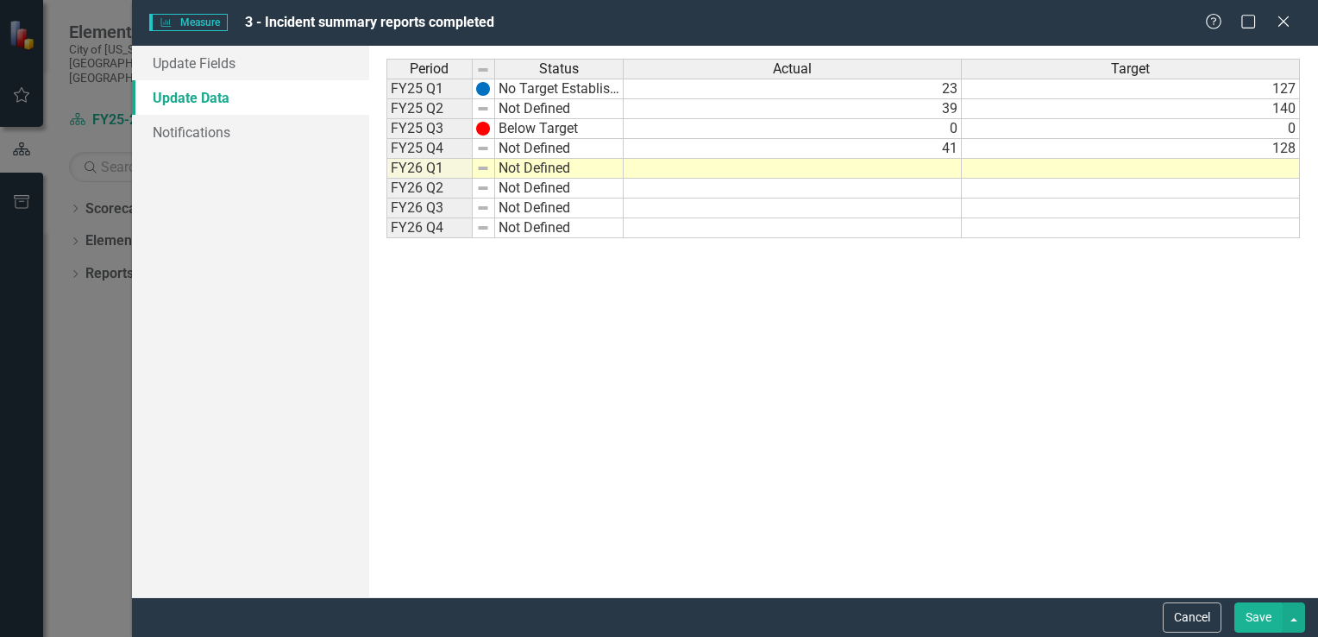
click at [1151, 106] on td "140" at bounding box center [1131, 109] width 338 height 20
click at [1254, 605] on button "Save" at bounding box center [1258, 617] width 48 height 30
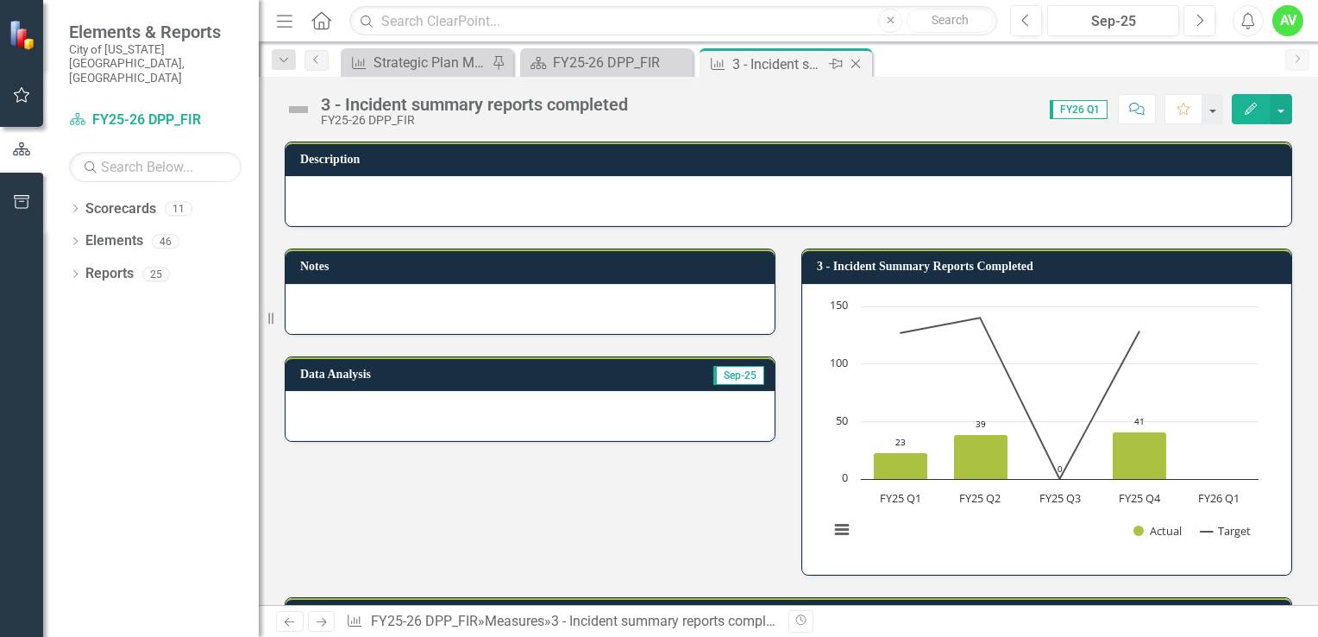
click at [859, 60] on icon "Close" at bounding box center [855, 64] width 17 height 14
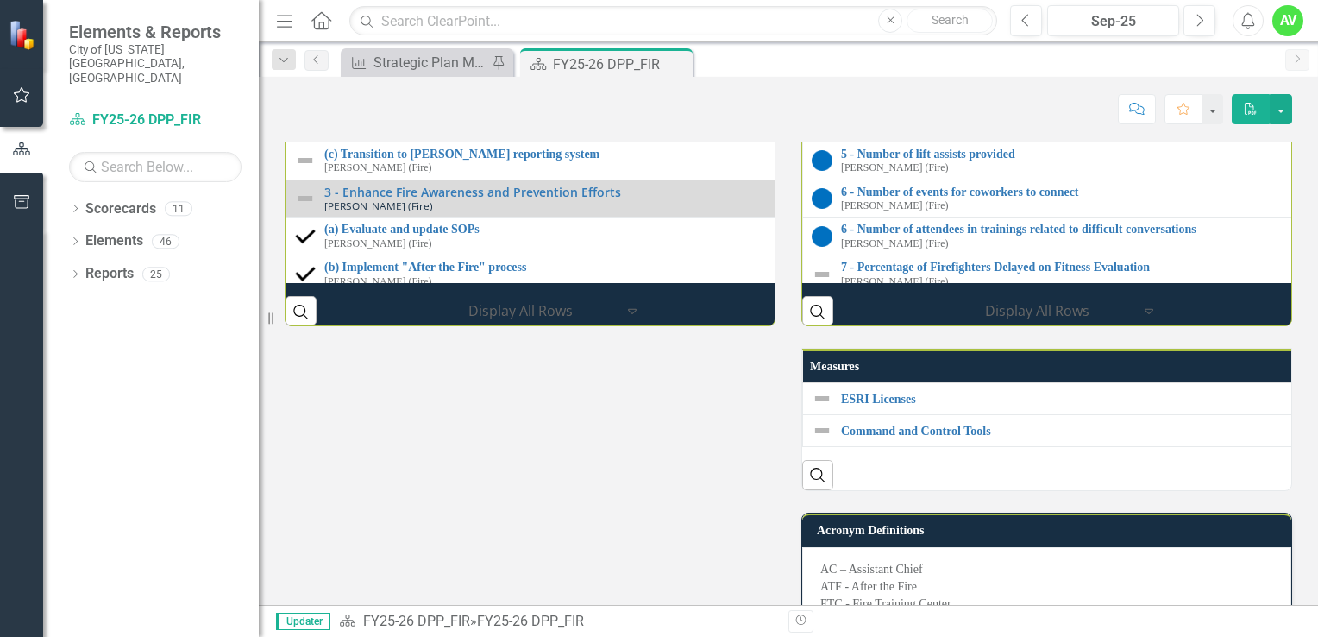
scroll to position [2284, 0]
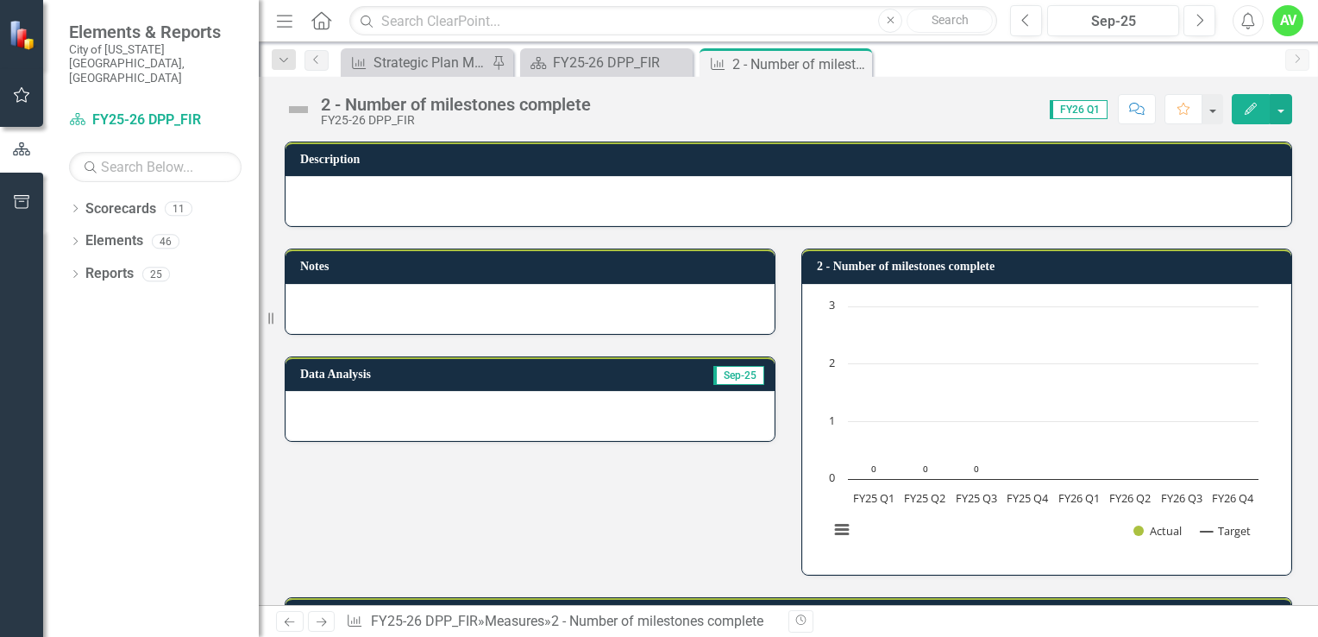
scroll to position [22, 0]
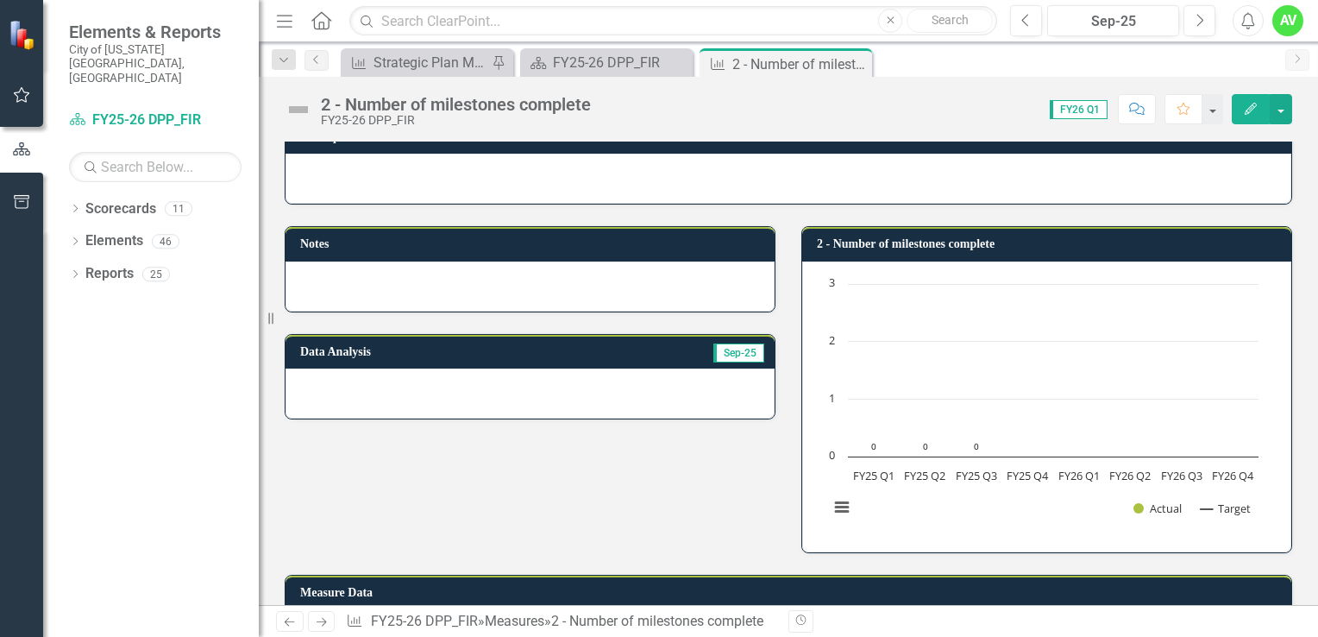
click at [1250, 114] on icon "Edit" at bounding box center [1251, 109] width 16 height 12
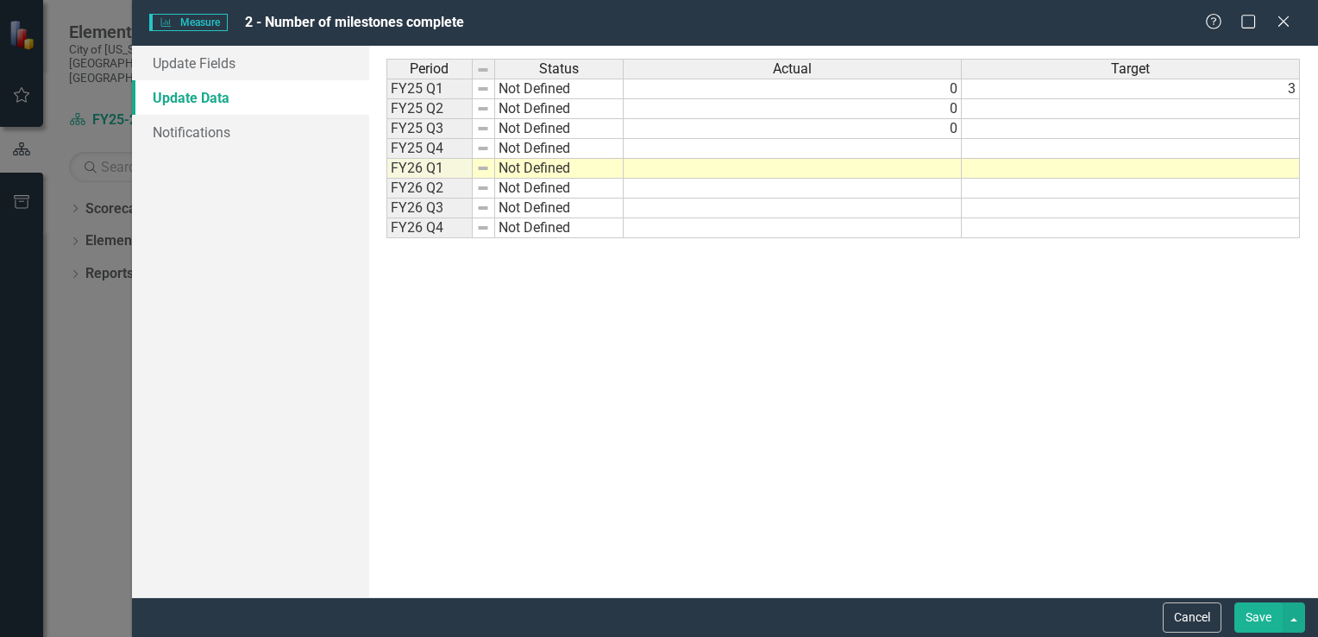
scroll to position [0, 0]
click at [928, 167] on td at bounding box center [793, 169] width 338 height 20
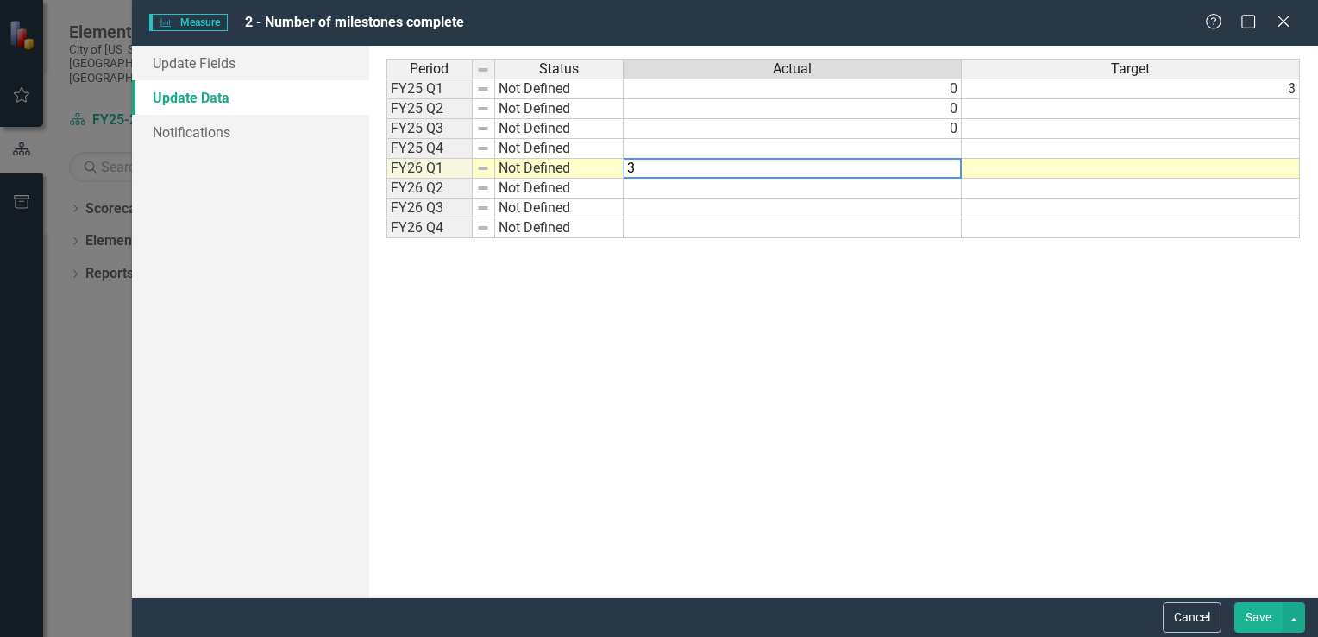
click at [1266, 89] on td "3" at bounding box center [1131, 88] width 338 height 21
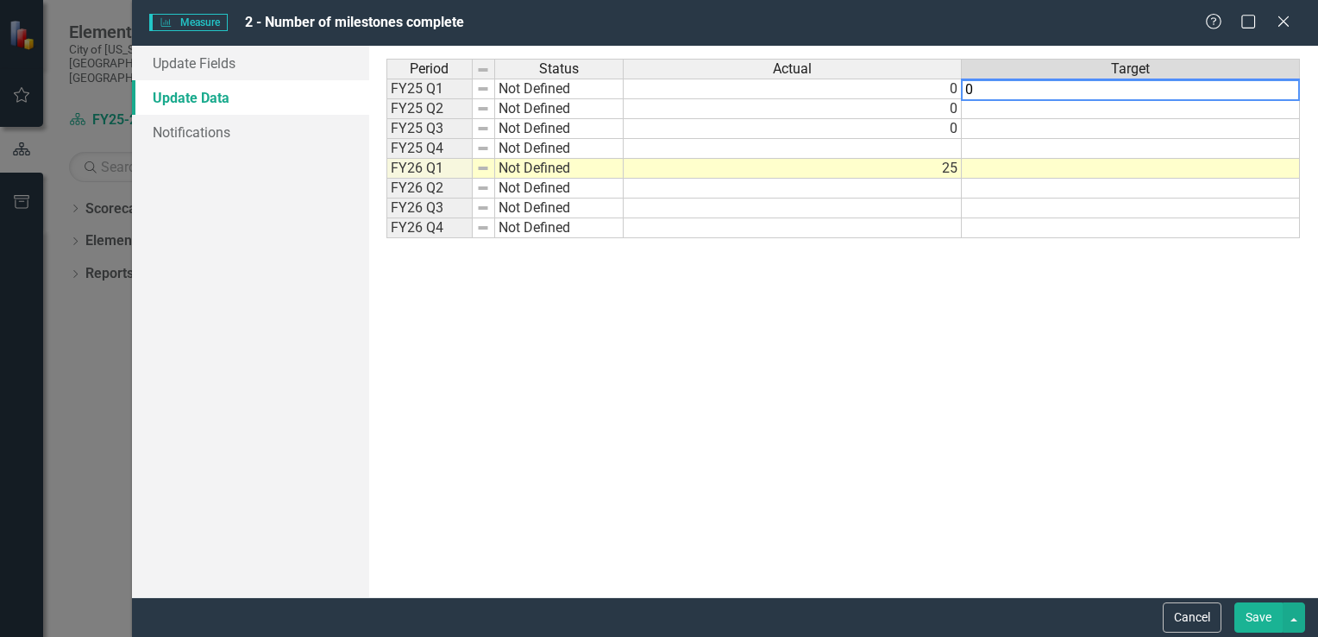
type textarea "0"
click at [1195, 112] on td at bounding box center [1131, 109] width 338 height 20
type textarea "0"
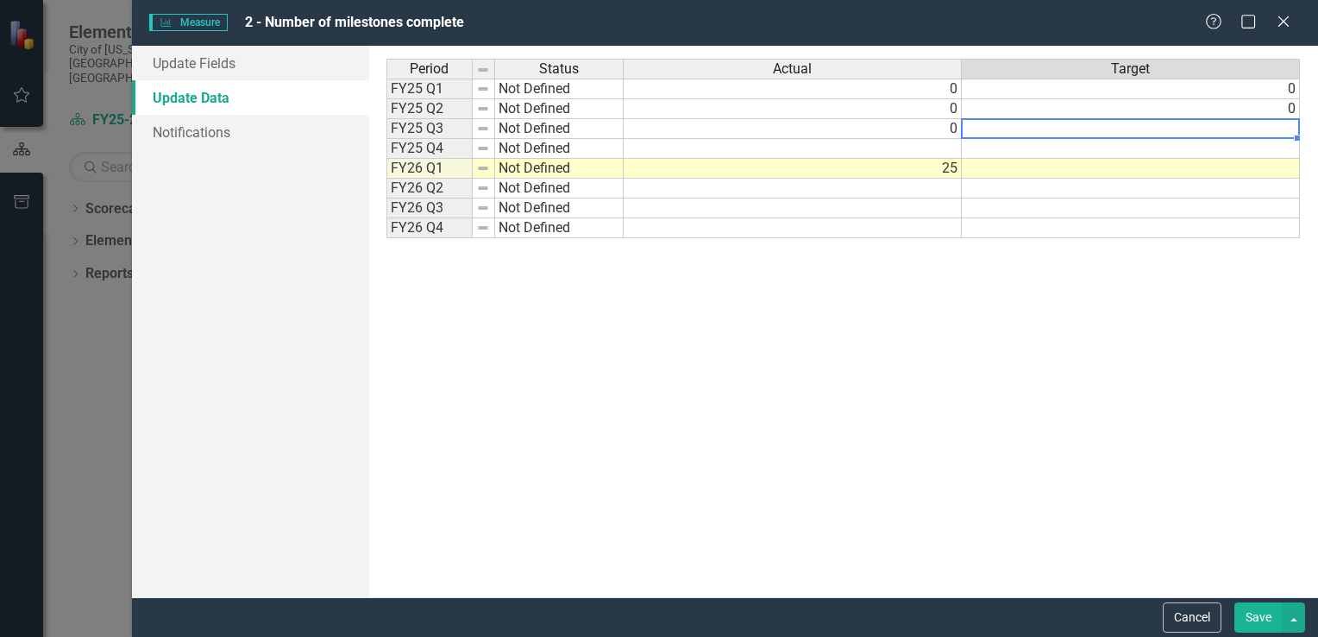
click at [1220, 136] on td at bounding box center [1131, 129] width 338 height 20
type textarea "0"
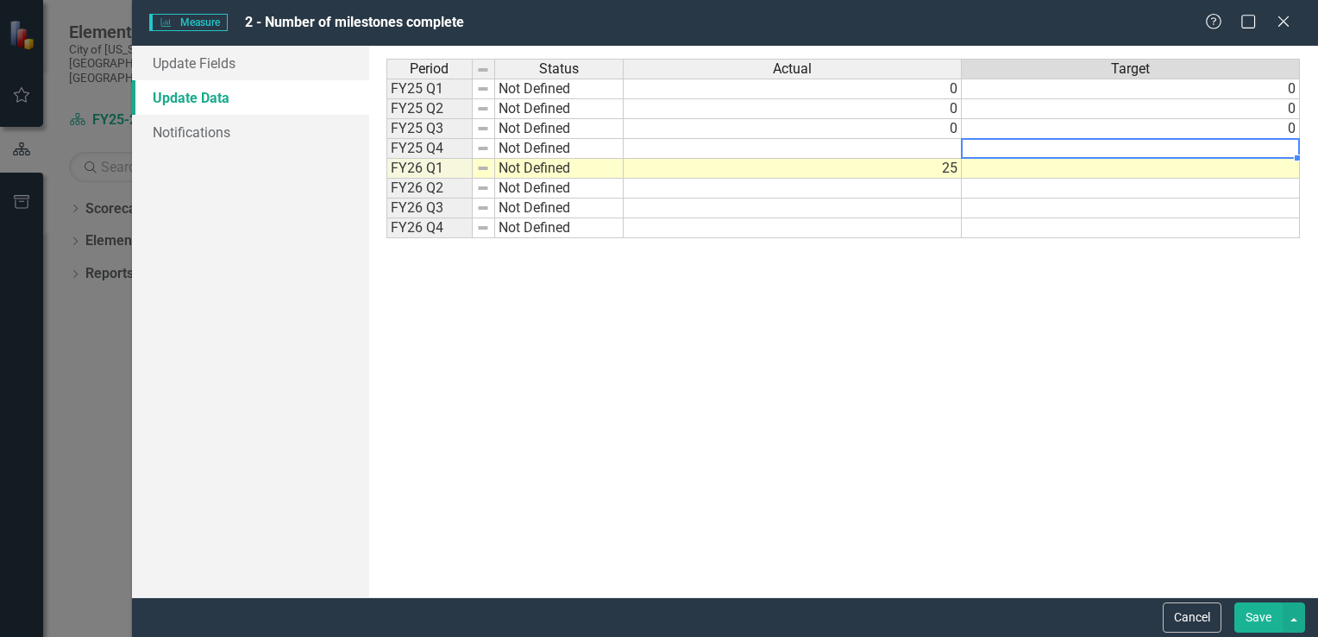
click at [1231, 150] on td at bounding box center [1131, 149] width 338 height 20
type textarea "10"
click at [900, 152] on td at bounding box center [793, 149] width 338 height 20
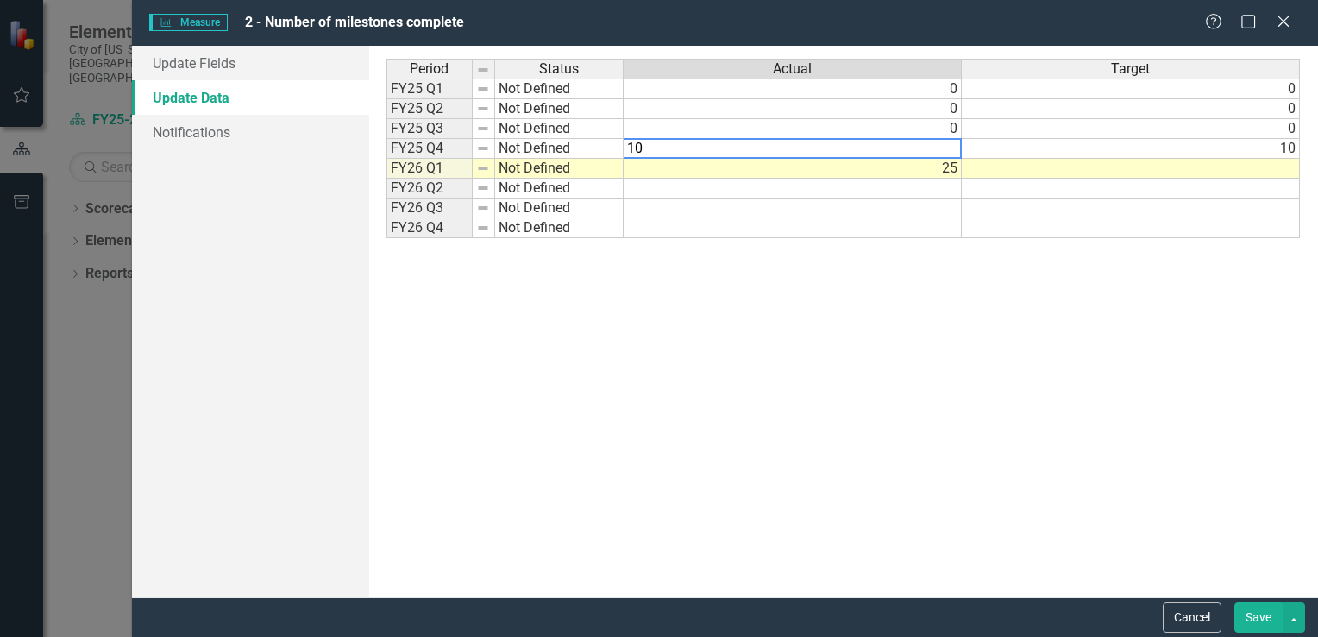
type textarea "10"
click at [1197, 166] on td at bounding box center [1131, 169] width 338 height 20
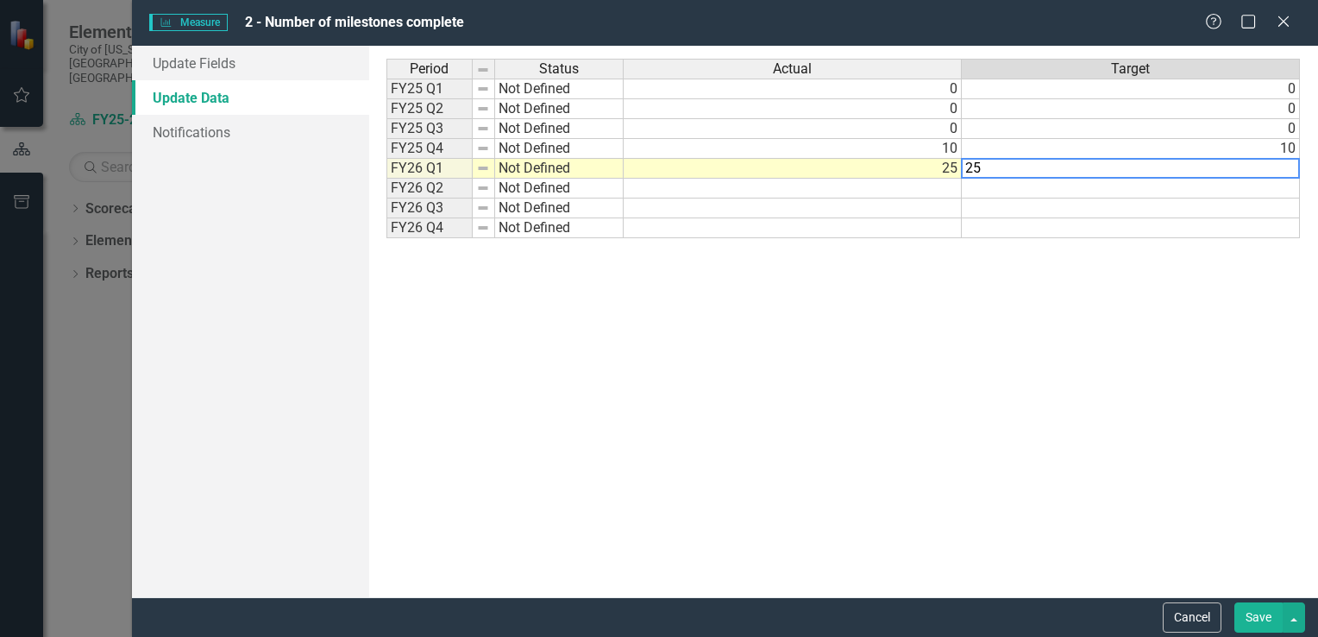
type textarea "25"
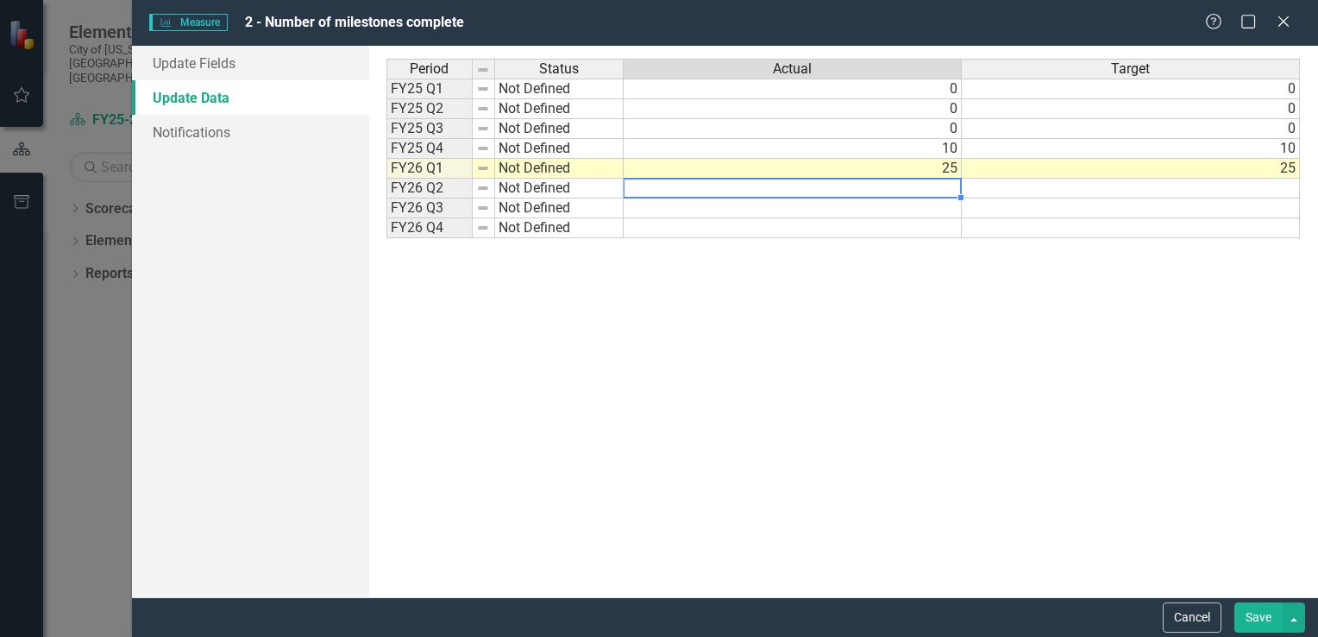
click at [940, 185] on td at bounding box center [793, 189] width 338 height 20
click at [989, 185] on td at bounding box center [1131, 189] width 338 height 20
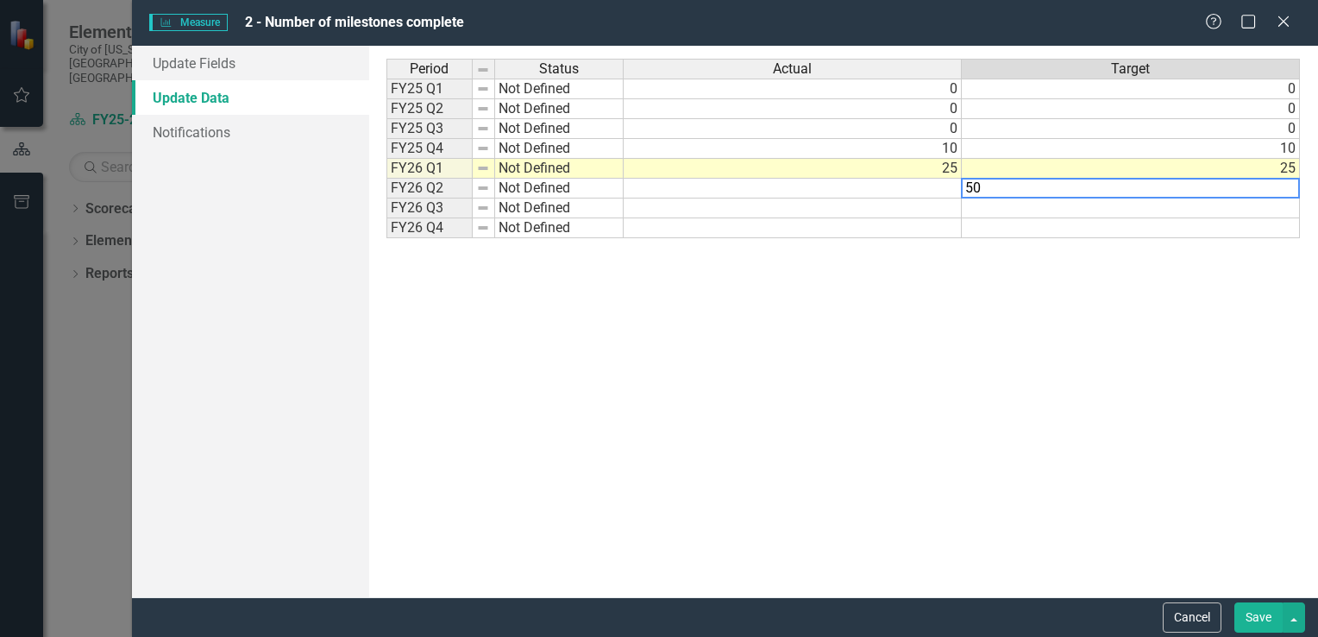
type textarea "50"
click at [1007, 208] on td at bounding box center [1131, 208] width 338 height 20
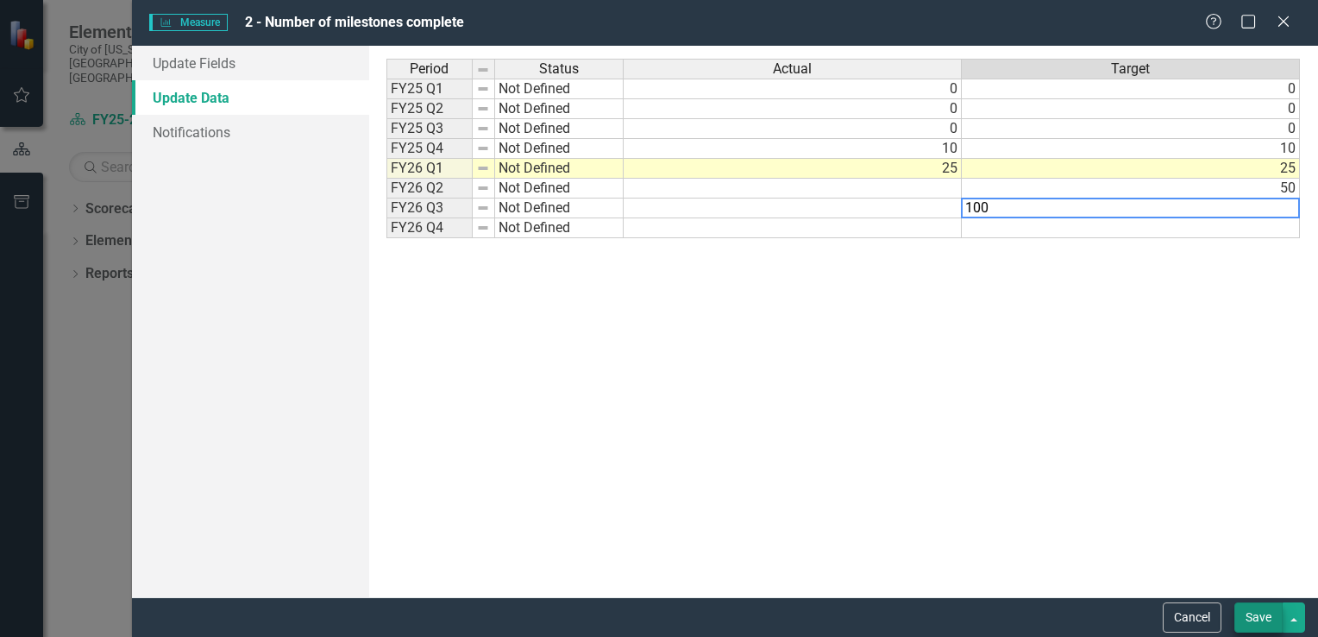
type textarea "100"
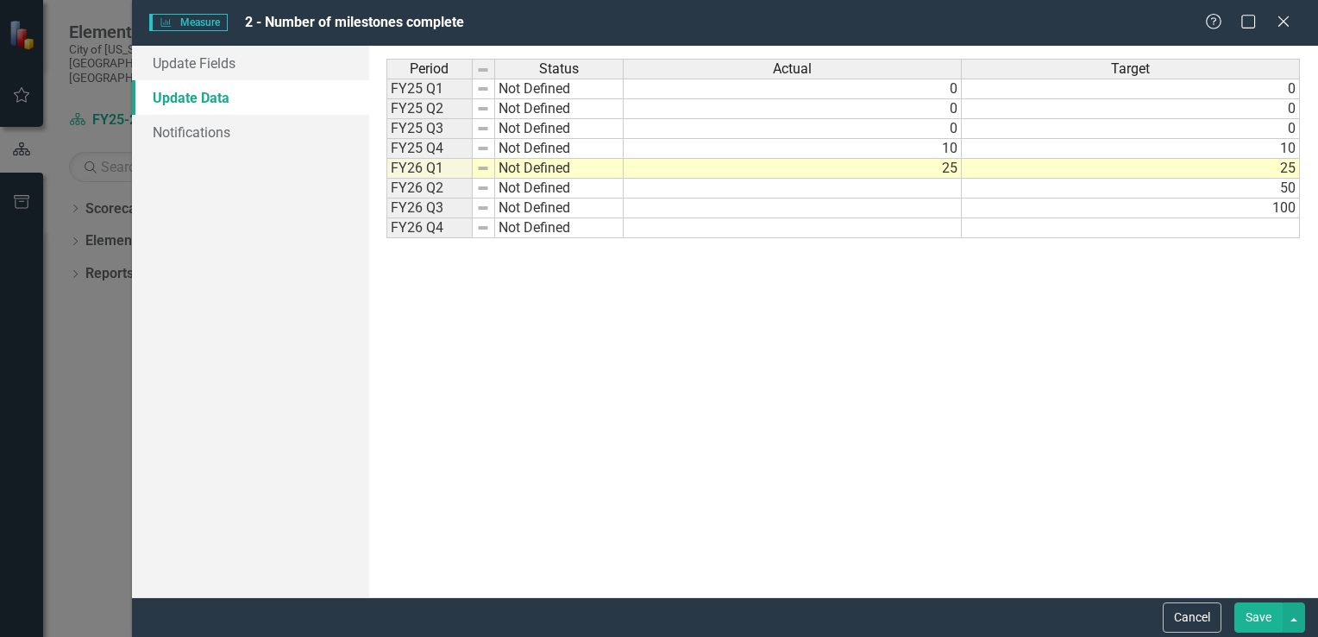
click at [1257, 611] on button "Save" at bounding box center [1258, 617] width 48 height 30
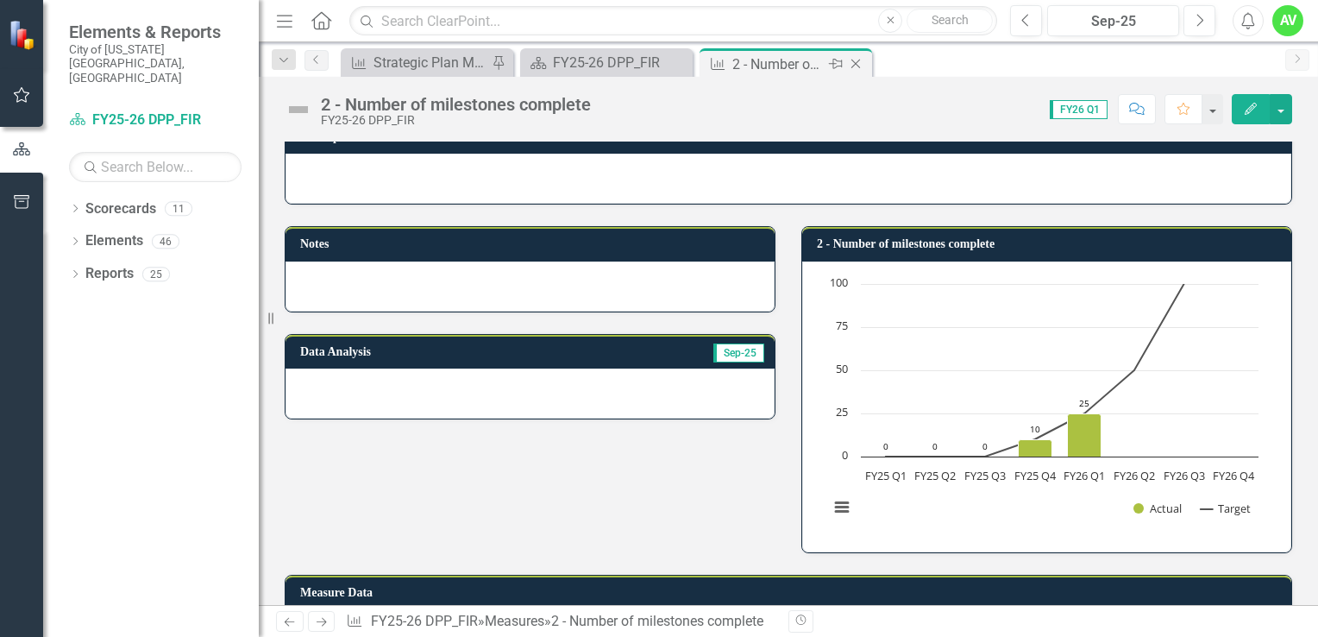
click at [850, 65] on icon "Close" at bounding box center [855, 64] width 17 height 14
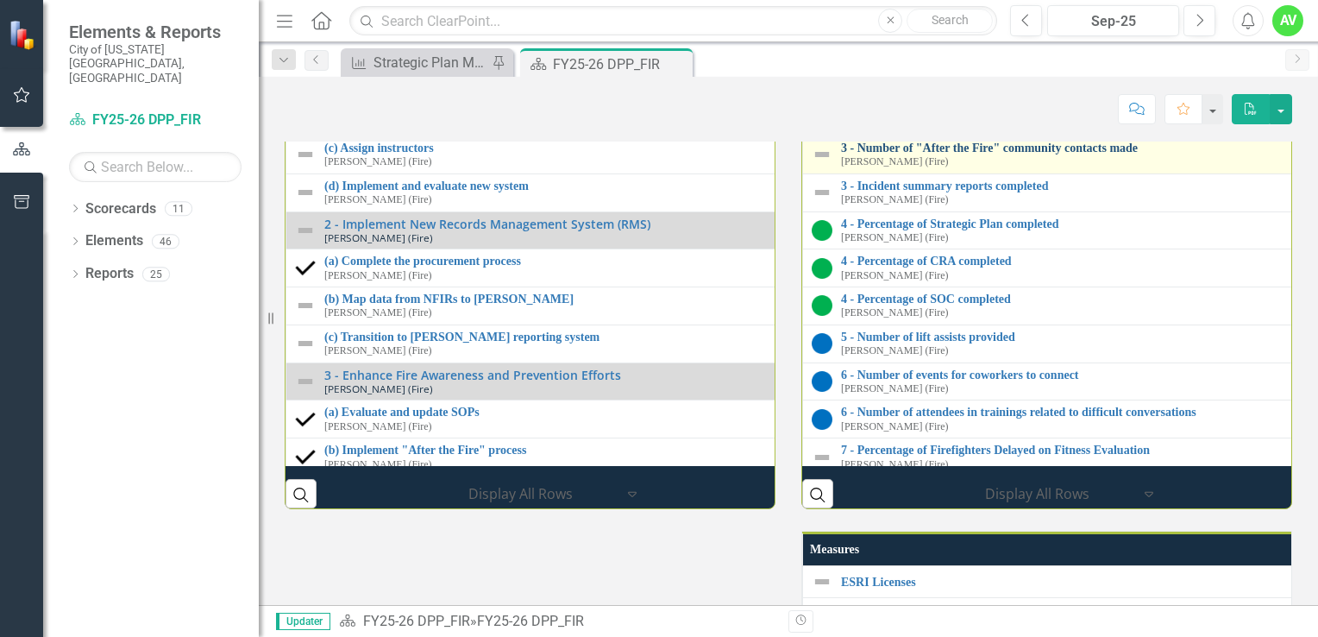
click at [1056, 154] on link "3 - Number of "After the Fire" community contacts made" at bounding box center [1319, 147] width 956 height 13
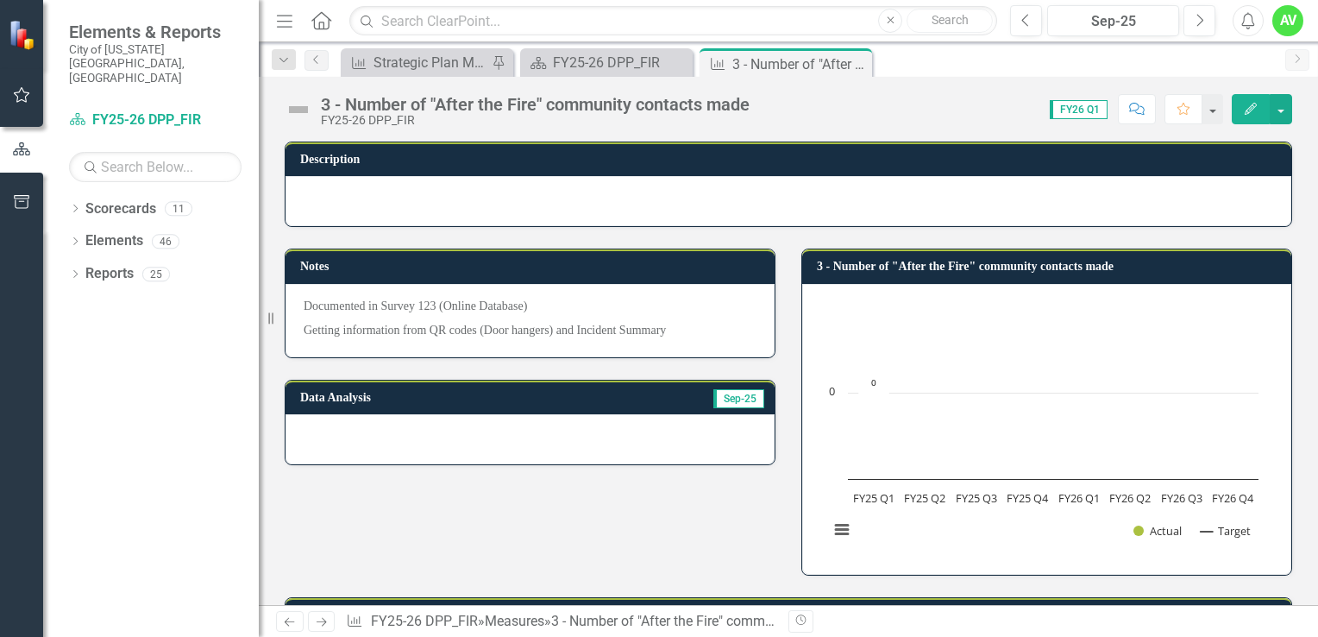
click at [1252, 105] on icon "button" at bounding box center [1251, 109] width 12 height 12
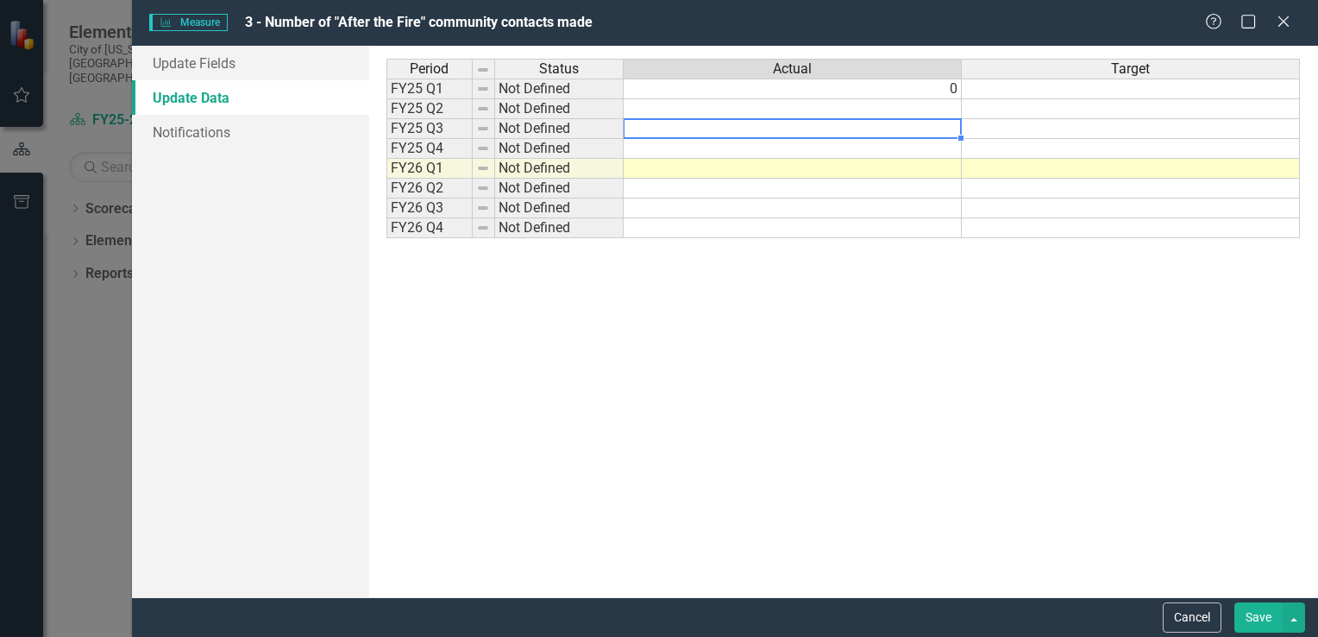
click at [936, 135] on td at bounding box center [793, 129] width 338 height 20
type textarea "15"
click at [1074, 131] on td at bounding box center [1131, 129] width 338 height 20
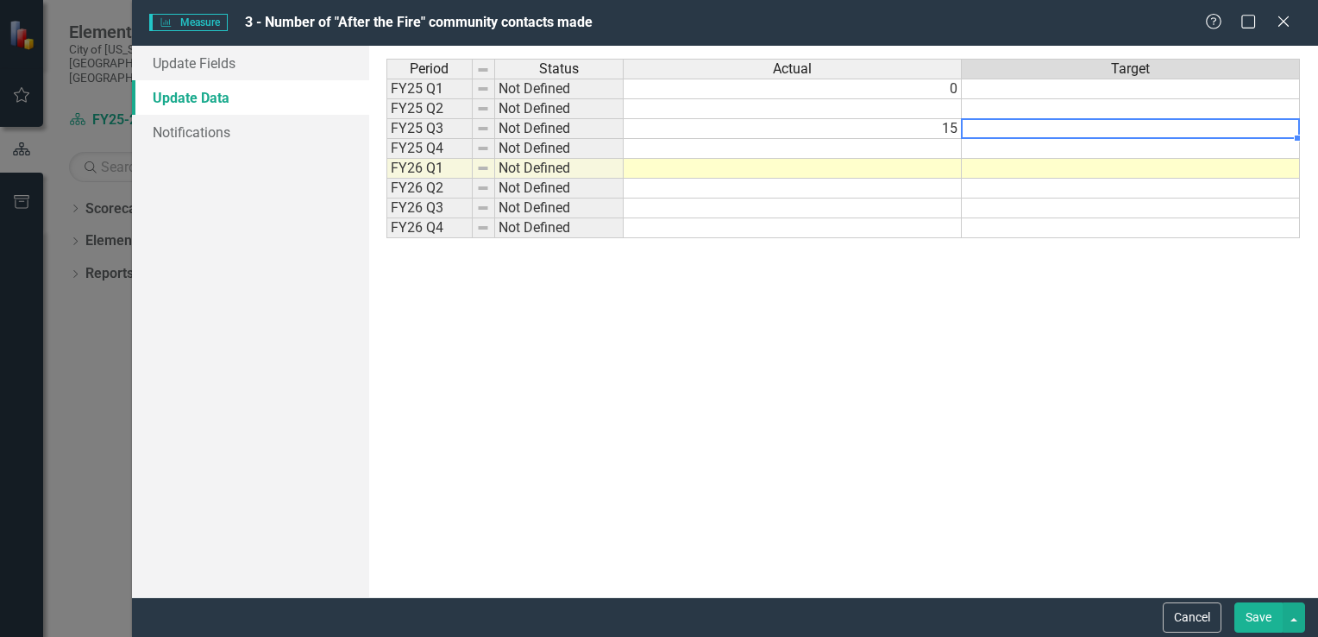
click at [1257, 612] on button "Save" at bounding box center [1258, 617] width 48 height 30
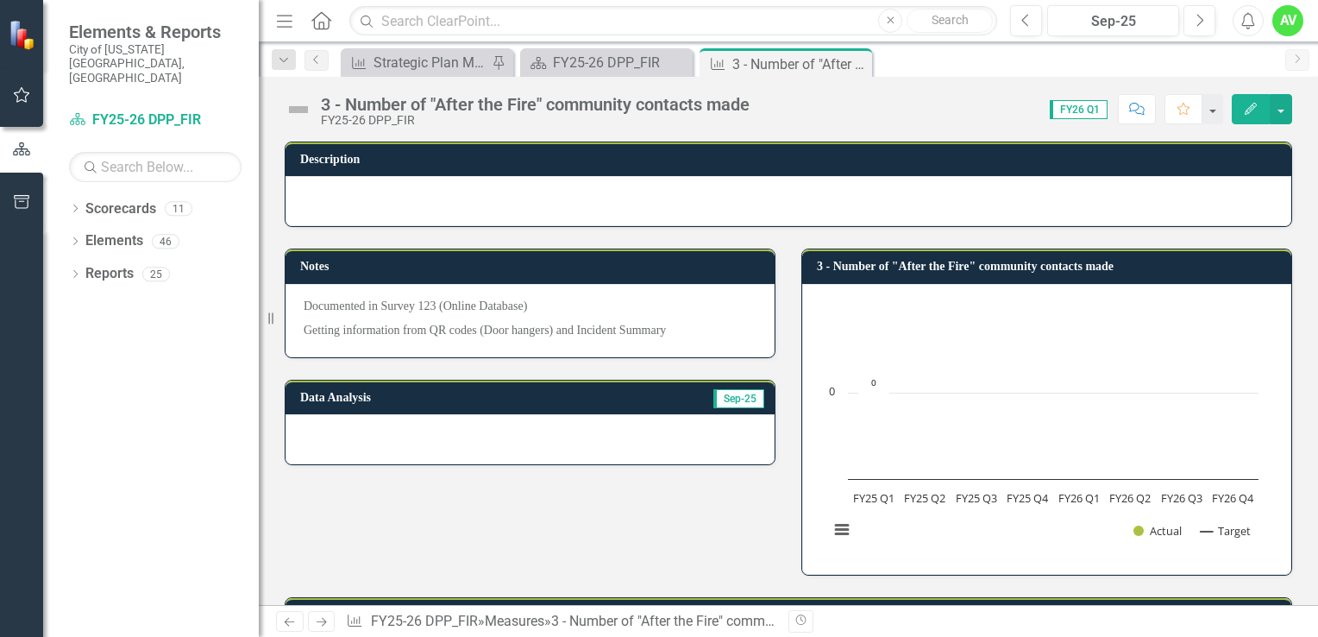
click at [1245, 109] on icon "Edit" at bounding box center [1251, 109] width 16 height 12
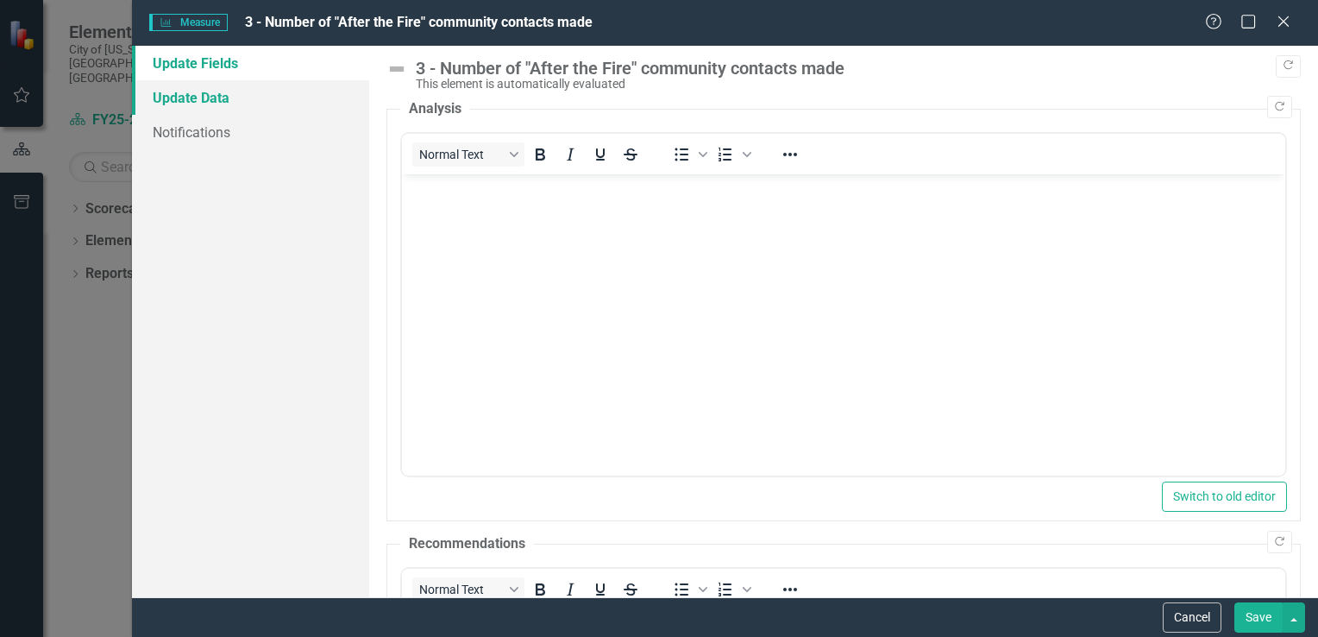
click at [210, 104] on link "Update Data" at bounding box center [250, 97] width 237 height 34
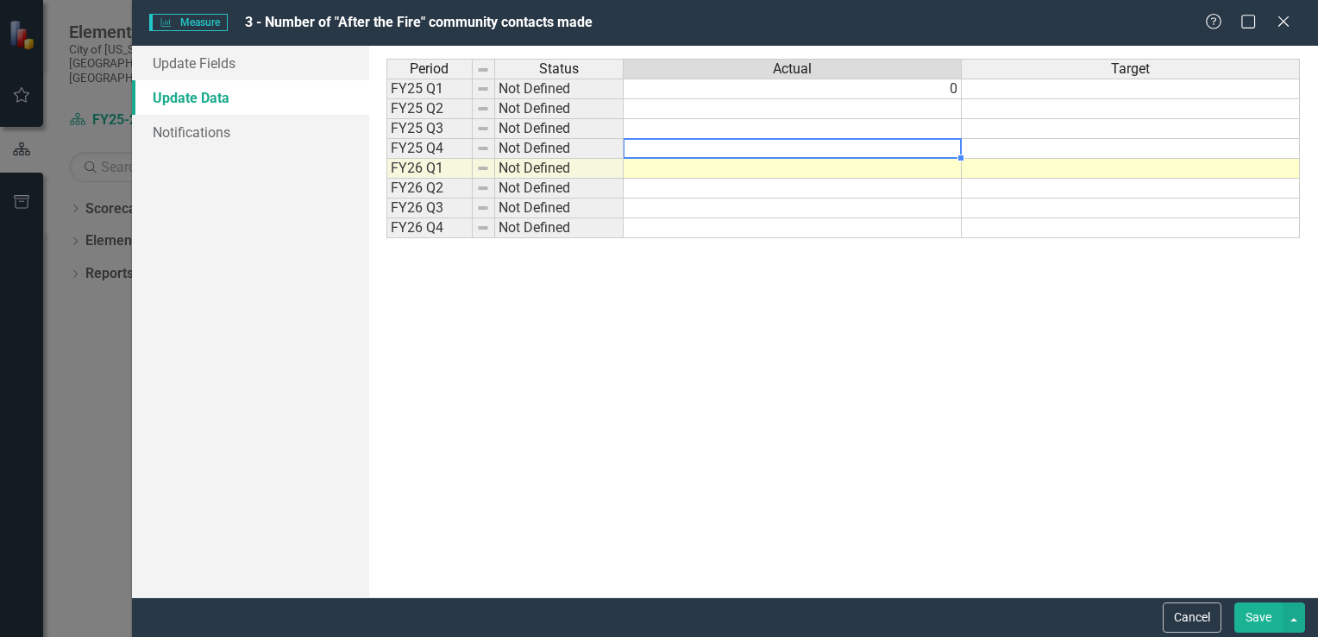
click at [900, 153] on td at bounding box center [793, 149] width 338 height 20
type textarea "15"
click at [1090, 152] on td at bounding box center [1131, 149] width 338 height 20
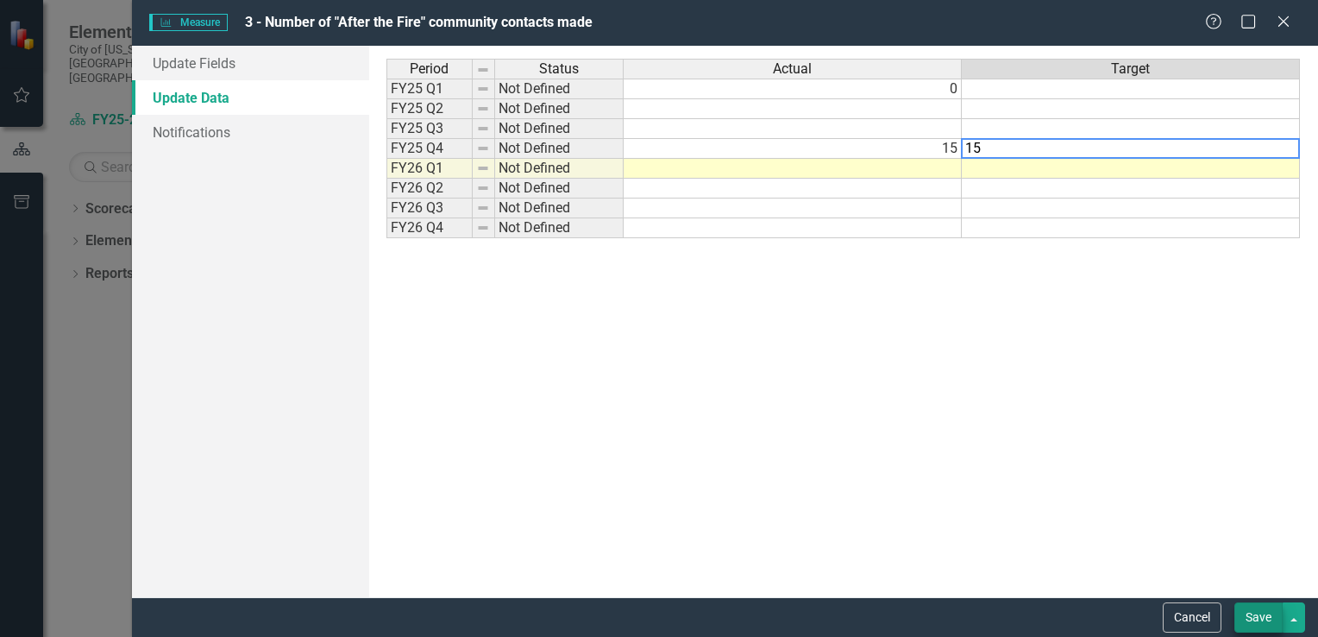
type textarea "15"
click at [1264, 613] on button "Save" at bounding box center [1258, 617] width 48 height 30
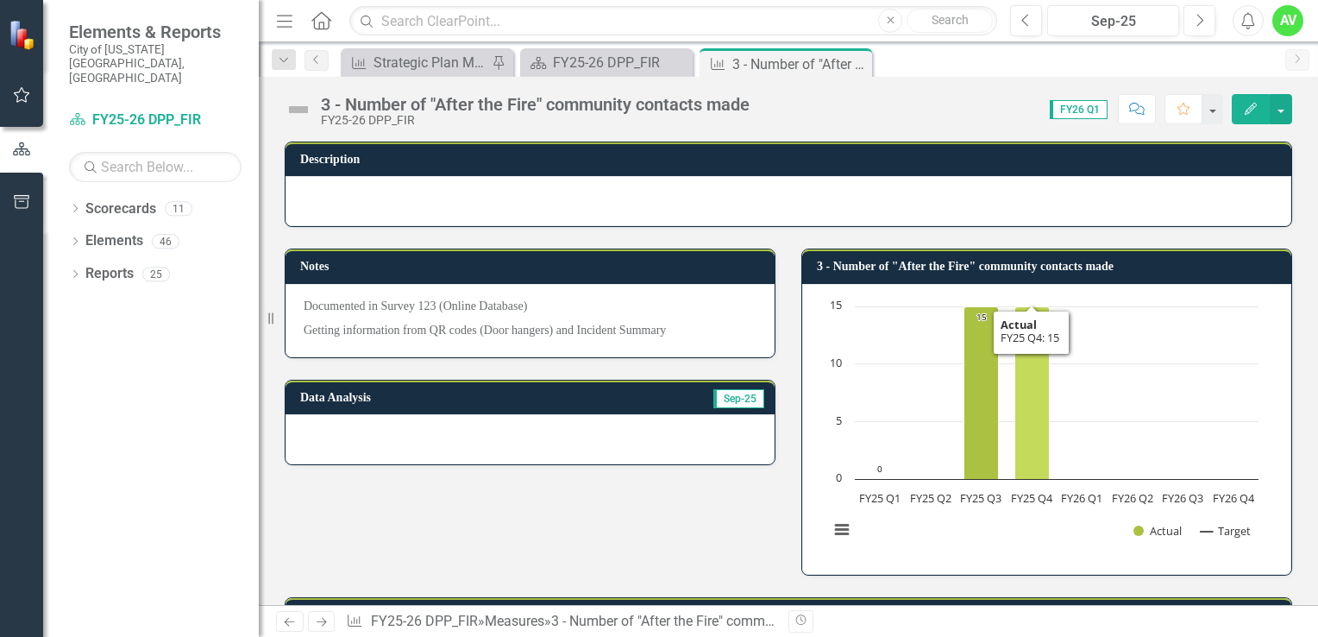
click at [1026, 394] on icon "FY25 Q4, 15. Actual." at bounding box center [1032, 392] width 34 height 172
click at [1245, 107] on icon "Edit" at bounding box center [1251, 109] width 16 height 12
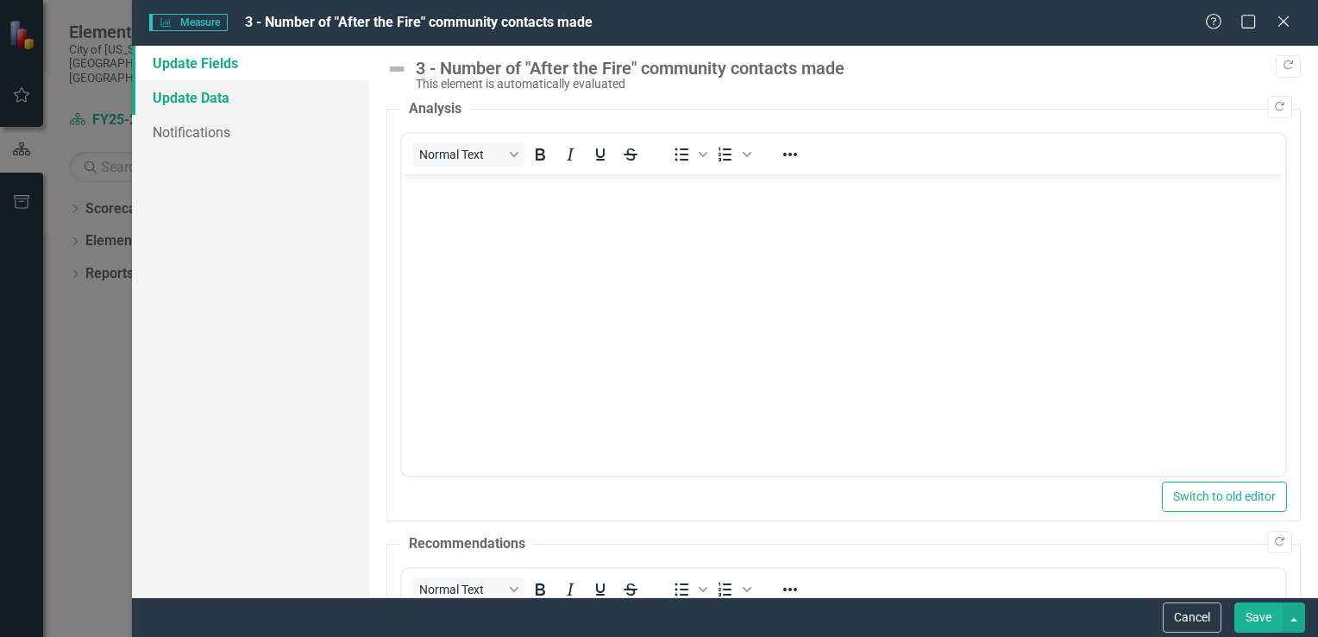
click at [225, 95] on link "Update Data" at bounding box center [250, 97] width 237 height 34
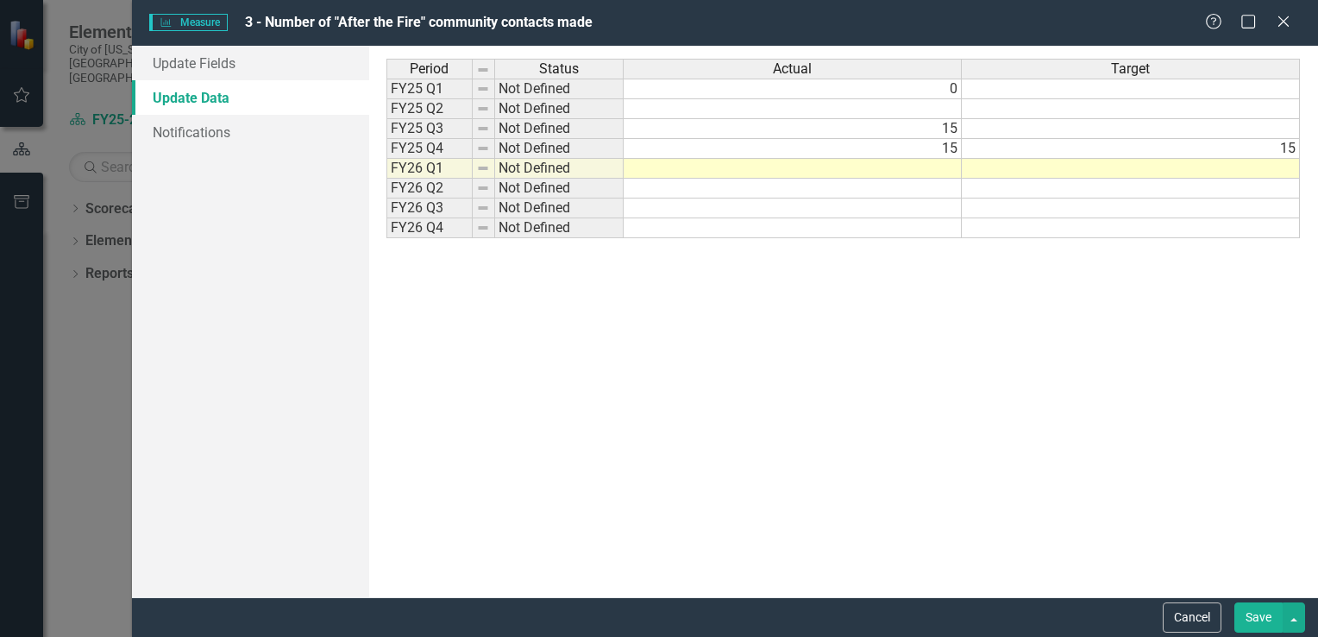
click at [1134, 128] on td at bounding box center [1131, 129] width 338 height 20
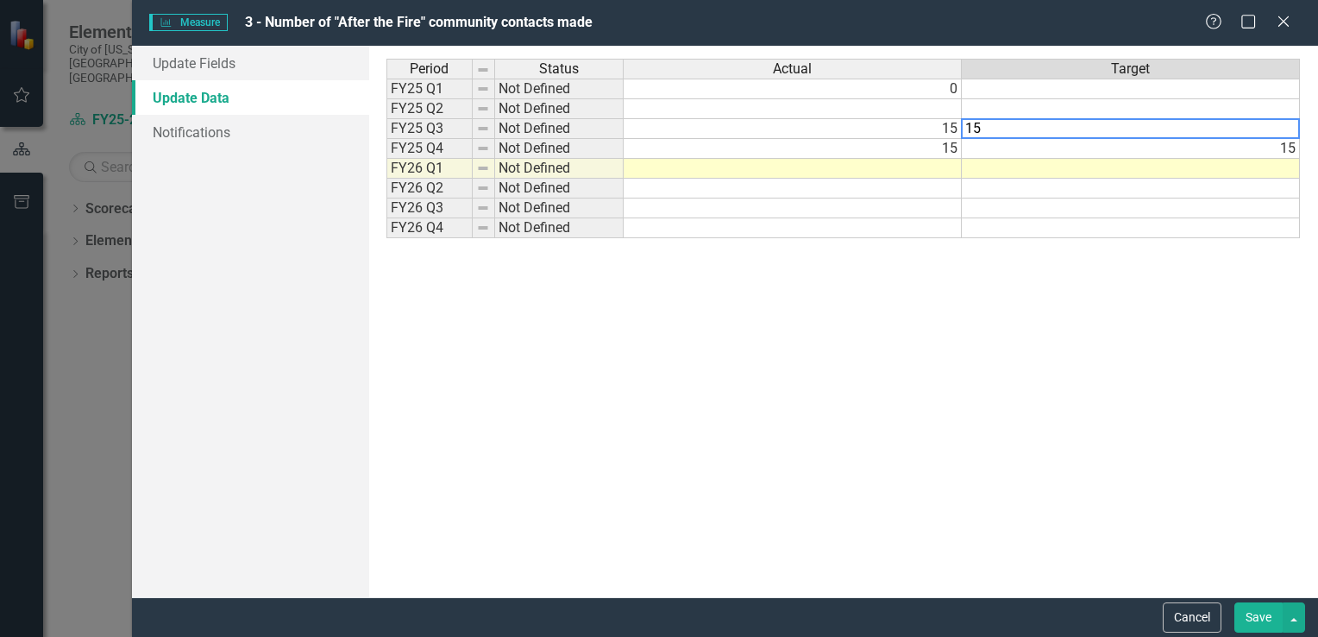
type textarea "15"
click at [944, 152] on td "15" at bounding box center [793, 149] width 338 height 20
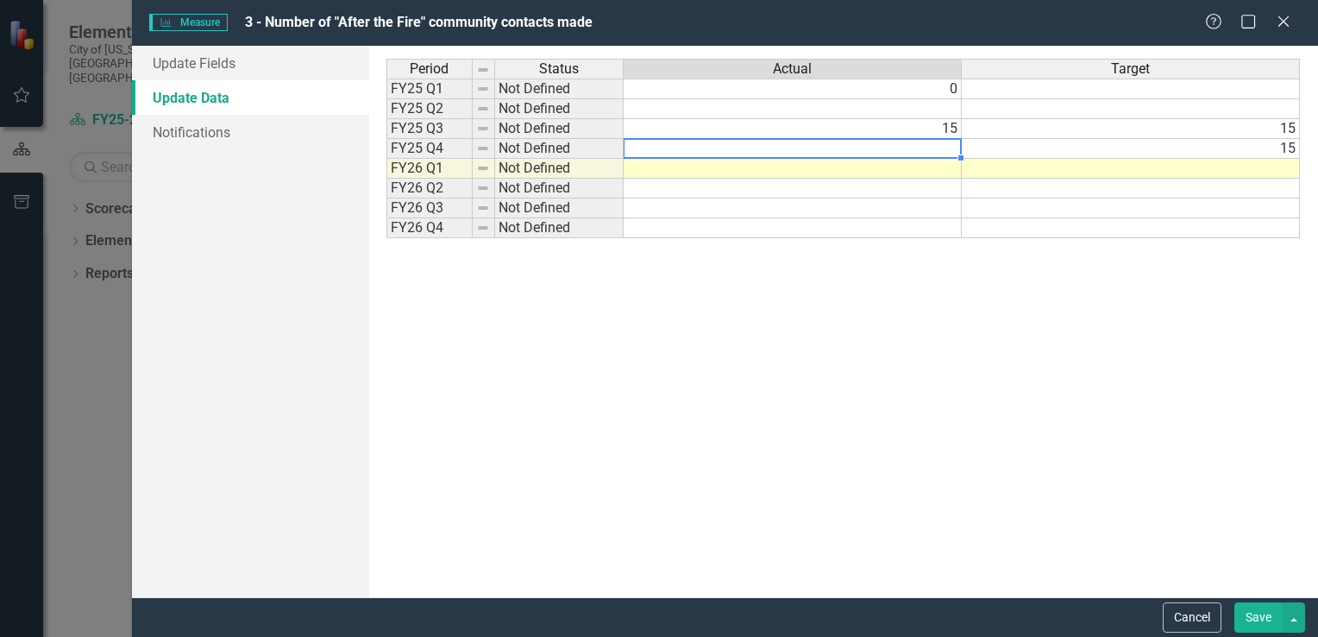
click at [1000, 152] on td "15" at bounding box center [1131, 149] width 338 height 20
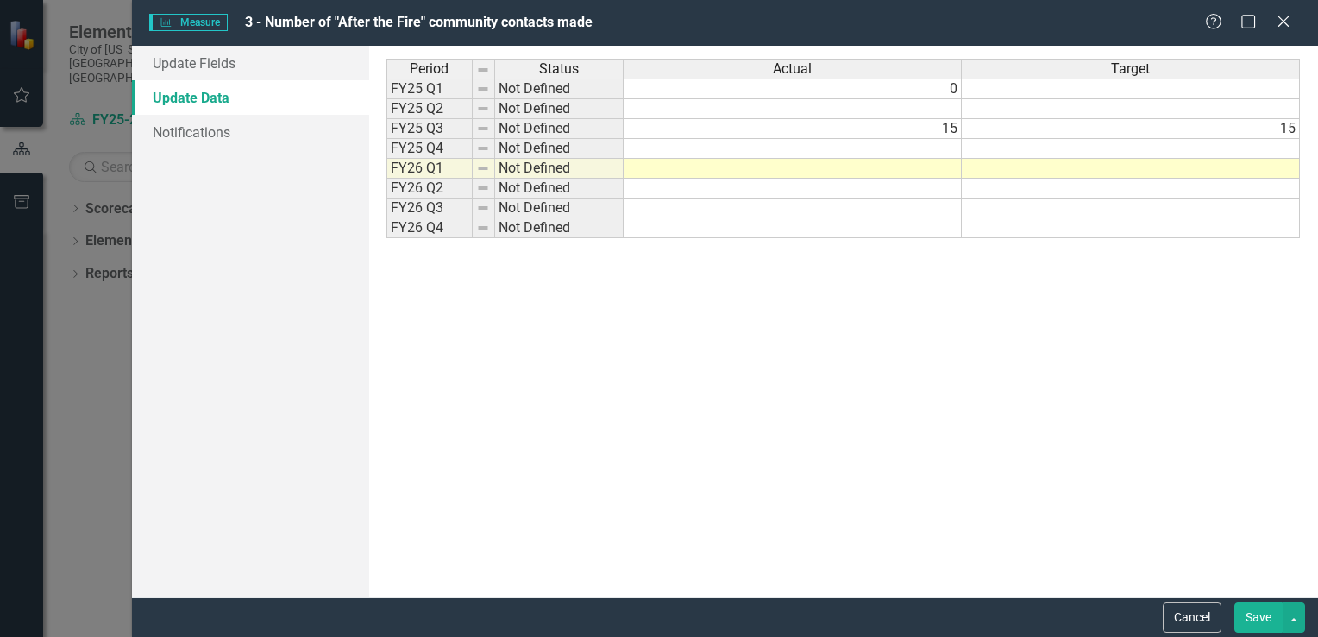
click at [1254, 630] on button "Save" at bounding box center [1258, 617] width 48 height 30
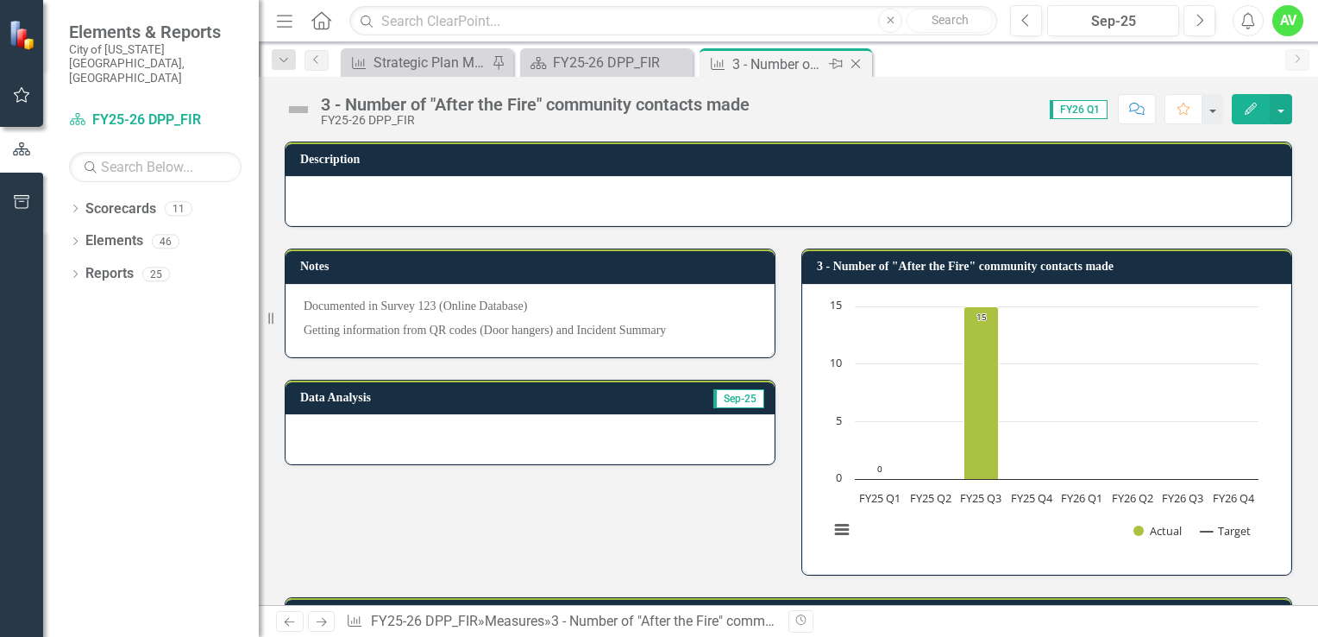
click at [852, 64] on icon "Close" at bounding box center [855, 64] width 17 height 14
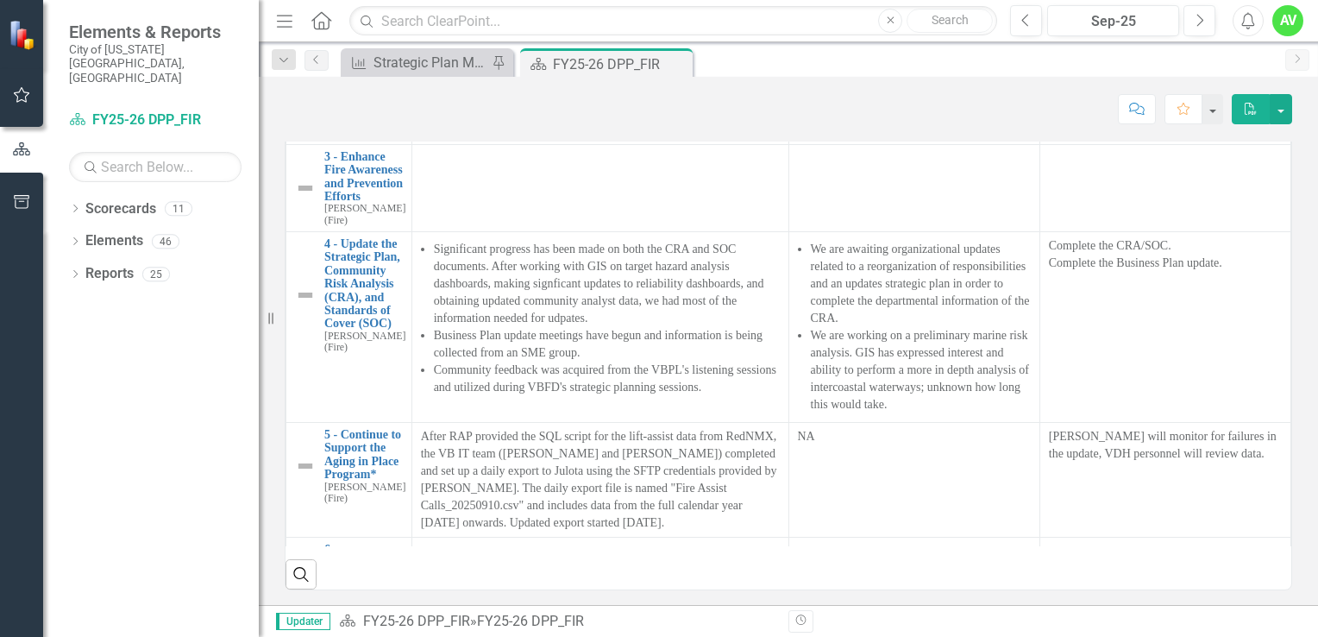
scroll to position [245, 0]
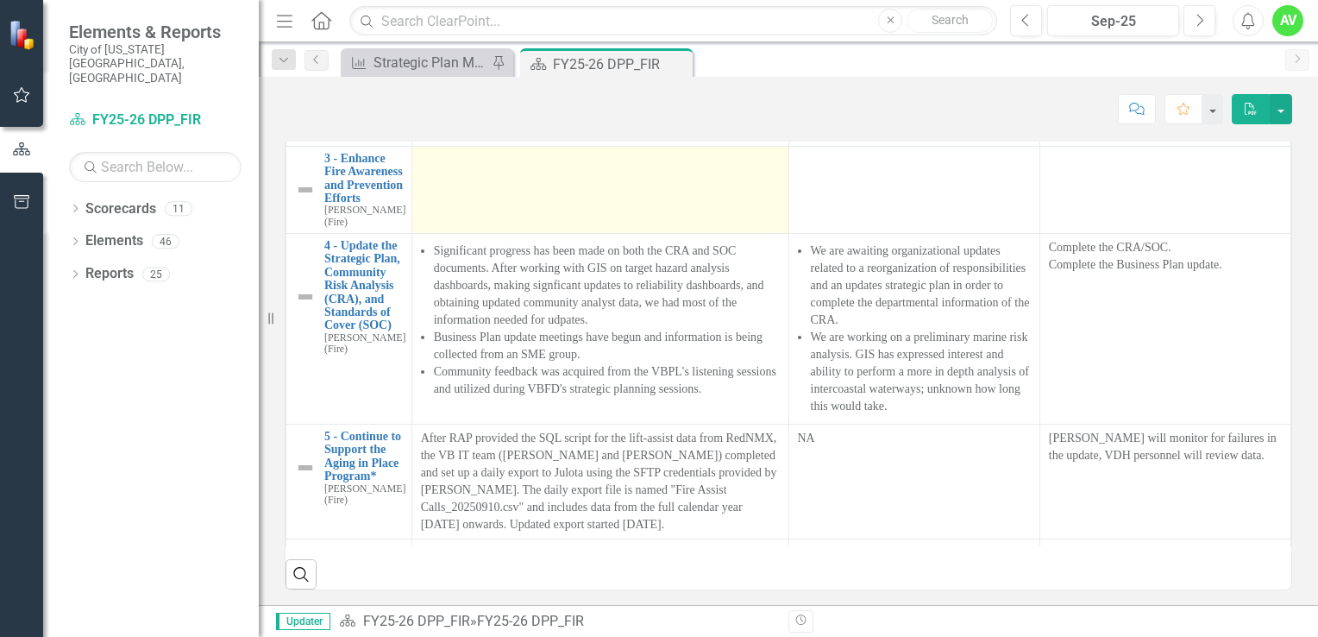
click at [490, 233] on td at bounding box center [599, 189] width 377 height 87
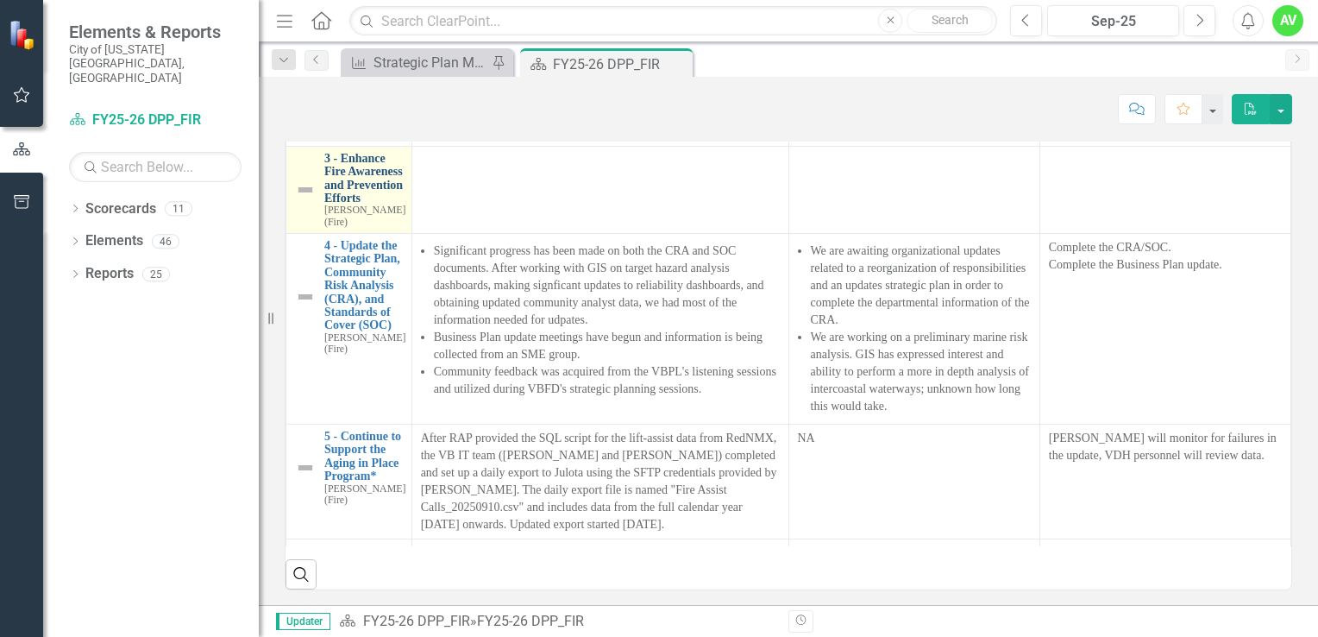
click at [337, 205] on link "3 - Enhance Fire Awareness and Prevention Efforts" at bounding box center [364, 178] width 81 height 53
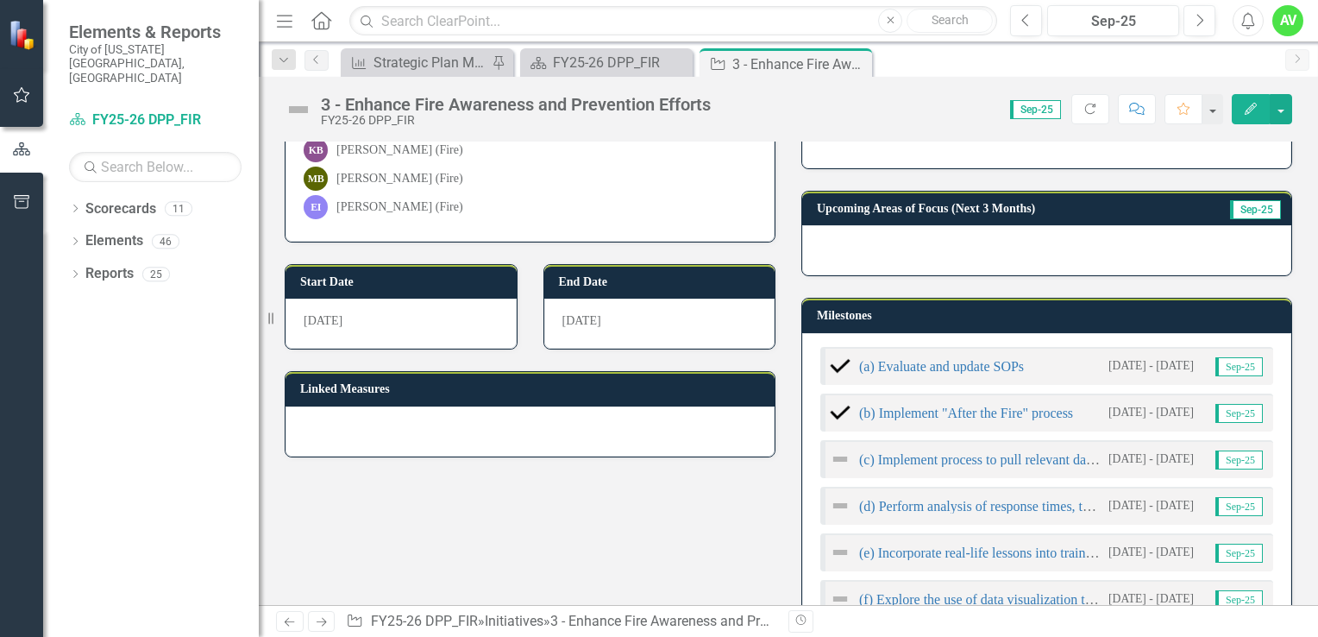
scroll to position [299, 0]
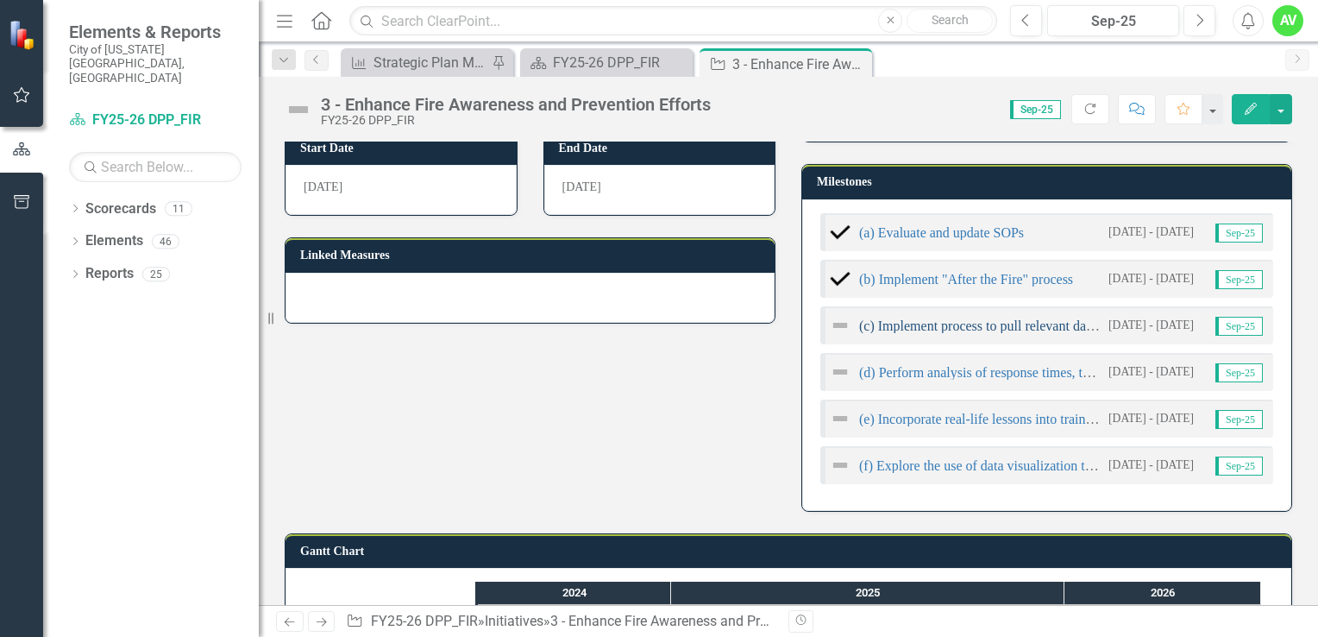
click at [960, 323] on link "(c) Implement process to pull relevant data from fire reporting incidents" at bounding box center [1057, 325] width 397 height 15
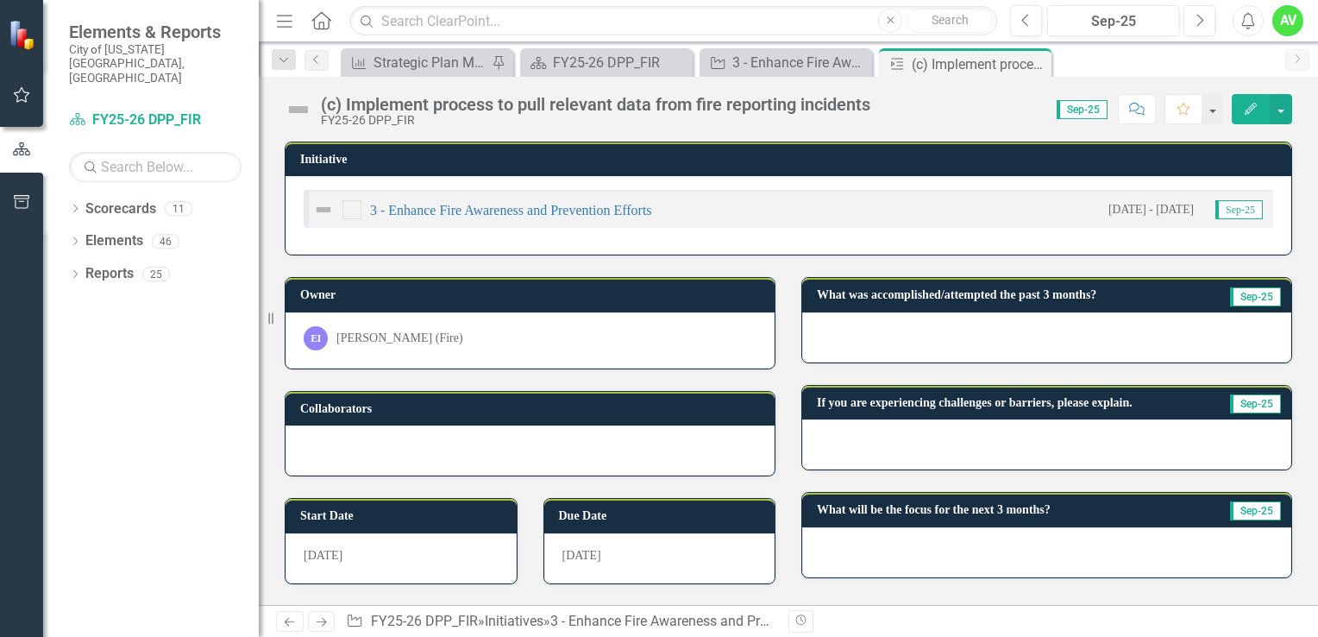
click at [1243, 103] on icon "Edit" at bounding box center [1251, 109] width 16 height 12
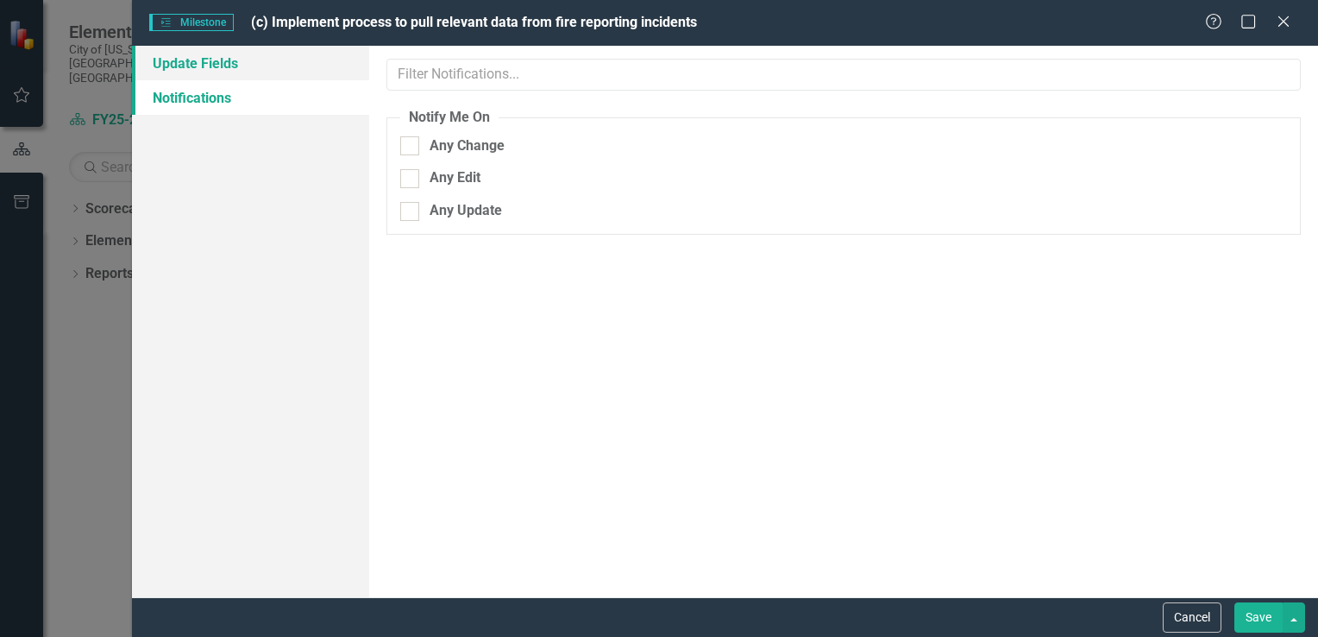
click at [253, 69] on link "Update Fields" at bounding box center [250, 63] width 237 height 34
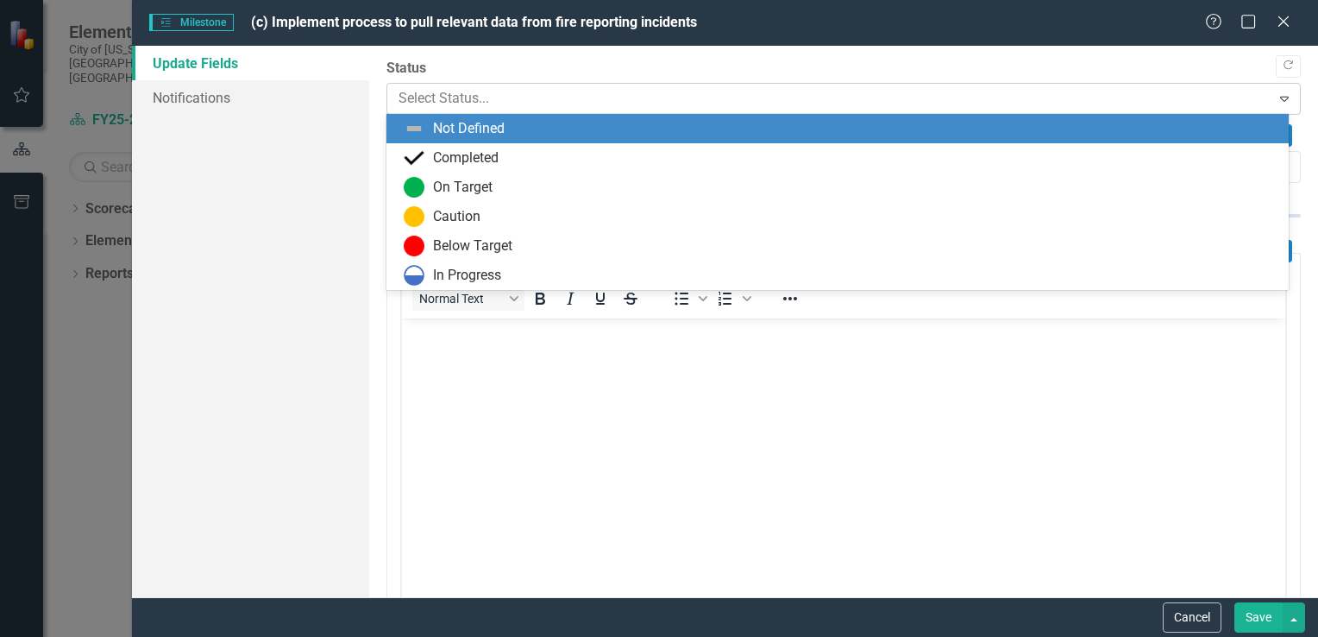
click at [554, 96] on div at bounding box center [829, 98] width 862 height 23
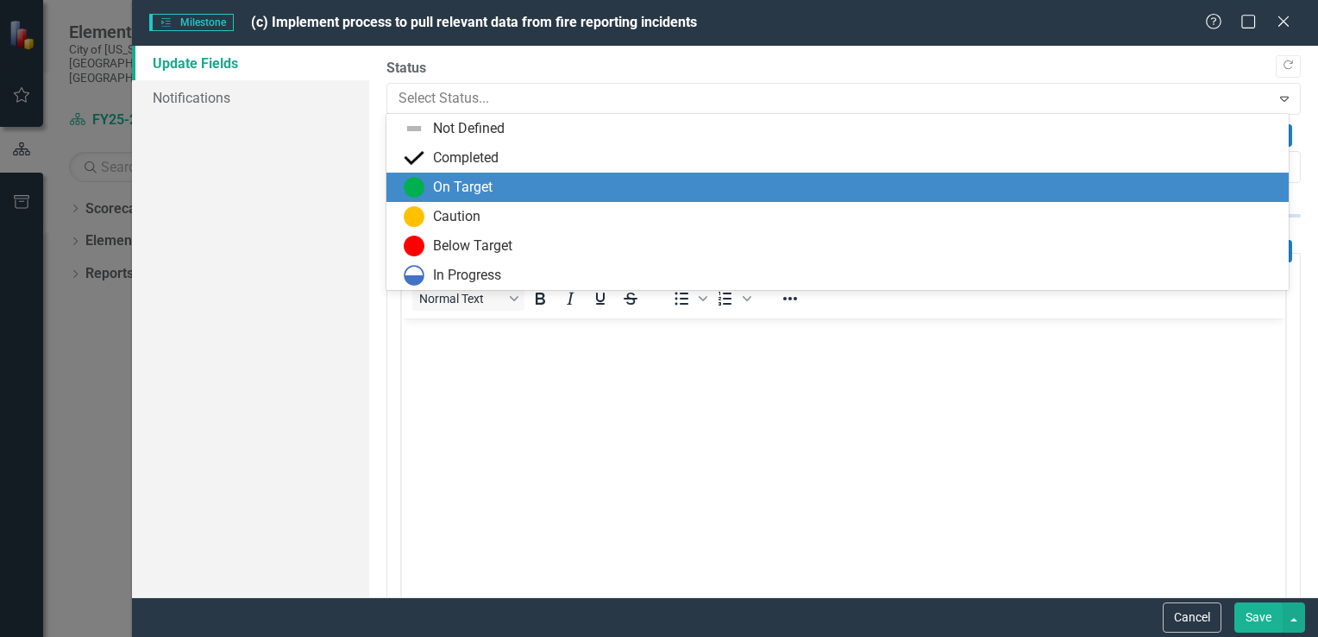
click at [486, 189] on div "On Target" at bounding box center [463, 188] width 60 height 20
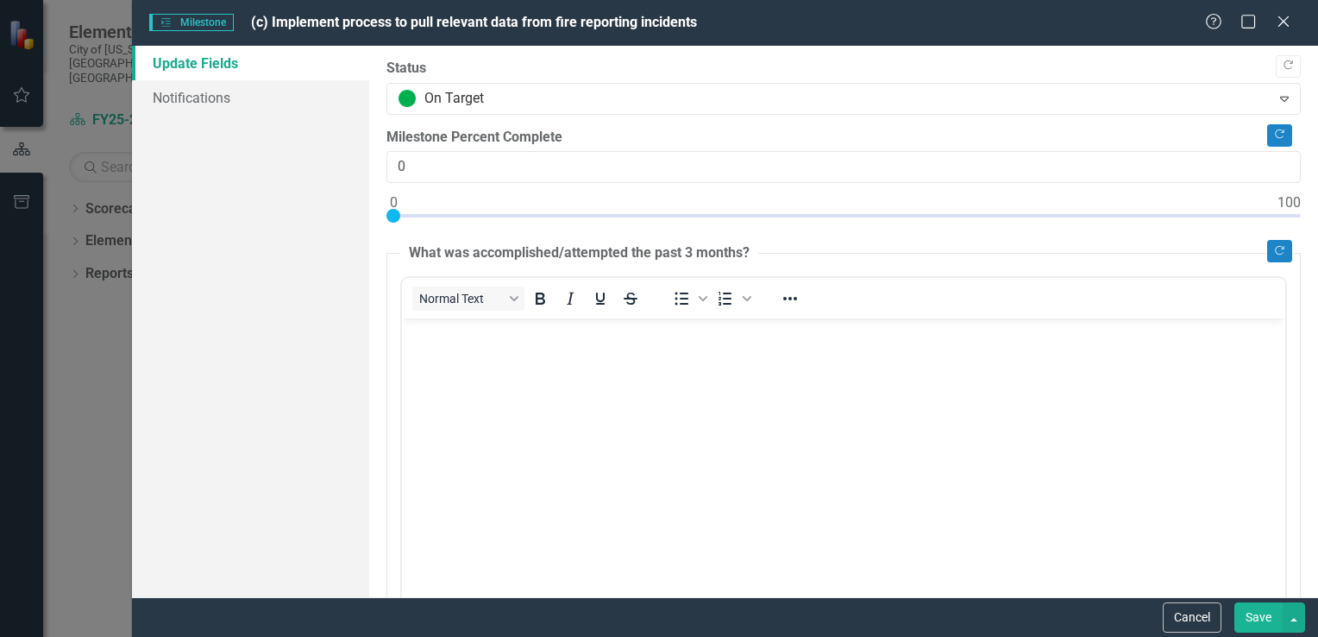
click at [1257, 622] on button "Save" at bounding box center [1258, 617] width 48 height 30
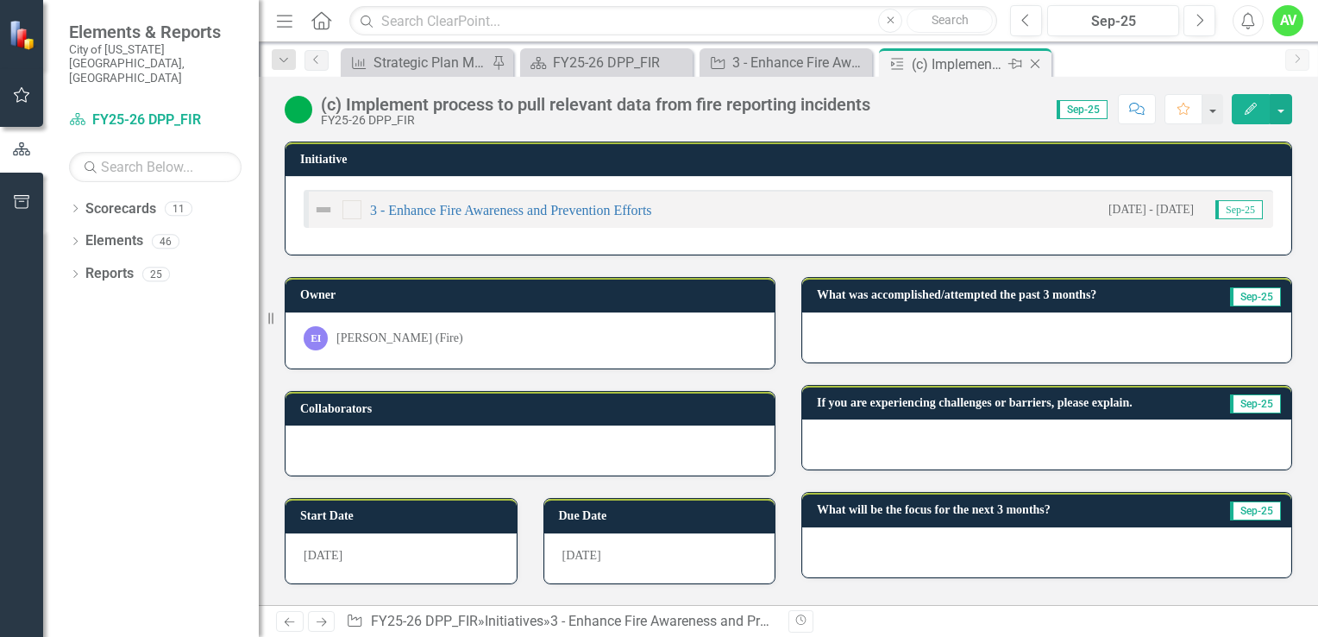
click at [1037, 60] on icon at bounding box center [1035, 64] width 9 height 9
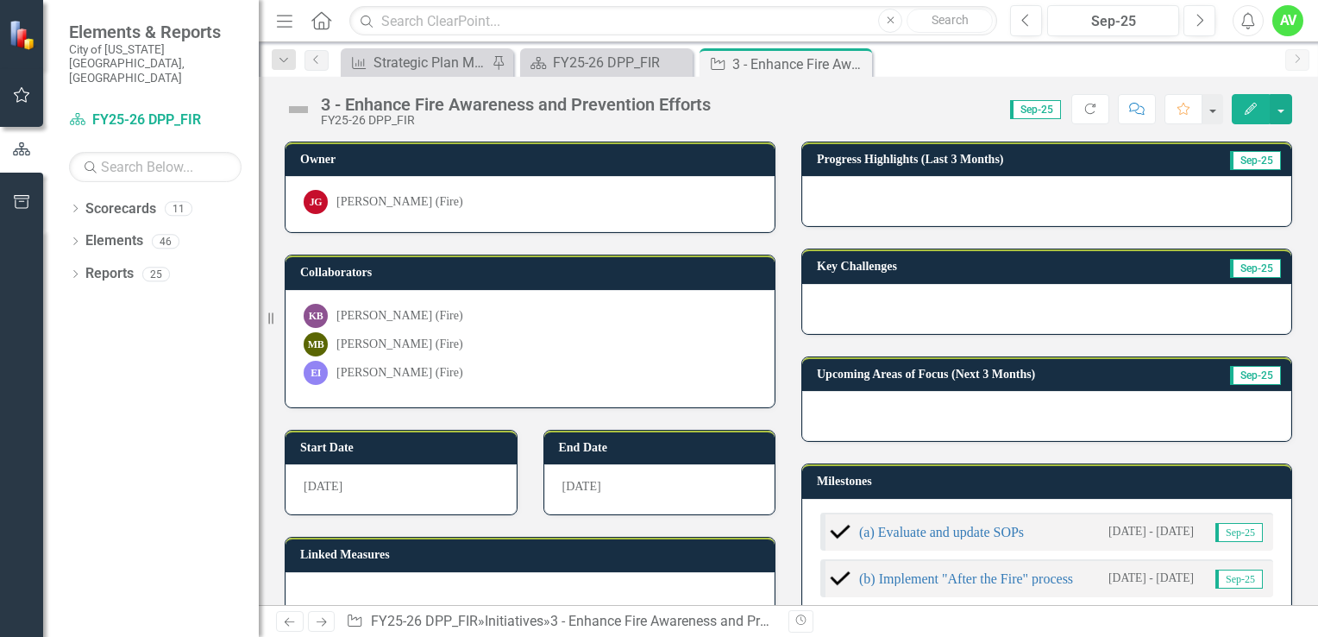
click at [1246, 111] on icon "Edit" at bounding box center [1251, 109] width 16 height 12
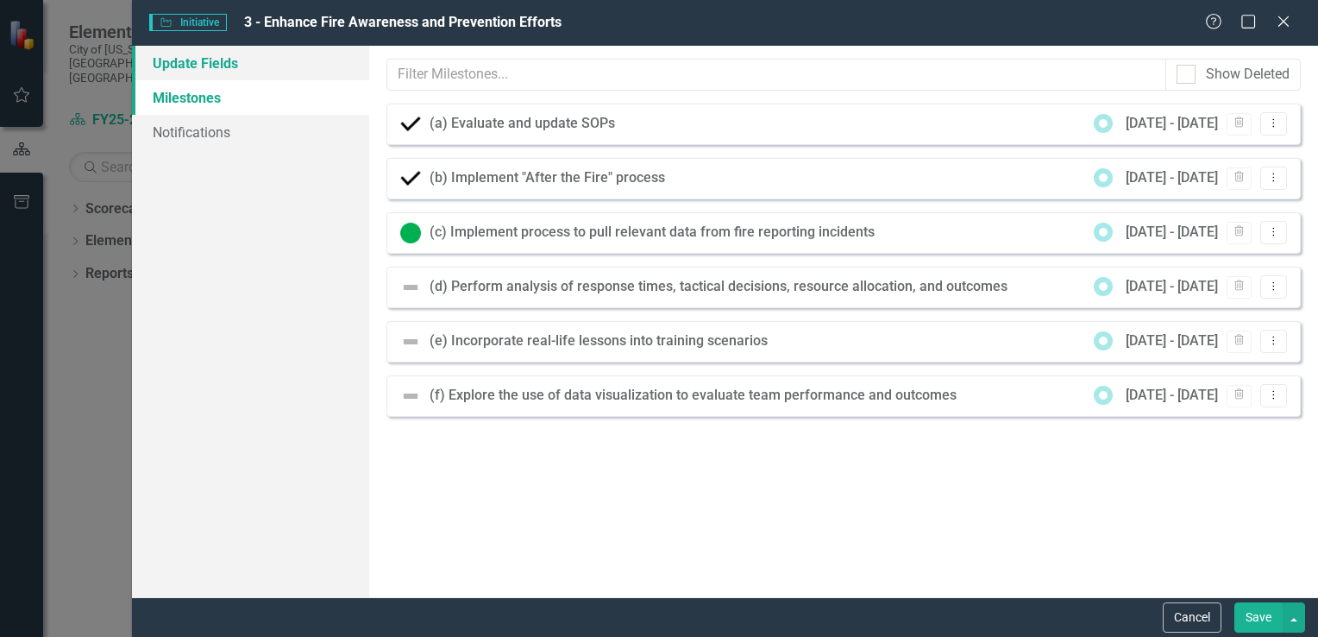
click at [254, 63] on link "Update Fields" at bounding box center [250, 63] width 237 height 34
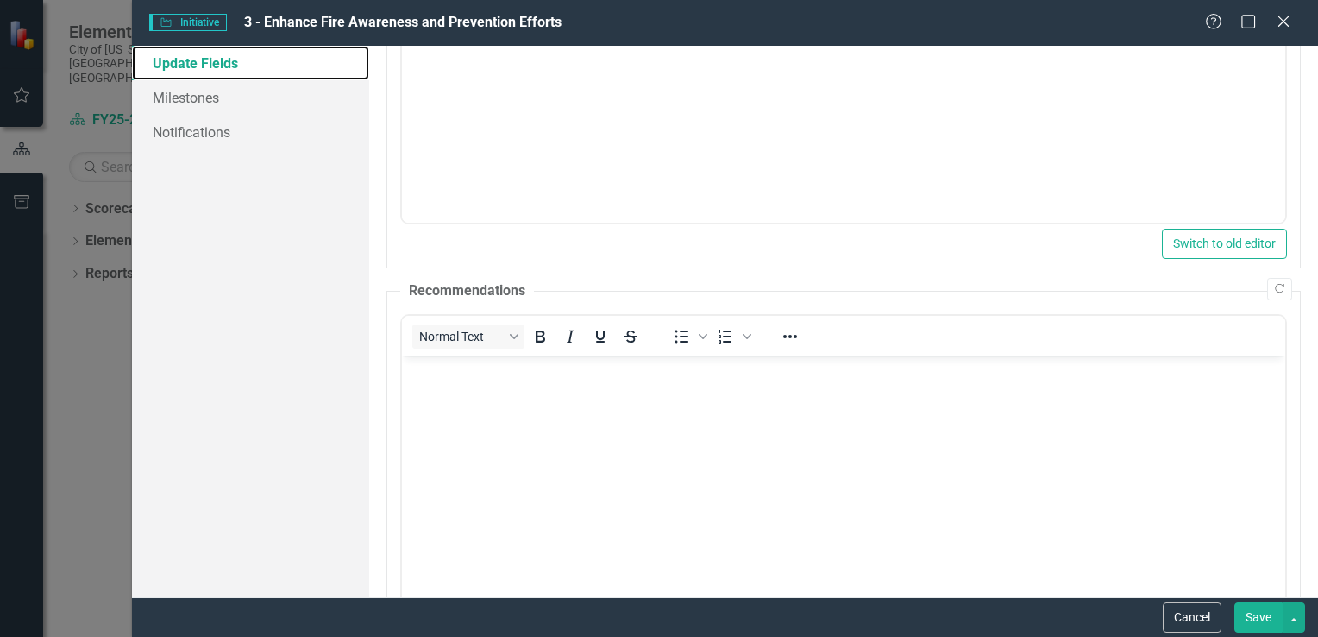
scroll to position [862, 0]
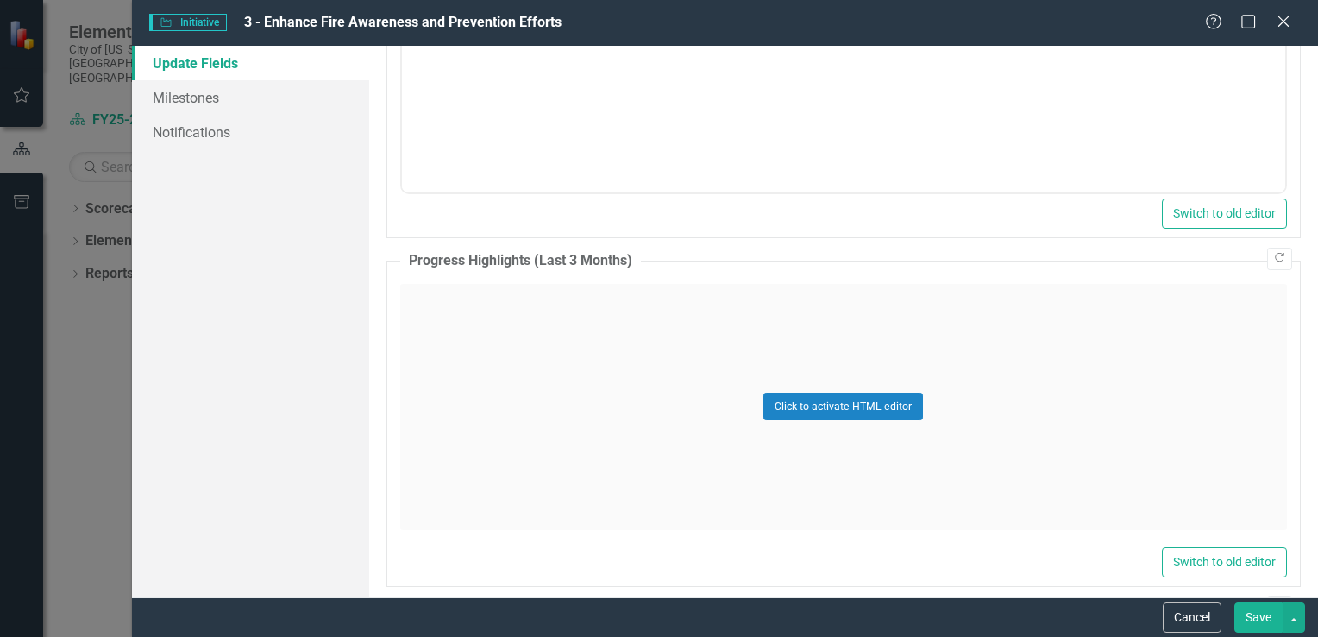
click at [509, 348] on div "Click to activate HTML editor" at bounding box center [843, 407] width 887 height 246
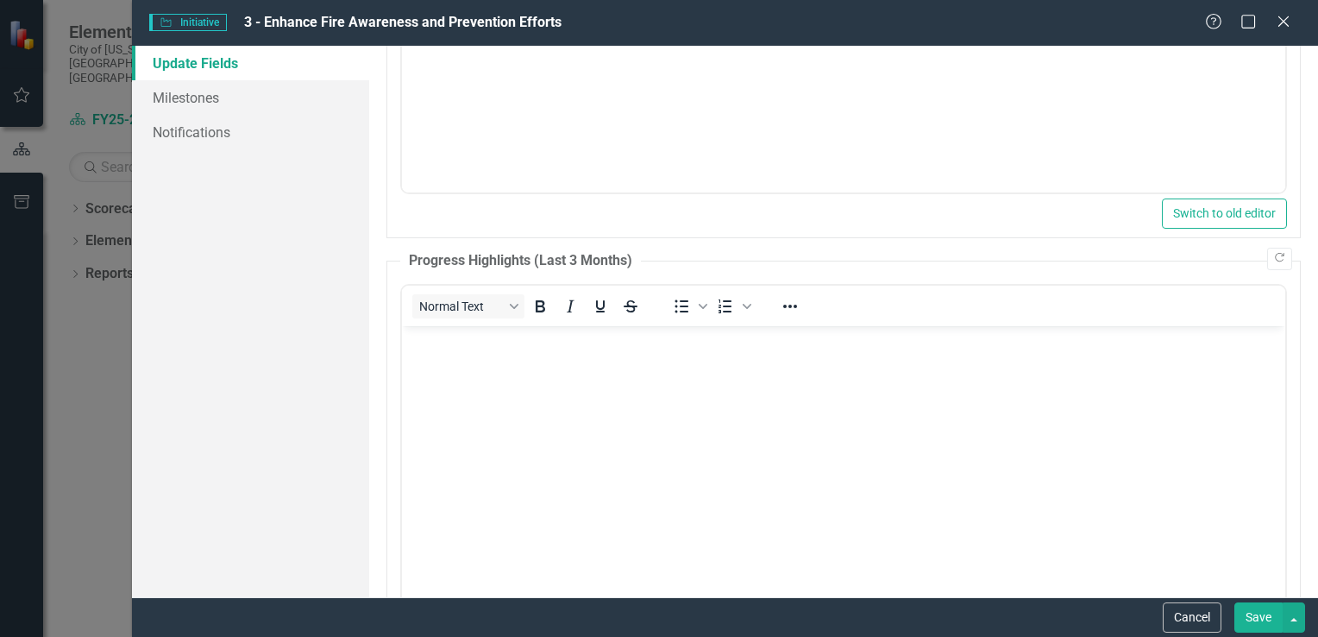
scroll to position [0, 0]
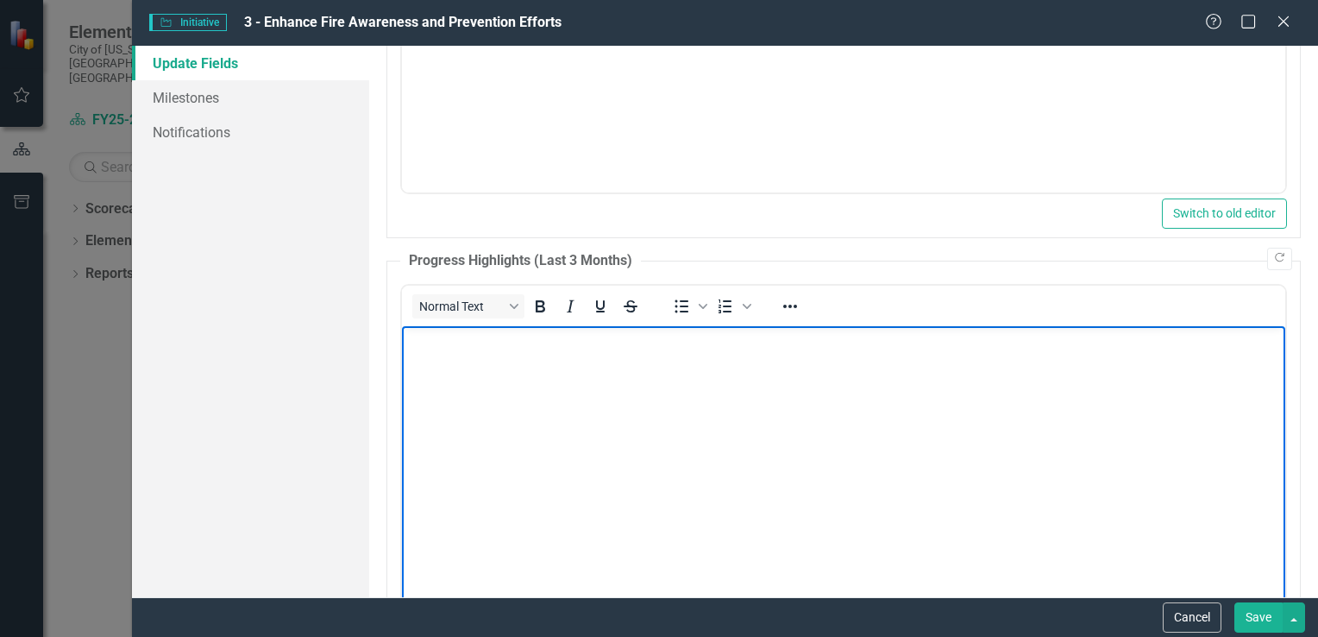
click at [461, 362] on body "Rich Text Area. Press ALT-0 for help." at bounding box center [842, 454] width 883 height 259
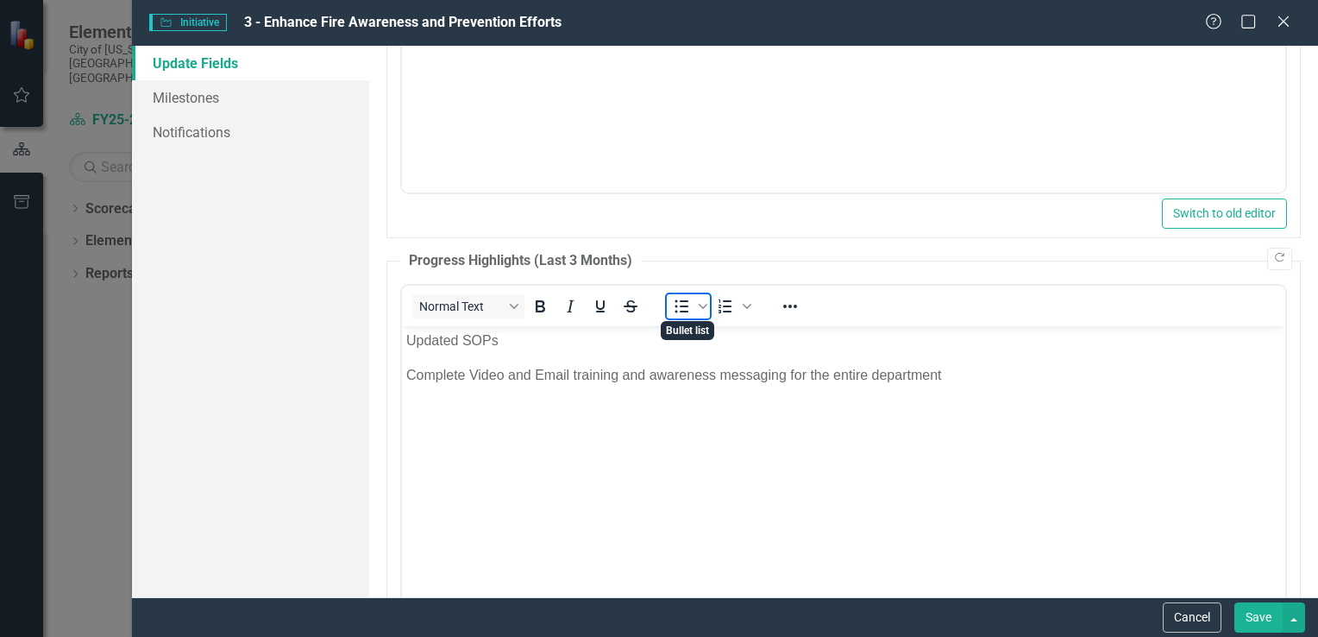
click at [688, 302] on icon "Bullet list" at bounding box center [681, 306] width 21 height 21
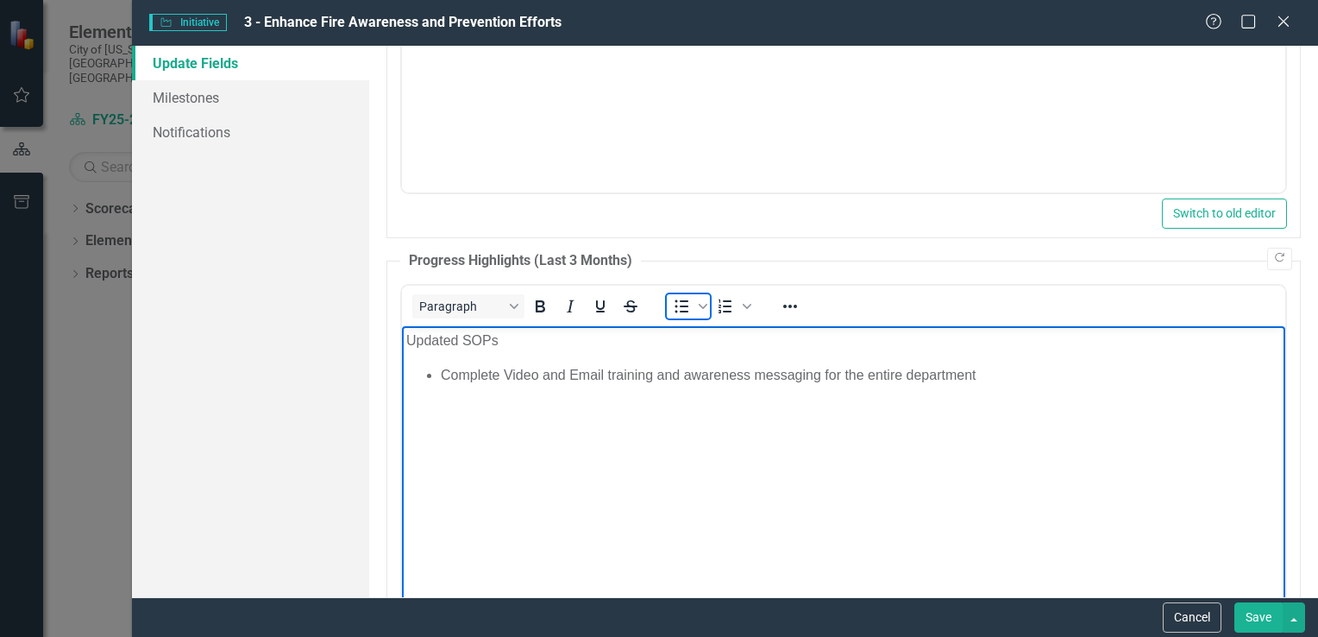
click at [682, 301] on icon "Bullet list" at bounding box center [681, 306] width 21 height 21
drag, startPoint x: 941, startPoint y: 386, endPoint x: 758, endPoint y: 648, distance: 319.7
drag, startPoint x: 758, startPoint y: 648, endPoint x: 964, endPoint y: 364, distance: 350.7
drag, startPoint x: 964, startPoint y: 364, endPoint x: 1081, endPoint y: 639, distance: 298.8
drag, startPoint x: 1081, startPoint y: 639, endPoint x: 588, endPoint y: 358, distance: 567.1
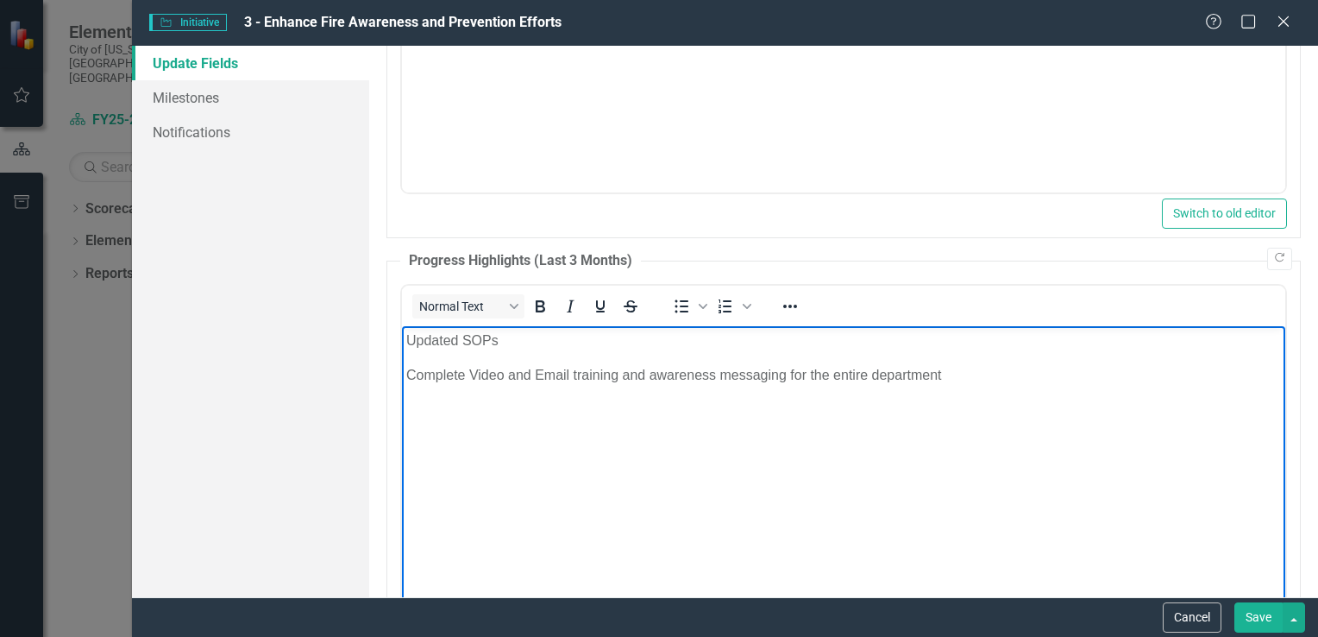
drag, startPoint x: 588, startPoint y: 358, endPoint x: 943, endPoint y: 375, distance: 354.9
click at [943, 375] on p "Complete Video and Email training and awareness messaging for the entire depart…" at bounding box center [842, 374] width 875 height 21
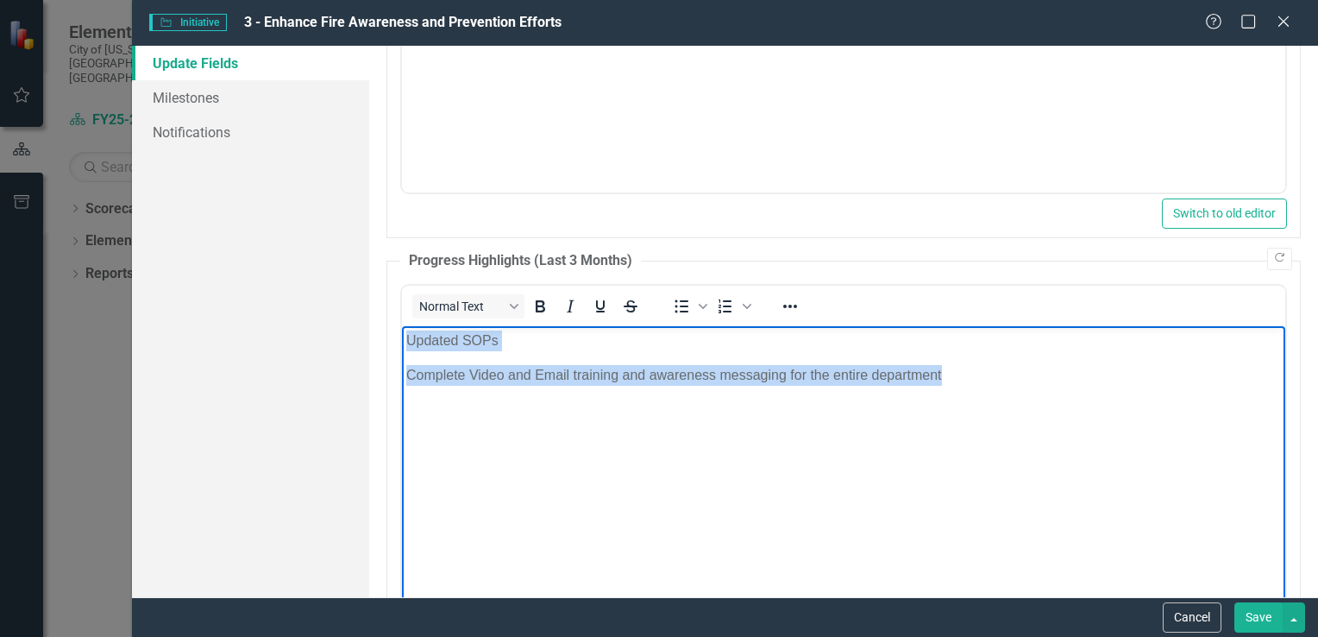
drag, startPoint x: 943, startPoint y: 375, endPoint x: 385, endPoint y: 336, distance: 559.4
click at [401, 336] on html "Updated SOPs Complete Video and Email training and awareness messaging for the …" at bounding box center [842, 454] width 883 height 259
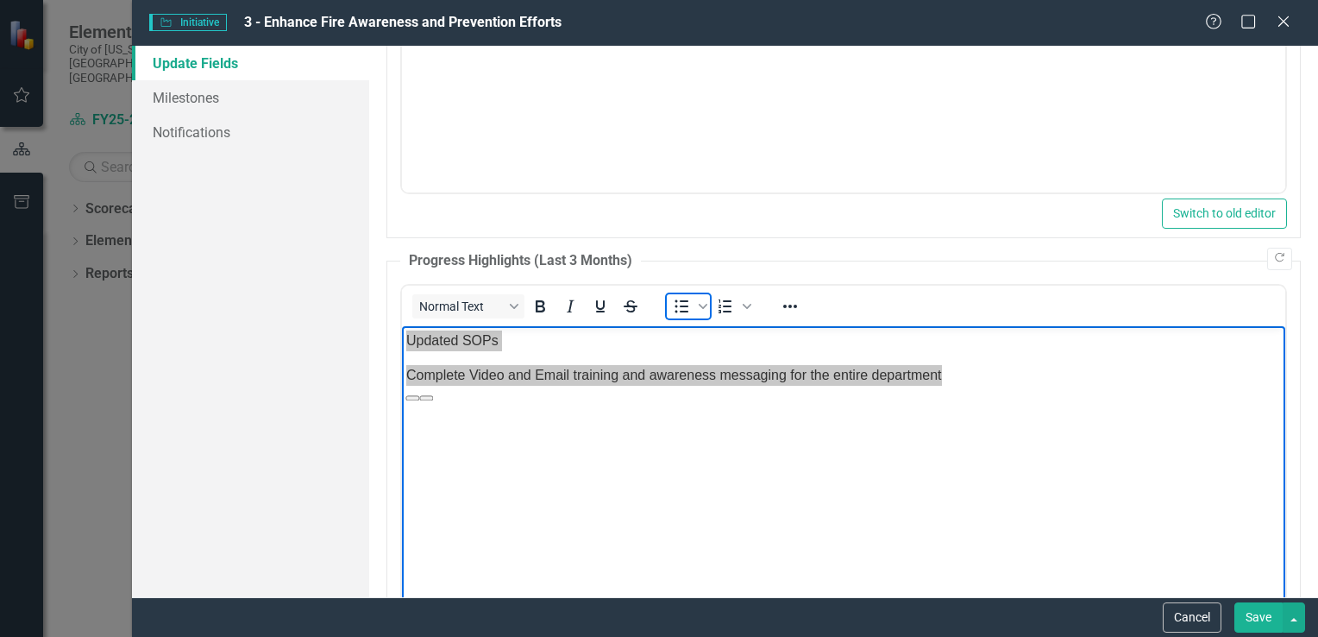
click at [676, 302] on icon "Bullet list" at bounding box center [681, 306] width 21 height 21
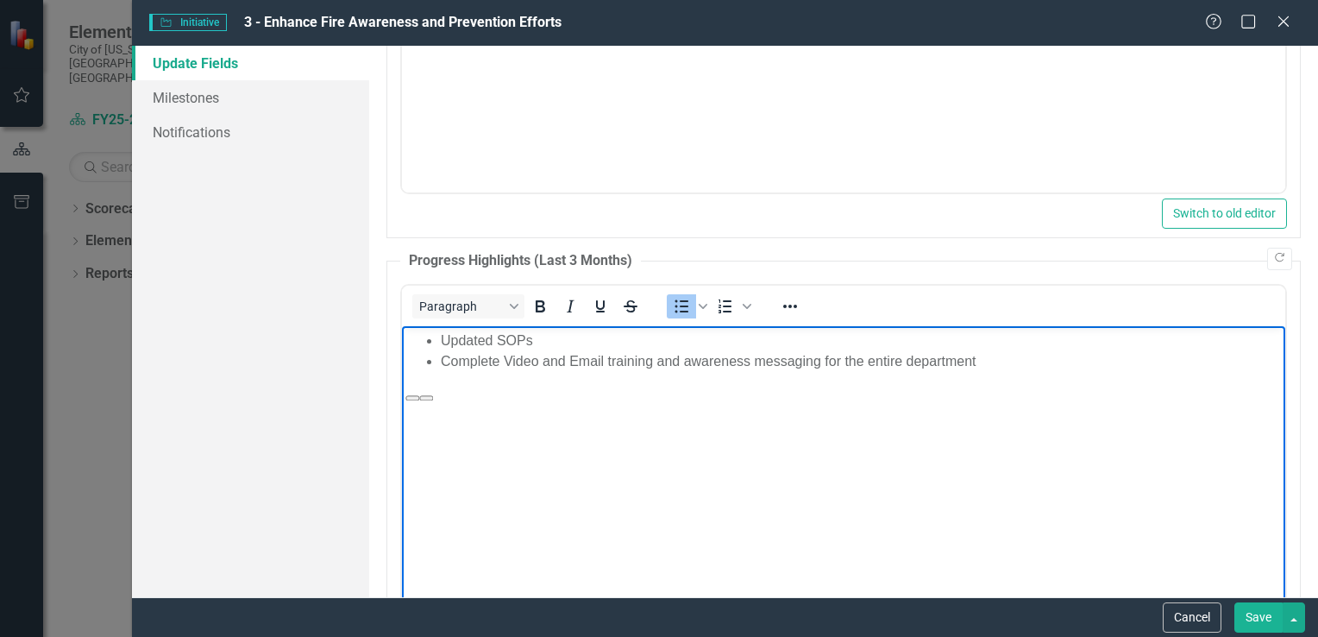
click at [1251, 616] on button "Save" at bounding box center [1258, 617] width 48 height 30
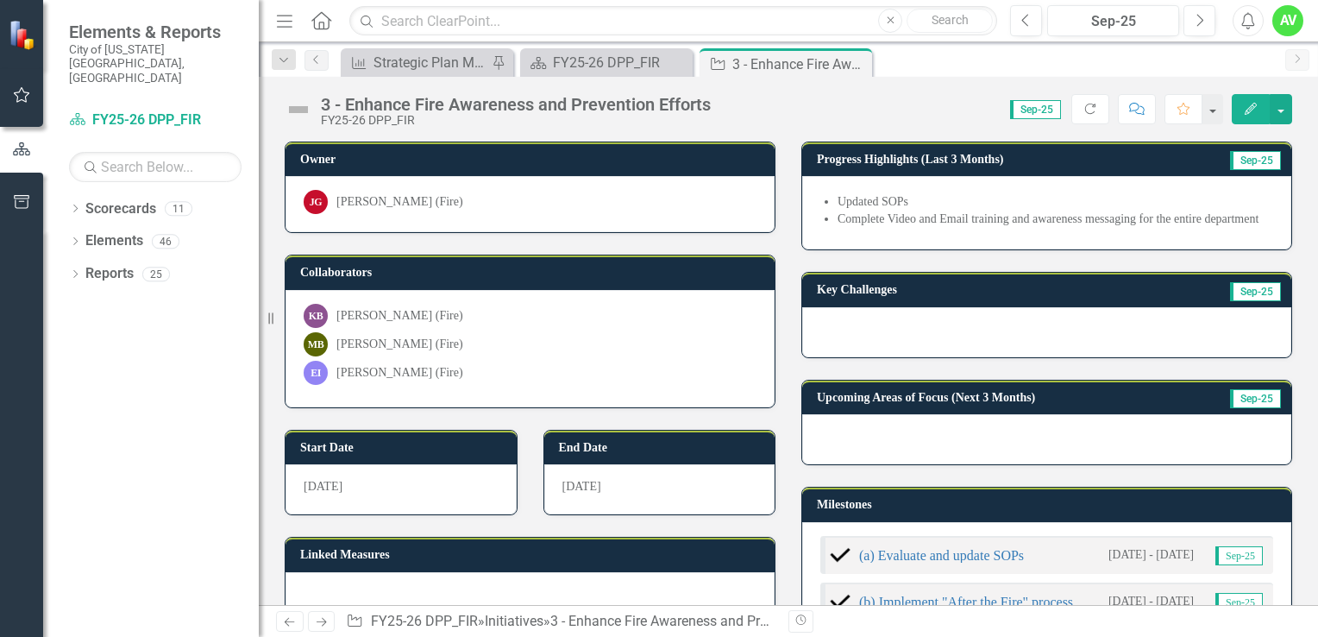
click at [1247, 105] on icon "Edit" at bounding box center [1251, 109] width 16 height 12
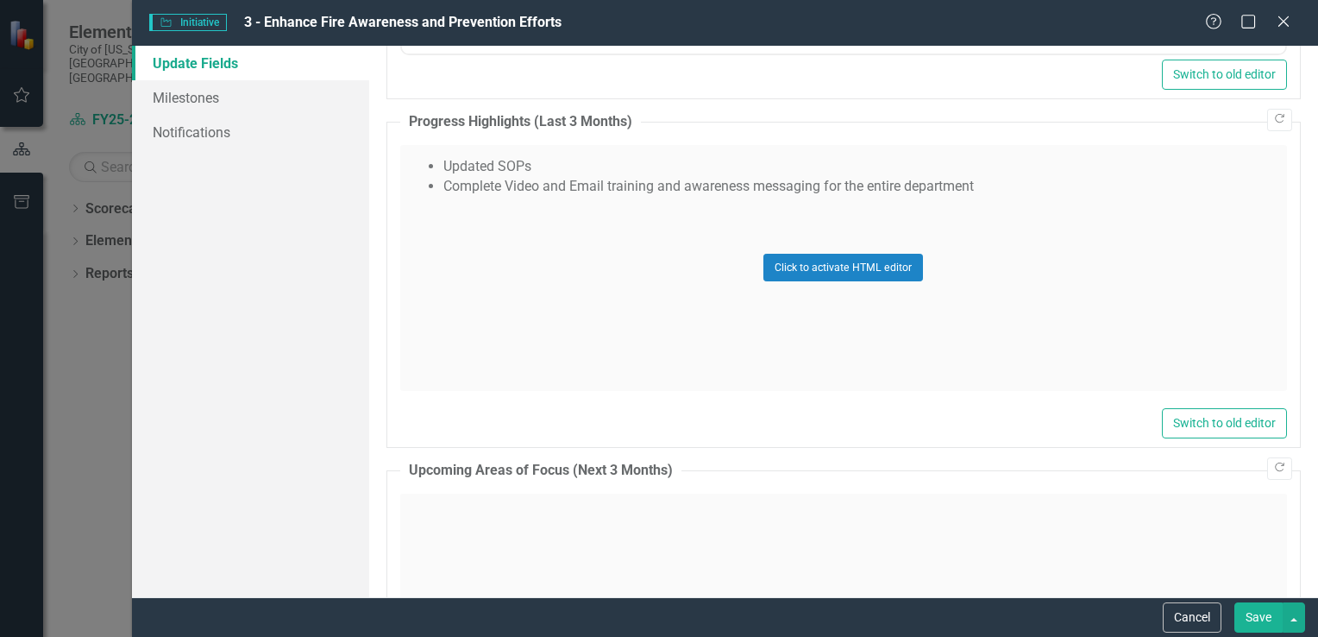
scroll to position [1197, 0]
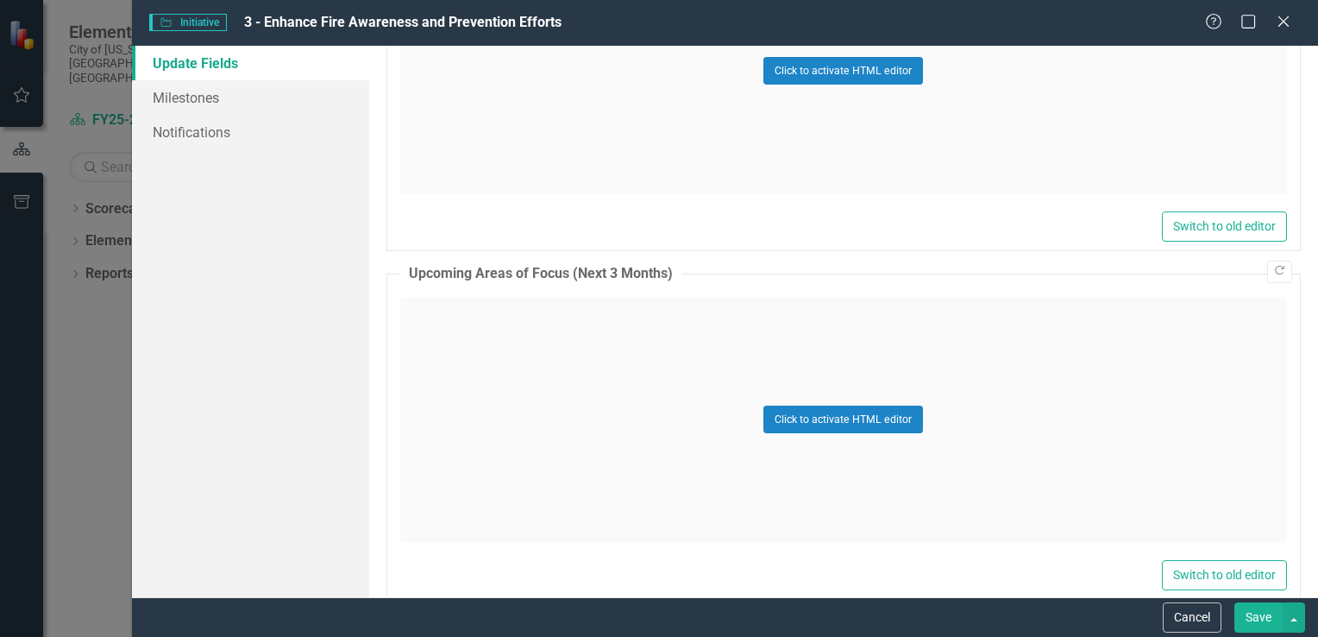
click at [423, 313] on div "Click to activate HTML editor" at bounding box center [843, 420] width 887 height 246
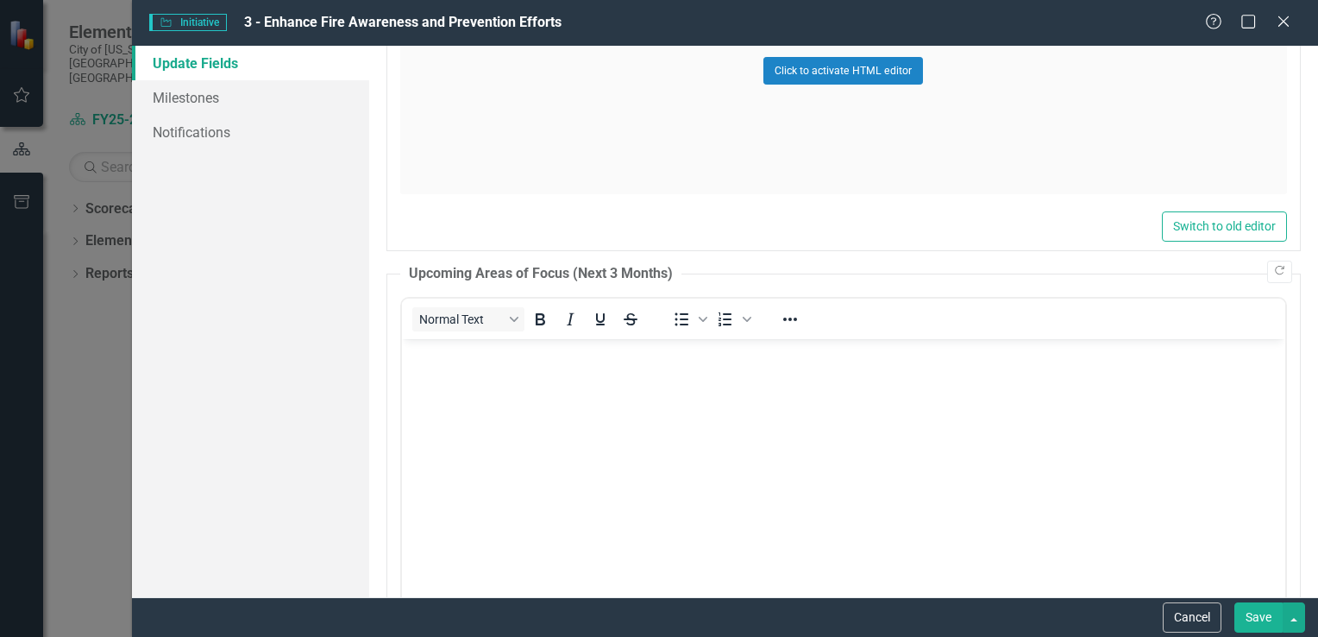
scroll to position [0, 0]
click at [410, 371] on body "Rich Text Area. Press ALT-0 for help." at bounding box center [842, 467] width 883 height 259
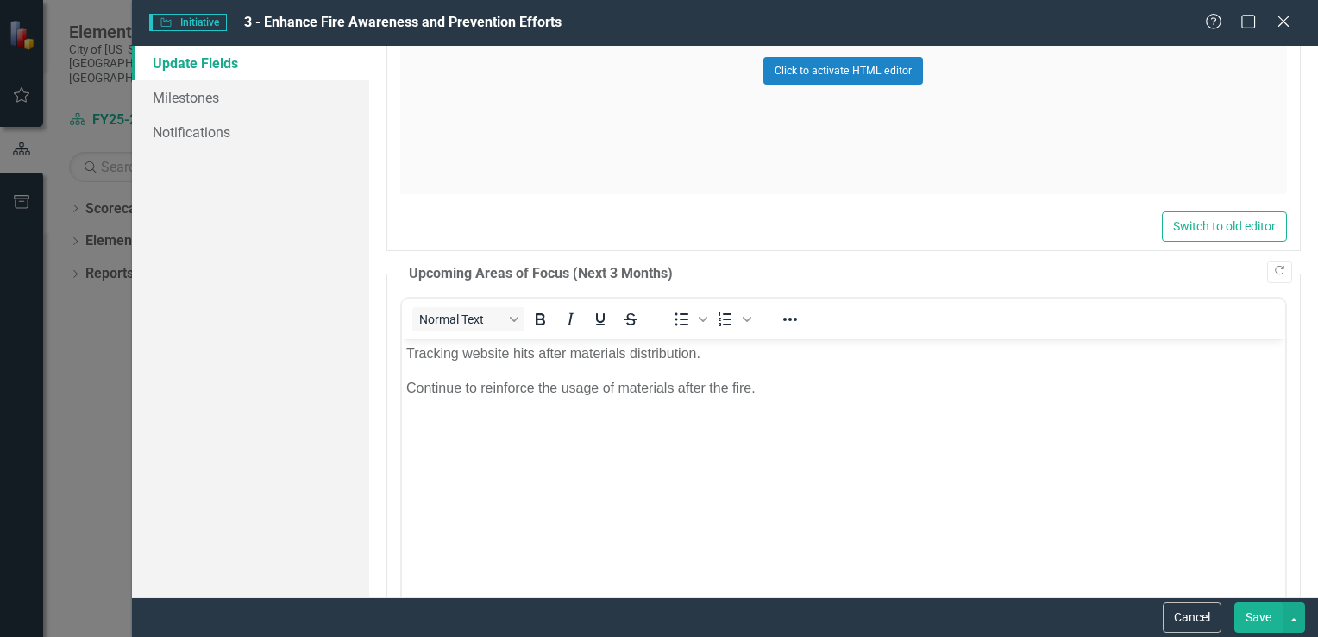
click at [762, 394] on p "Continue to reinforce the usage of materials after the fire." at bounding box center [842, 387] width 875 height 21
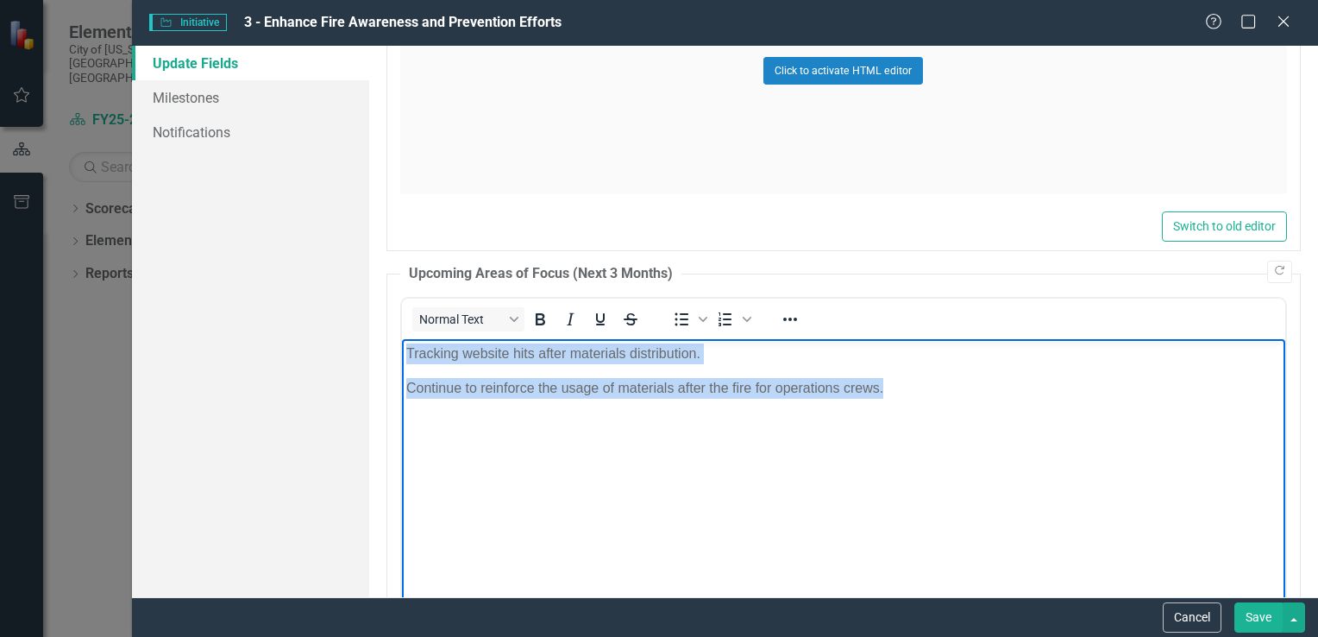
drag, startPoint x: 885, startPoint y: 394, endPoint x: 392, endPoint y: 360, distance: 494.5
click at [401, 360] on html "Tracking website hits after materials distribution. Continue to reinforce the u…" at bounding box center [842, 467] width 883 height 259
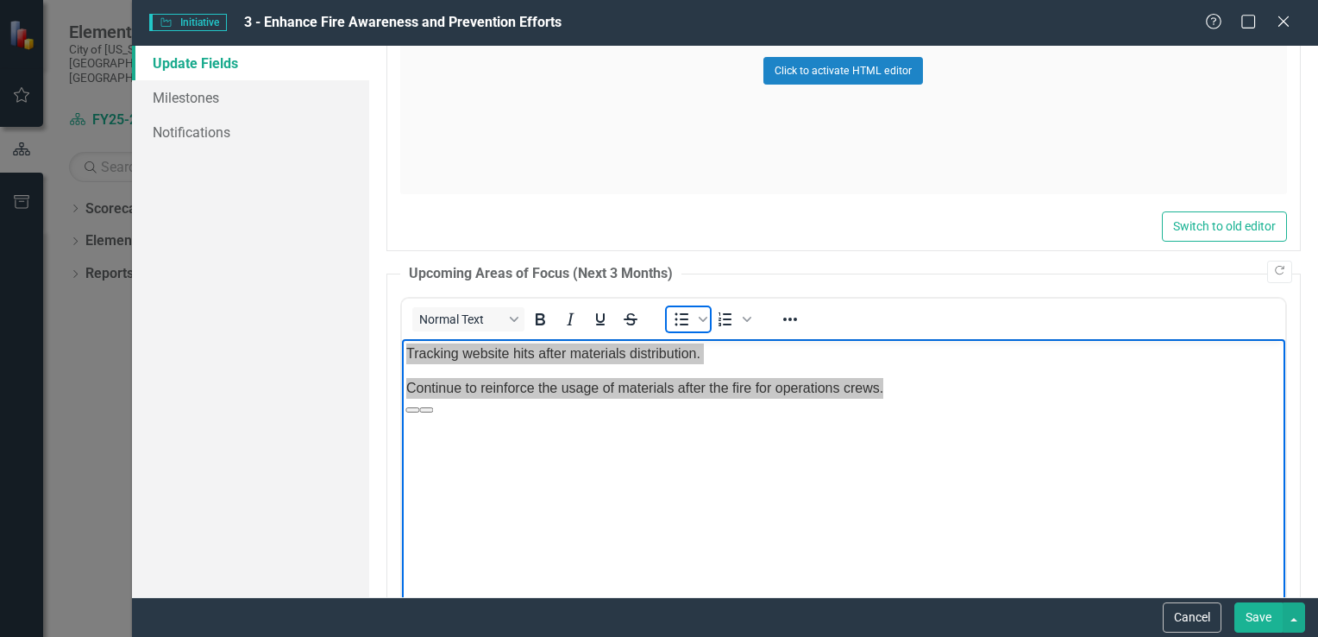
click at [685, 312] on icon "Bullet list" at bounding box center [681, 319] width 21 height 21
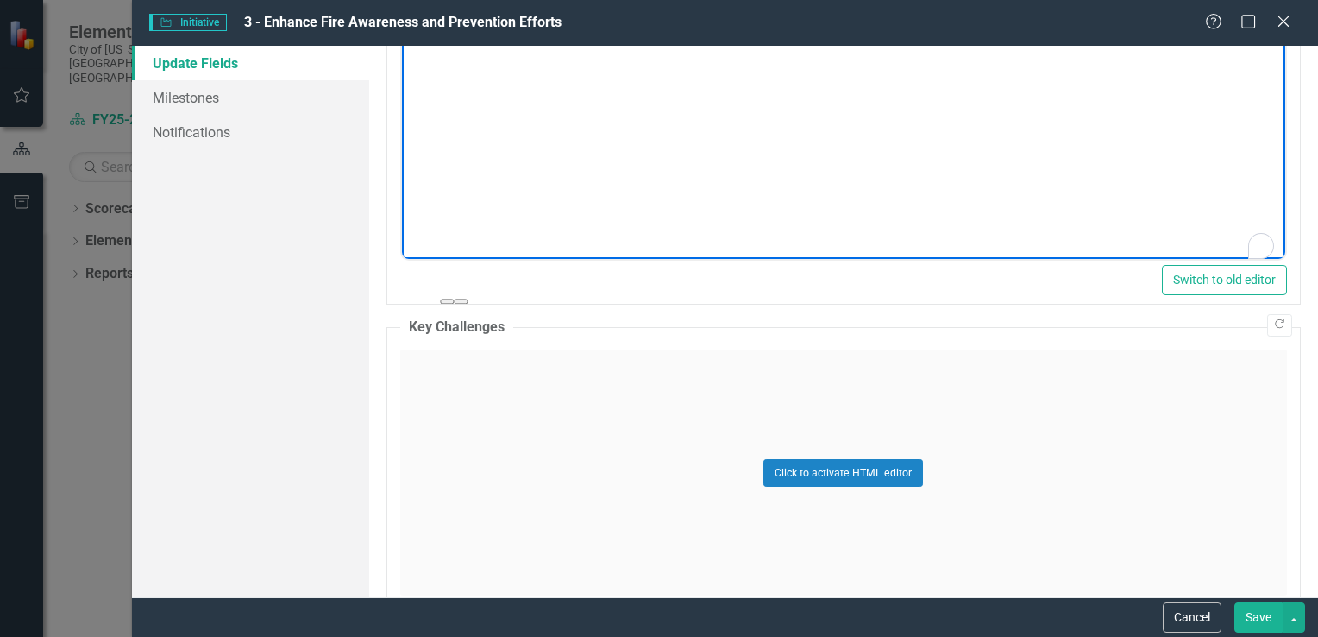
scroll to position [1577, 0]
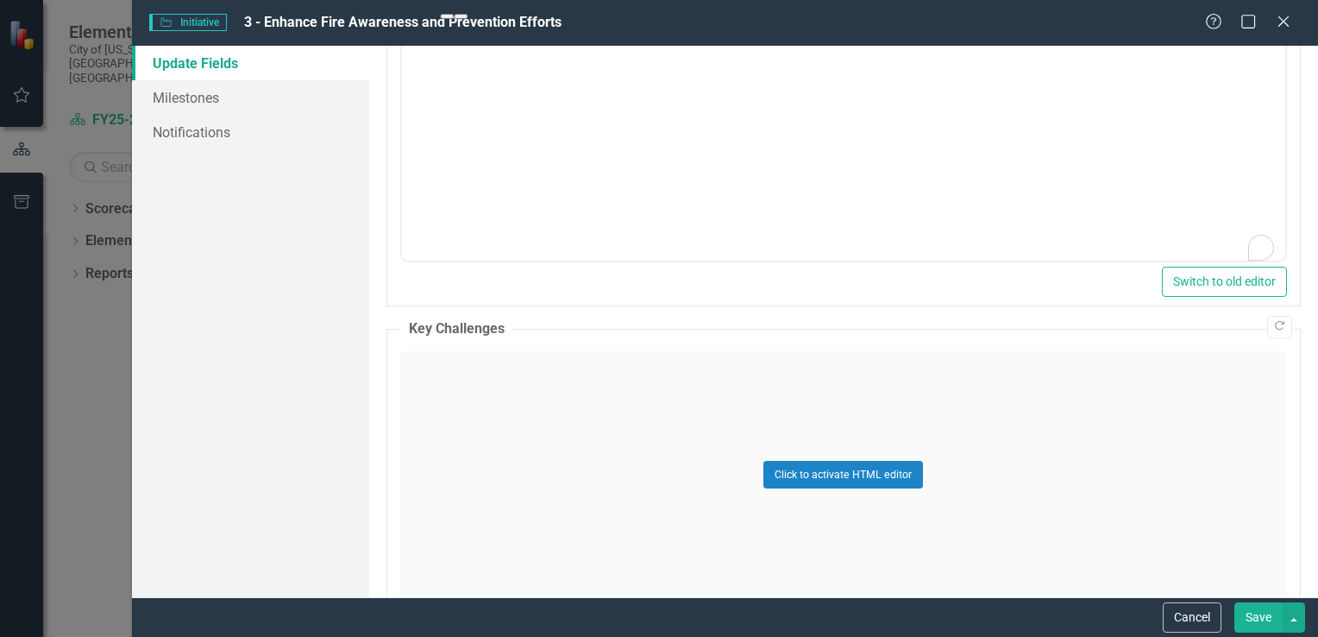
click at [480, 394] on div "Click to activate HTML editor" at bounding box center [843, 474] width 887 height 246
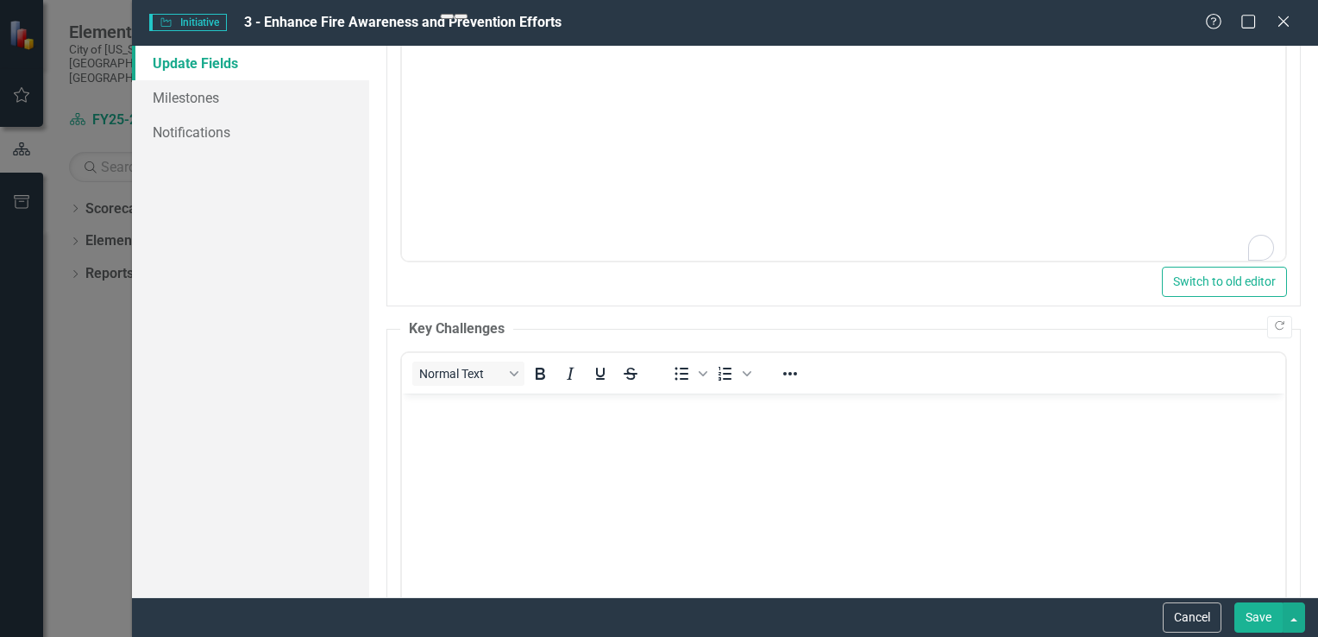
scroll to position [0, 0]
click at [425, 436] on body "Rich Text Area. Press ALT-0 for help." at bounding box center [842, 522] width 883 height 259
